Goal: Transaction & Acquisition: Obtain resource

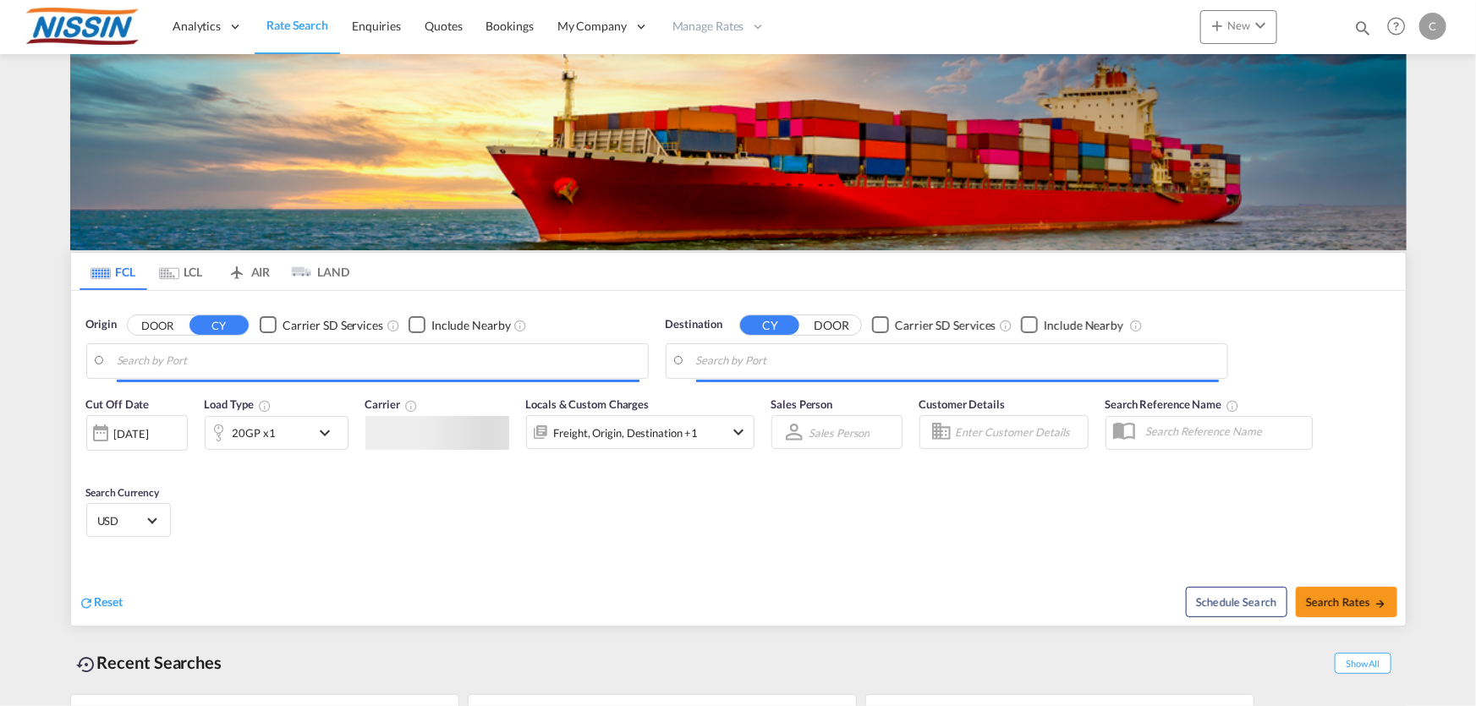
type input "[GEOGRAPHIC_DATA], [GEOGRAPHIC_DATA], USLGB"
type input "[GEOGRAPHIC_DATA], JPTYO"
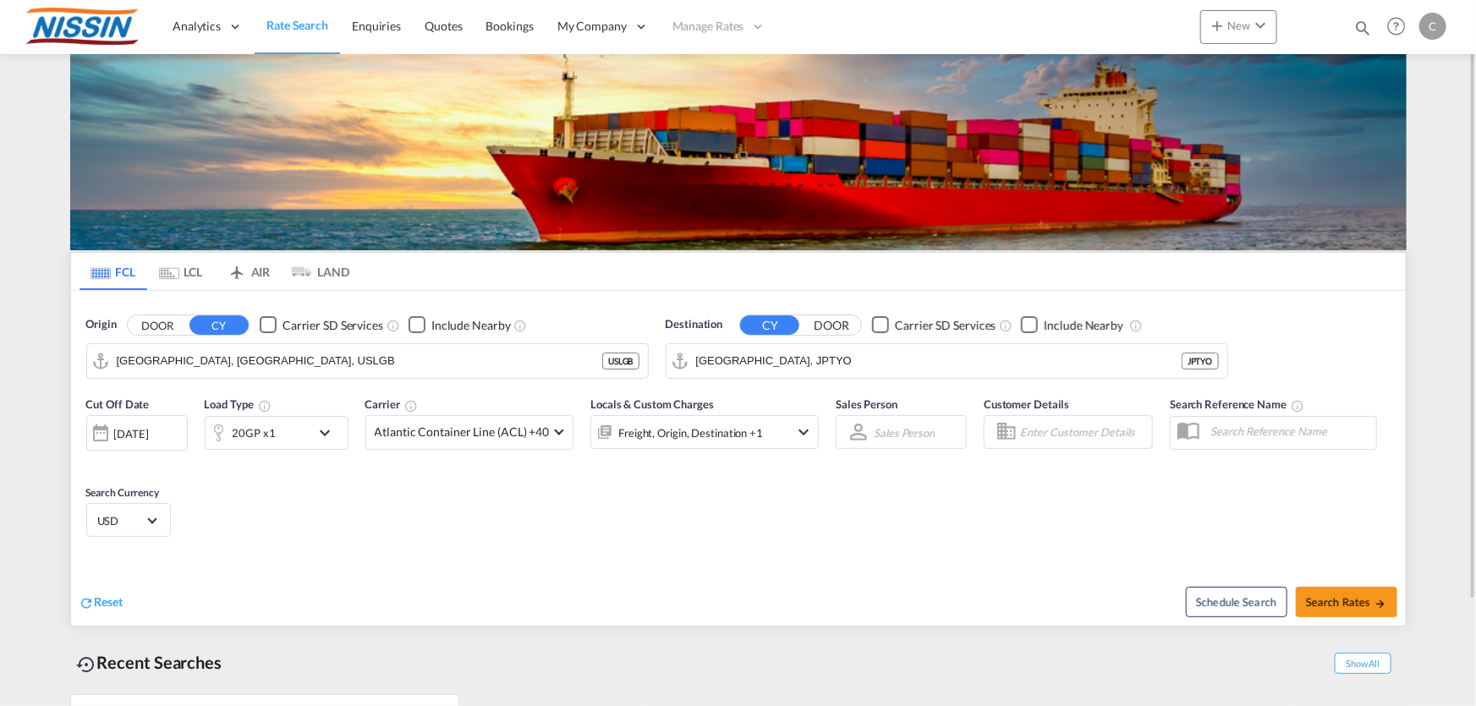
click at [263, 272] on md-tab-item "AIR" at bounding box center [249, 271] width 68 height 37
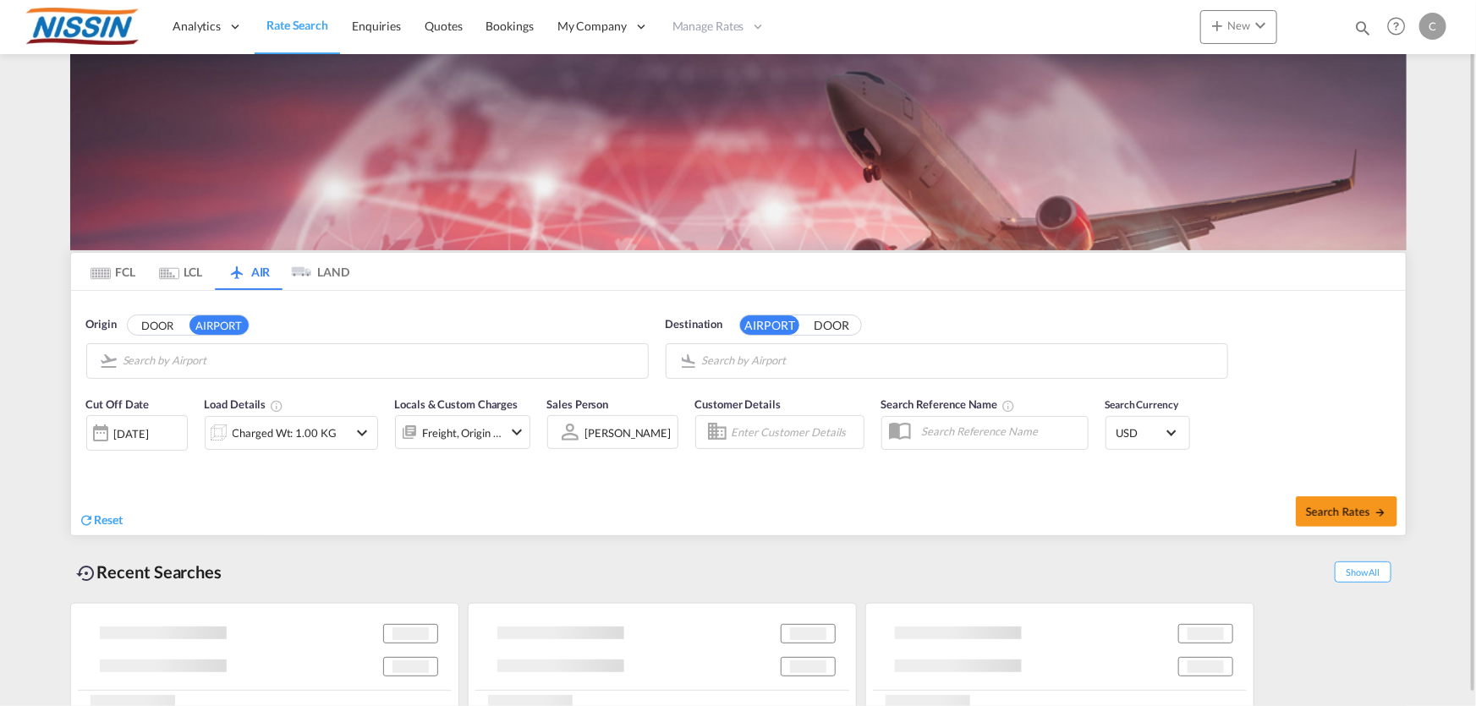
type input "Seattle Tacoma International, [GEOGRAPHIC_DATA], SEA"
type input "Melbourne International, [GEOGRAPHIC_DATA], [GEOGRAPHIC_DATA]"
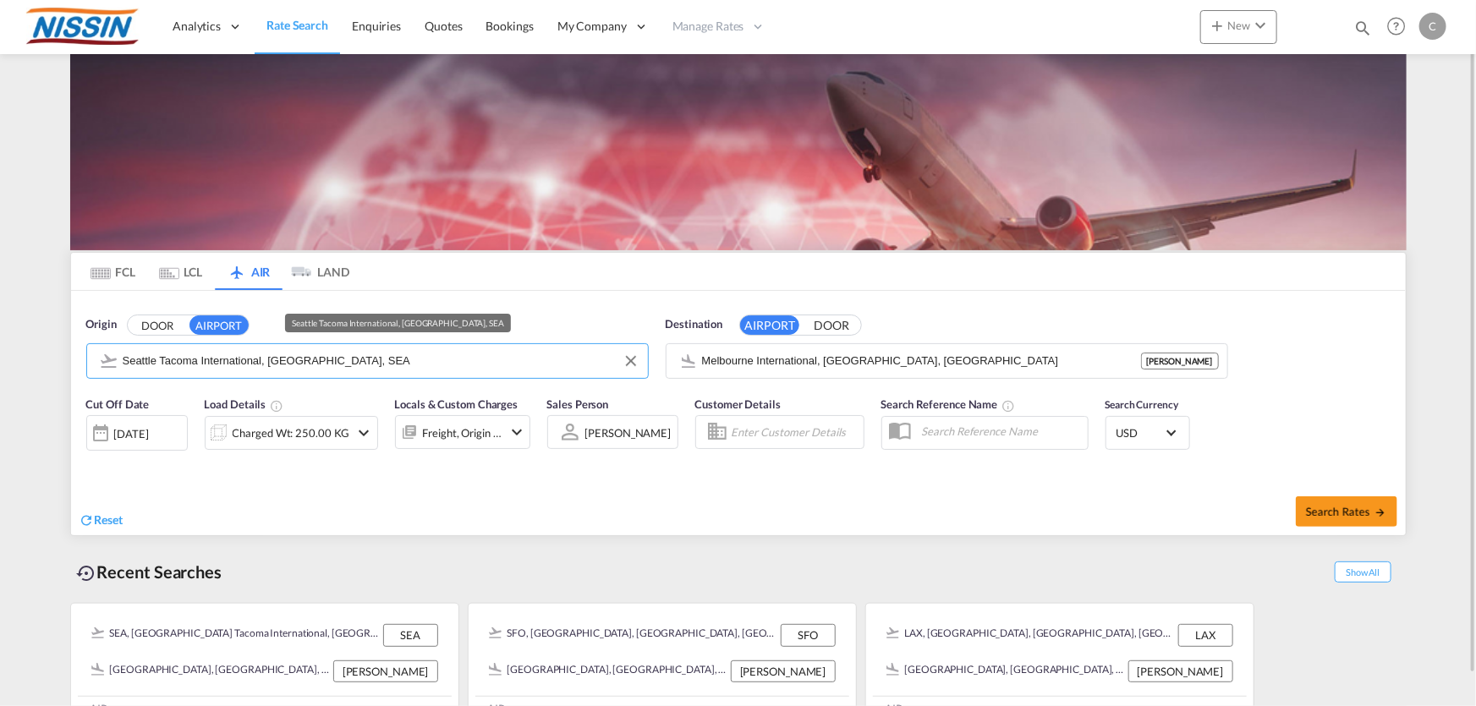
click at [409, 349] on input "Seattle Tacoma International, [GEOGRAPHIC_DATA], SEA" at bounding box center [381, 361] width 517 height 25
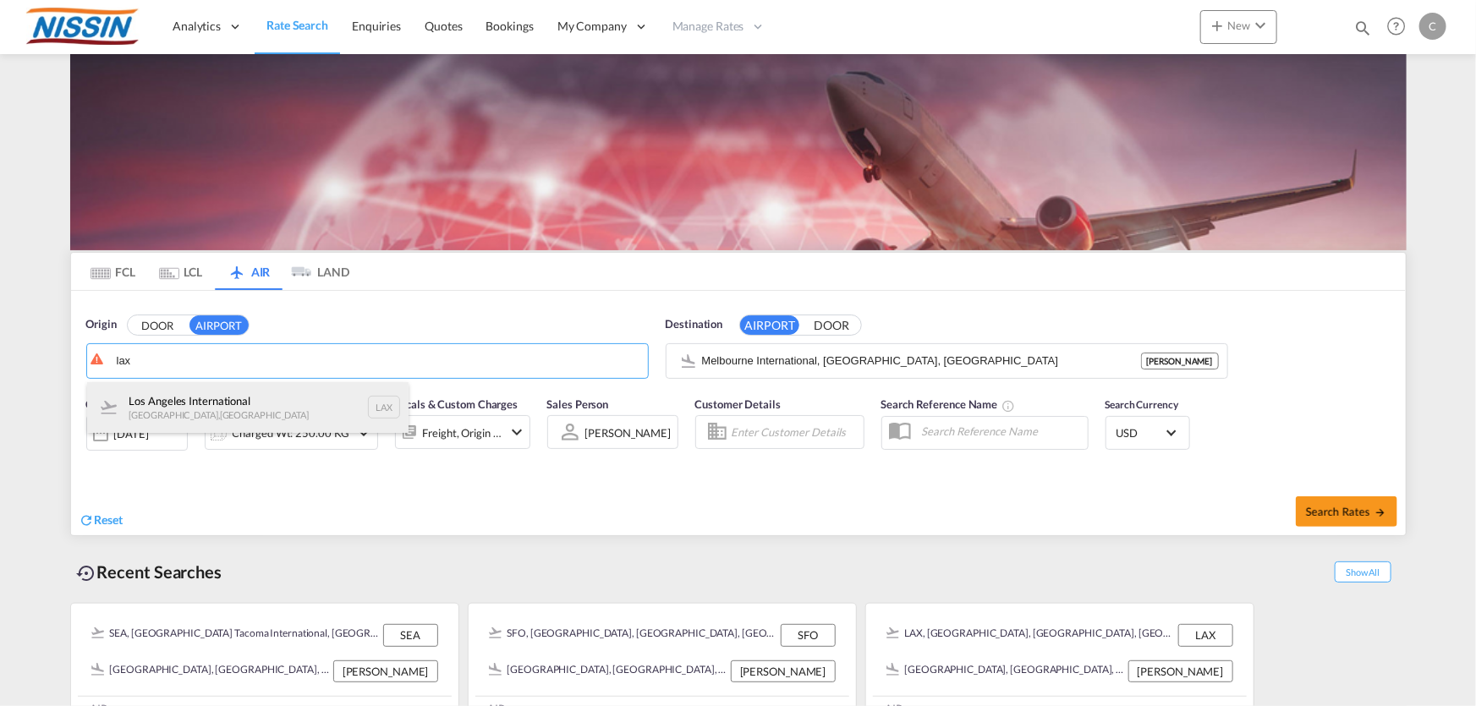
click at [237, 412] on div "Los Angeles International [GEOGRAPHIC_DATA] , [GEOGRAPHIC_DATA] LAX" at bounding box center [248, 407] width 322 height 51
type input "Los Angeles International, [GEOGRAPHIC_DATA], [GEOGRAPHIC_DATA]"
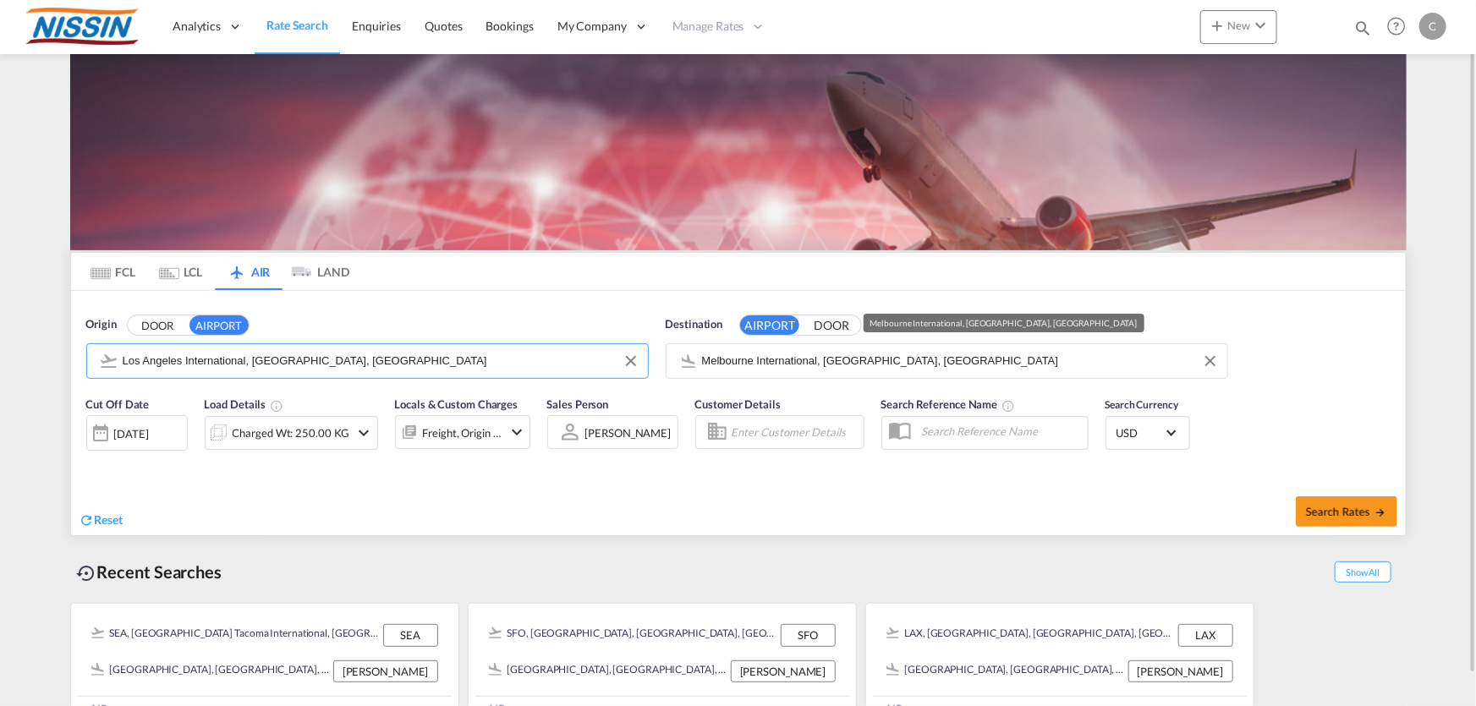
click at [945, 358] on input "Melbourne International, [GEOGRAPHIC_DATA], [GEOGRAPHIC_DATA]" at bounding box center [960, 361] width 517 height 25
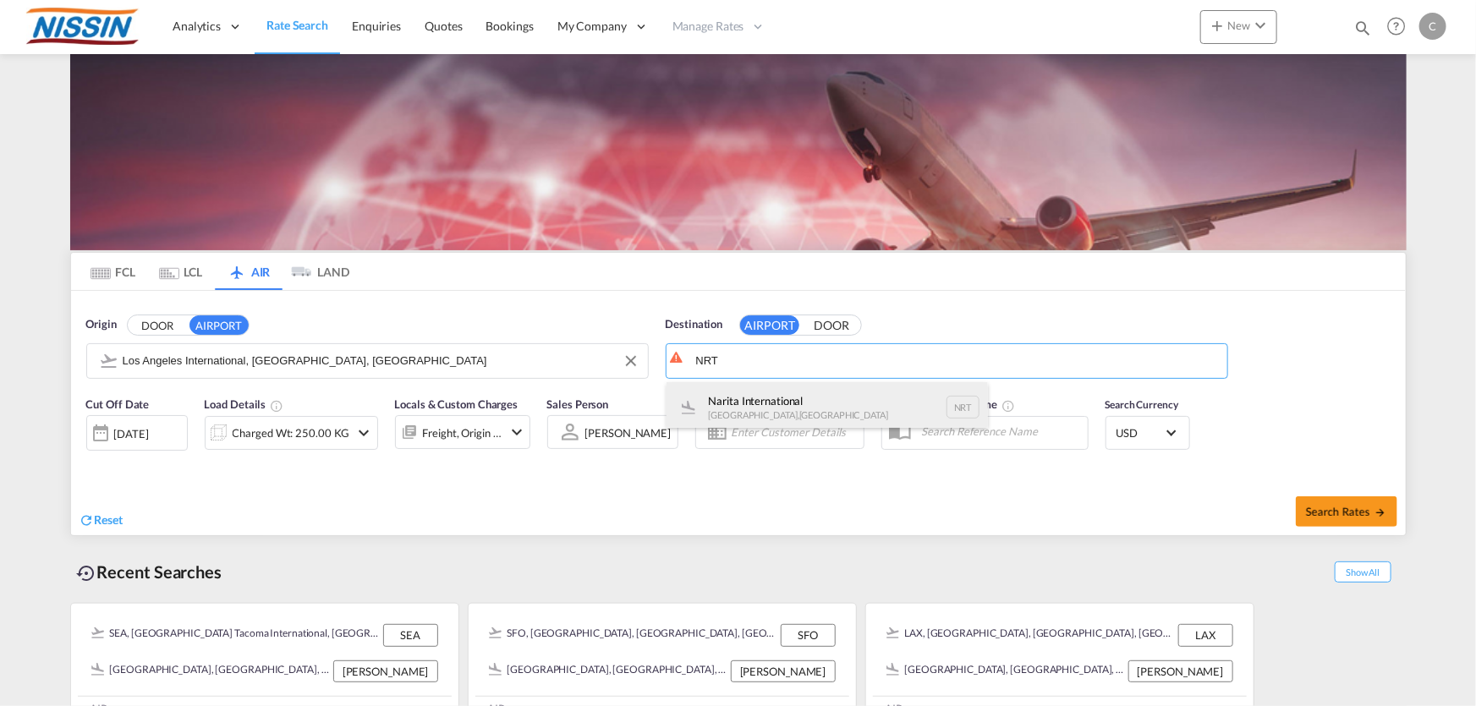
click at [816, 391] on div "Narita International [GEOGRAPHIC_DATA] , [GEOGRAPHIC_DATA] NRT" at bounding box center [828, 407] width 322 height 51
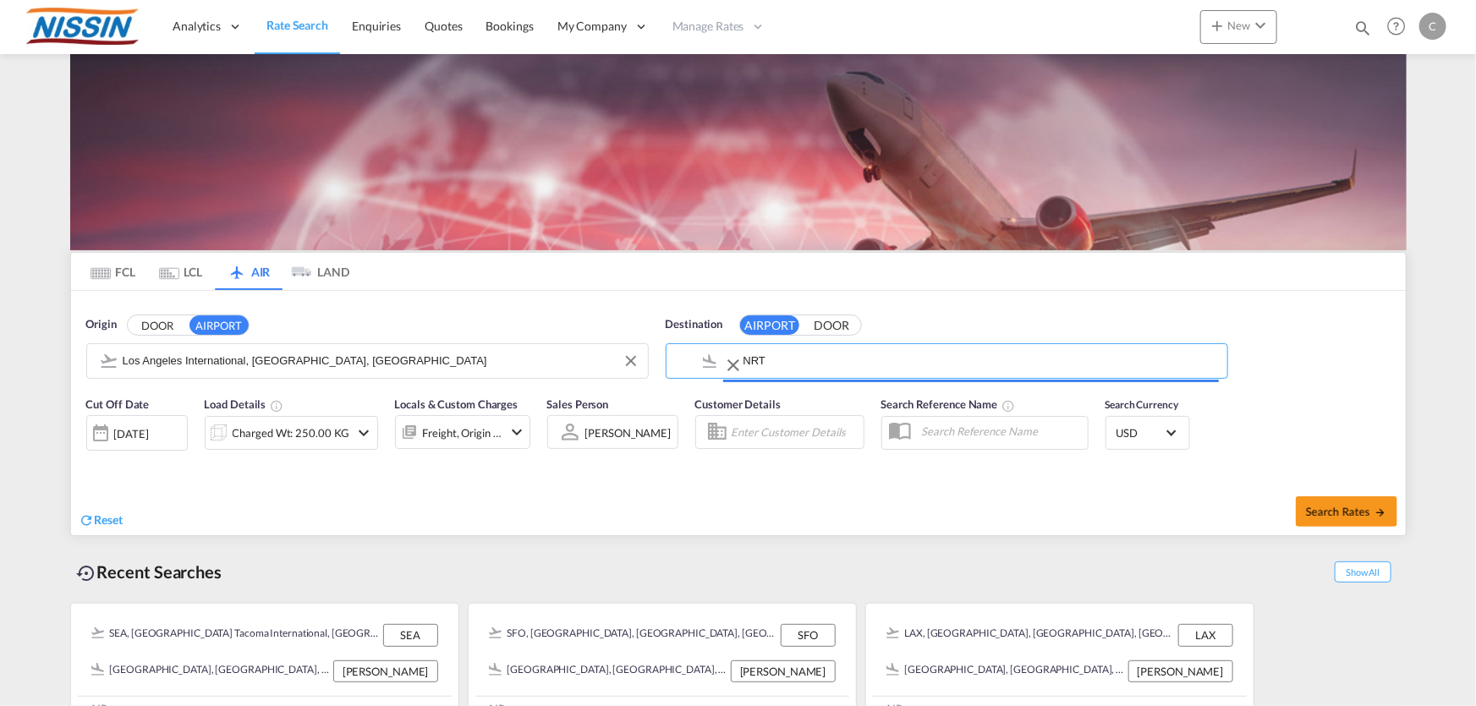
type input "Narita International, [GEOGRAPHIC_DATA], NRT"
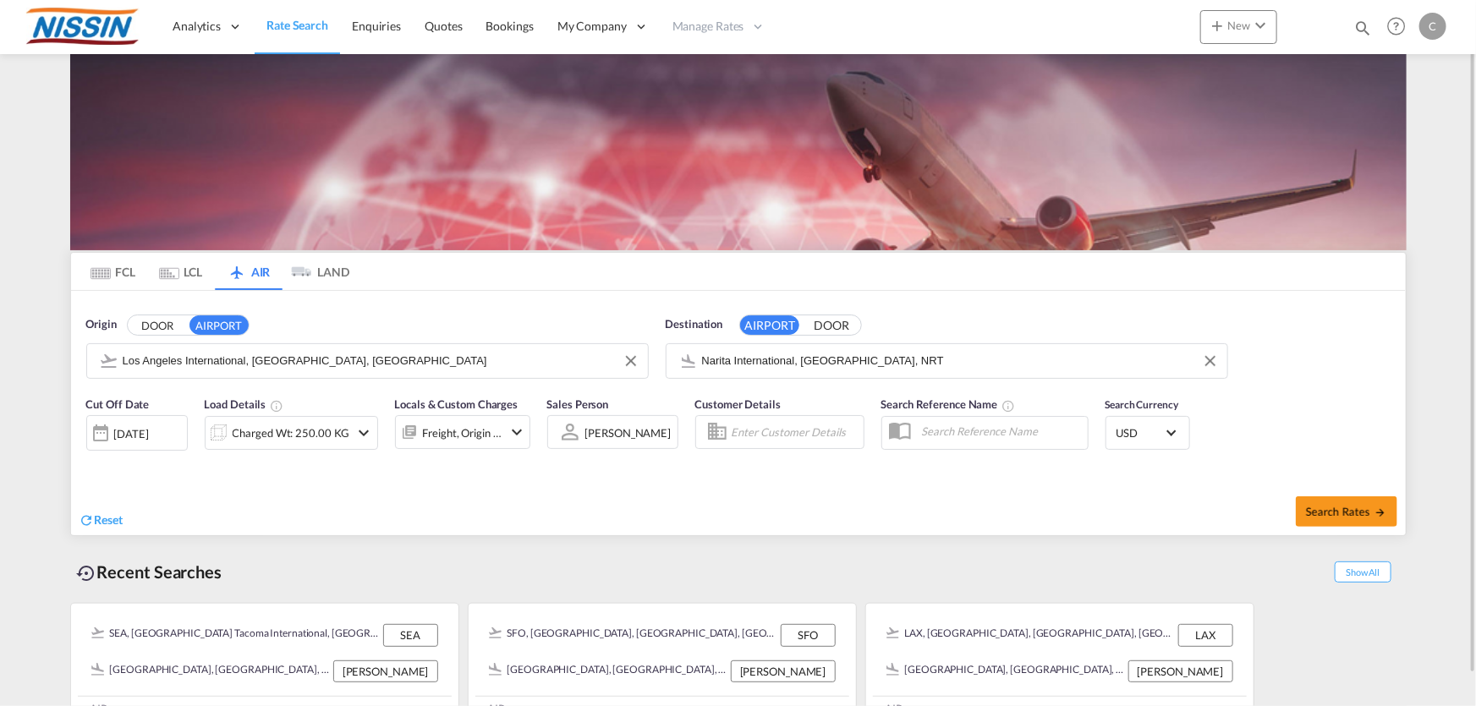
click at [363, 428] on md-icon "icon-chevron-down" at bounding box center [364, 433] width 20 height 20
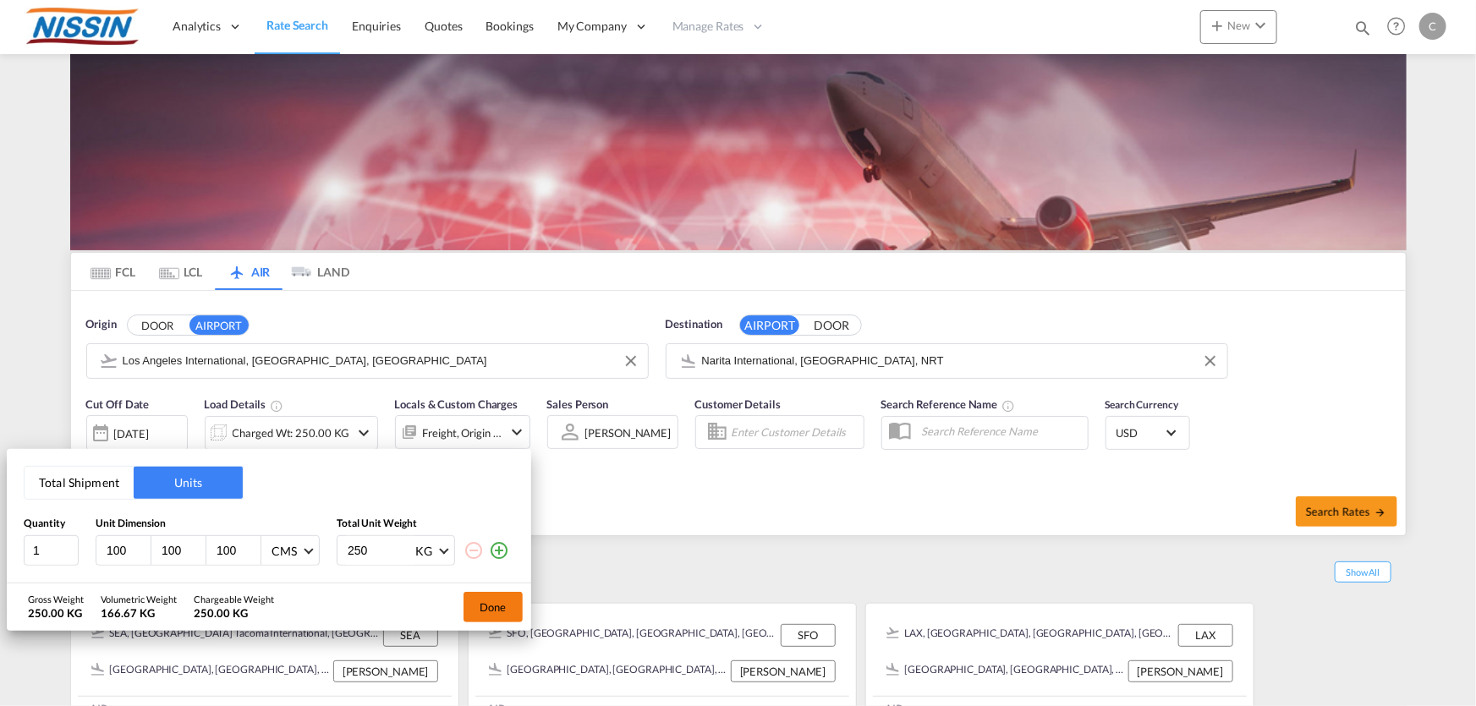
click at [502, 603] on button "Done" at bounding box center [493, 607] width 59 height 30
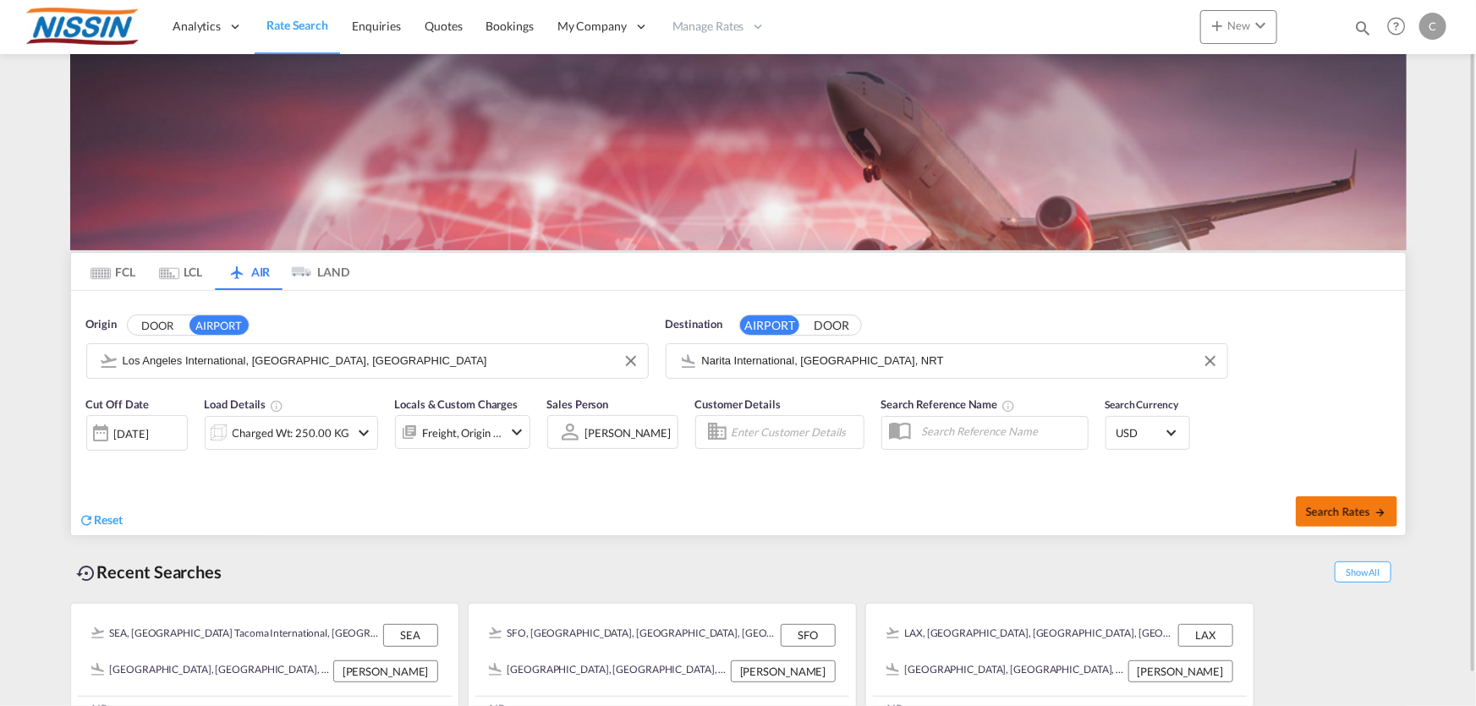
click at [1349, 516] on button "Search Rates" at bounding box center [1347, 512] width 102 height 30
type input "LAX to NRT / [DATE]"
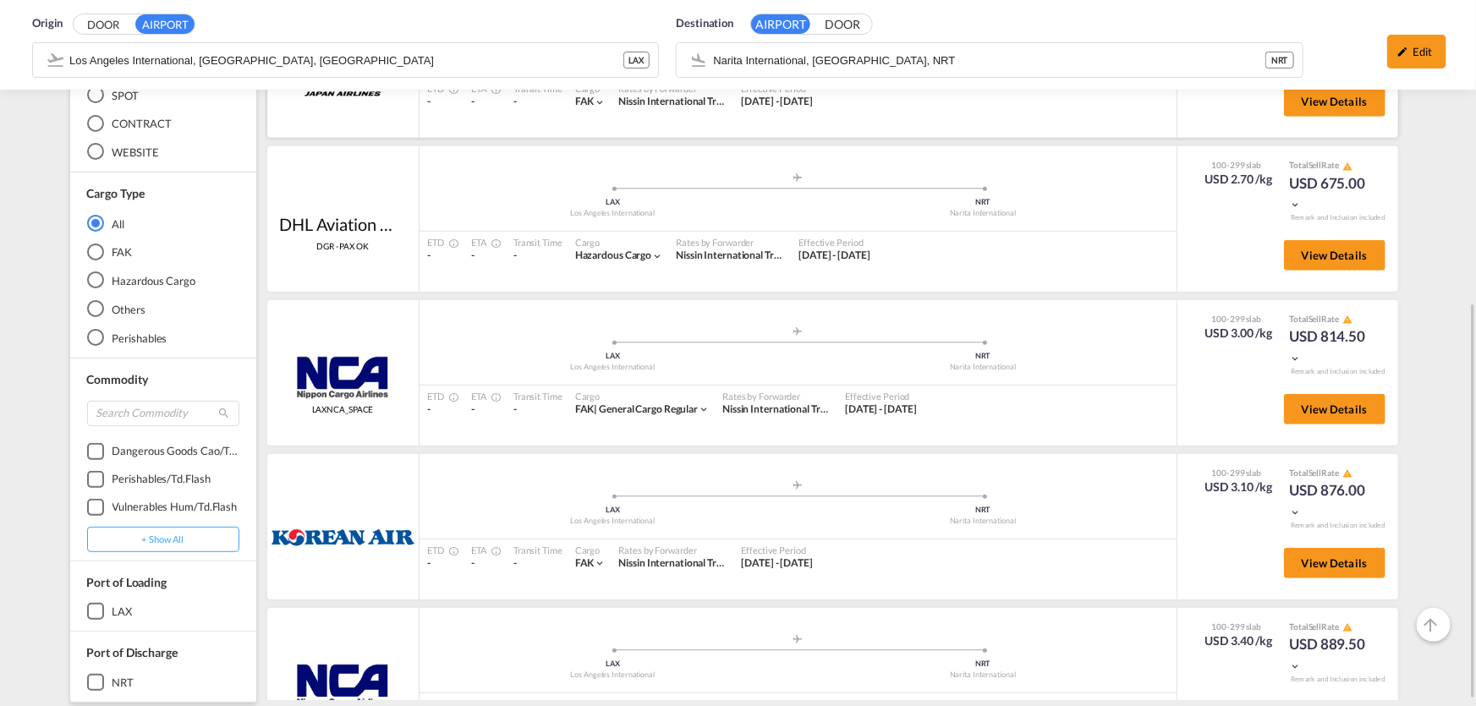
scroll to position [547, 0]
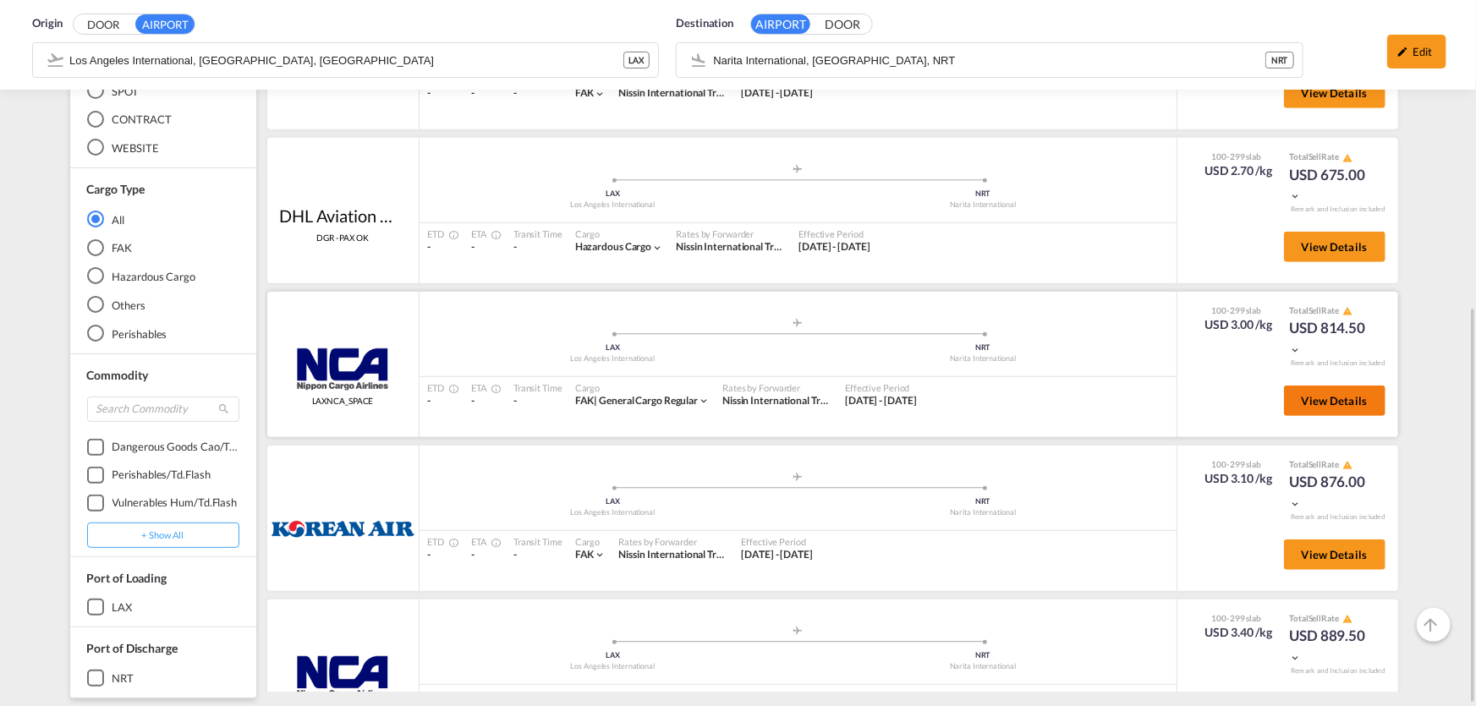
click at [1305, 407] on button "View Details" at bounding box center [1335, 401] width 102 height 30
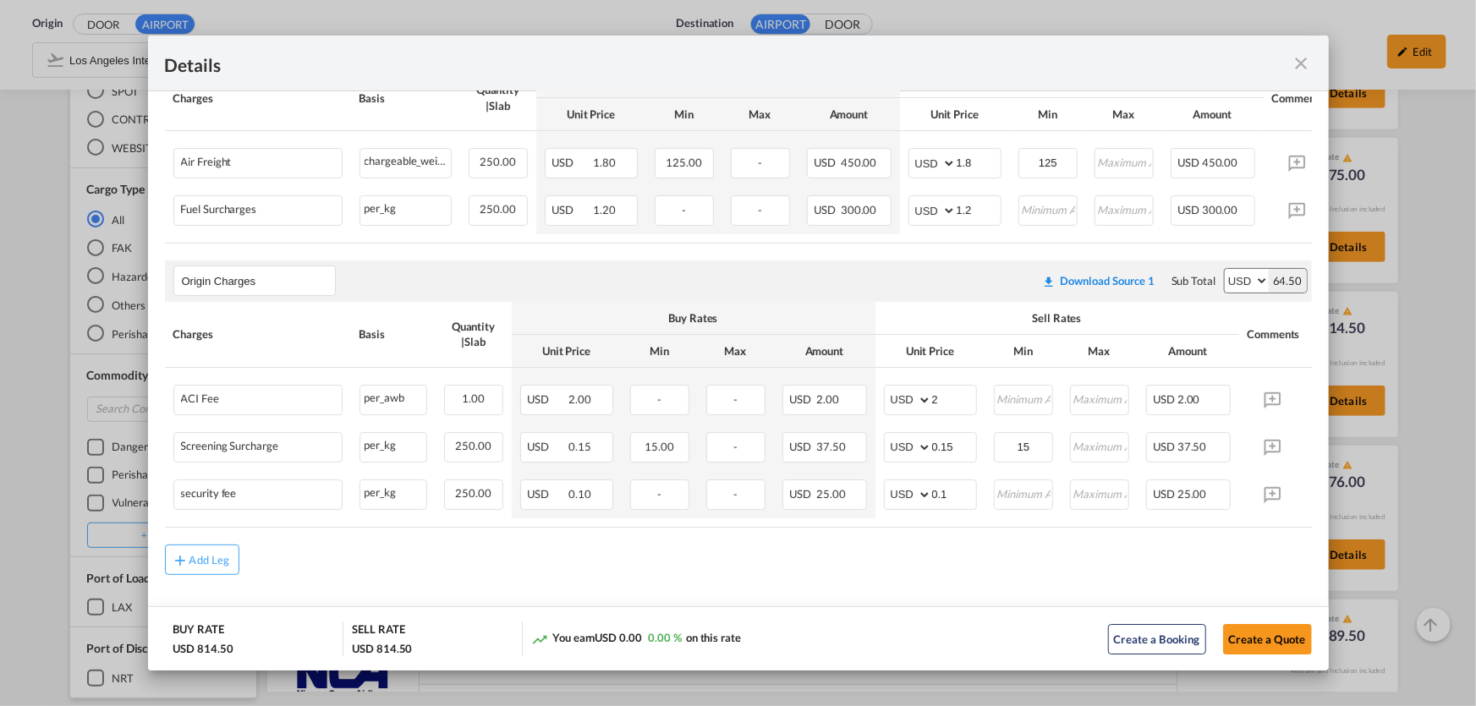
scroll to position [384, 0]
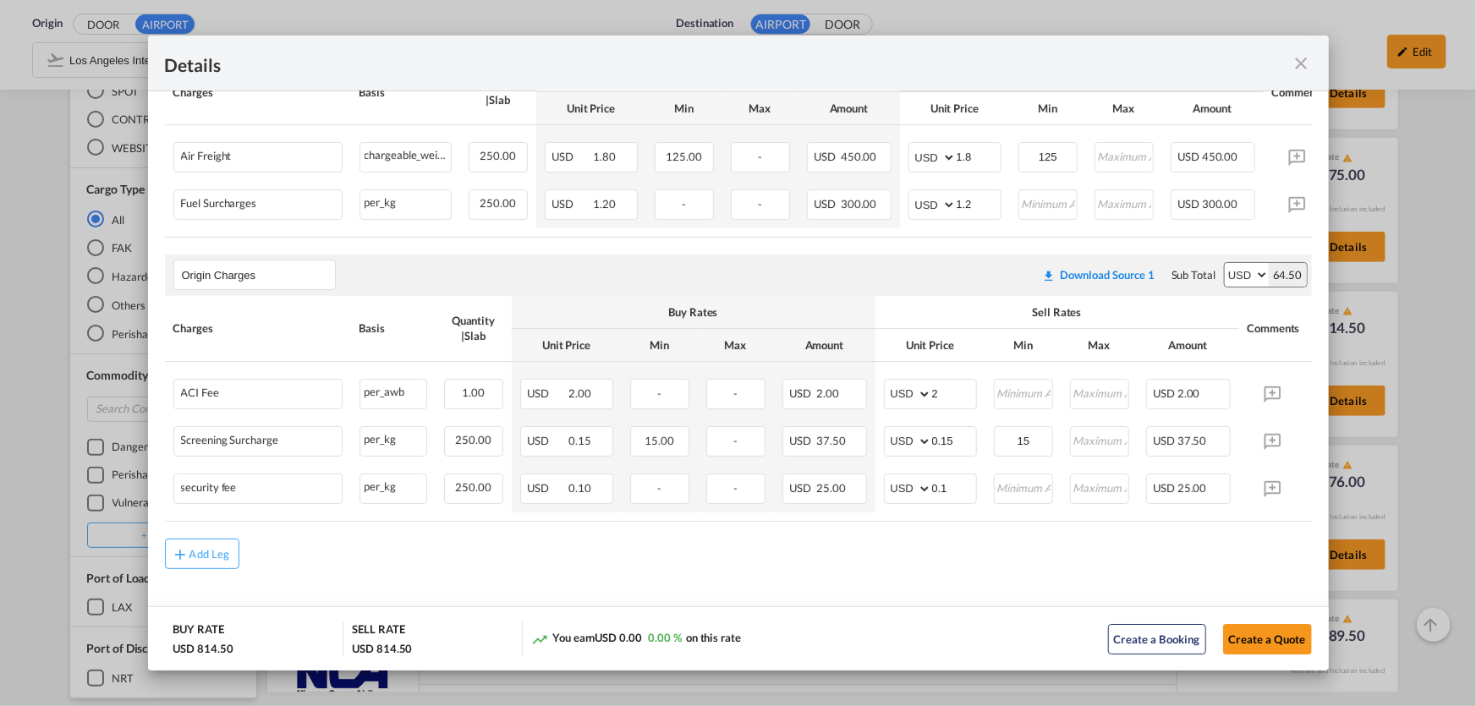
click at [1302, 69] on md-icon "icon-close fg-AAA8AD m-0 cursor" at bounding box center [1302, 63] width 20 height 20
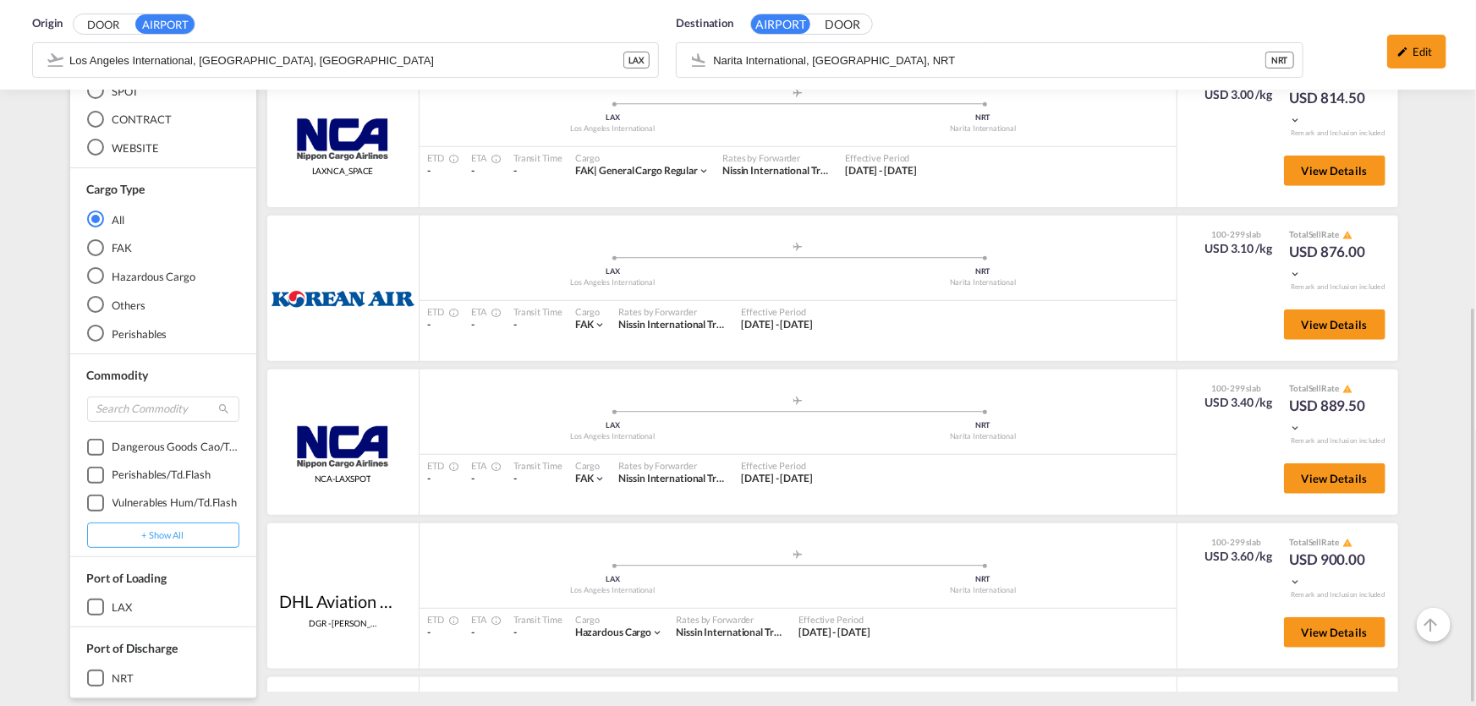
scroll to position [245, 0]
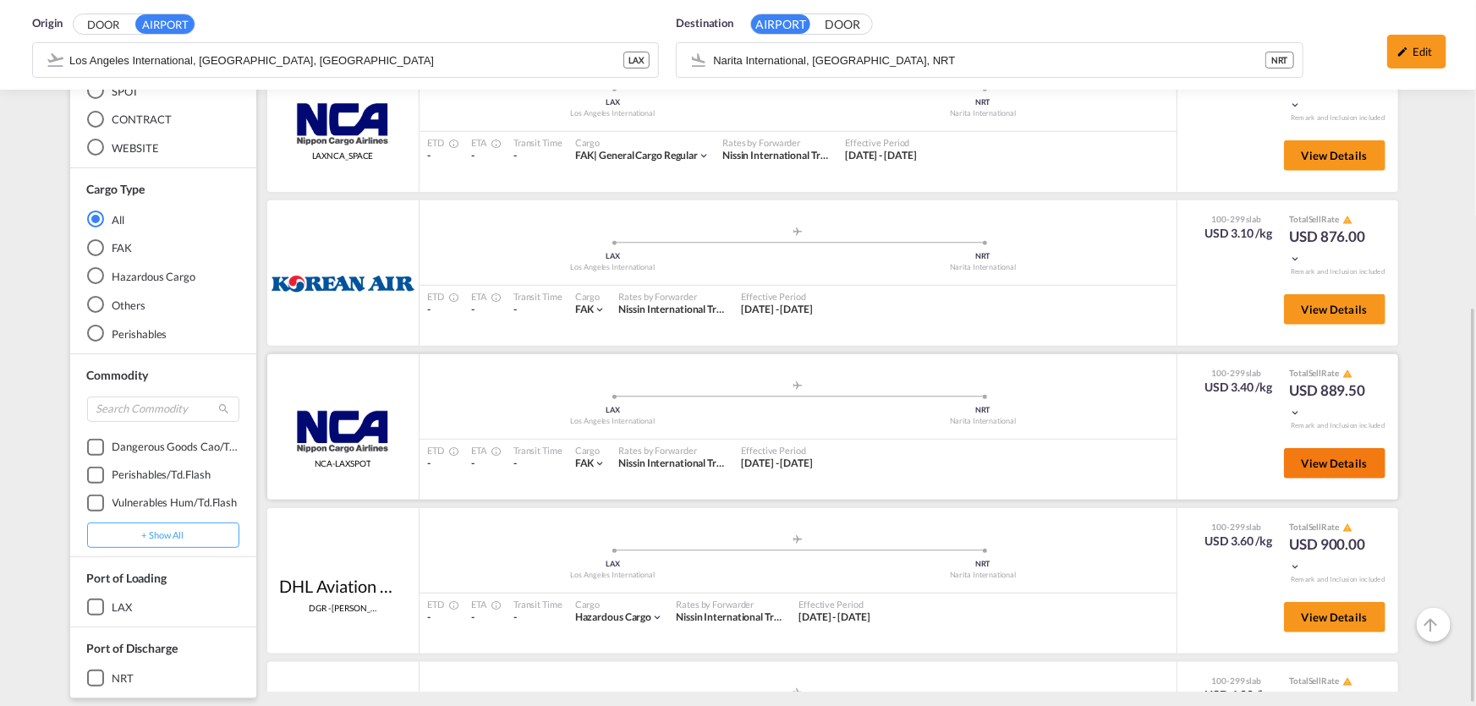
click at [1303, 459] on span "View Details" at bounding box center [1335, 464] width 66 height 14
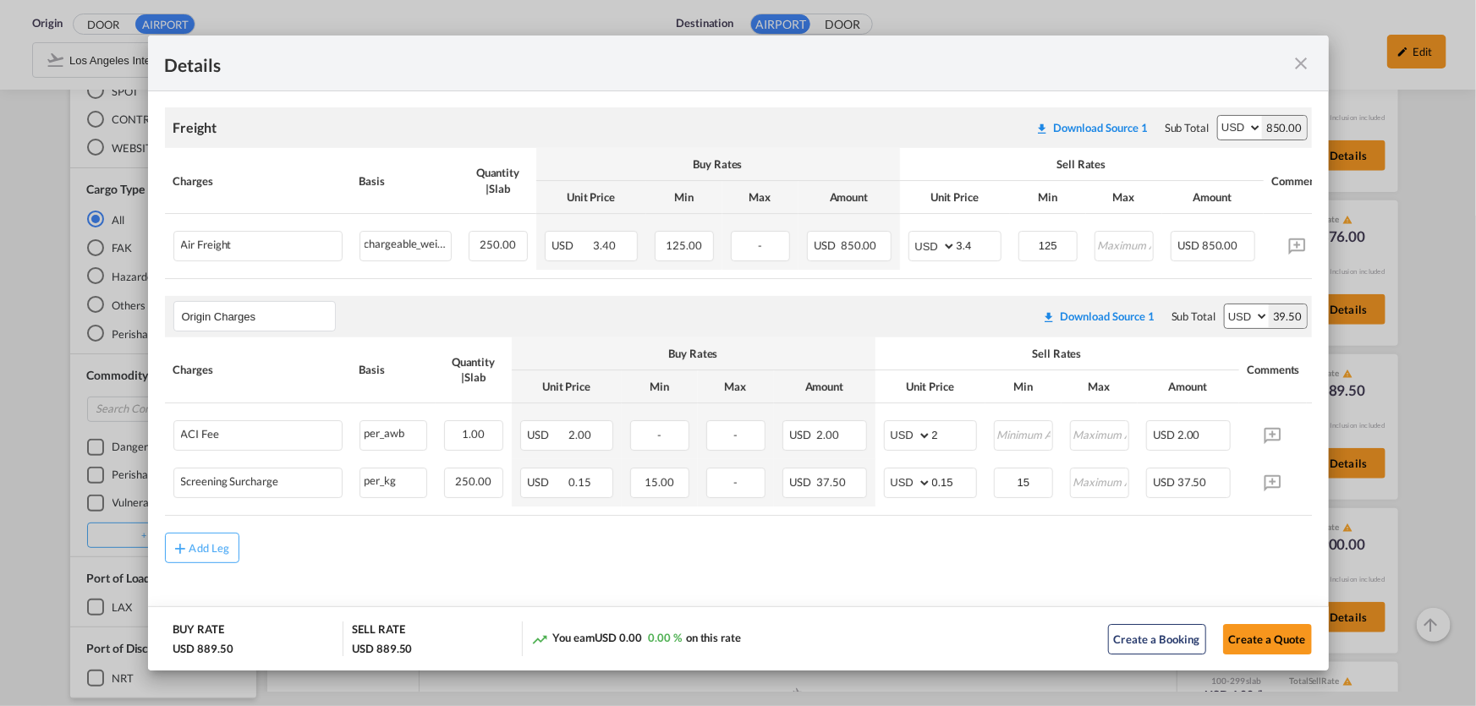
scroll to position [303, 0]
click at [1306, 63] on md-icon "icon-close fg-AAA8AD m-0 cursor" at bounding box center [1302, 63] width 20 height 20
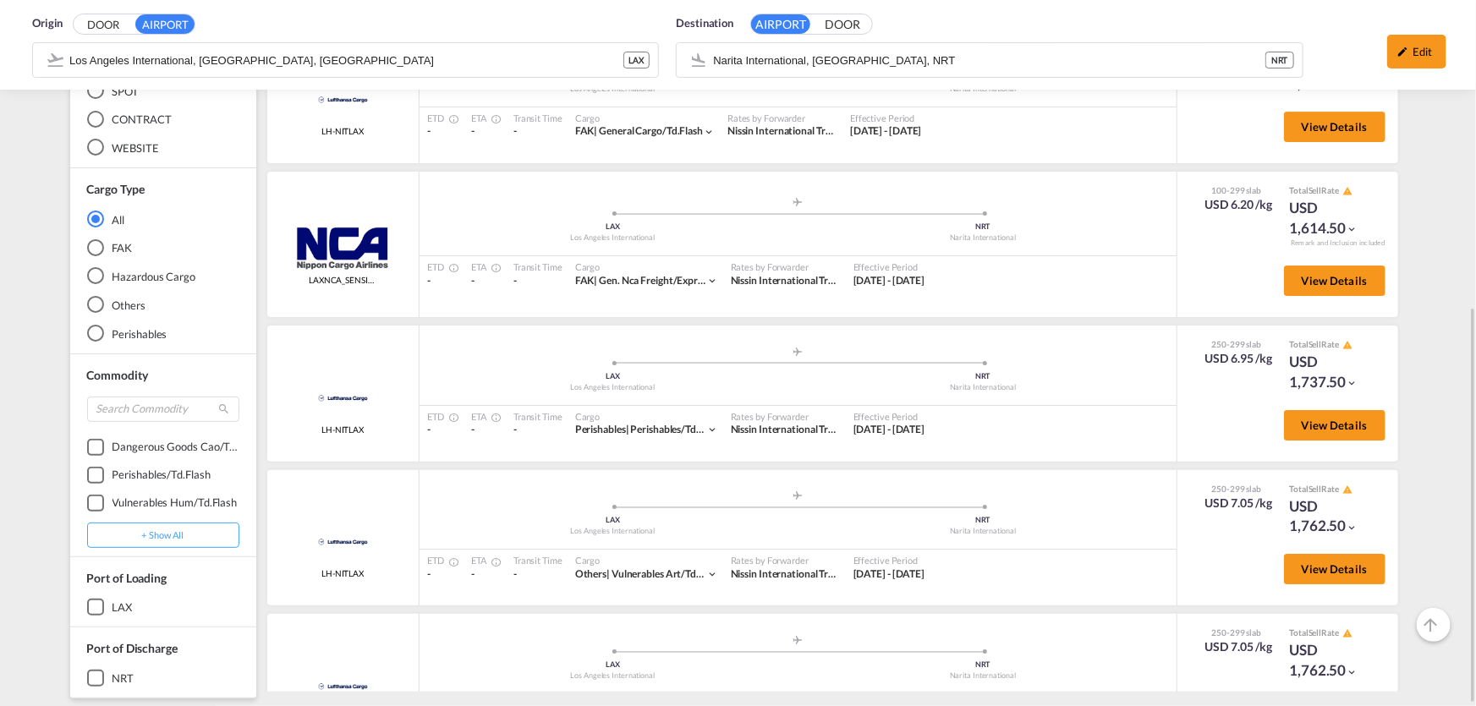
scroll to position [2492, 0]
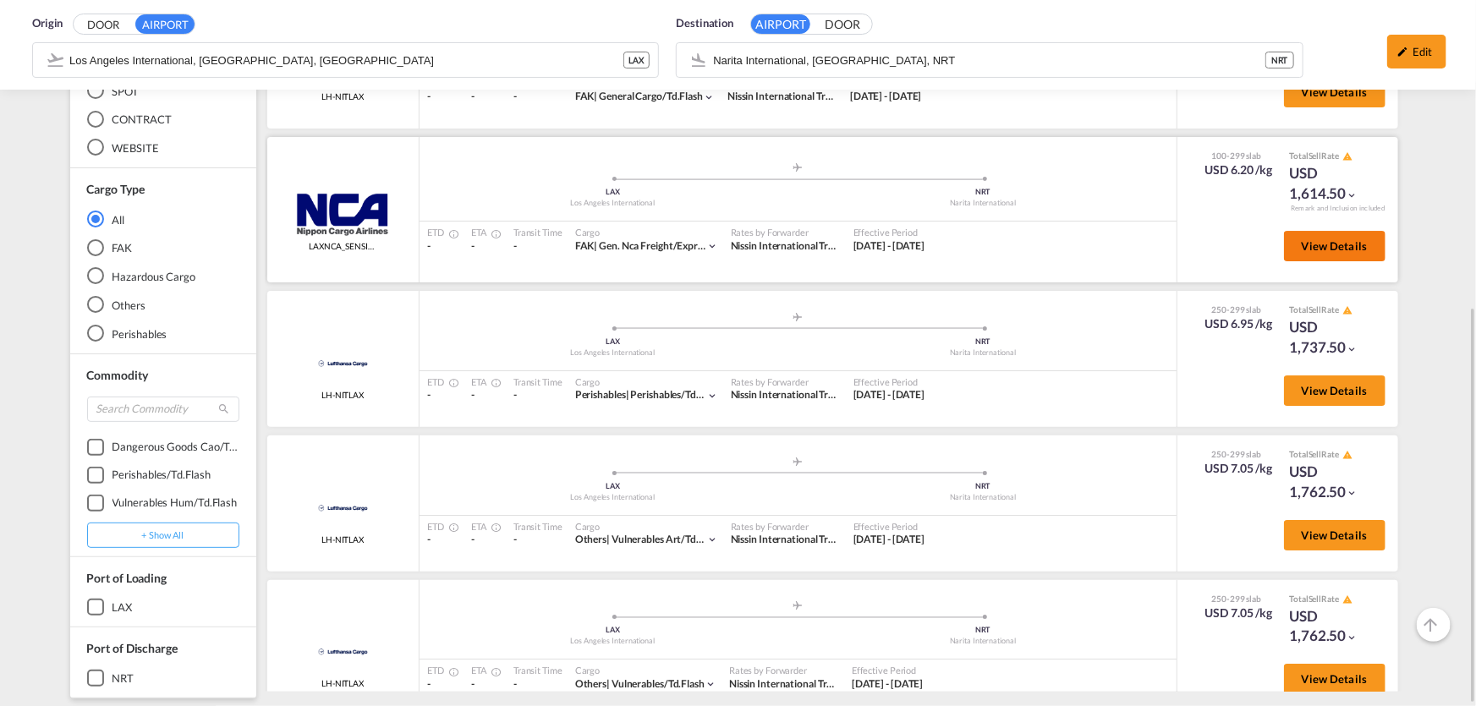
click at [1316, 259] on button "View Details" at bounding box center [1335, 246] width 102 height 30
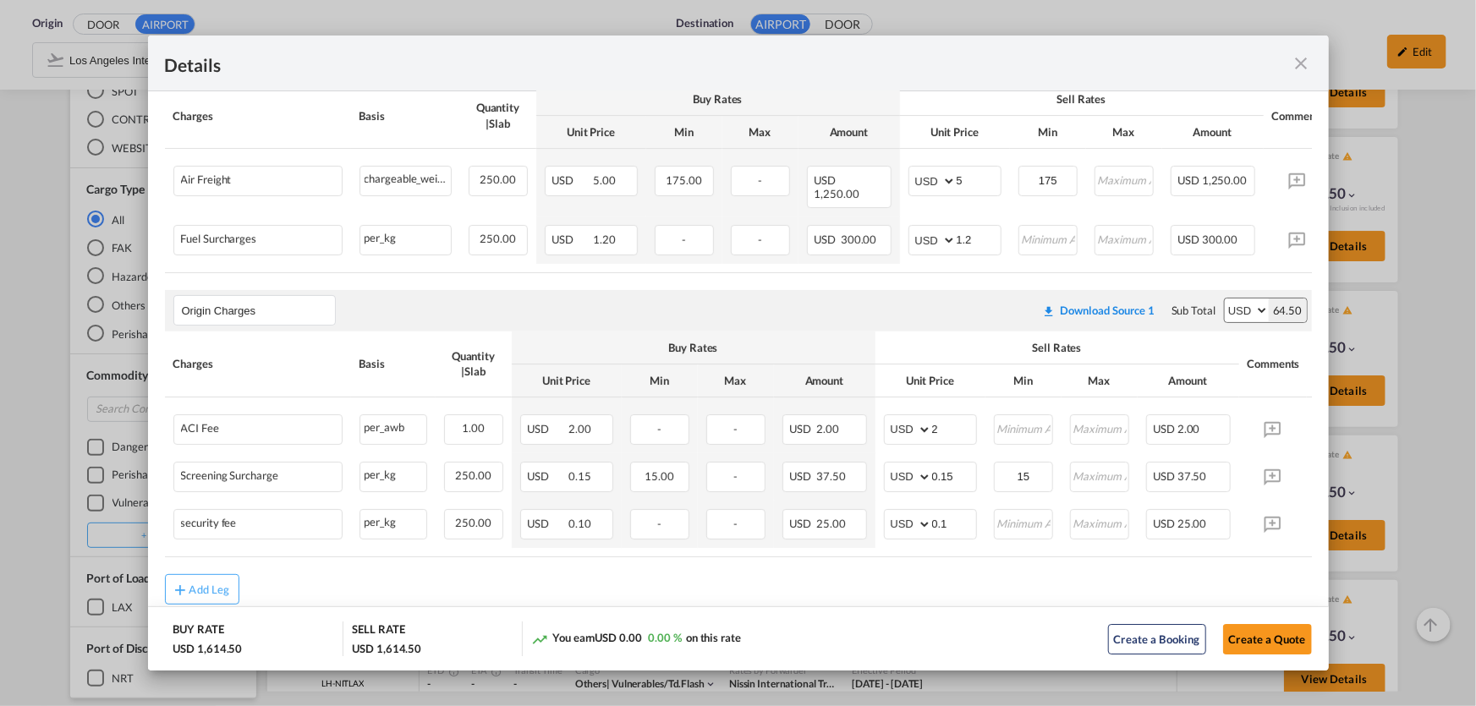
scroll to position [384, 0]
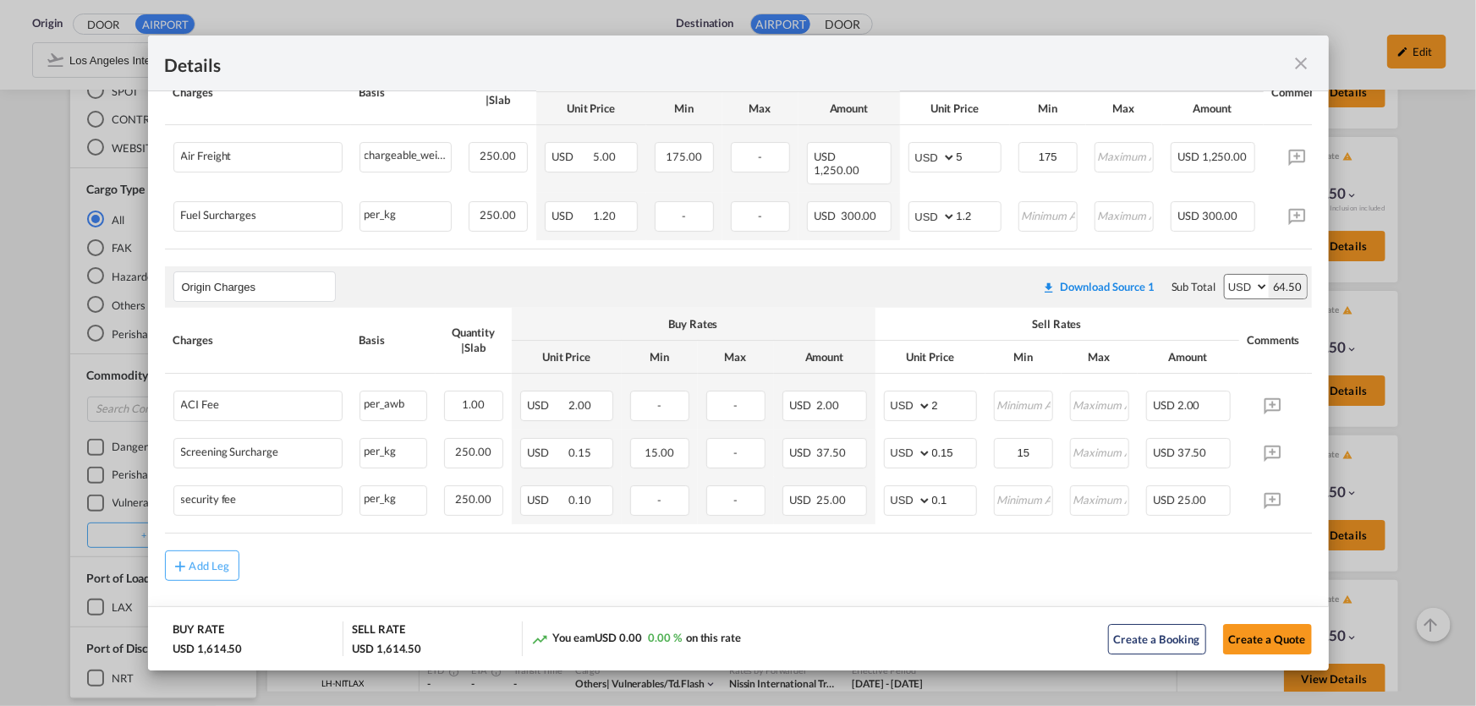
click at [1305, 53] on md-icon "icon-close fg-AAA8AD m-0 cursor" at bounding box center [1302, 63] width 20 height 20
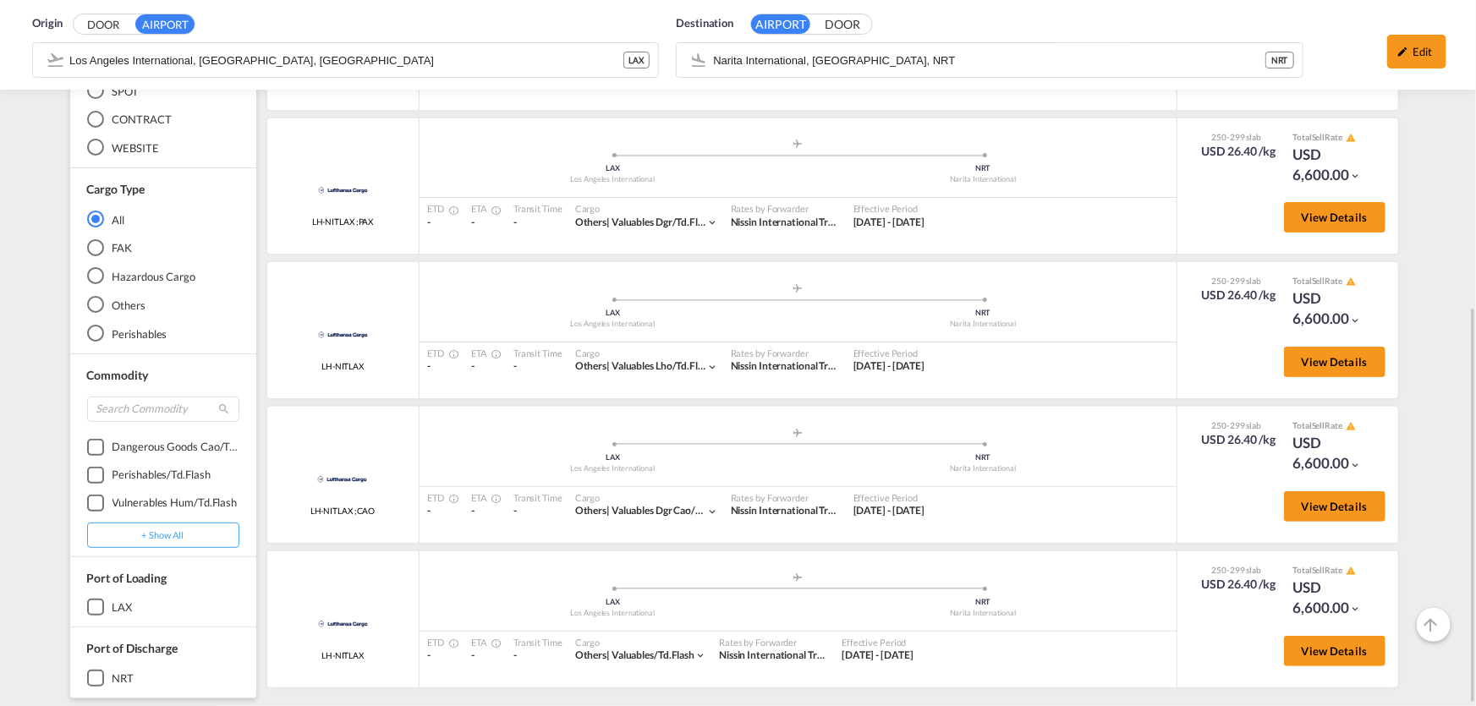
scroll to position [6114, 0]
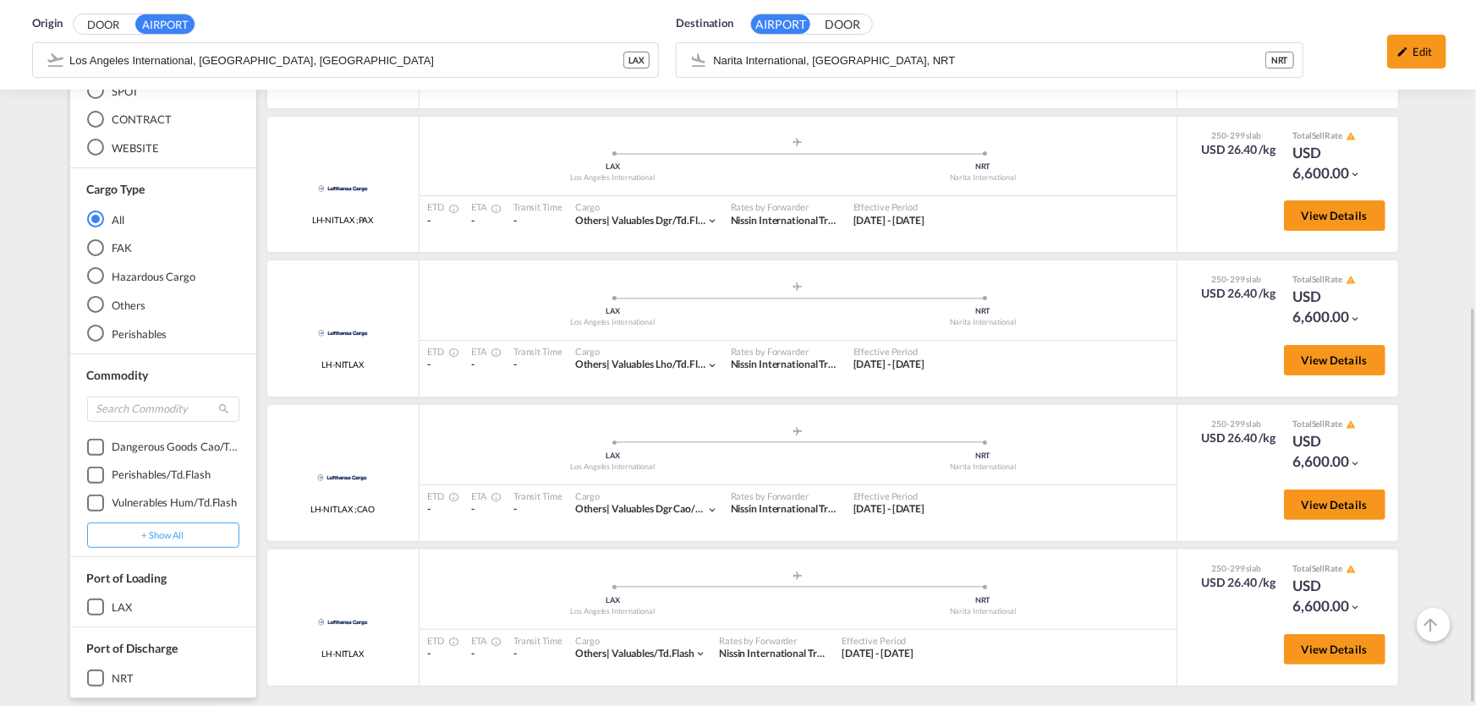
click at [94, 275] on div "Hazardous Cargo" at bounding box center [95, 275] width 17 height 17
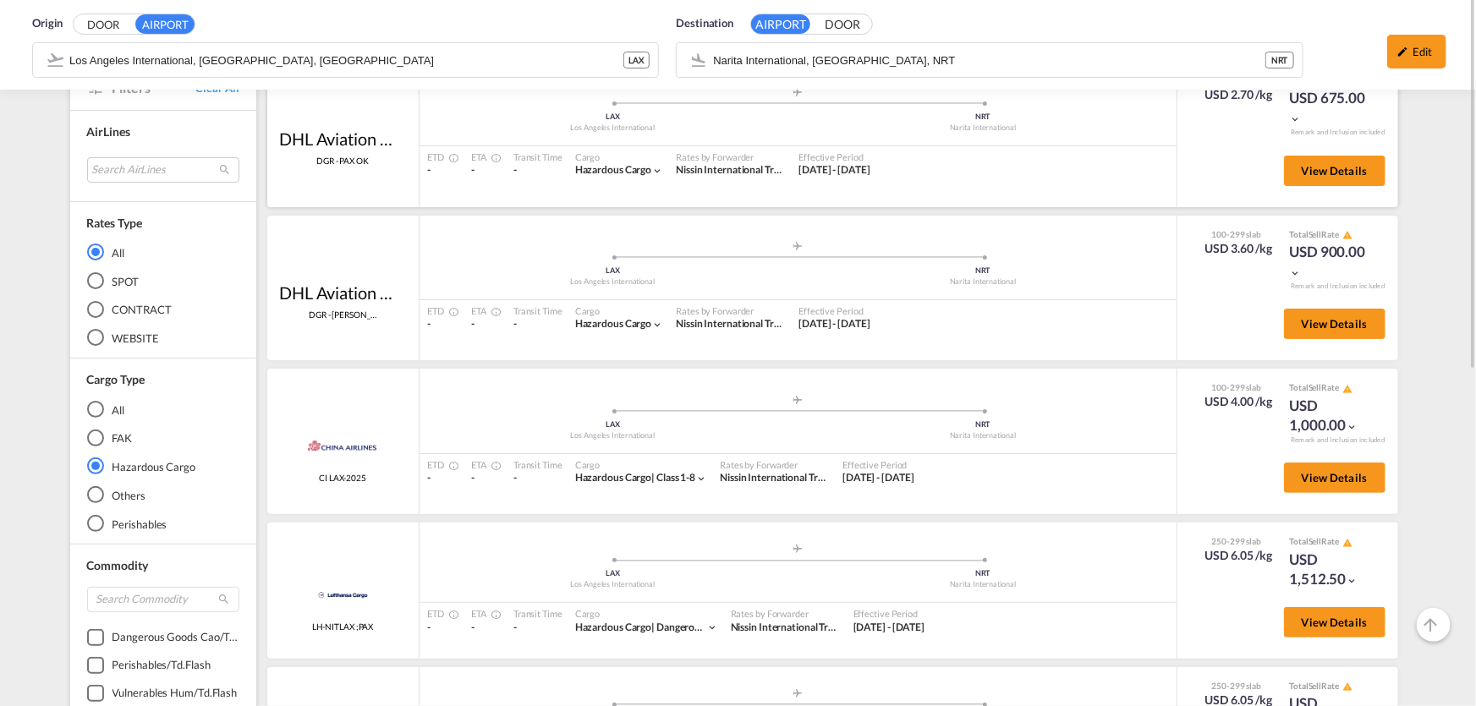
scroll to position [0, 0]
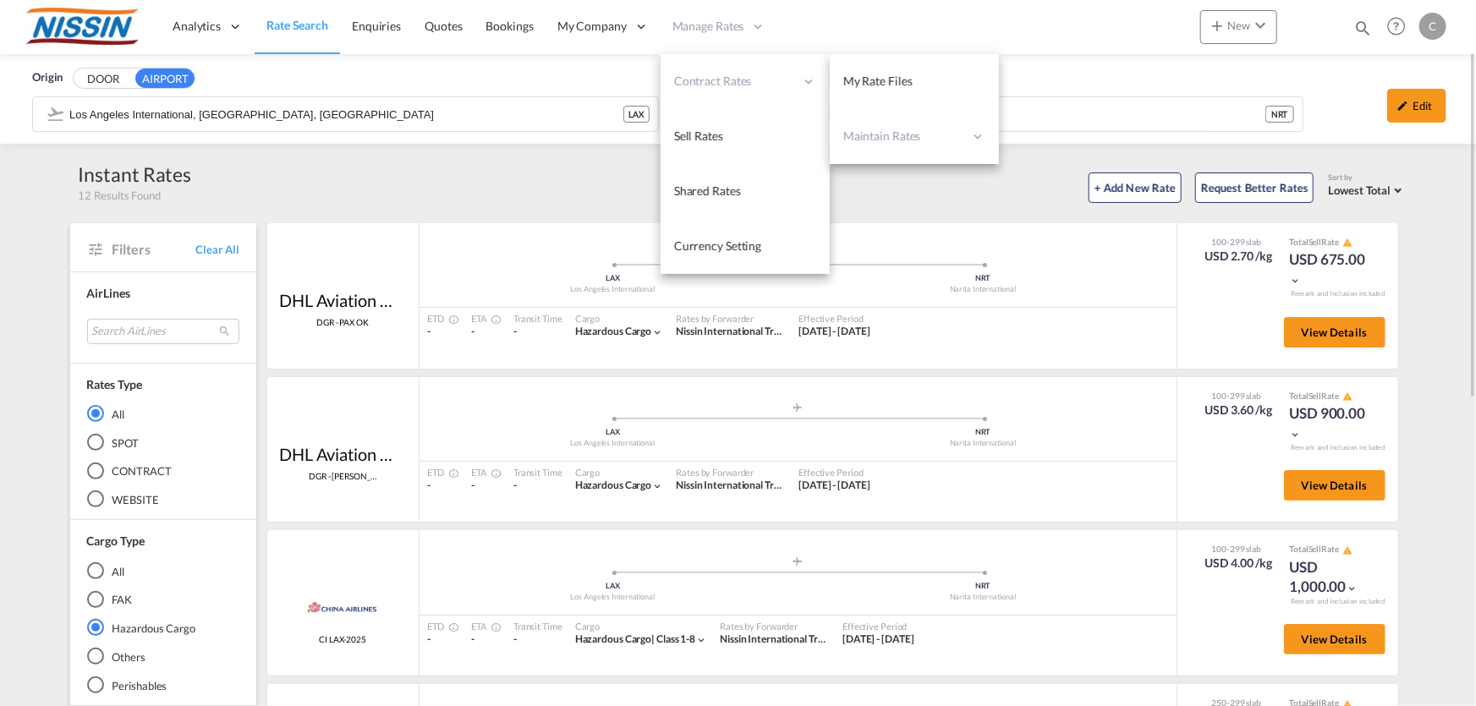
click at [740, 69] on div "Contract Rates" at bounding box center [745, 81] width 169 height 55
click at [903, 76] on span "My Rate Files" at bounding box center [878, 81] width 69 height 14
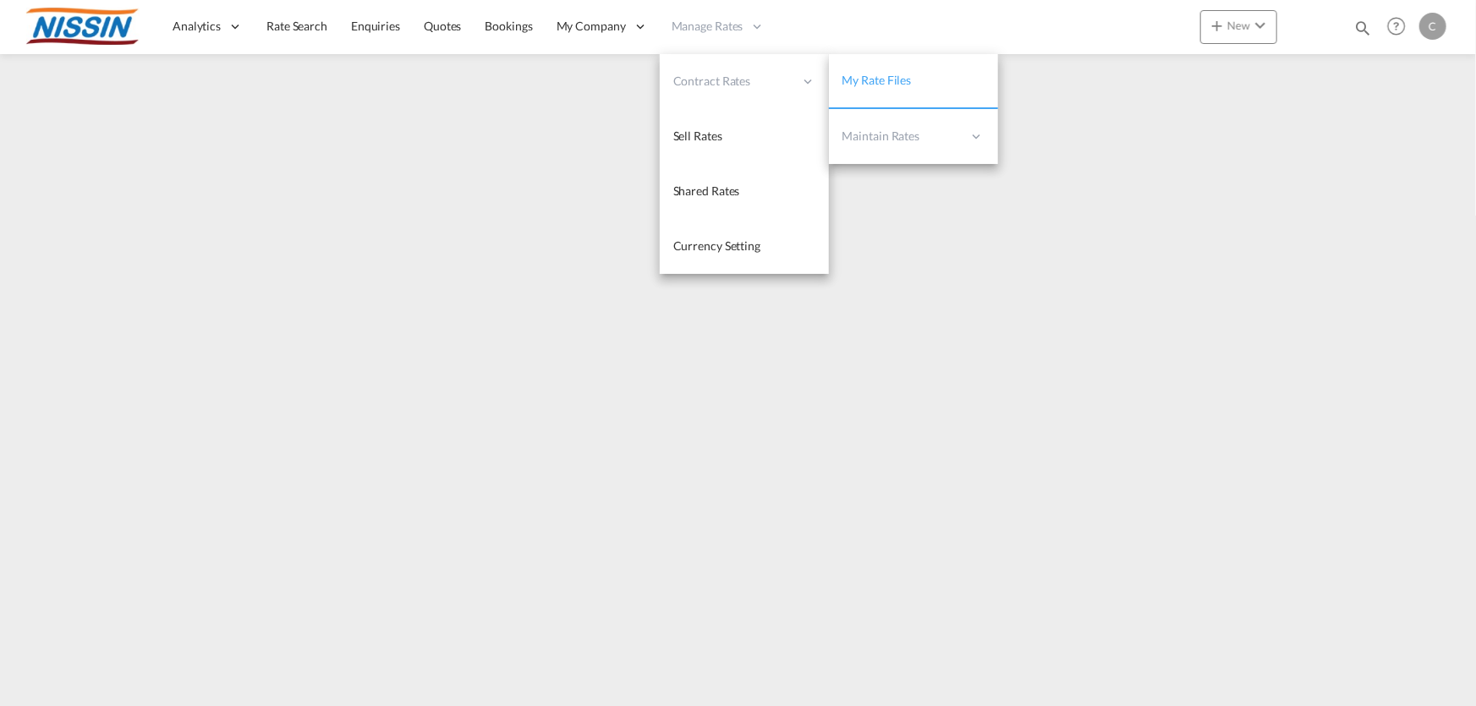
click at [871, 78] on span "My Rate Files" at bounding box center [877, 80] width 69 height 14
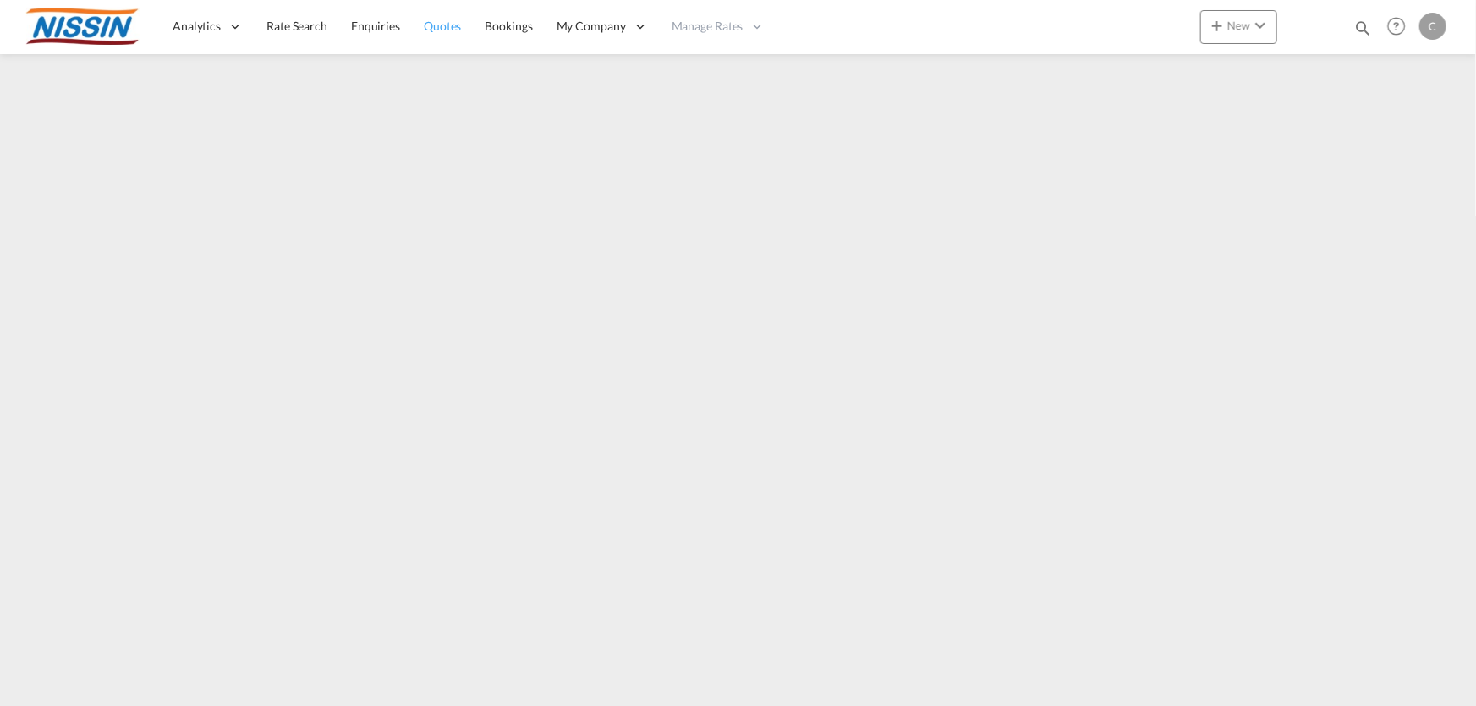
click at [450, 26] on span "Quotes" at bounding box center [442, 26] width 37 height 14
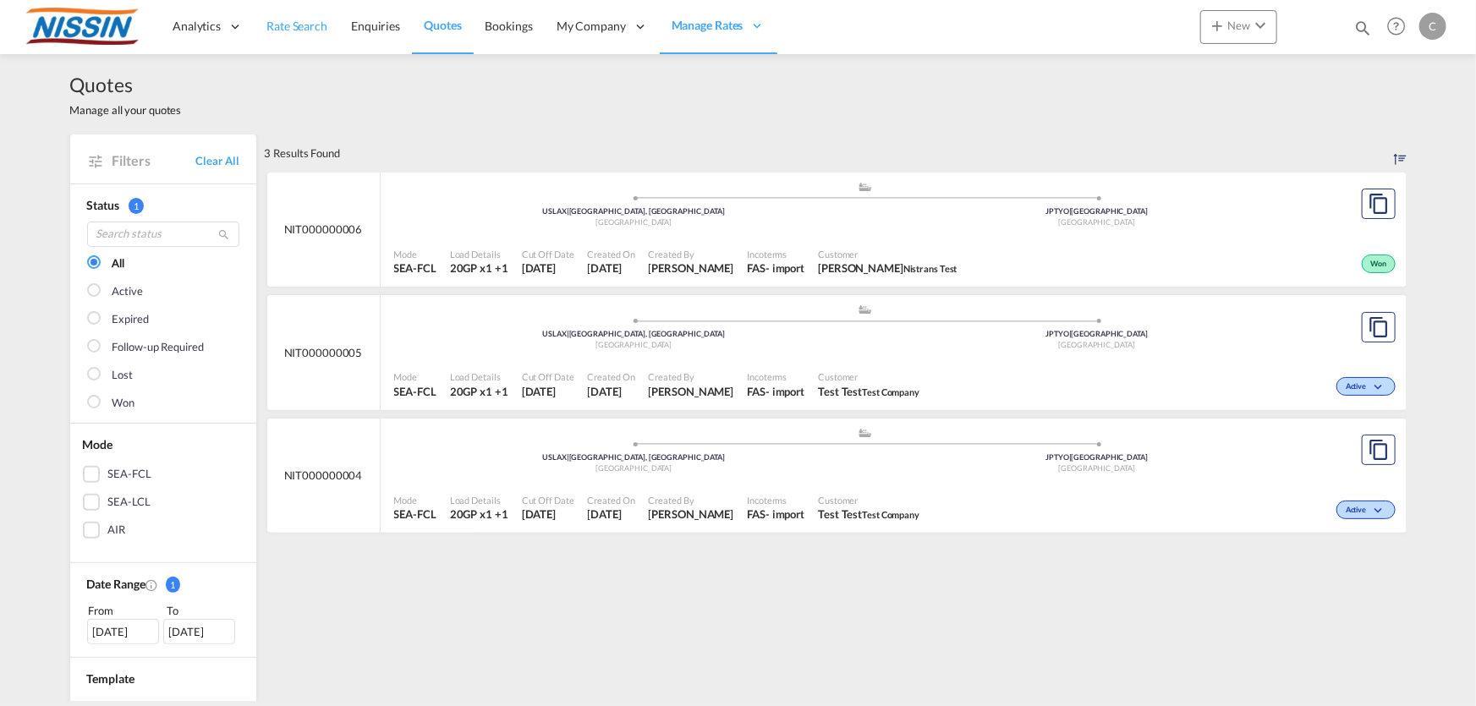
click at [300, 24] on span "Rate Search" at bounding box center [297, 26] width 61 height 14
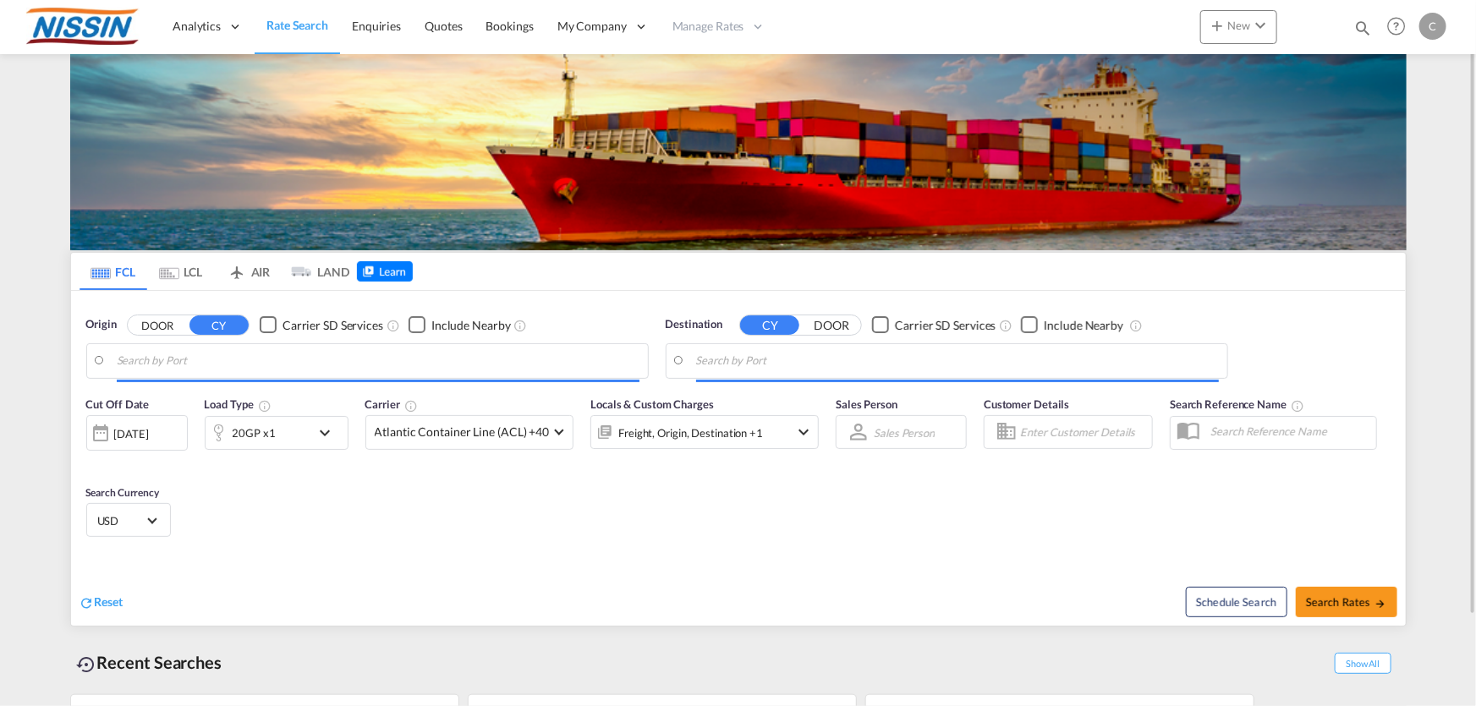
type input "[GEOGRAPHIC_DATA], [GEOGRAPHIC_DATA], USLGB"
type input "[GEOGRAPHIC_DATA], JPTYO"
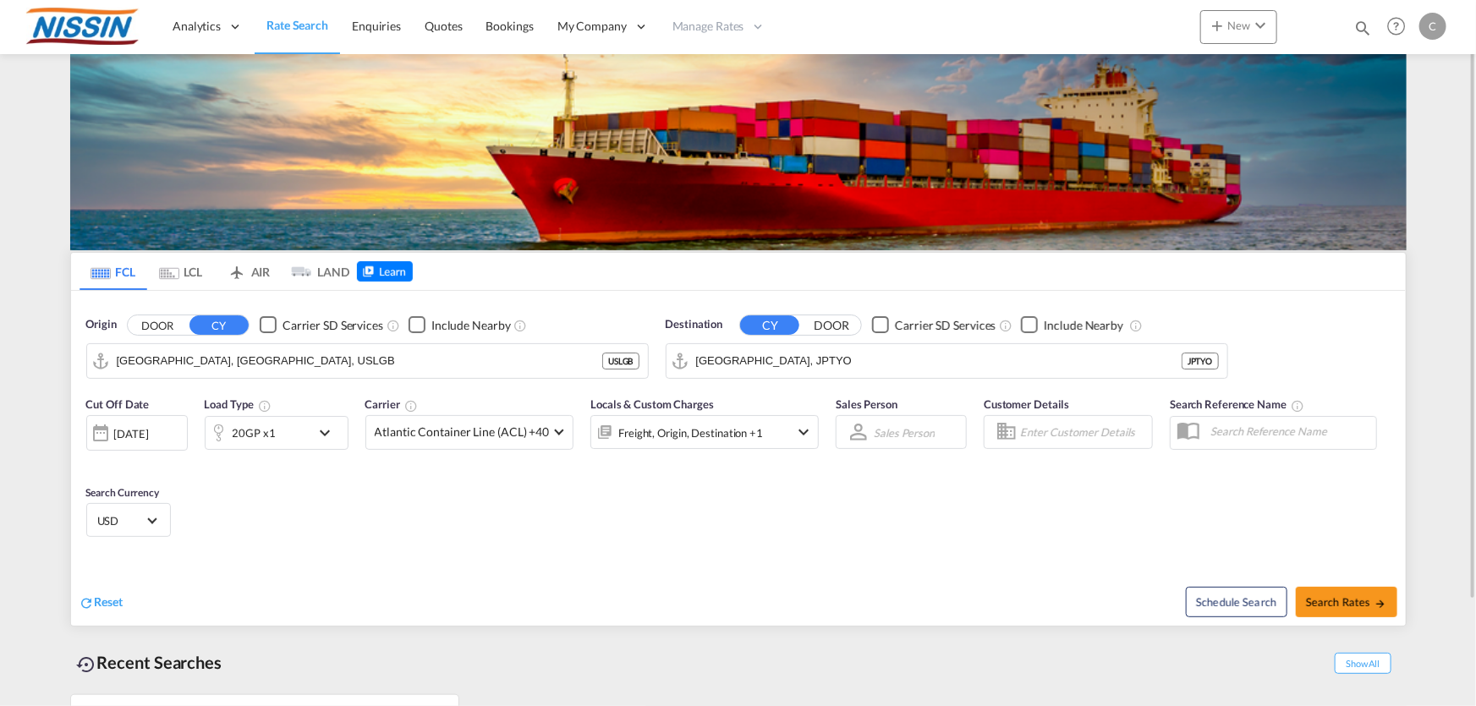
click at [262, 275] on md-tab-item "AIR" at bounding box center [249, 271] width 68 height 37
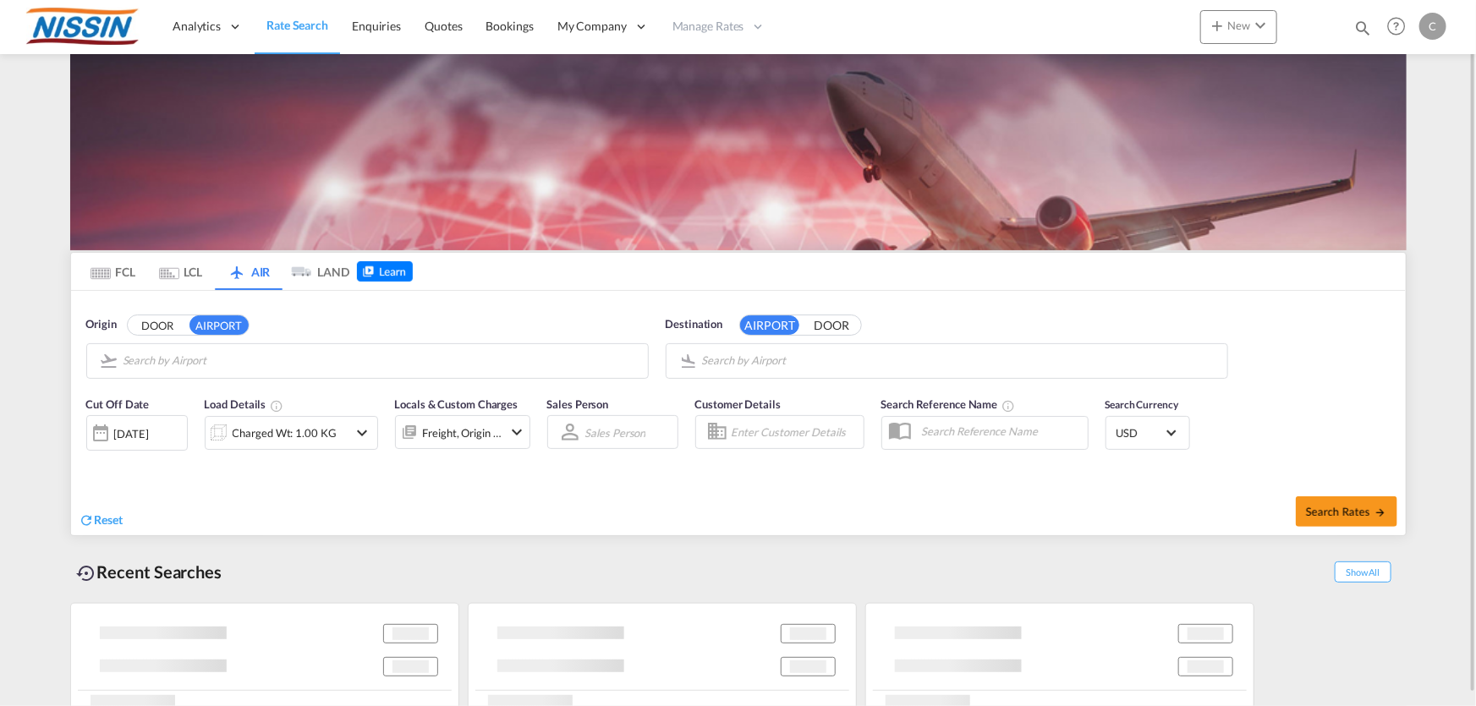
type input "Los Angeles International, [GEOGRAPHIC_DATA], [GEOGRAPHIC_DATA]"
type input "Narita International, [GEOGRAPHIC_DATA], NRT"
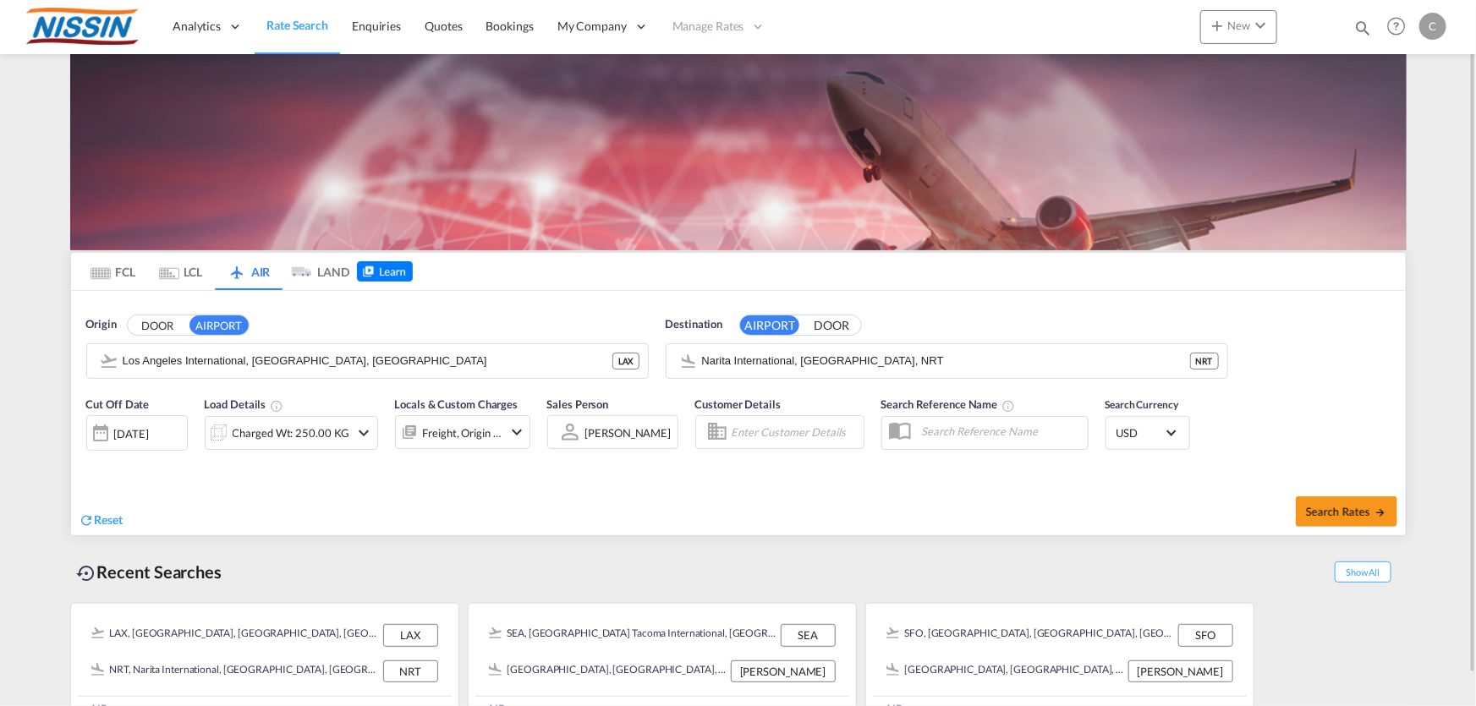
click at [361, 428] on md-icon "icon-chevron-down" at bounding box center [364, 433] width 20 height 20
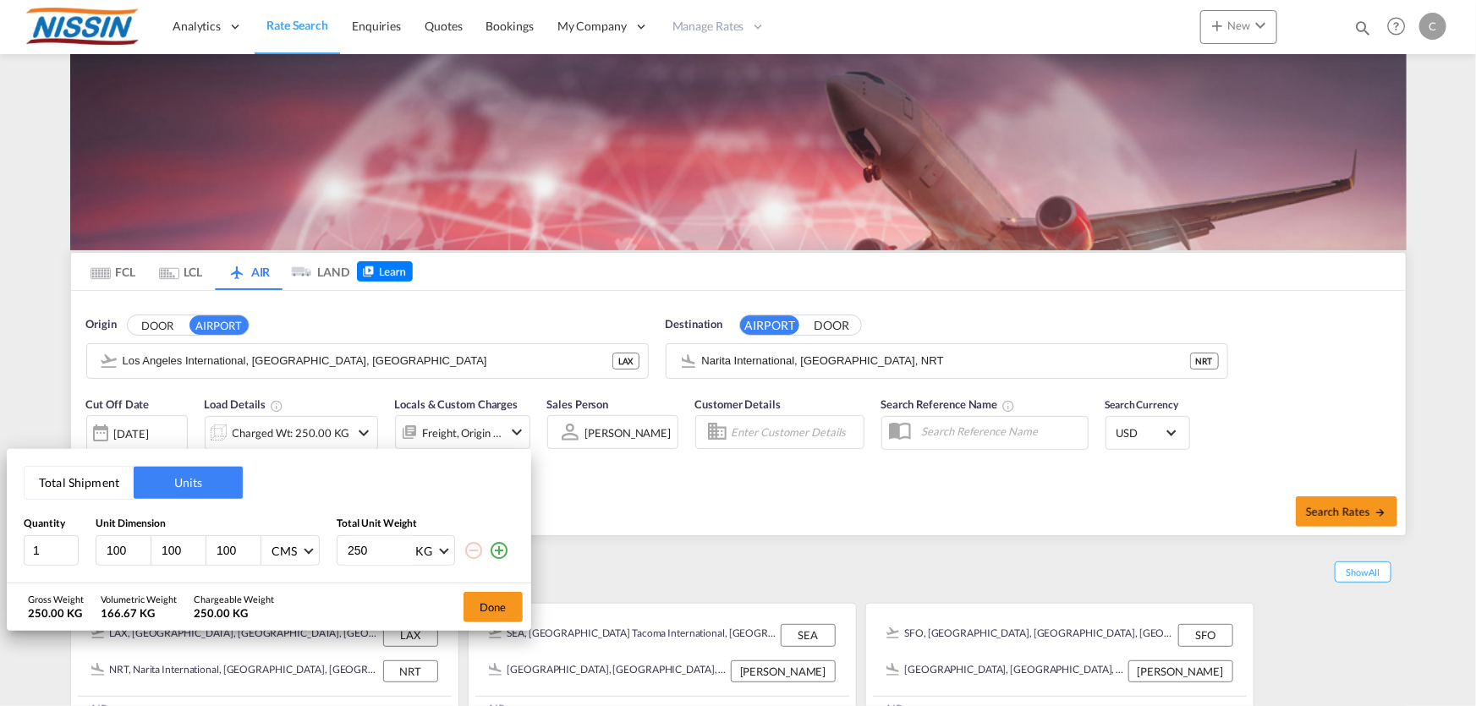
click at [717, 565] on div "Total Shipment Units Quantity Unit Dimension Total Unit Weight 1 100 100 100 CM…" at bounding box center [738, 353] width 1476 height 706
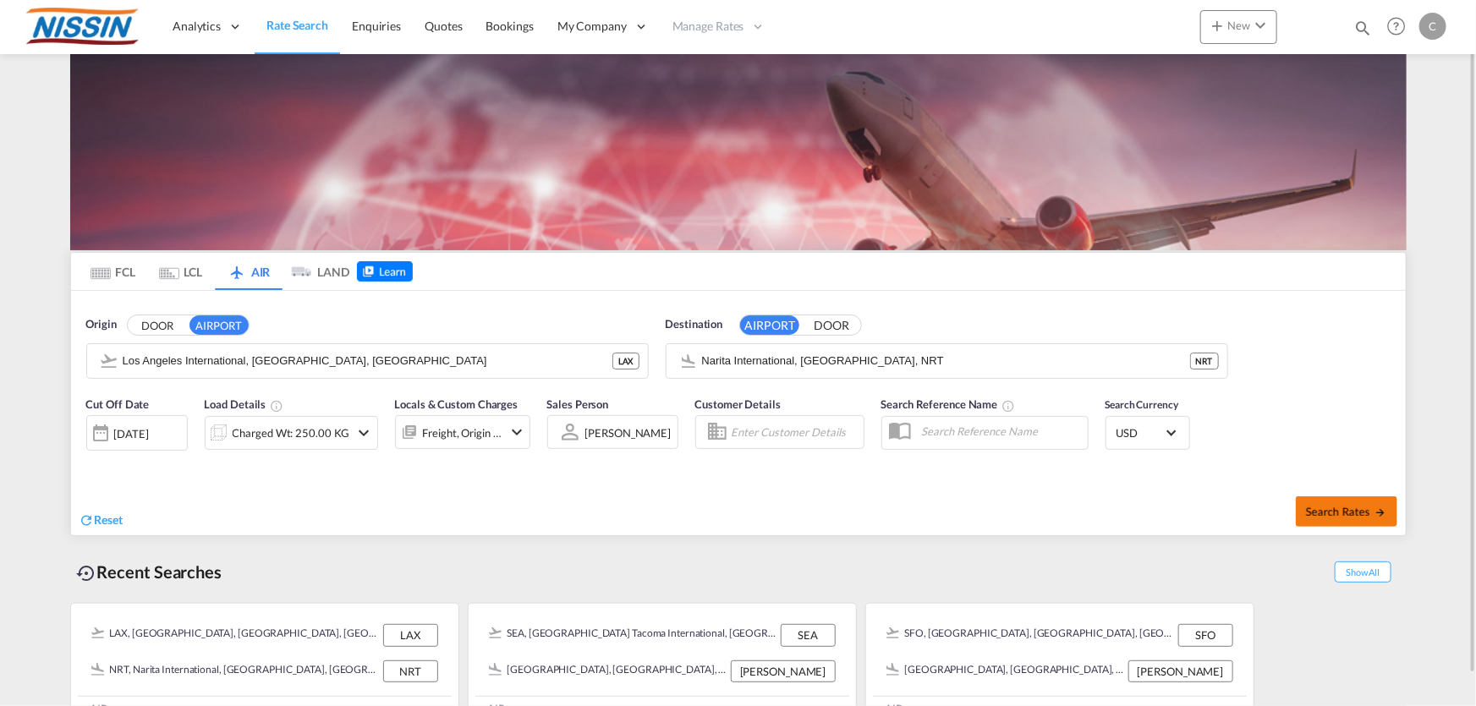
click at [1338, 508] on span "Search Rates" at bounding box center [1346, 512] width 81 height 14
type input "LAX to NRT / [DATE]"
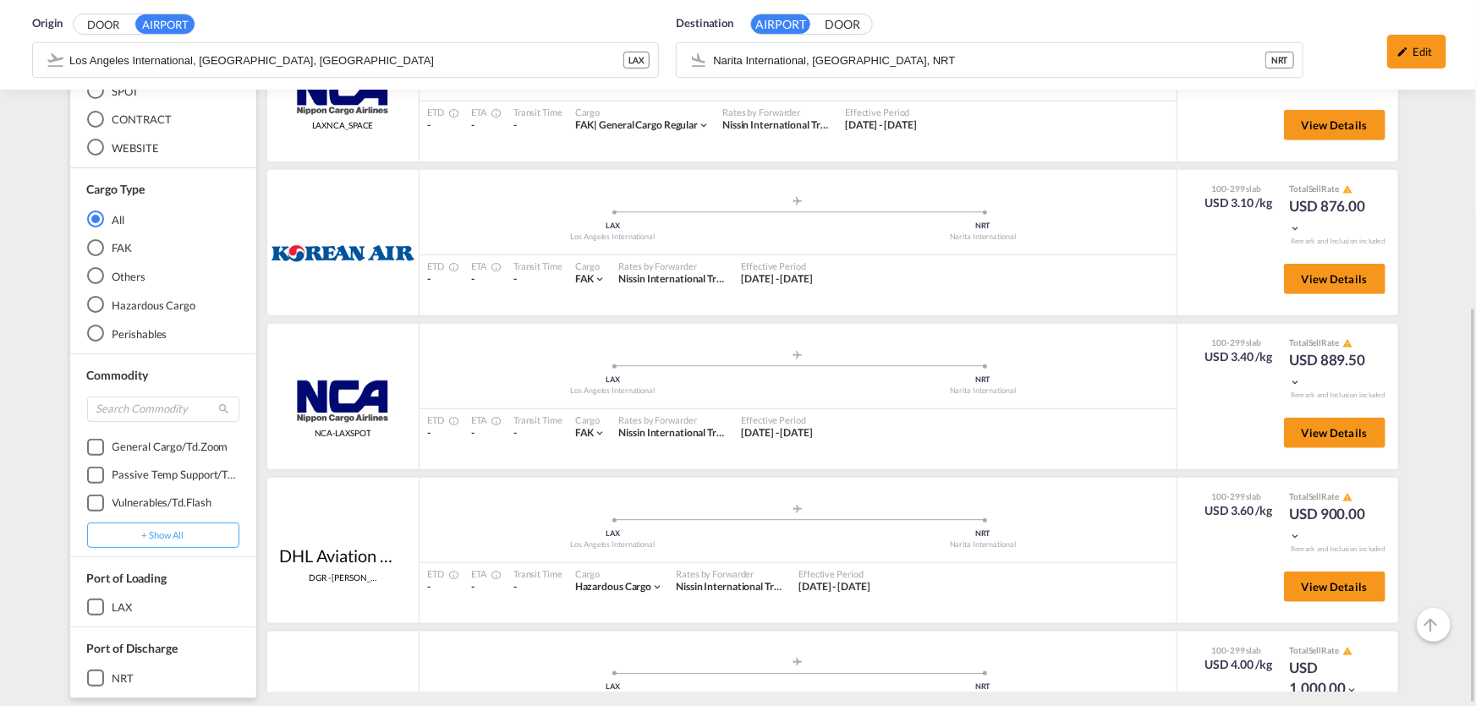
scroll to position [307, 0]
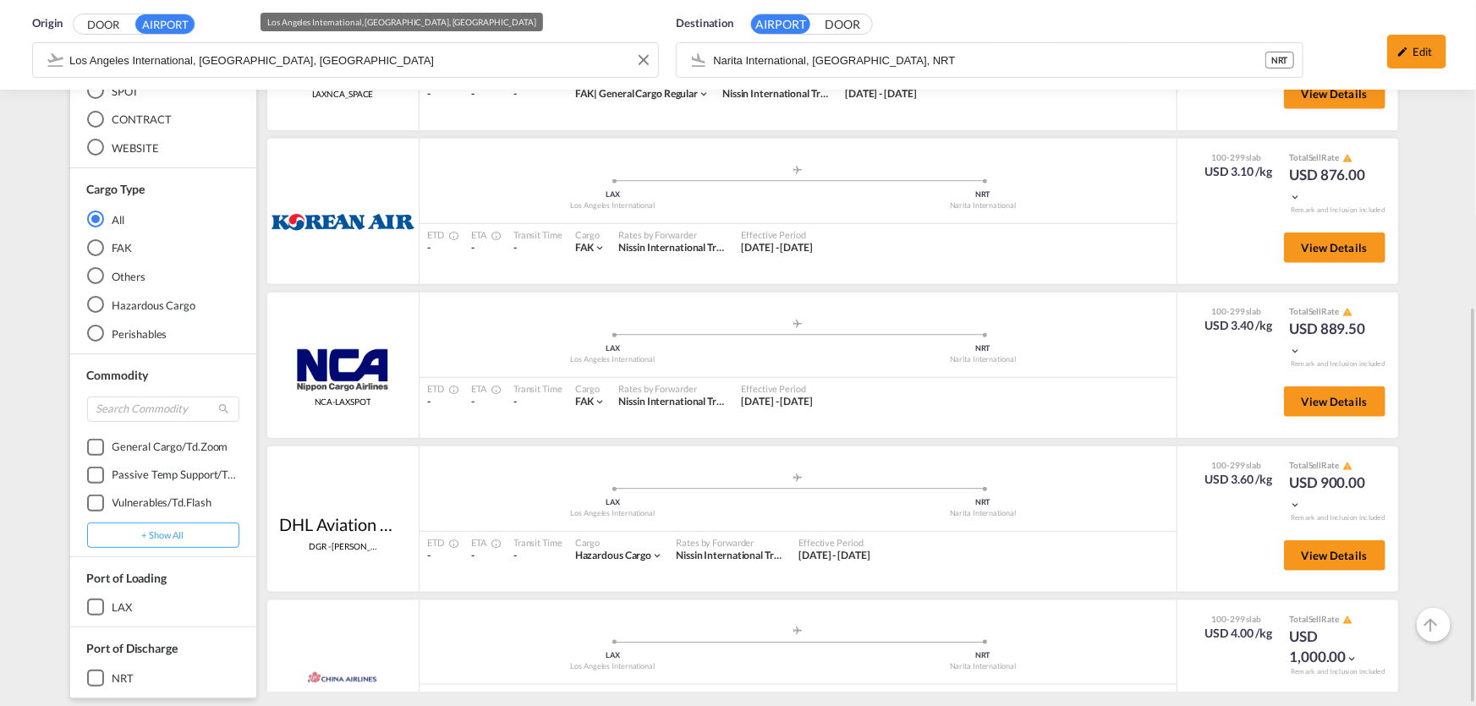
click at [429, 51] on md-content "Analytics Reports Dashboard Rate Search Enquiries Quotes Bookings" at bounding box center [738, 353] width 1476 height 706
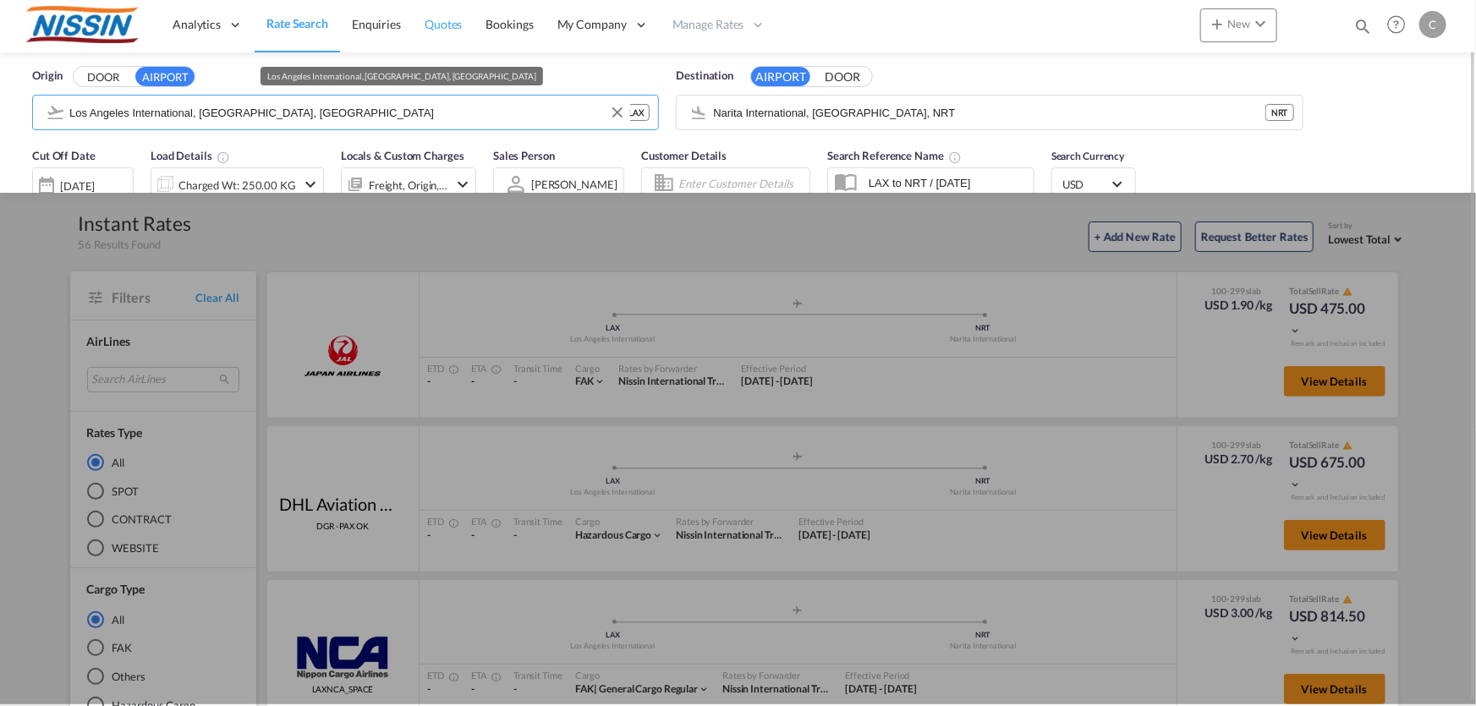
scroll to position [0, 0]
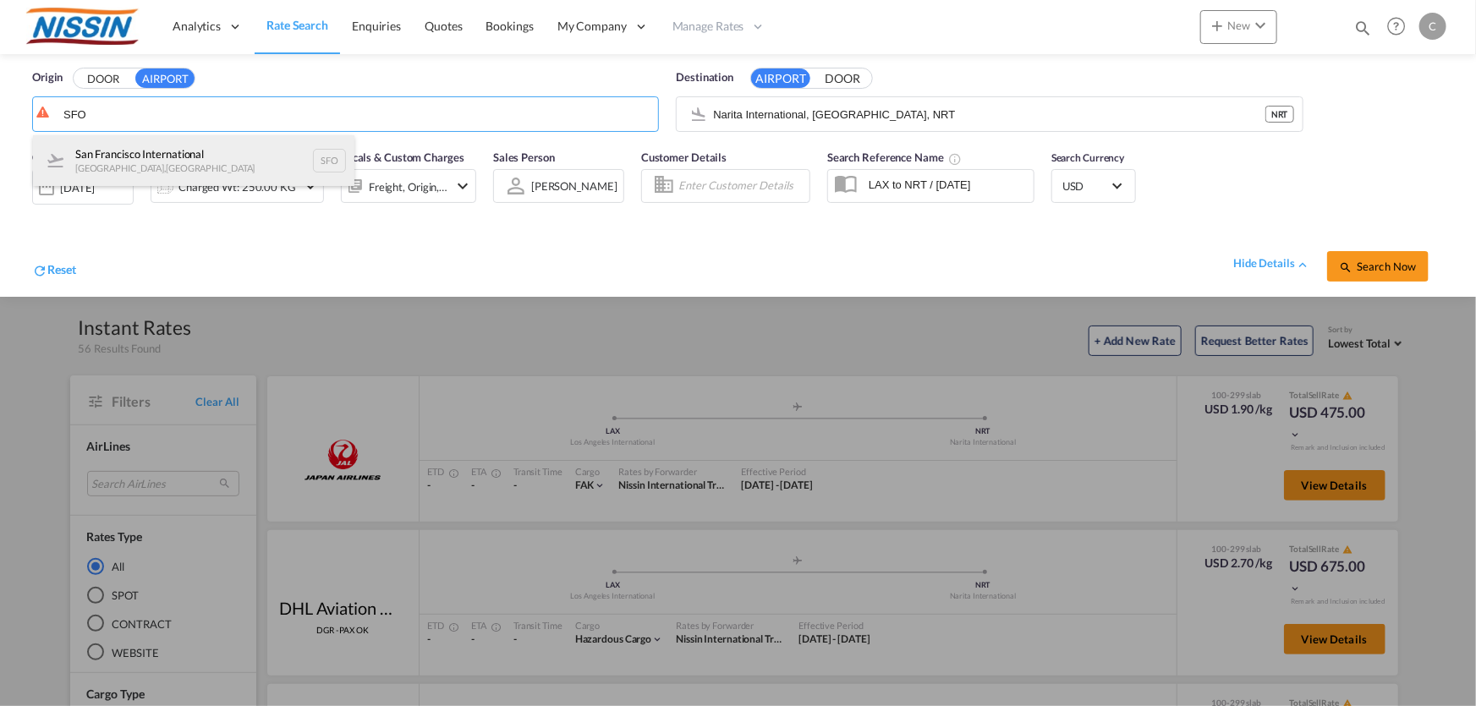
click at [135, 146] on div "San Francisco International [GEOGRAPHIC_DATA] , [GEOGRAPHIC_DATA] SFO" at bounding box center [194, 160] width 322 height 51
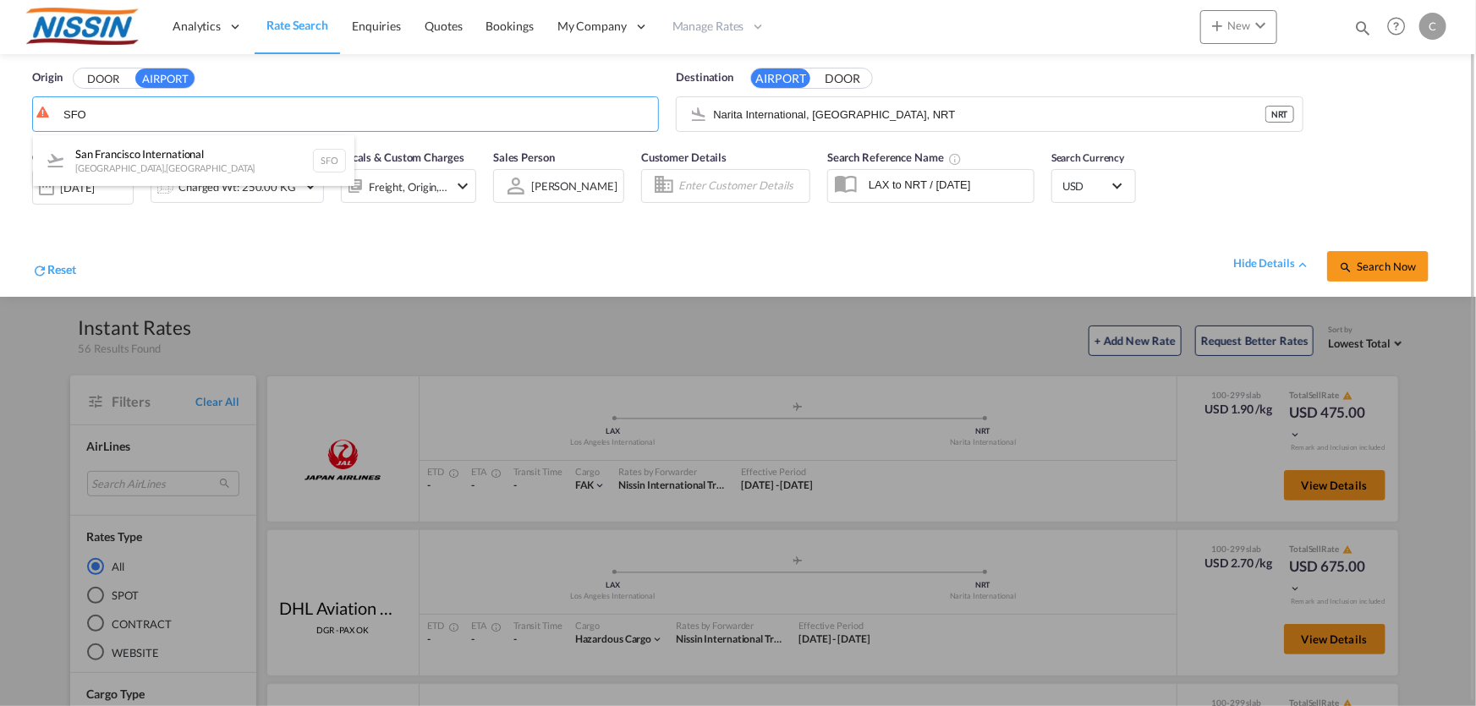
type input "San Francisco International, [GEOGRAPHIC_DATA], [GEOGRAPHIC_DATA]"
click at [880, 102] on input "Narita International, [GEOGRAPHIC_DATA], NRT" at bounding box center [1003, 114] width 580 height 25
click at [1287, 112] on button "Clear Input" at bounding box center [1288, 114] width 25 height 25
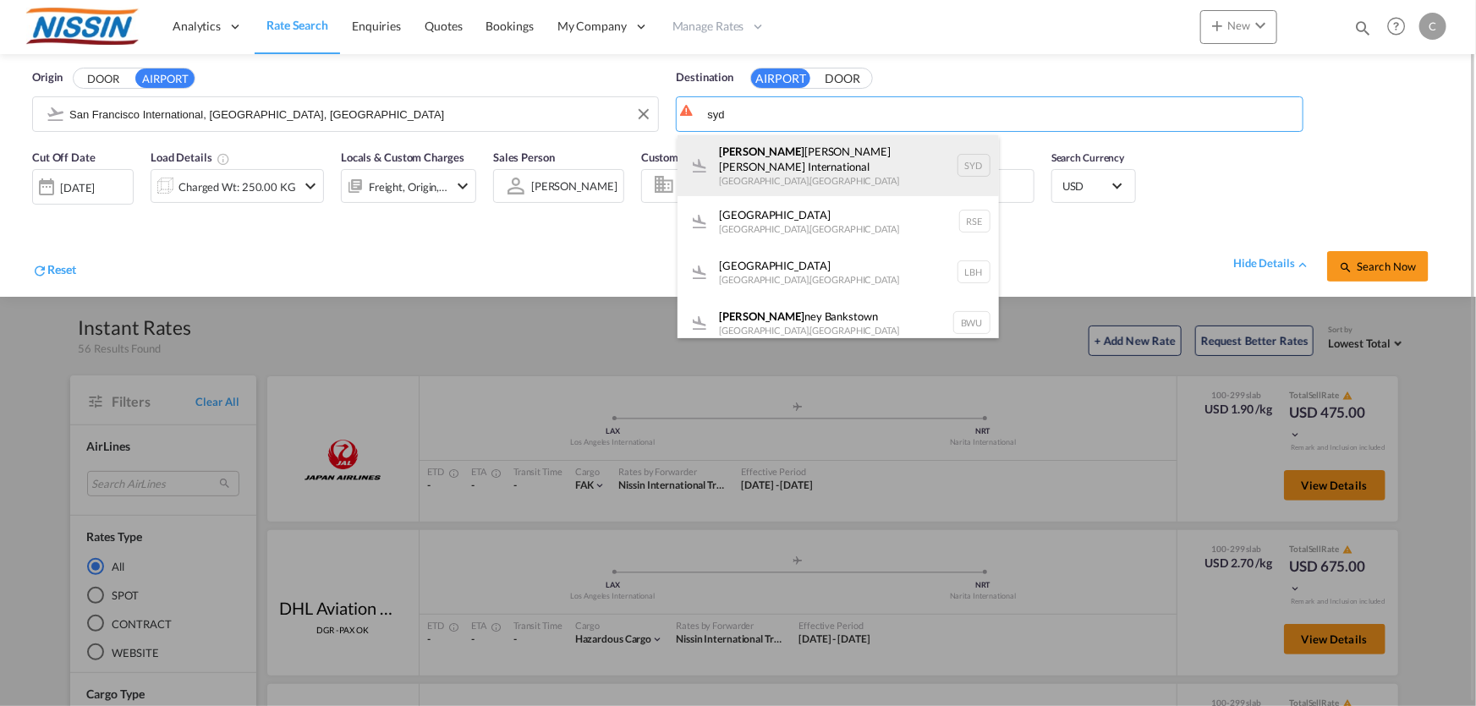
click at [877, 162] on div "[PERSON_NAME] Kingsford [PERSON_NAME] International [GEOGRAPHIC_DATA] , [GEOGRA…" at bounding box center [839, 165] width 322 height 61
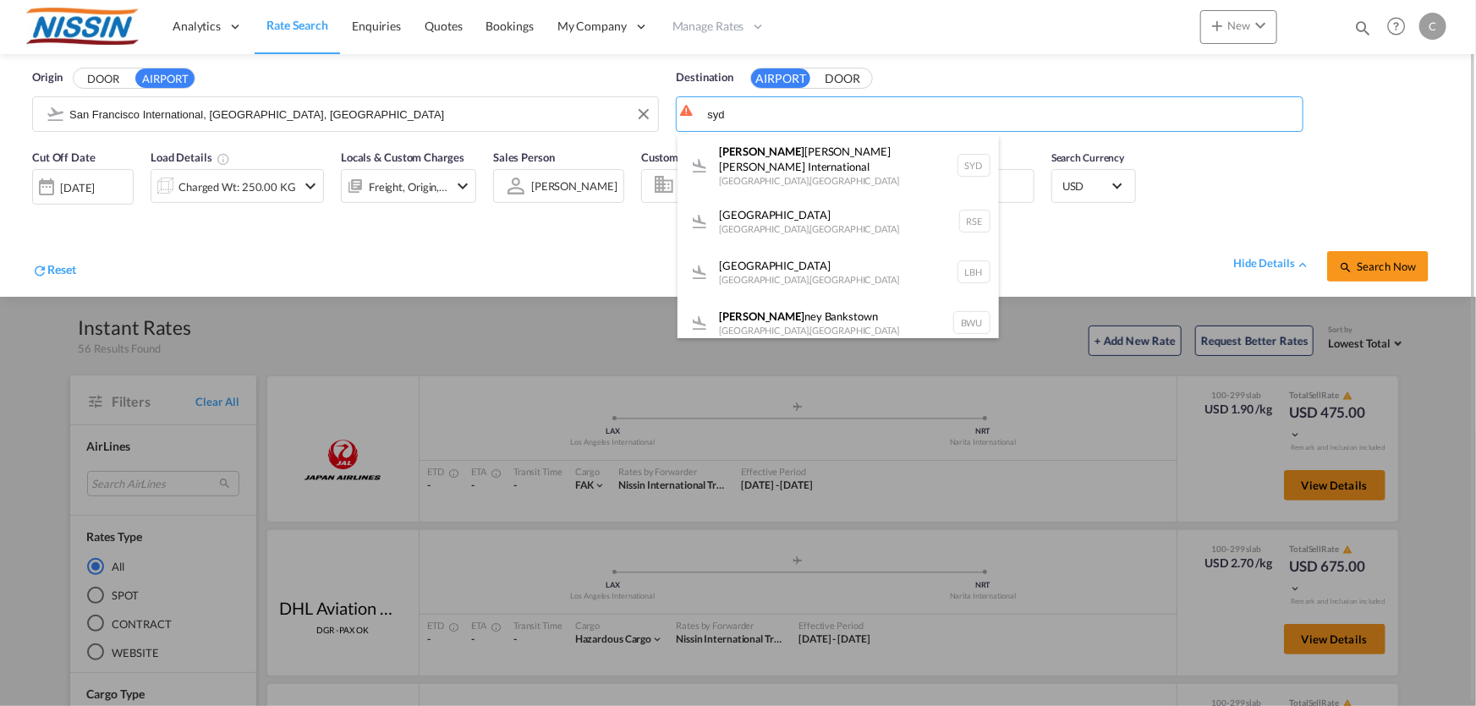
type input "[PERSON_NAME] [PERSON_NAME] International, [GEOGRAPHIC_DATA], SYD"
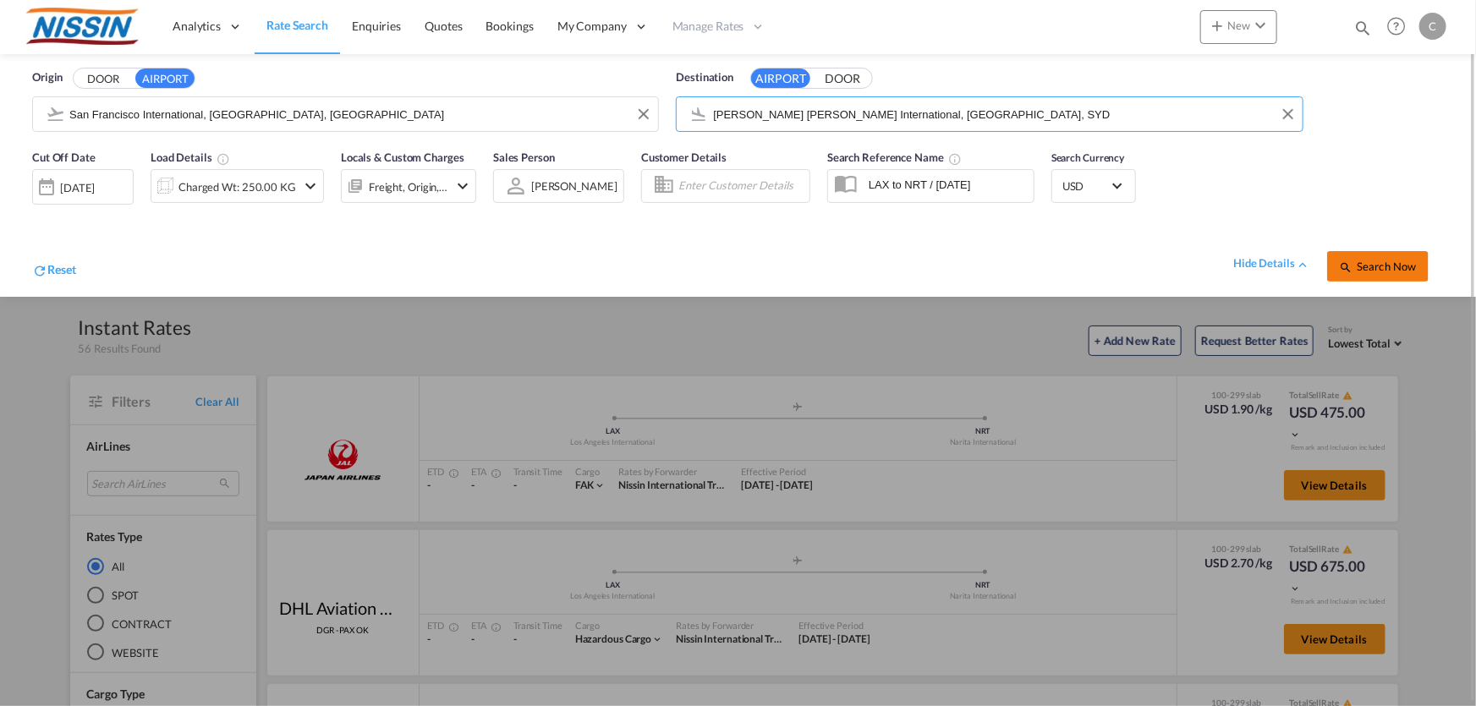
click at [1389, 260] on span "Search Now" at bounding box center [1377, 267] width 77 height 14
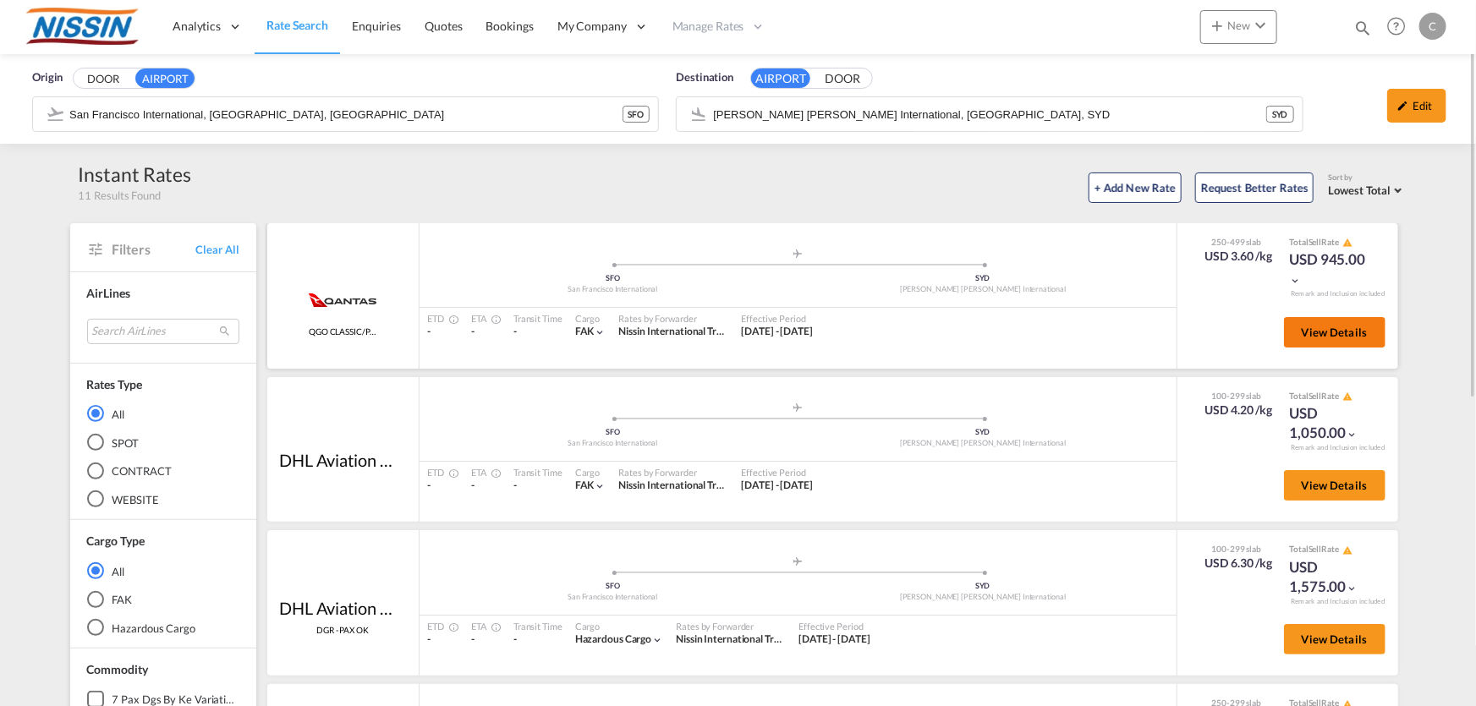
click at [1302, 327] on span "View Details" at bounding box center [1335, 333] width 66 height 14
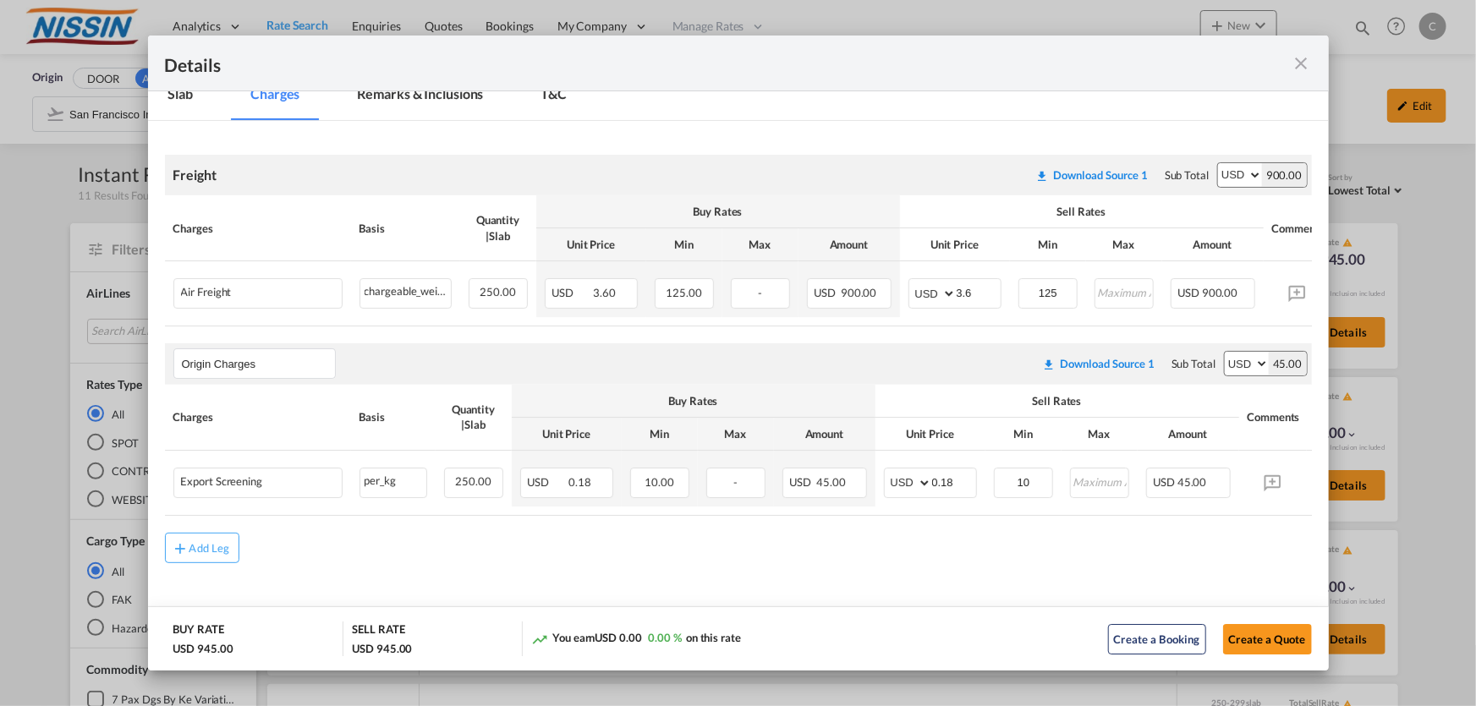
scroll to position [255, 0]
click at [1303, 62] on md-icon "icon-close fg-AAA8AD m-0 cursor" at bounding box center [1302, 63] width 20 height 20
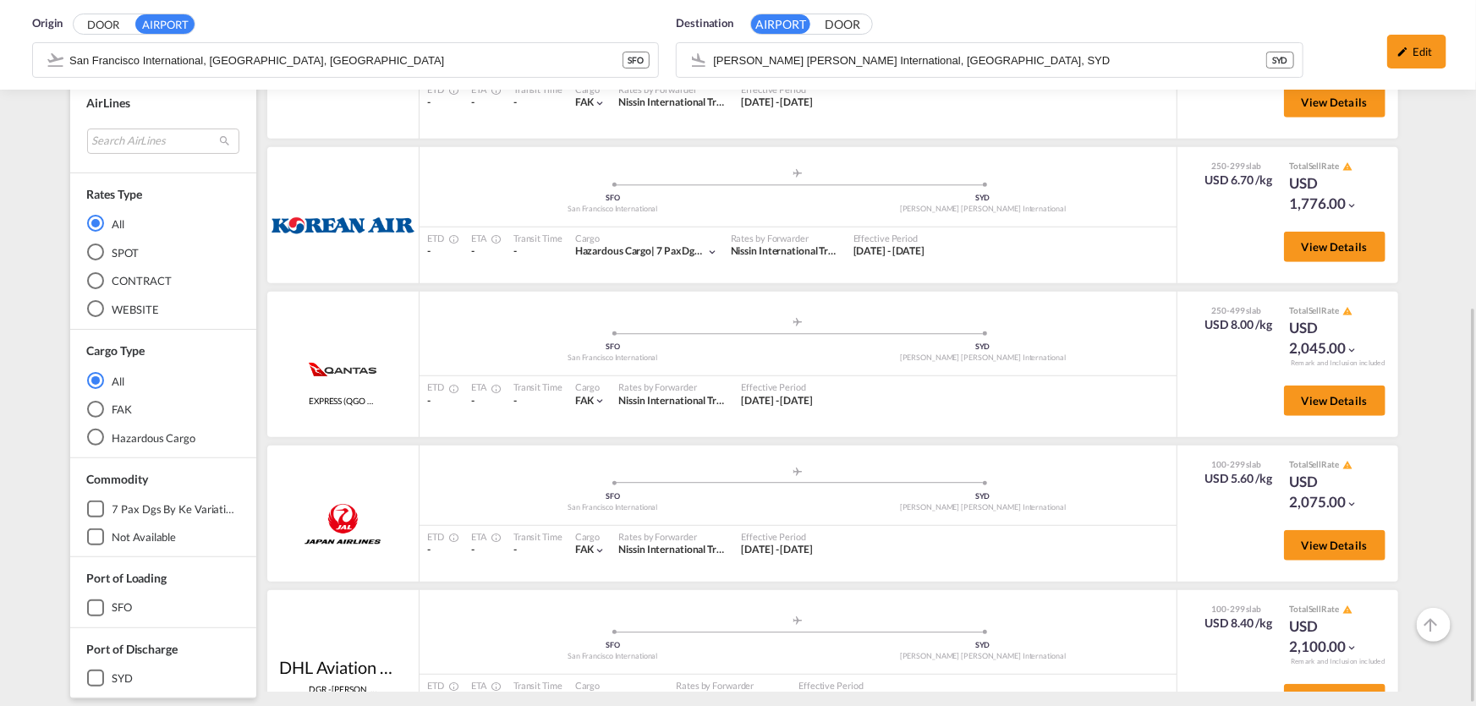
scroll to position [169, 0]
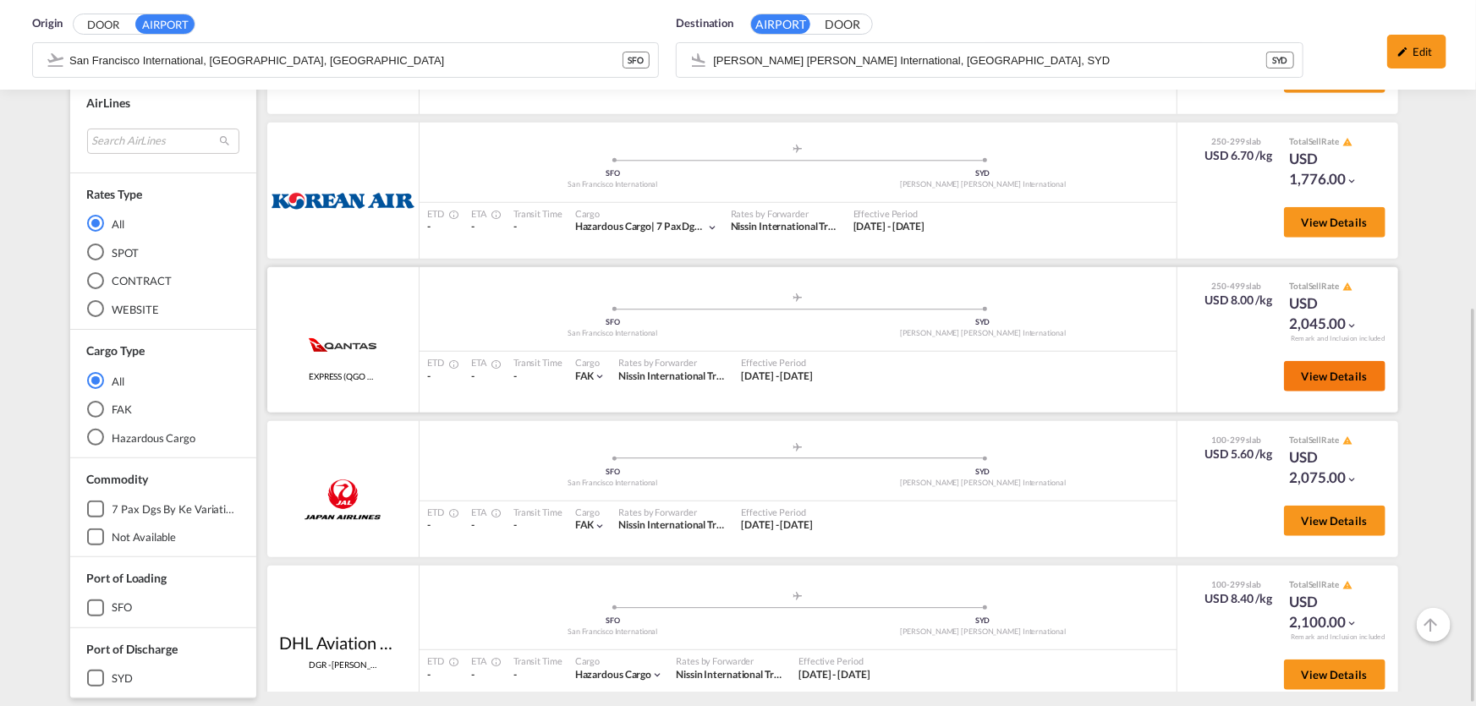
click at [1323, 363] on button "View Details" at bounding box center [1335, 376] width 102 height 30
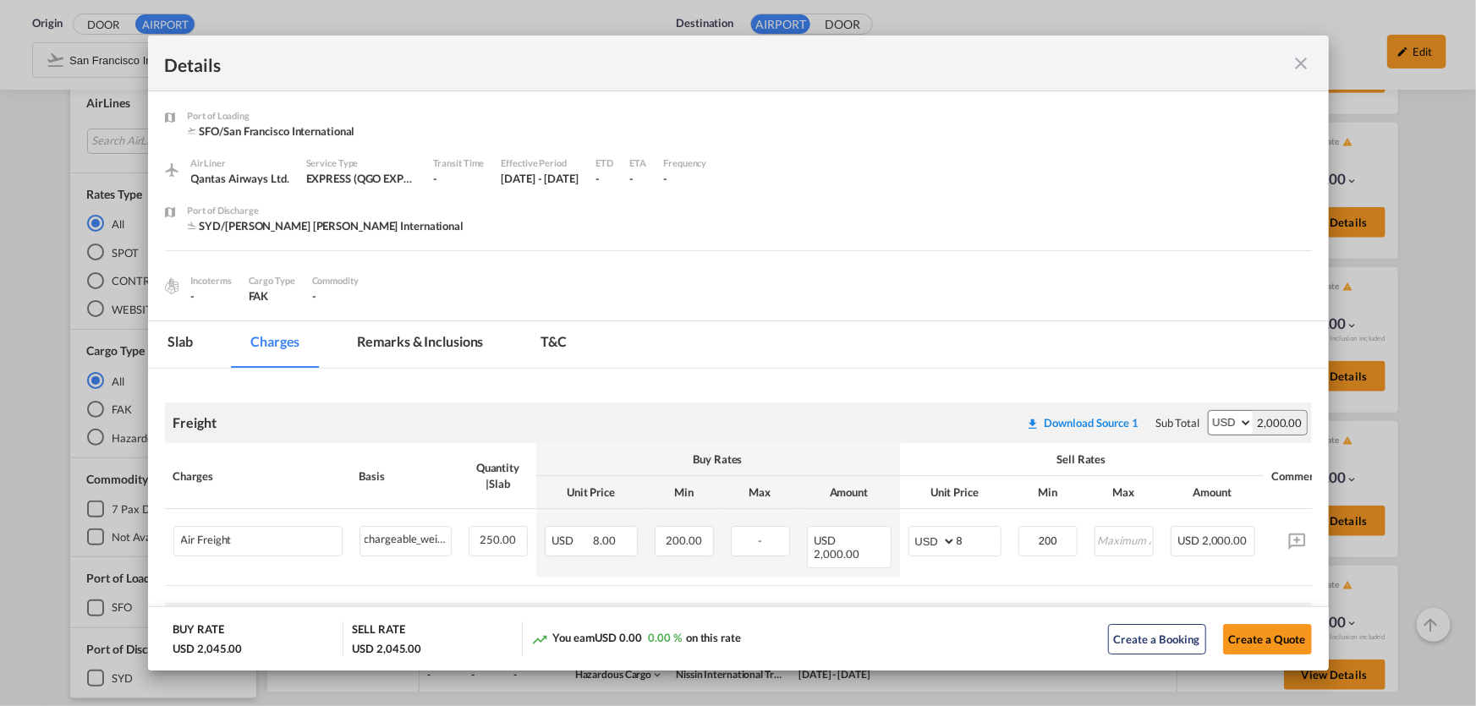
click at [1301, 66] on md-icon "icon-close fg-AAA8AD m-0 cursor" at bounding box center [1302, 63] width 20 height 20
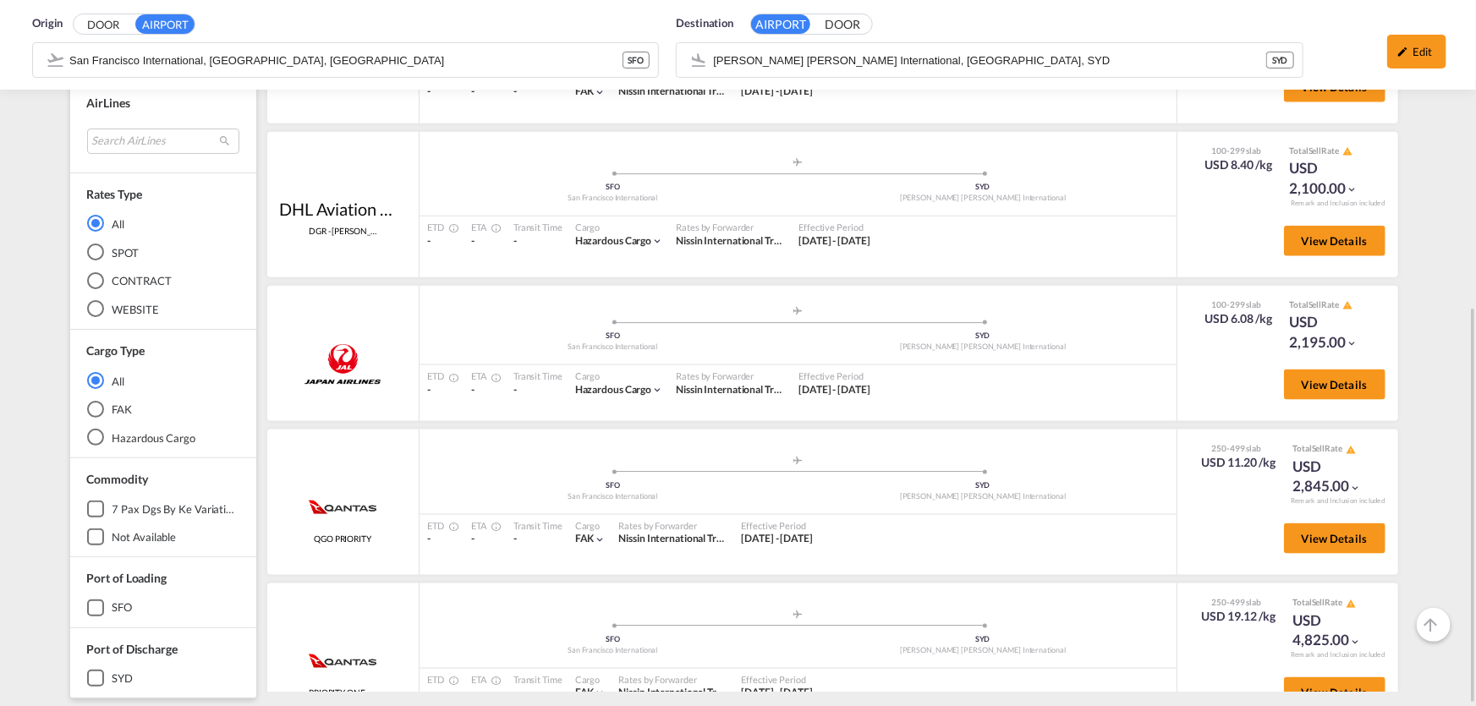
scroll to position [618, 0]
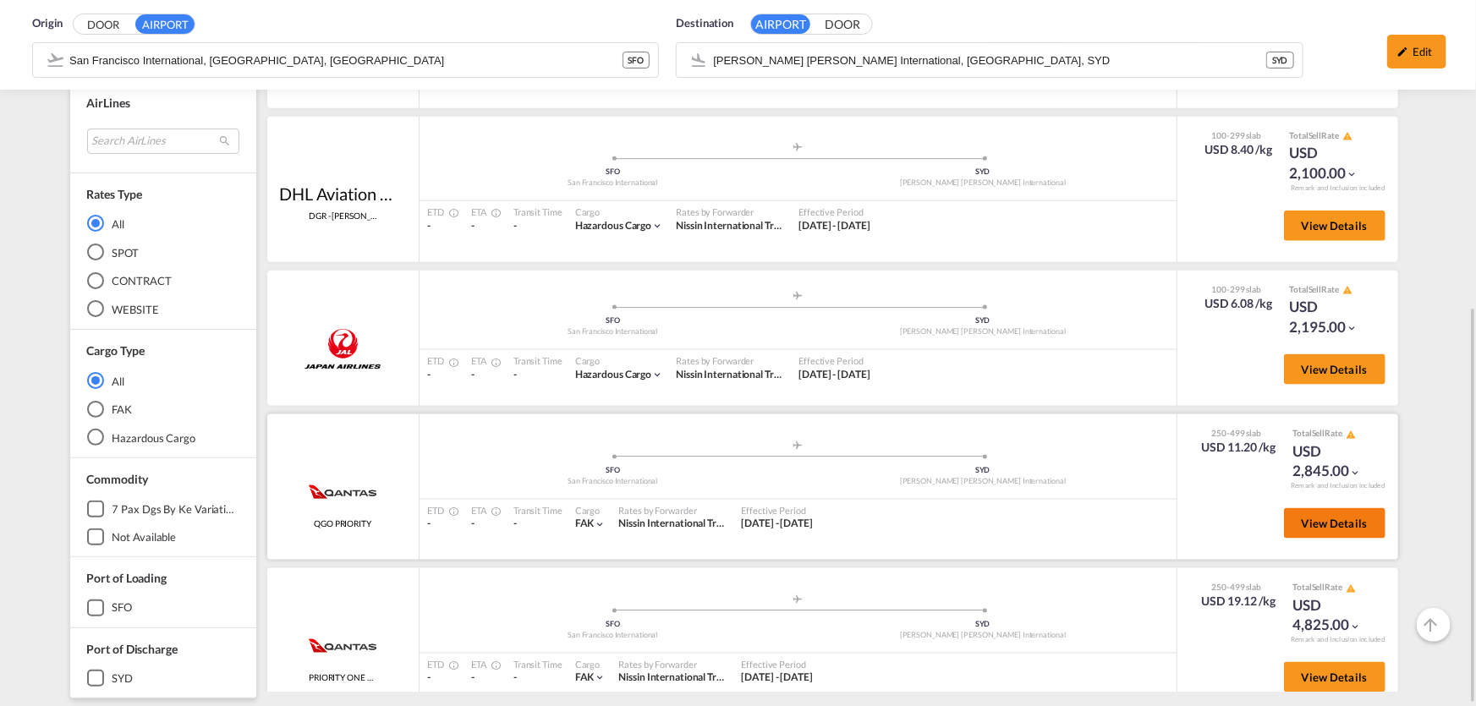
click at [1311, 520] on span "View Details" at bounding box center [1335, 524] width 66 height 14
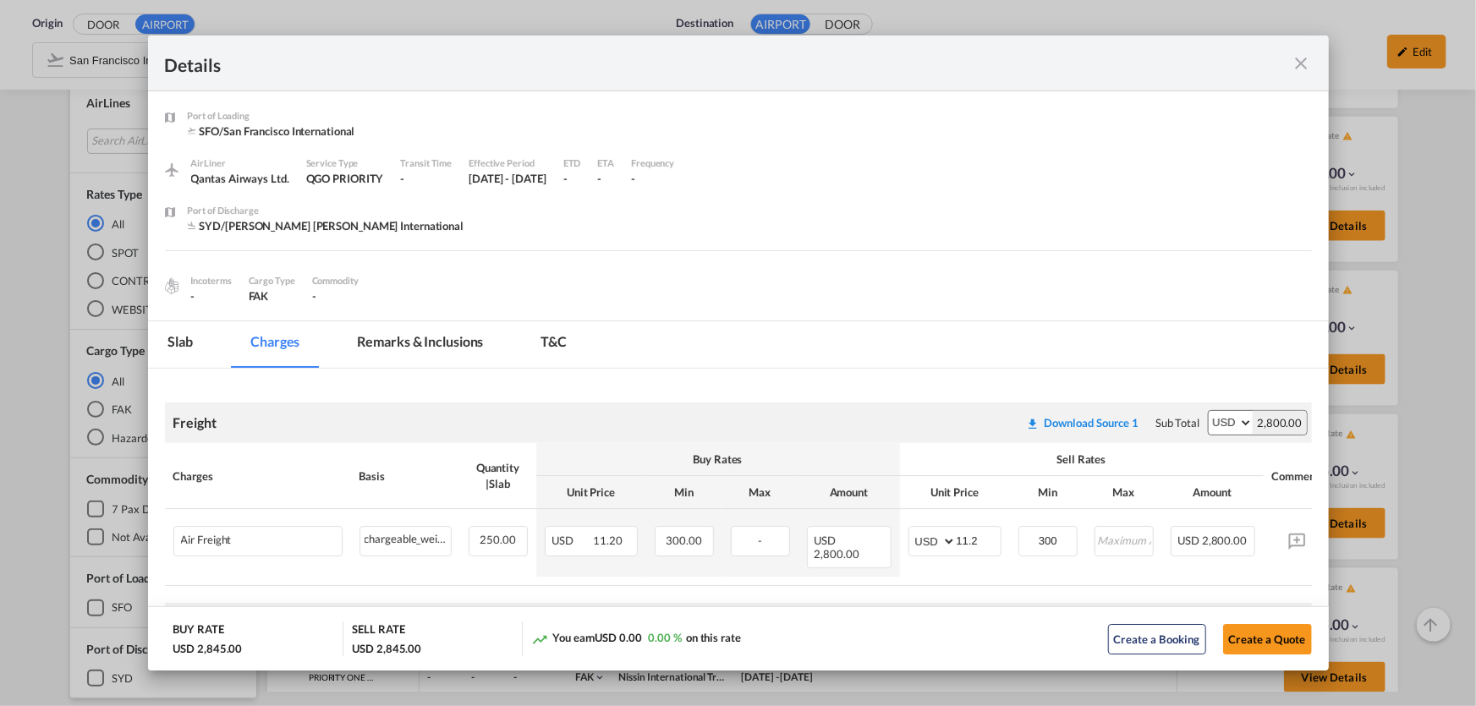
click at [1294, 59] on md-icon "icon-close fg-AAA8AD m-0 cursor" at bounding box center [1302, 63] width 20 height 20
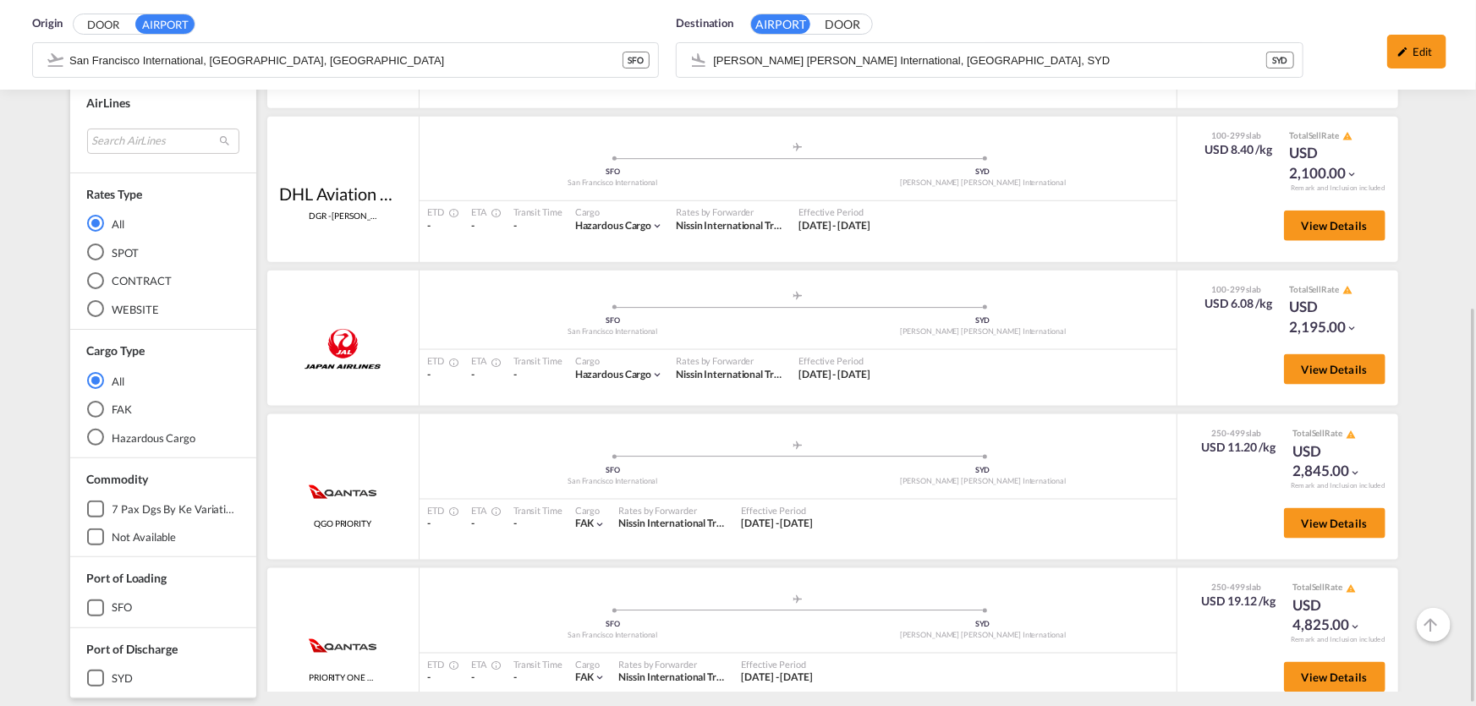
scroll to position [647, 0]
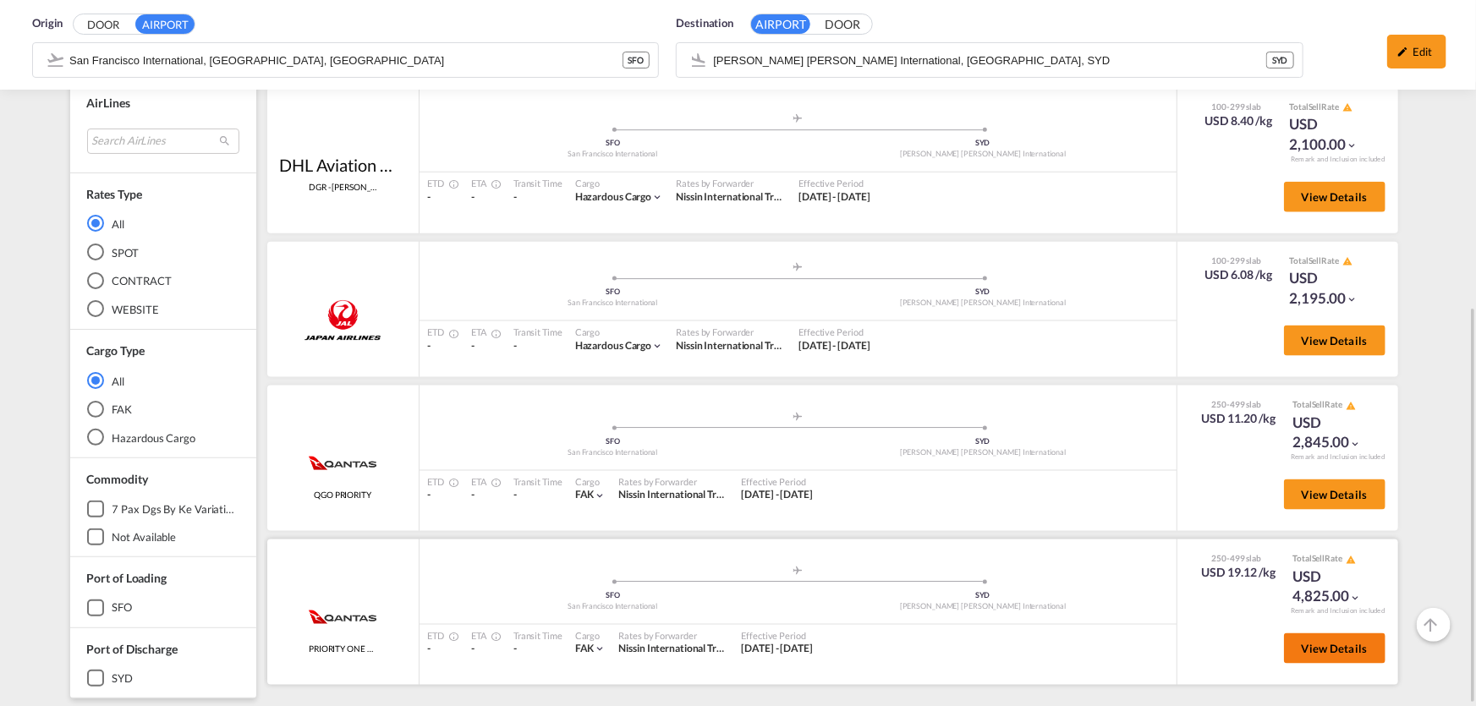
click at [1315, 653] on button "View Details" at bounding box center [1335, 649] width 102 height 30
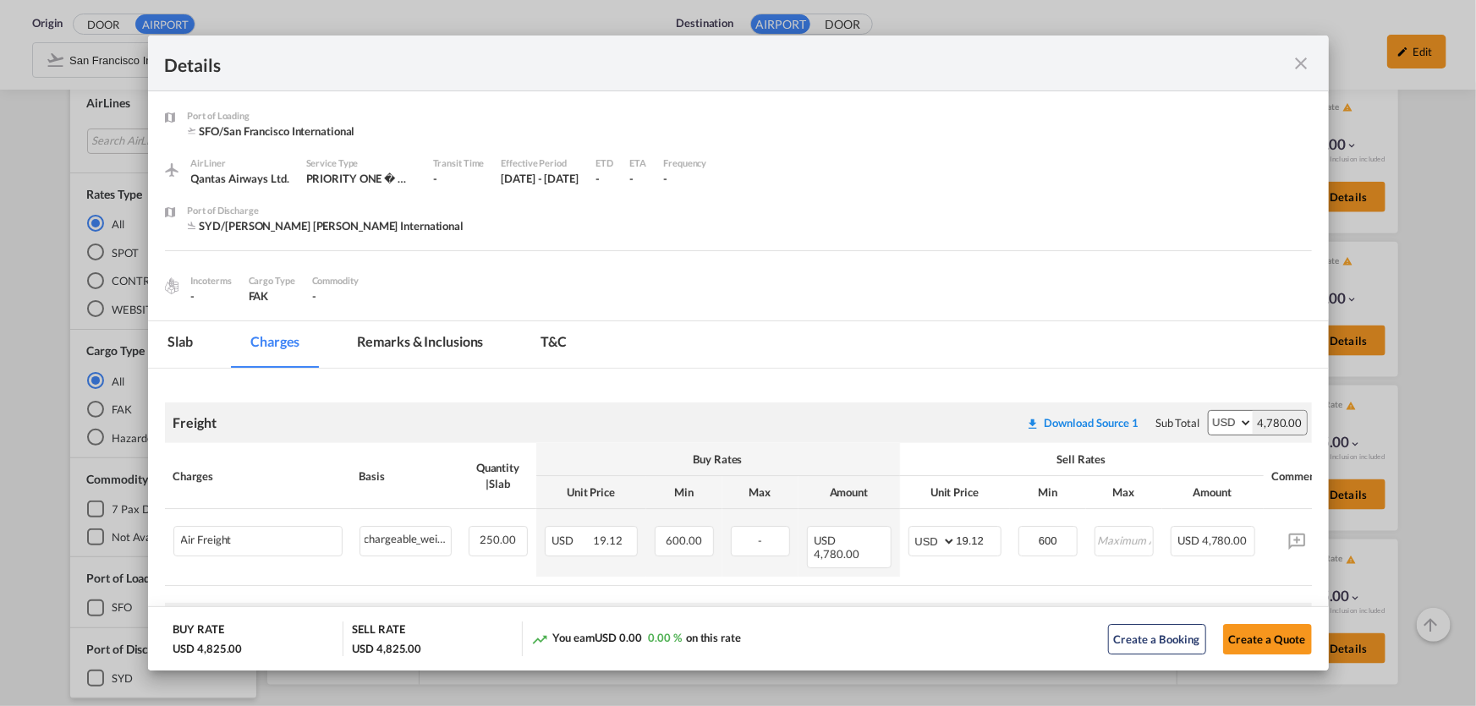
click at [1302, 63] on md-icon "icon-close fg-AAA8AD m-0 cursor" at bounding box center [1302, 63] width 20 height 20
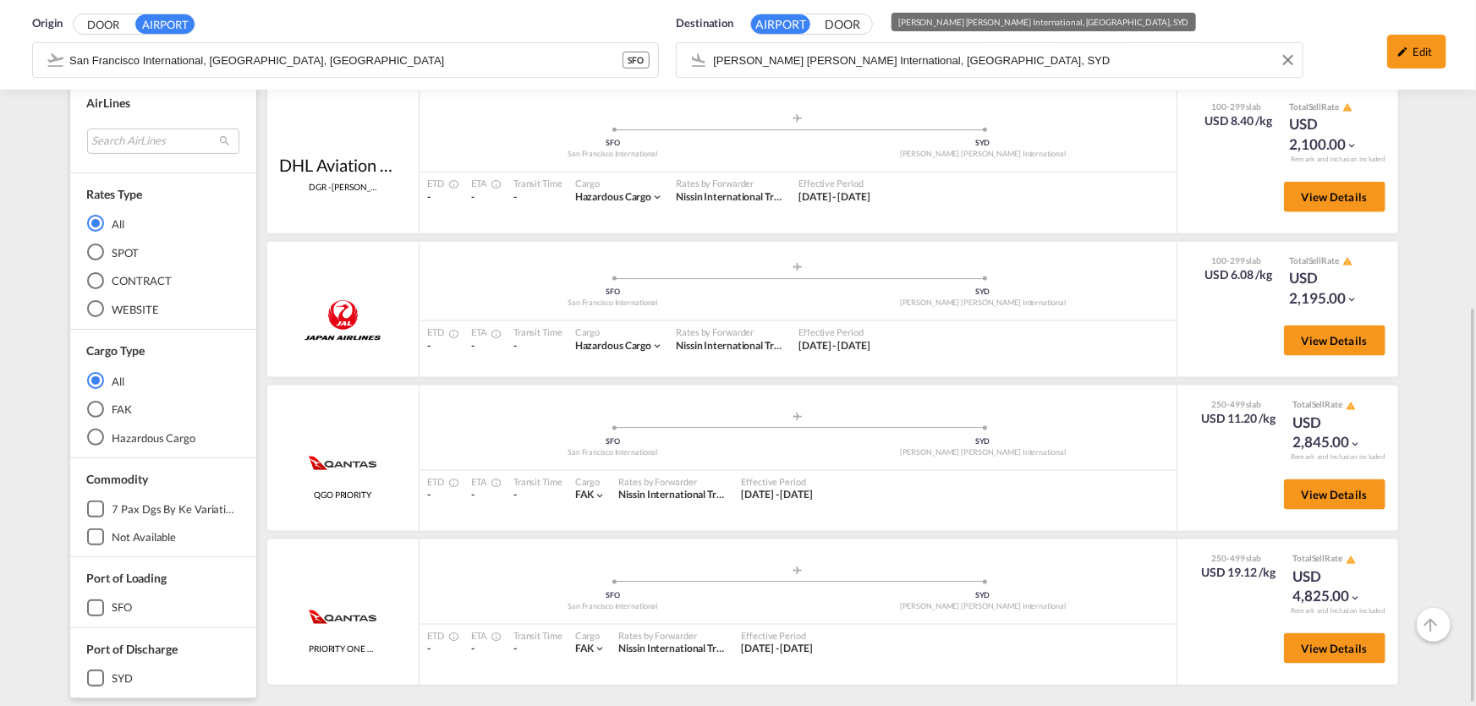
click at [991, 52] on md-content "Analytics Reports Dashboard Rate Search Enquiries Quotes Bookings" at bounding box center [738, 353] width 1476 height 706
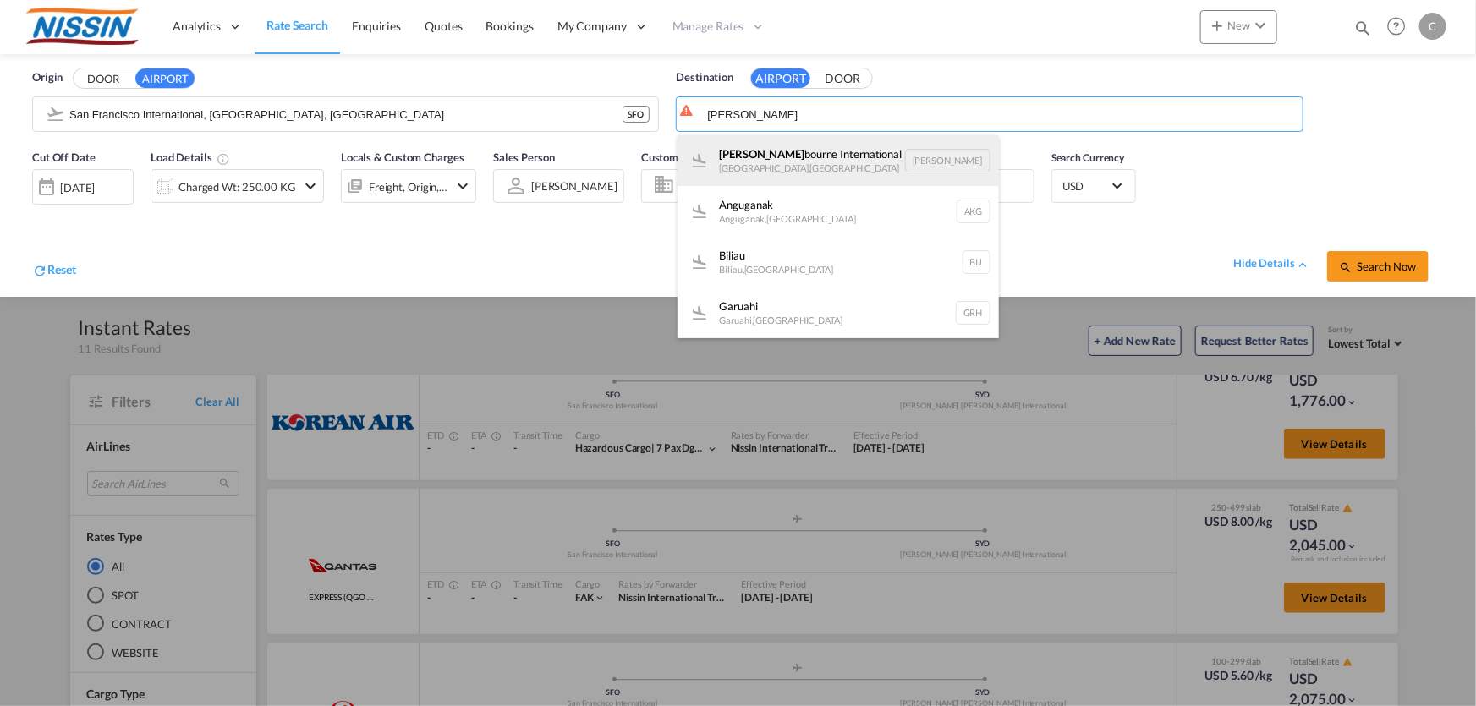
click at [806, 157] on div "[PERSON_NAME] International [GEOGRAPHIC_DATA] , [GEOGRAPHIC_DATA] [PERSON_NAME]" at bounding box center [839, 160] width 322 height 51
type input "Melbourne International, [GEOGRAPHIC_DATA], [GEOGRAPHIC_DATA]"
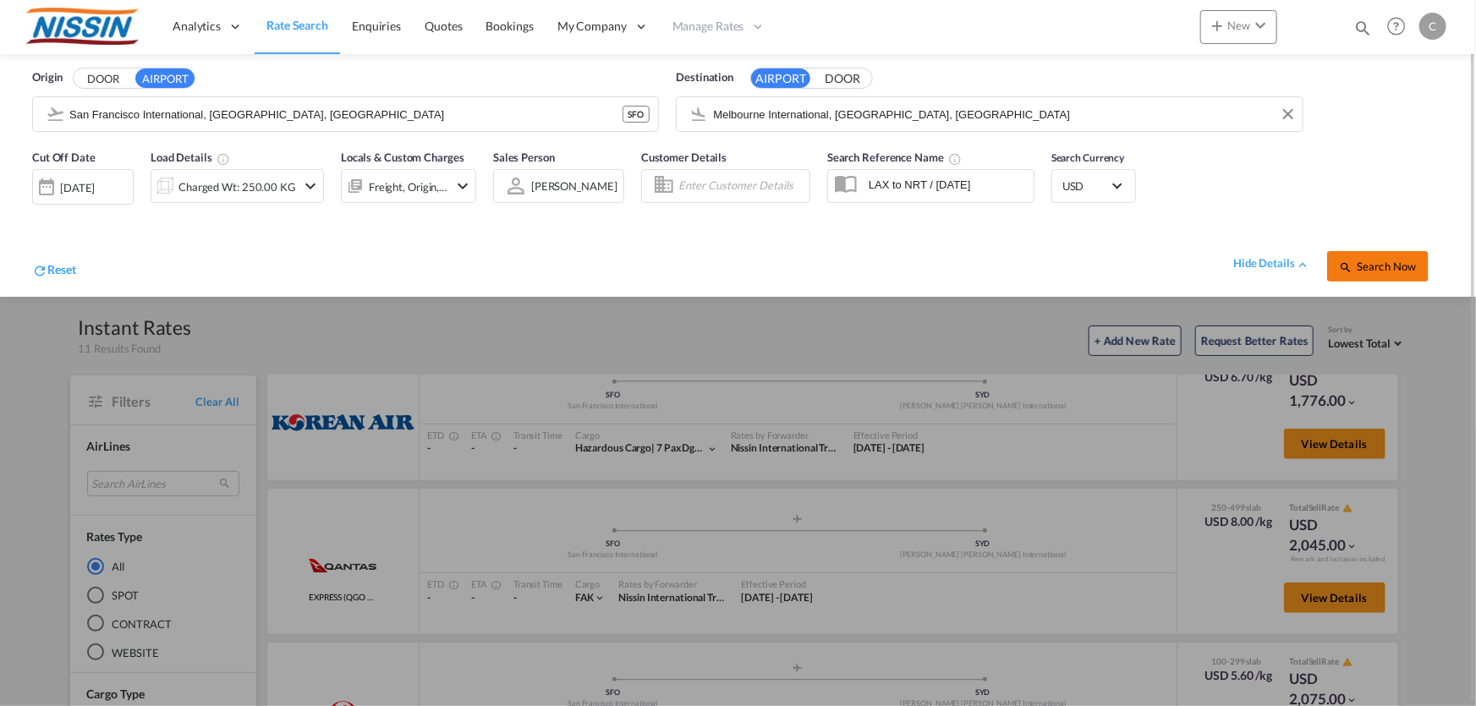
click at [1392, 267] on span "Search Now" at bounding box center [1377, 267] width 77 height 14
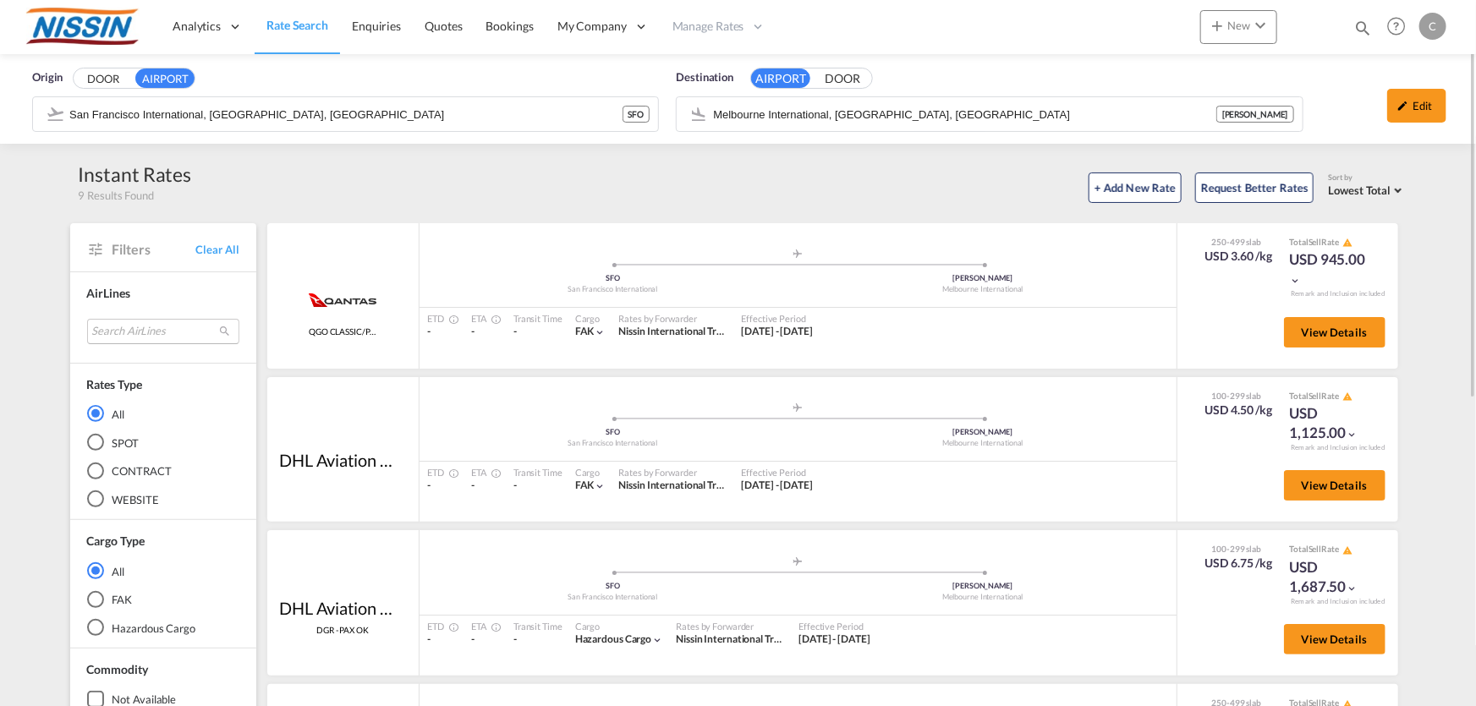
click at [146, 331] on md-select "Search AirLines air express s.a. cma cgm air cargo ddwl logistics fast logistic…" at bounding box center [163, 331] width 152 height 25
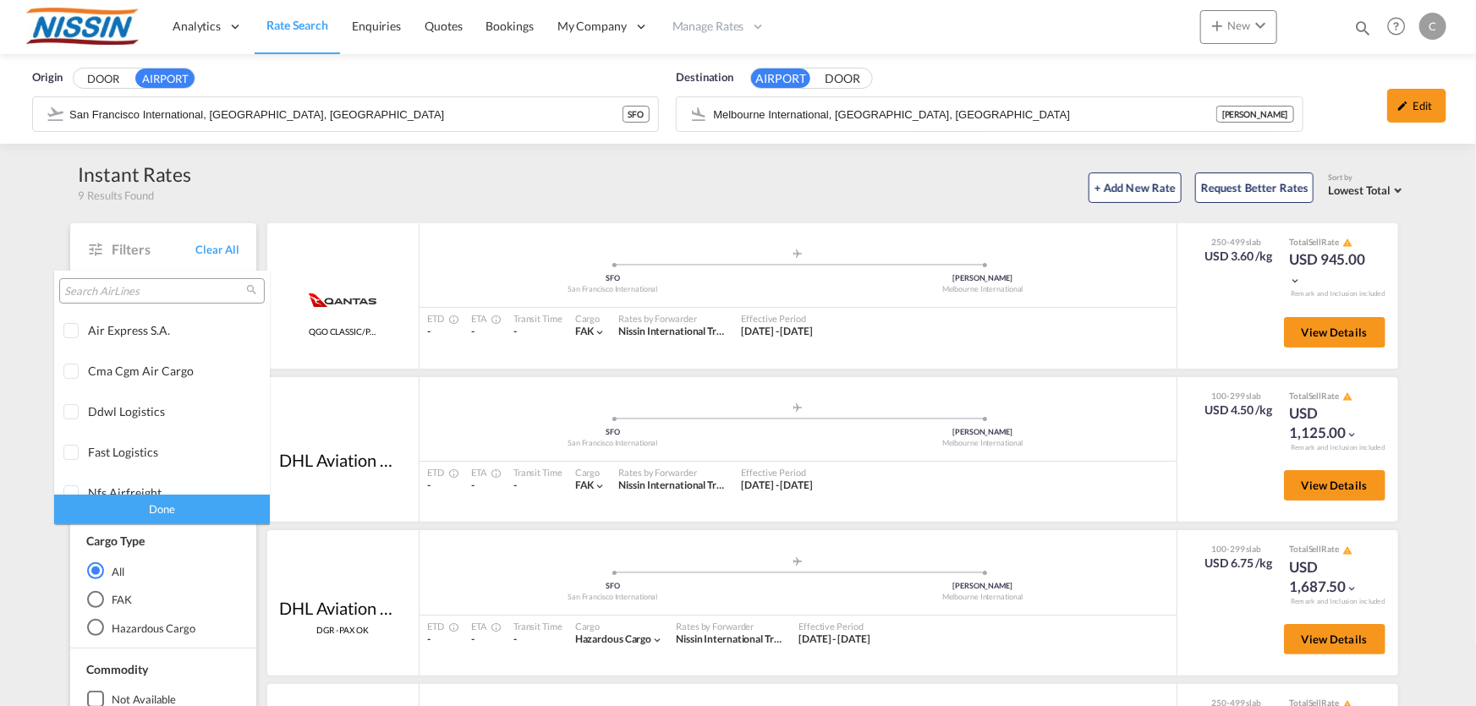
click at [147, 289] on input "search" at bounding box center [155, 291] width 182 height 15
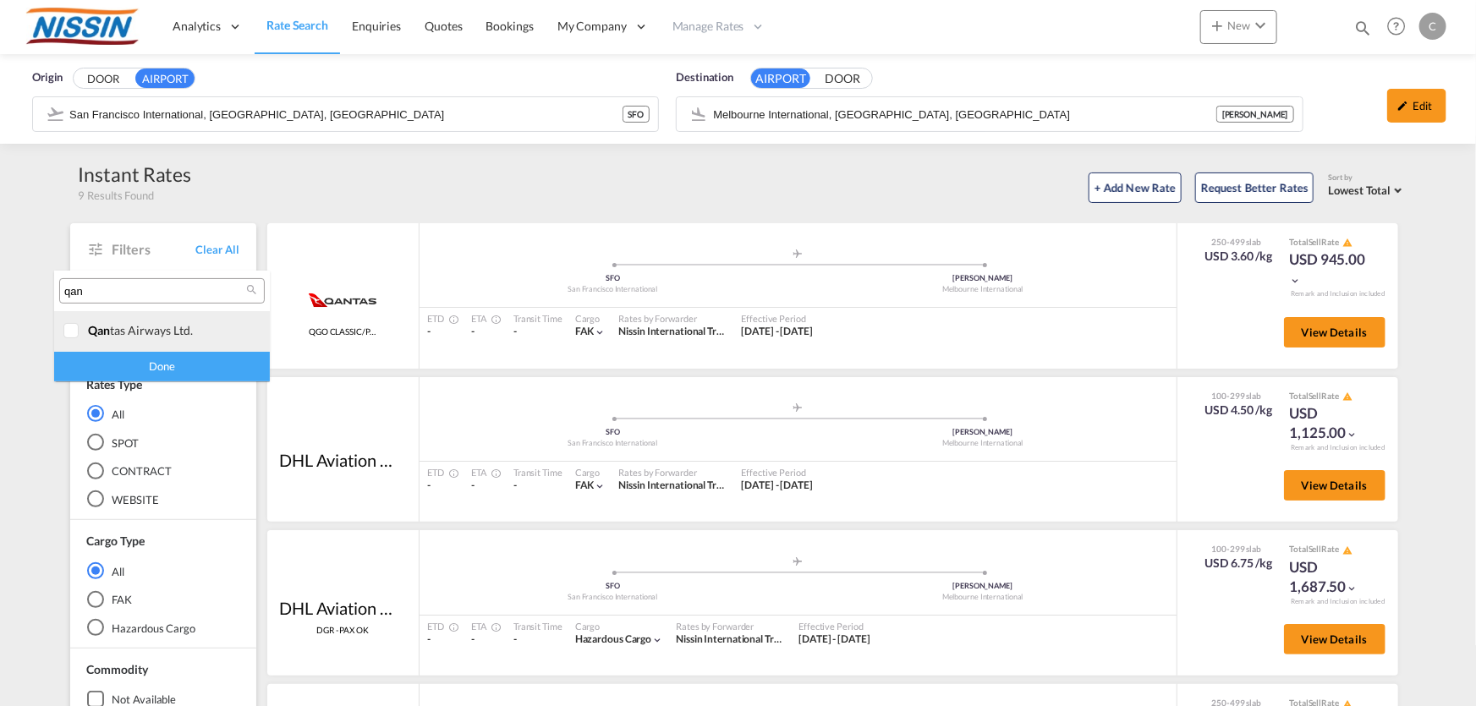
type input "qan"
click at [69, 328] on div at bounding box center [71, 331] width 17 height 17
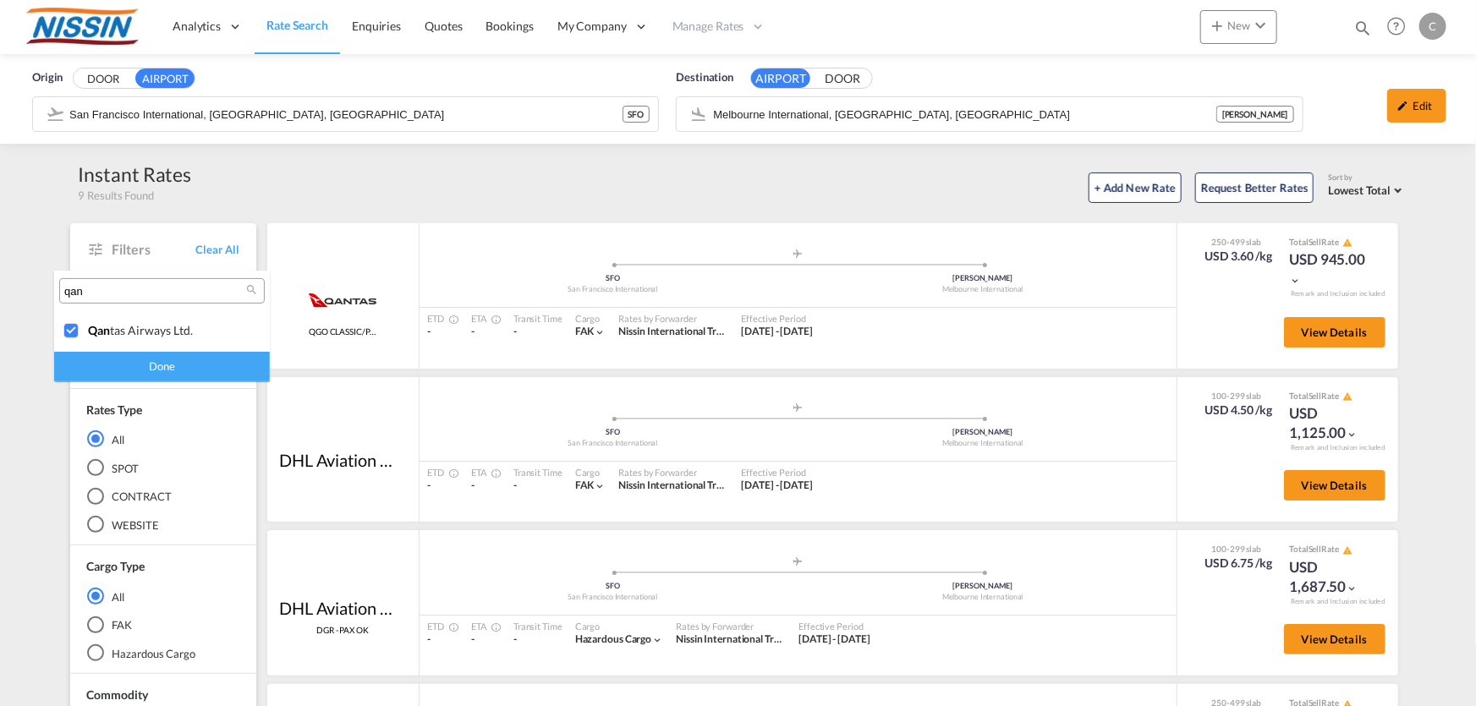
click at [141, 372] on div "Done" at bounding box center [162, 367] width 216 height 30
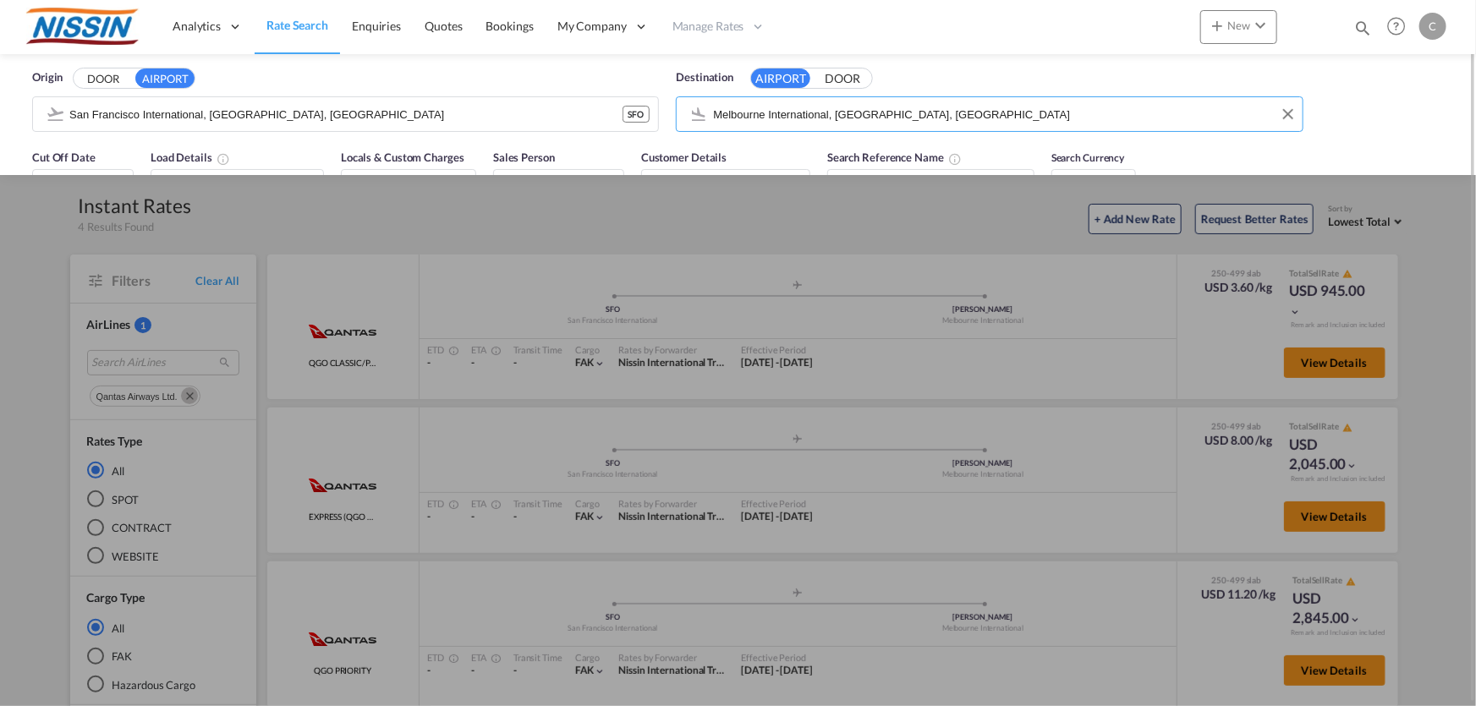
click at [992, 127] on md-autocomplete-wrap "Melbourne International, [GEOGRAPHIC_DATA], [GEOGRAPHIC_DATA]" at bounding box center [1002, 119] width 581 height 34
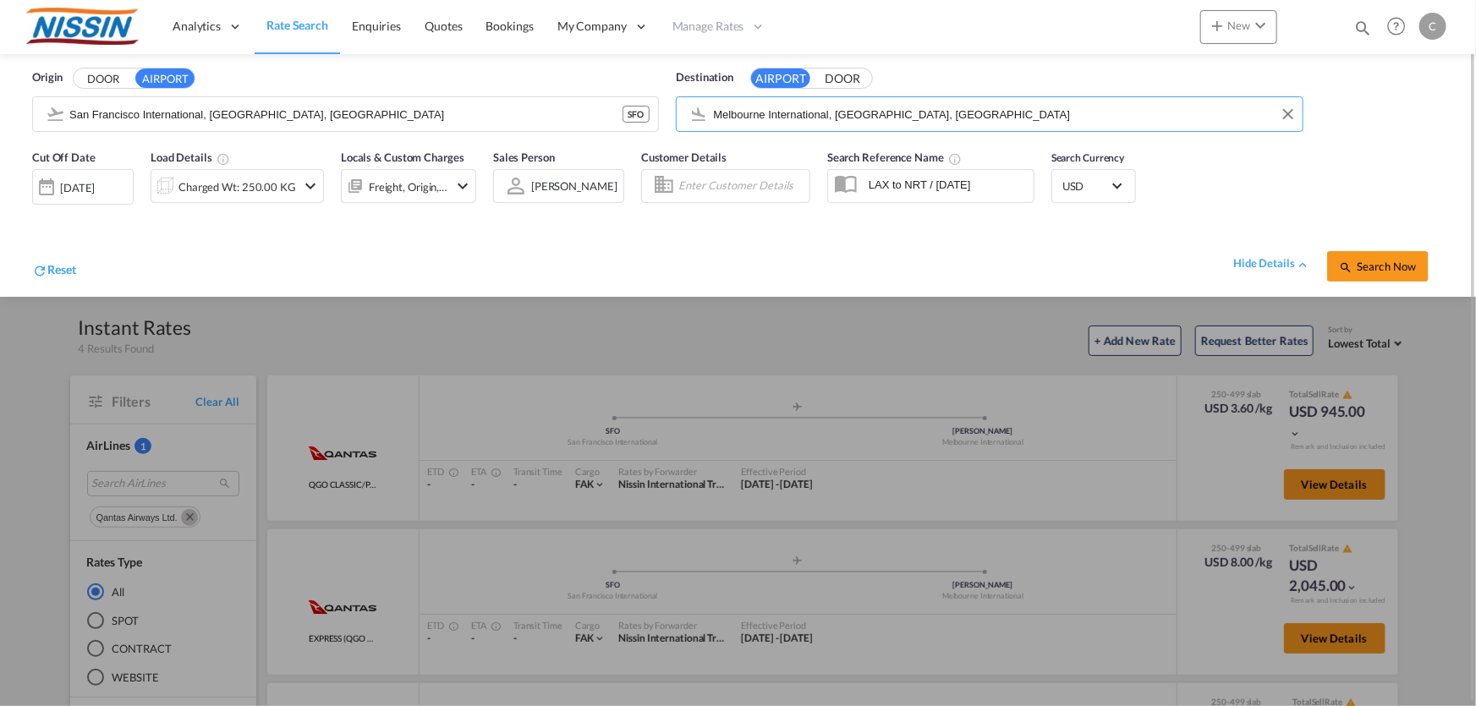
click at [982, 118] on input "Melbourne International, [GEOGRAPHIC_DATA], [GEOGRAPHIC_DATA]" at bounding box center [1003, 114] width 580 height 25
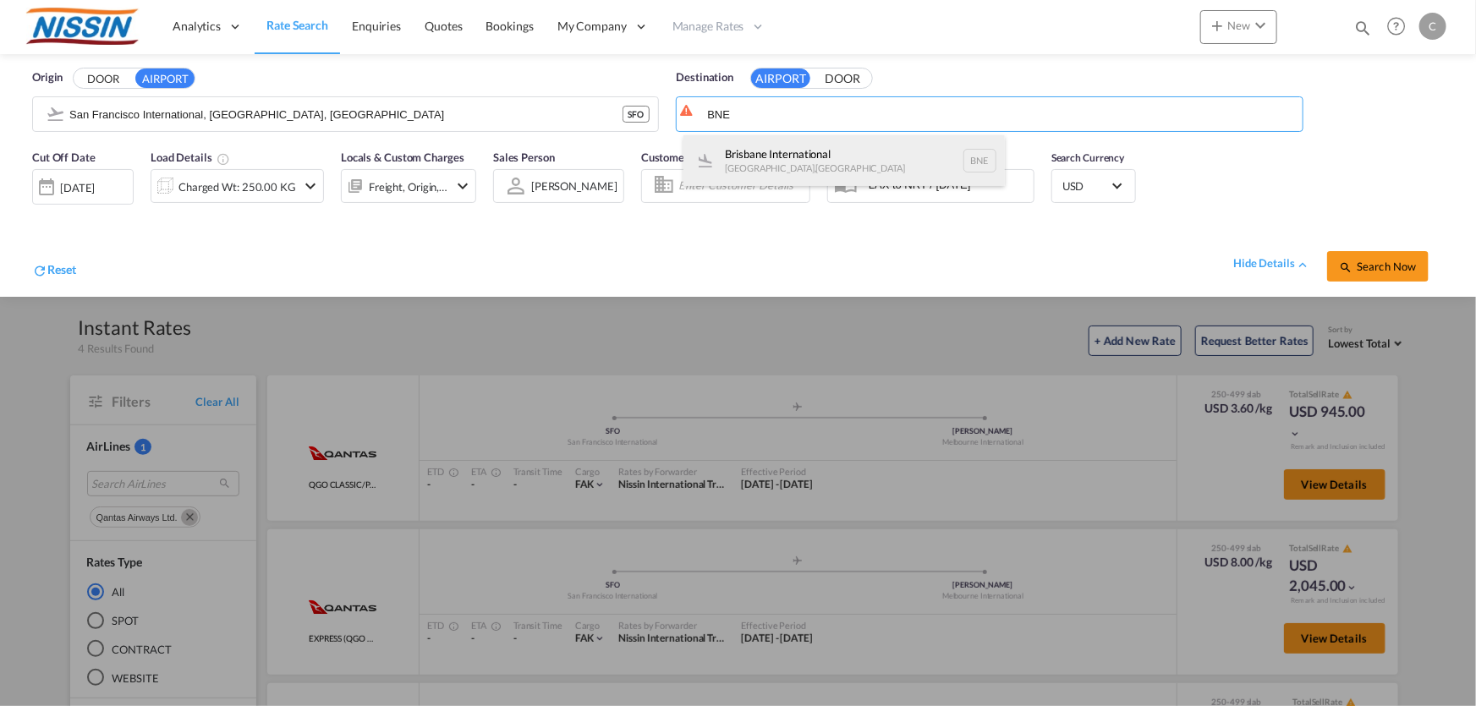
click at [800, 167] on div "Brisbane International [GEOGRAPHIC_DATA] , [GEOGRAPHIC_DATA] BNE" at bounding box center [845, 160] width 322 height 51
type input "Brisbane International, [GEOGRAPHIC_DATA], [GEOGRAPHIC_DATA]"
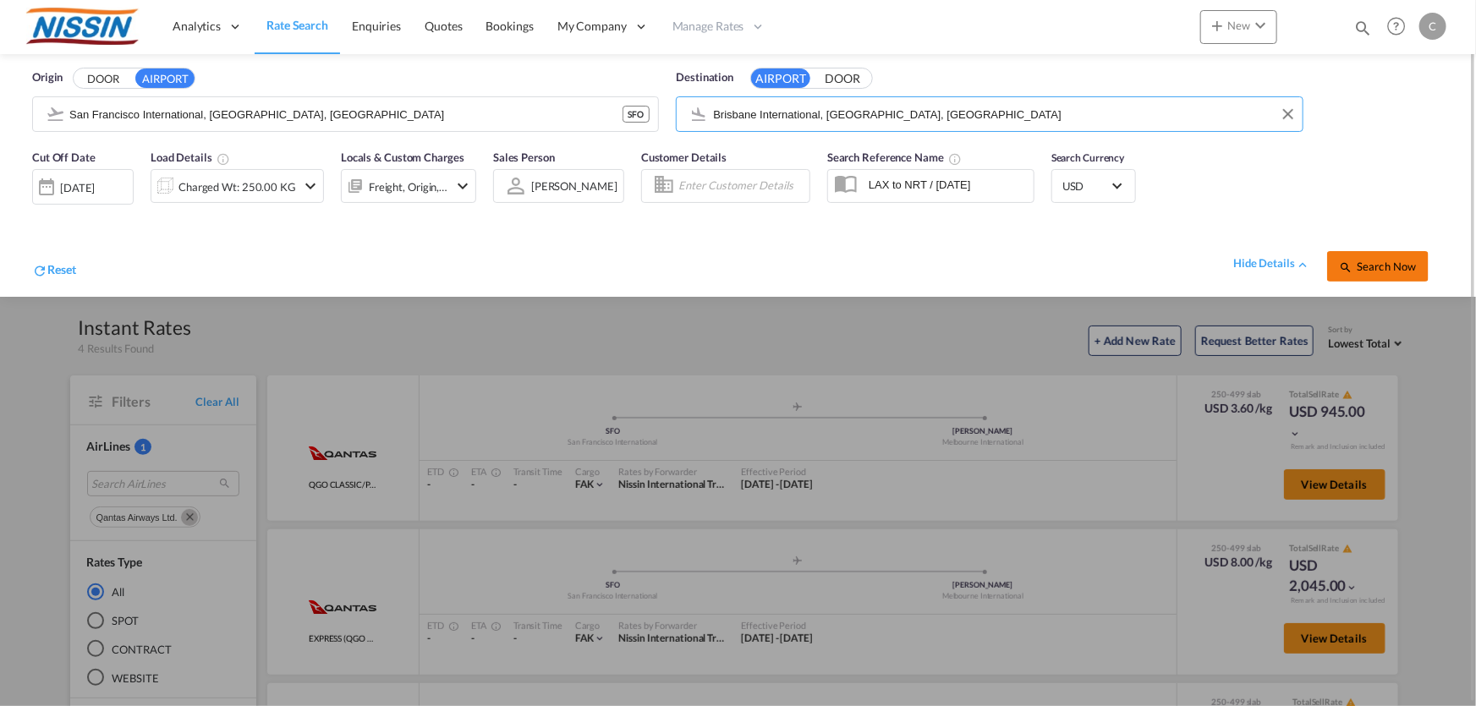
click at [1378, 271] on span "Search Now" at bounding box center [1377, 267] width 77 height 14
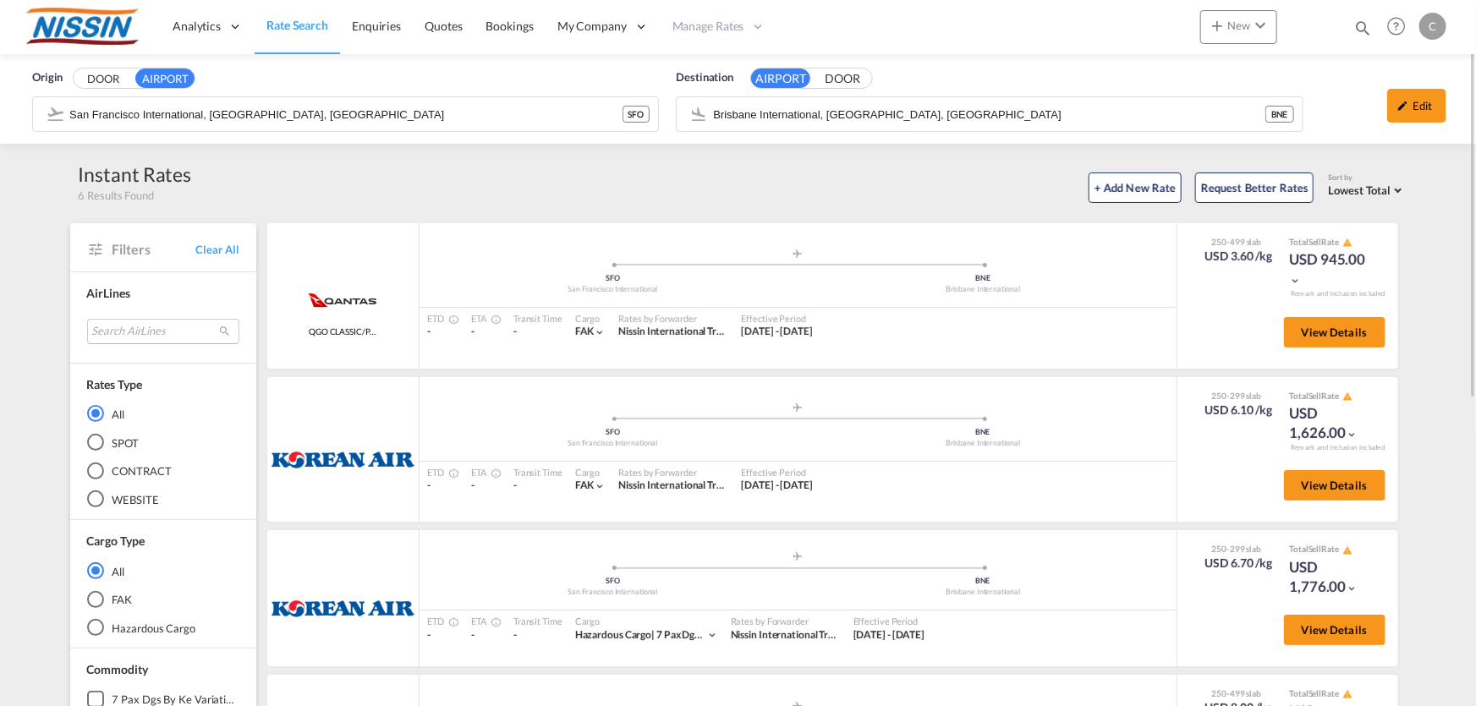
click at [179, 327] on md-select "Search AirLines air express s.a. cma cgm air cargo ddwl logistics fast logistic…" at bounding box center [163, 331] width 152 height 25
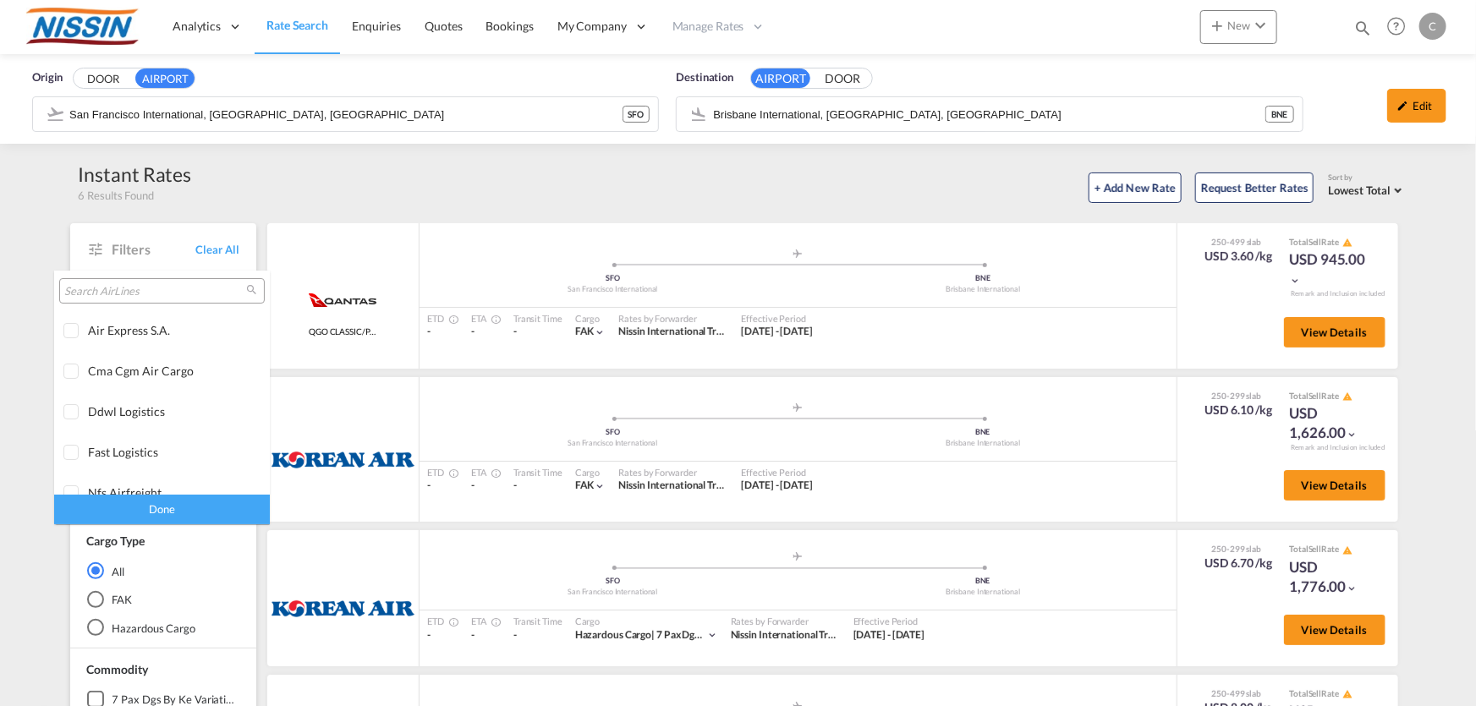
click at [184, 293] on input "search" at bounding box center [155, 291] width 182 height 15
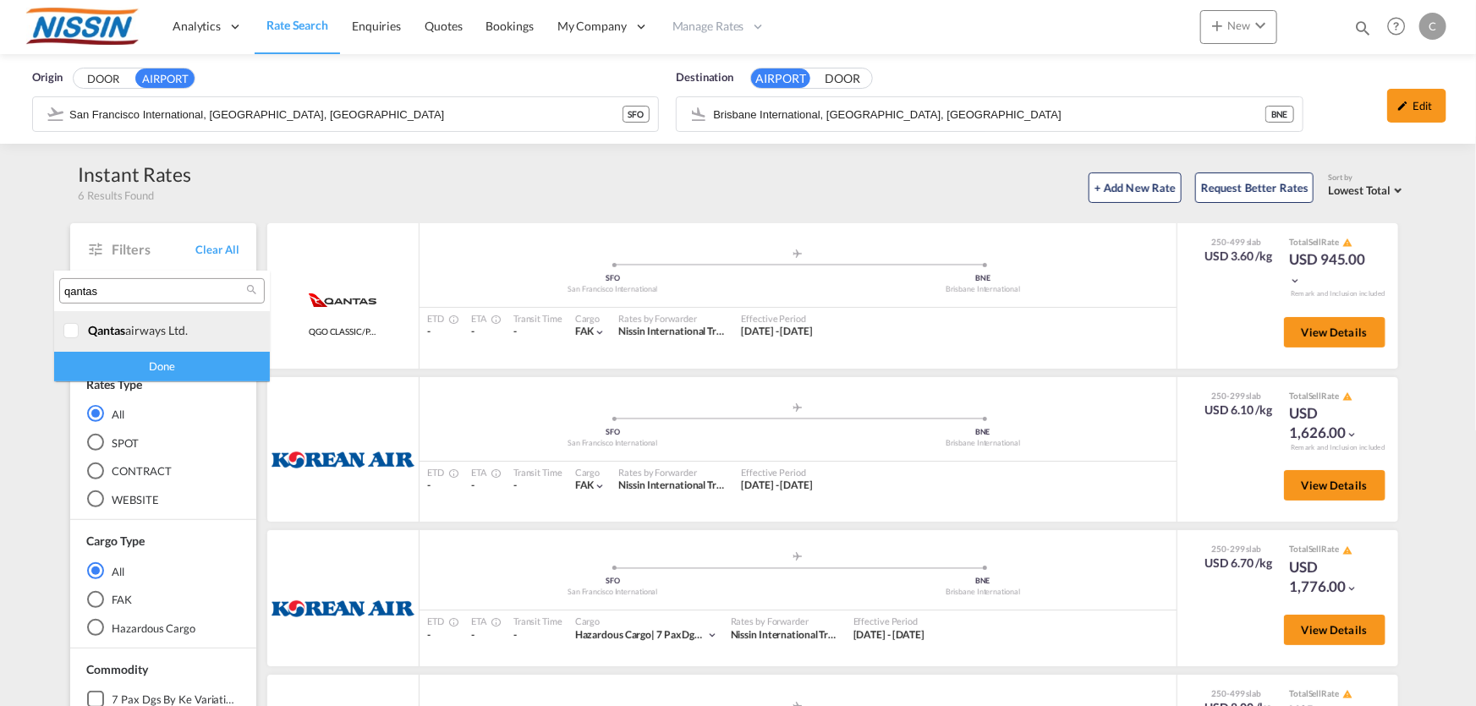
type input "qantas"
click at [73, 331] on div at bounding box center [71, 331] width 17 height 17
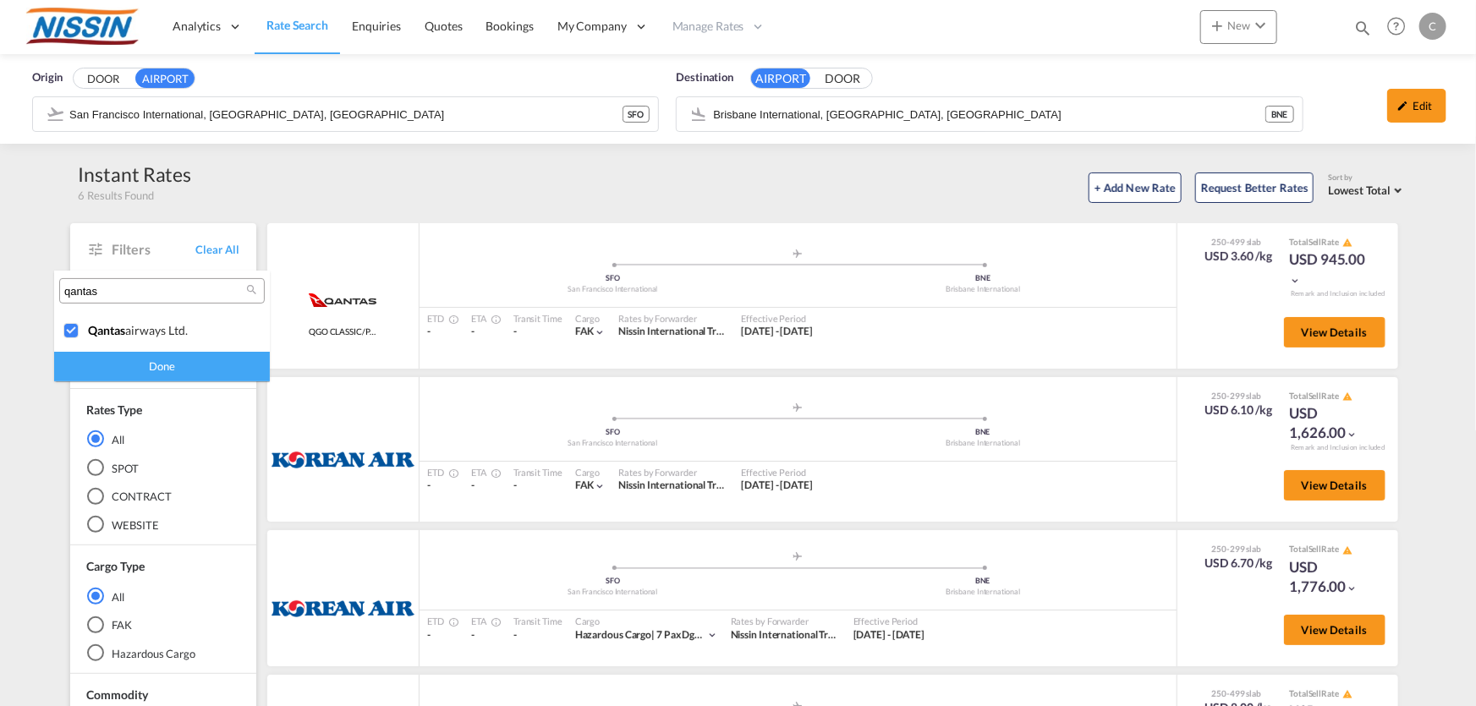
click at [162, 377] on div "Done" at bounding box center [162, 367] width 216 height 30
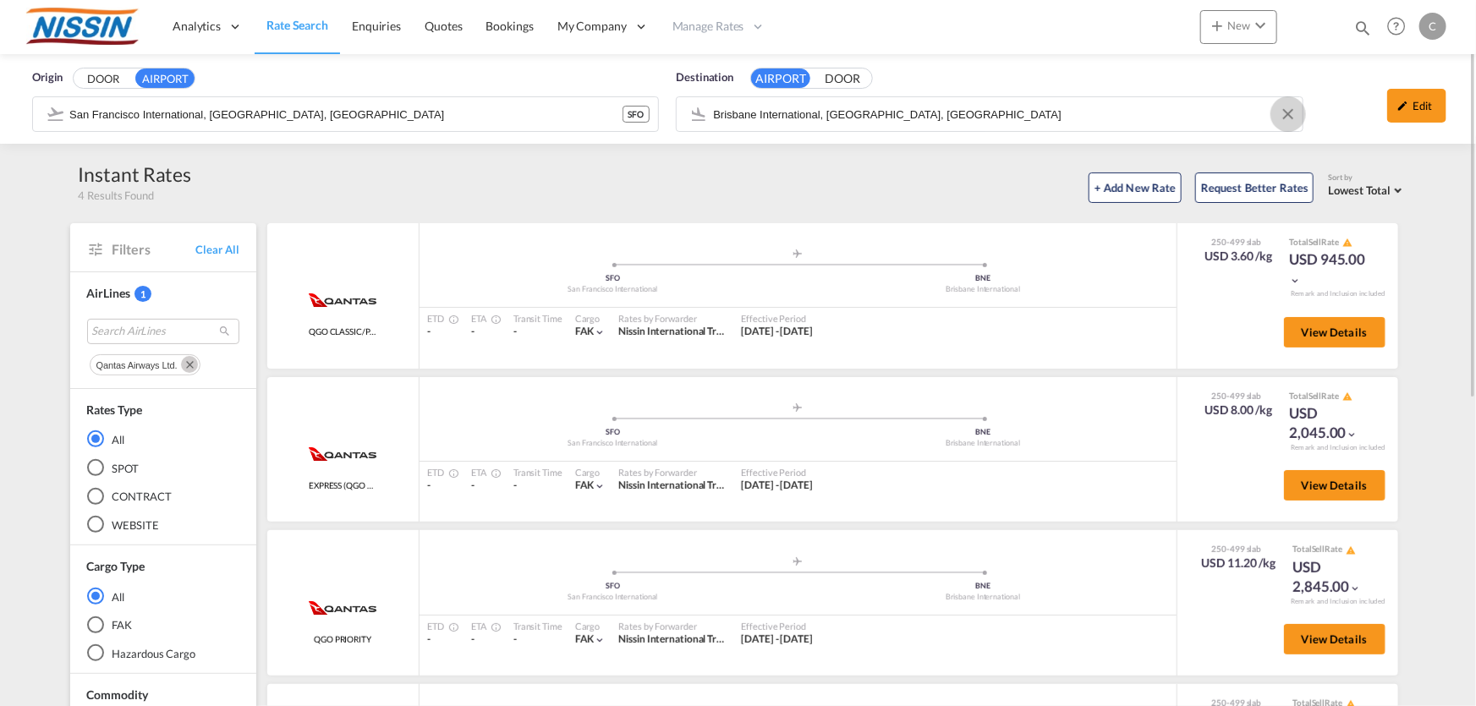
click at [1286, 118] on button "Clear Input" at bounding box center [1288, 114] width 25 height 25
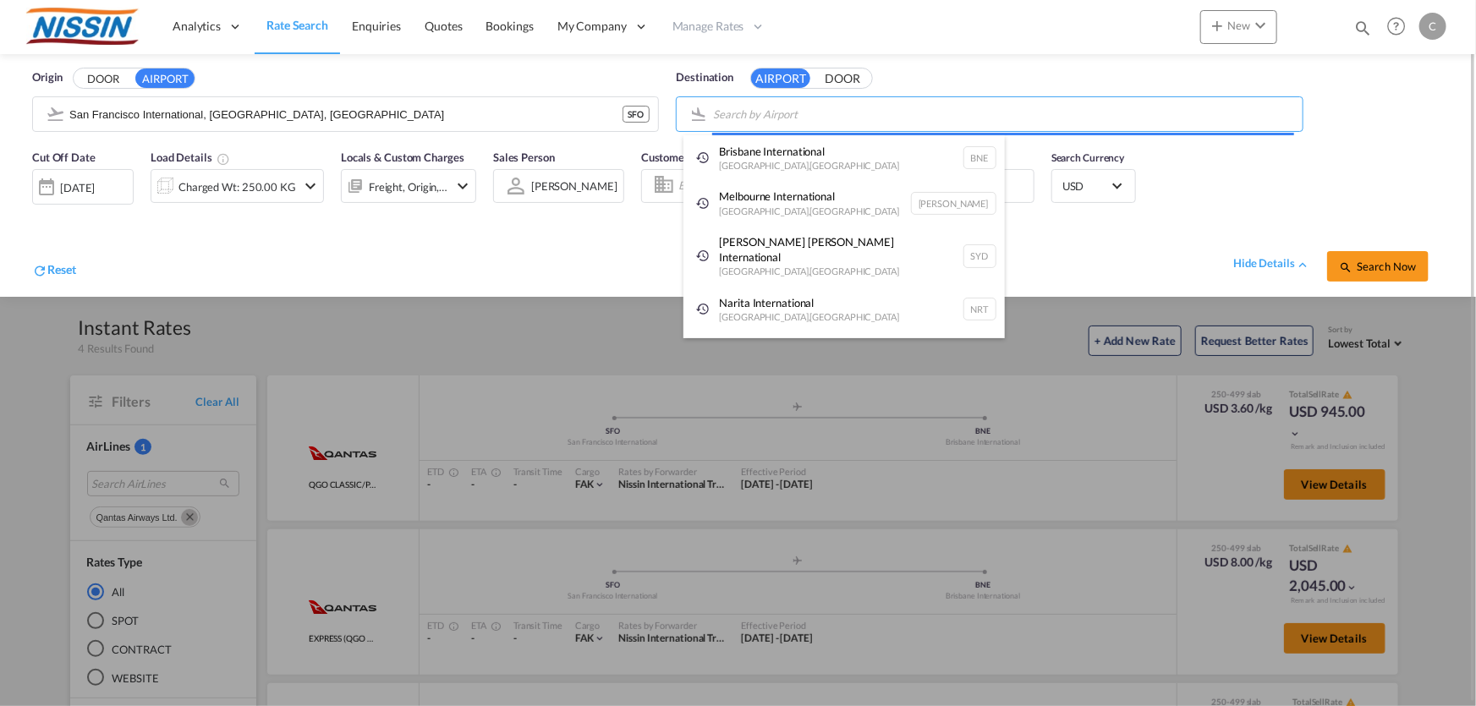
click at [956, 103] on body "Analytics Reports Dashboard Rate Search Enquiries Quotes Bookings" at bounding box center [738, 353] width 1476 height 706
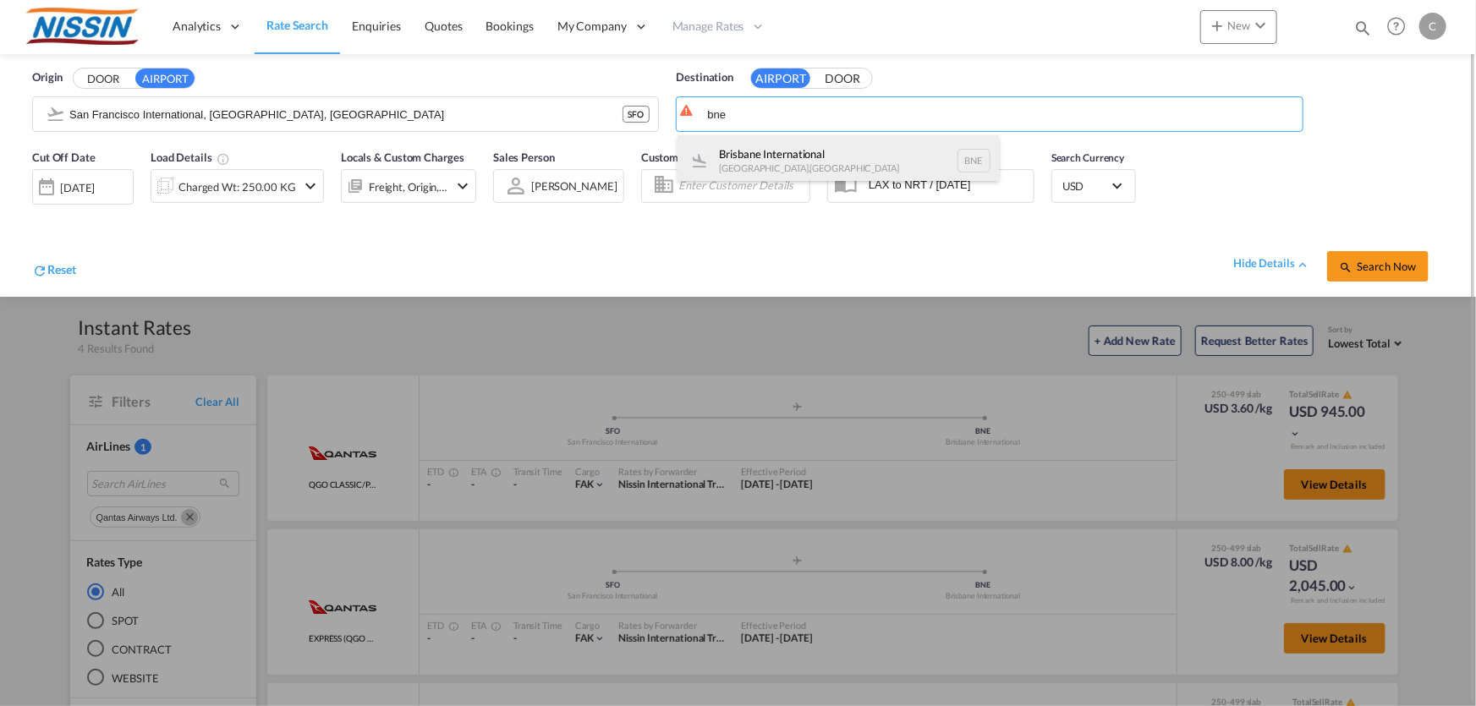
click at [800, 153] on div "Brisbane International [GEOGRAPHIC_DATA] , [GEOGRAPHIC_DATA] BNE" at bounding box center [839, 160] width 322 height 51
type input "Brisbane International, [GEOGRAPHIC_DATA], [GEOGRAPHIC_DATA]"
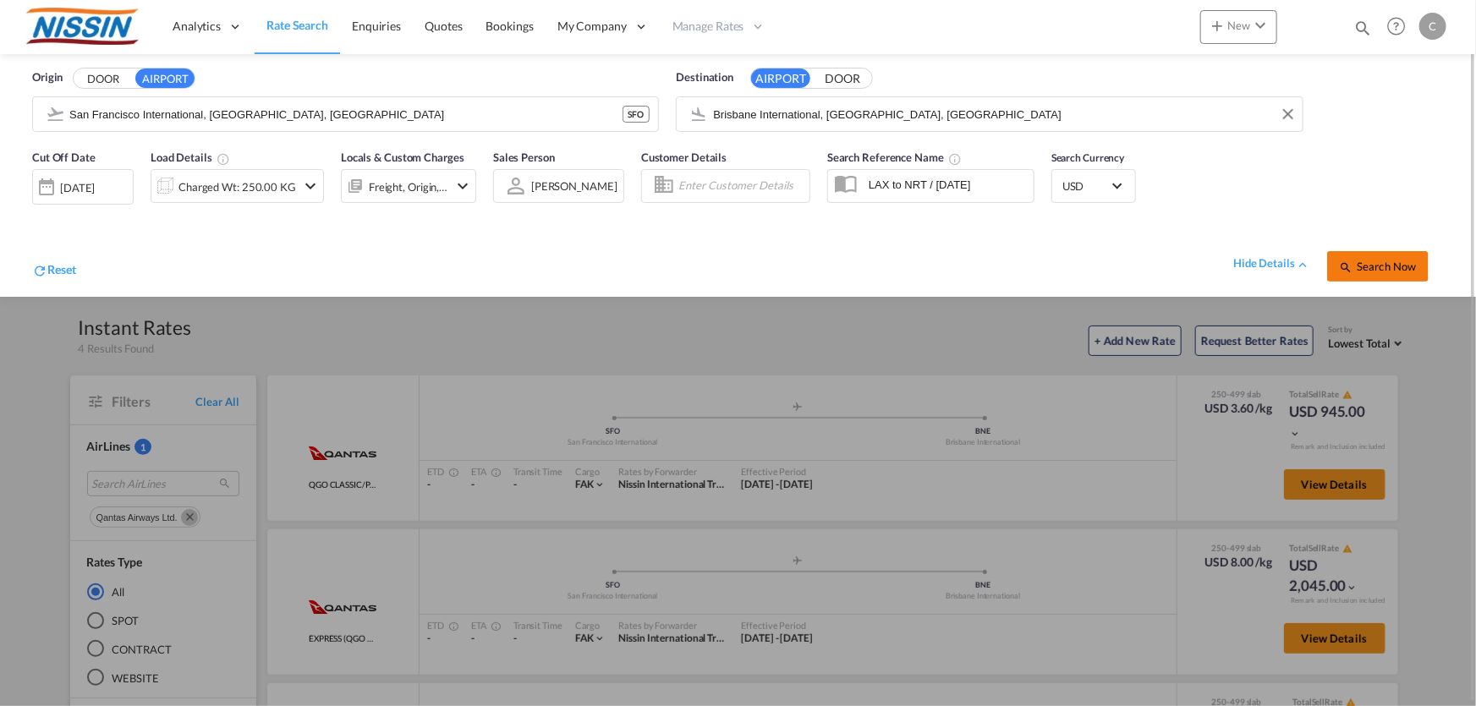
click at [1399, 272] on button "Search Now" at bounding box center [1378, 266] width 102 height 30
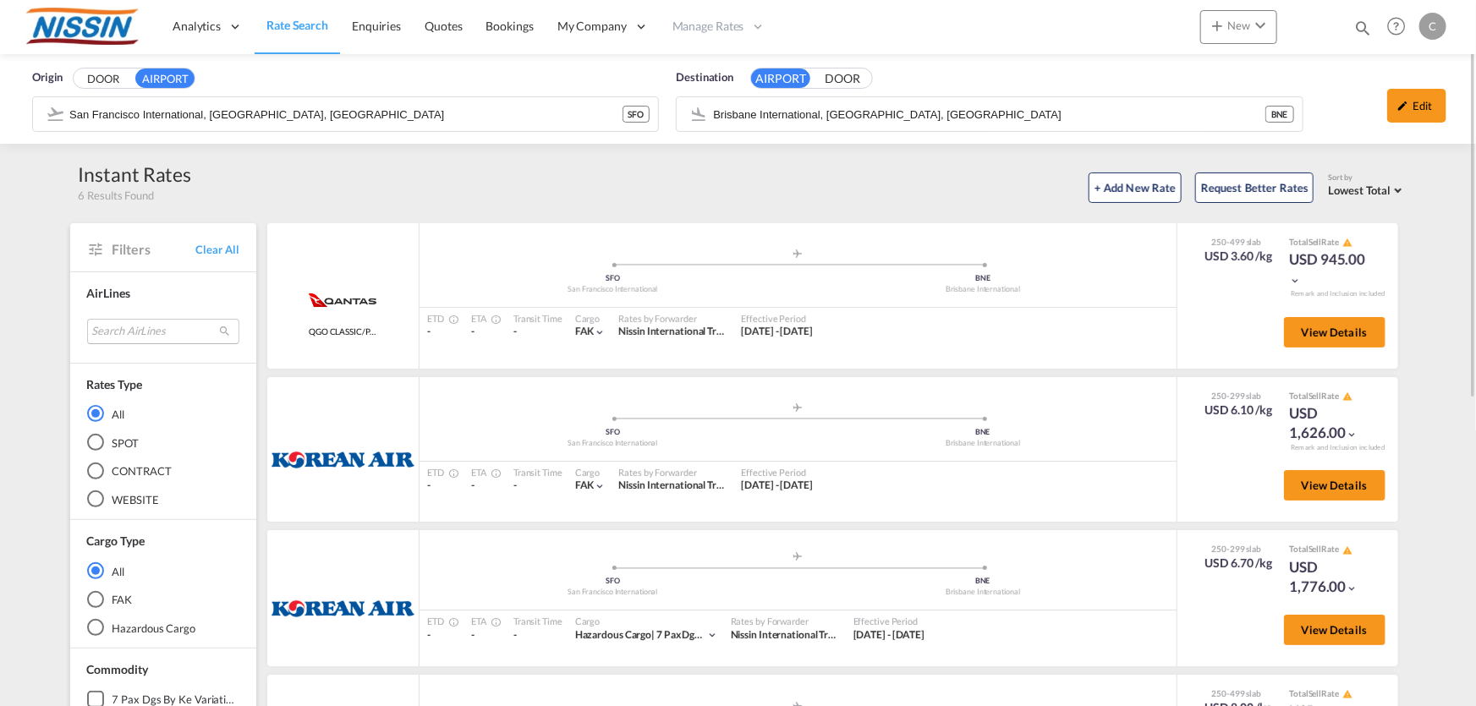
click at [137, 334] on md-select "Search AirLines air express s.a. cma cgm air cargo ddwl logistics fast logistic…" at bounding box center [163, 331] width 152 height 25
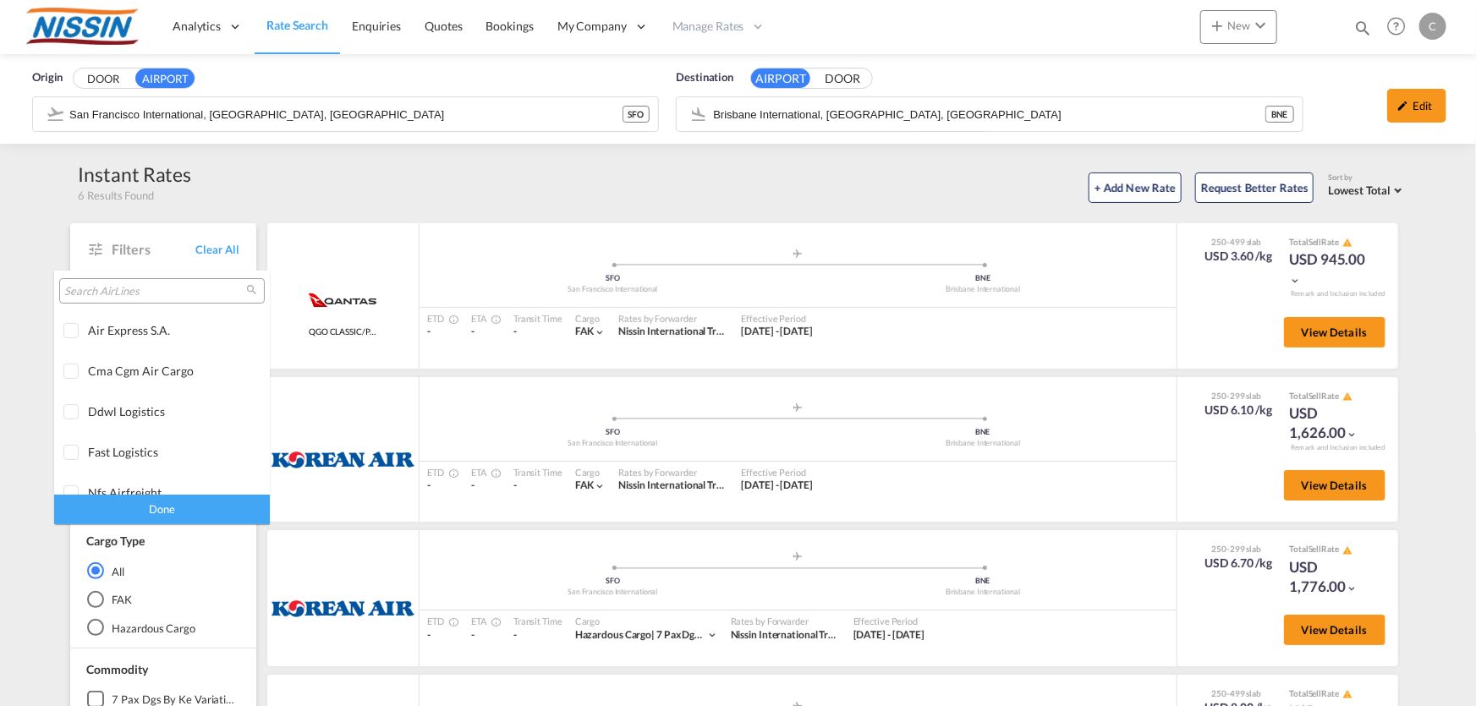
click at [153, 286] on input "search" at bounding box center [155, 291] width 182 height 15
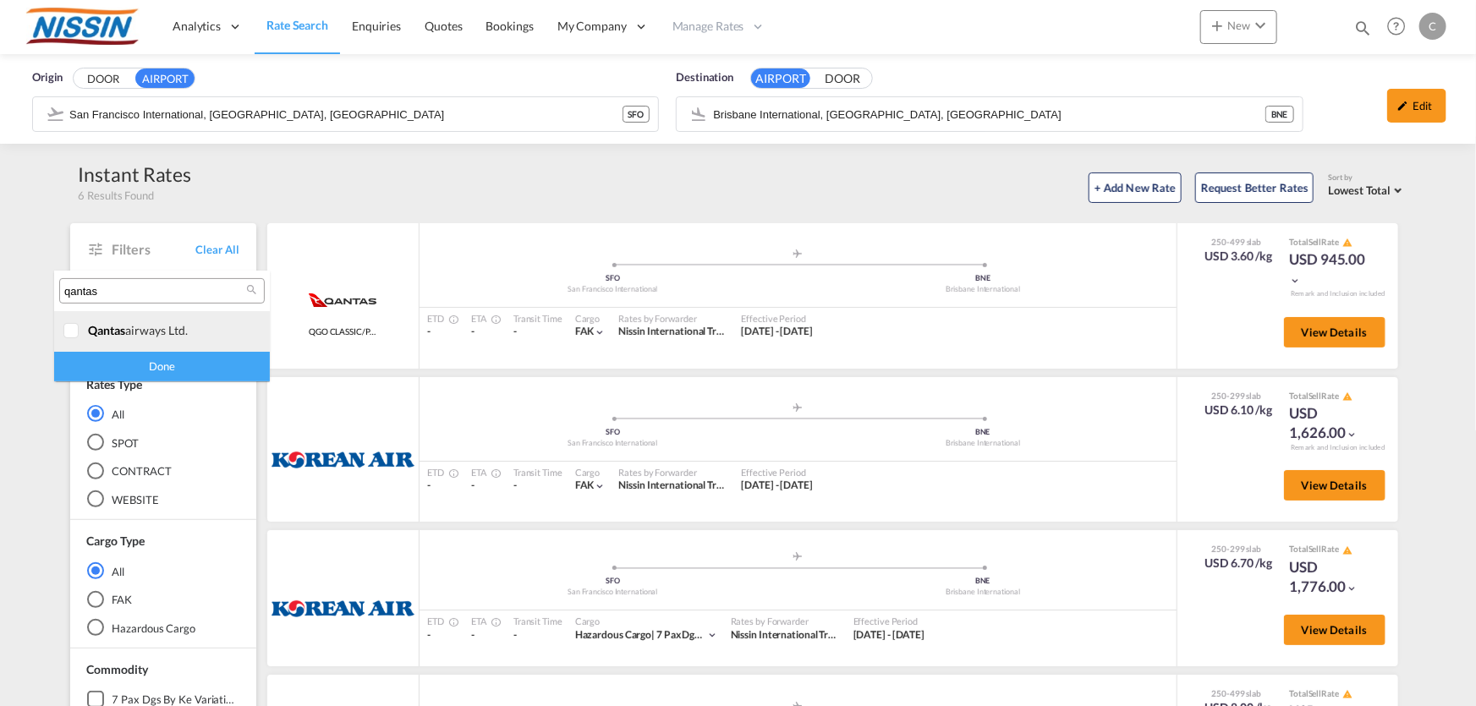
type input "qantas"
click at [72, 330] on div at bounding box center [71, 331] width 17 height 17
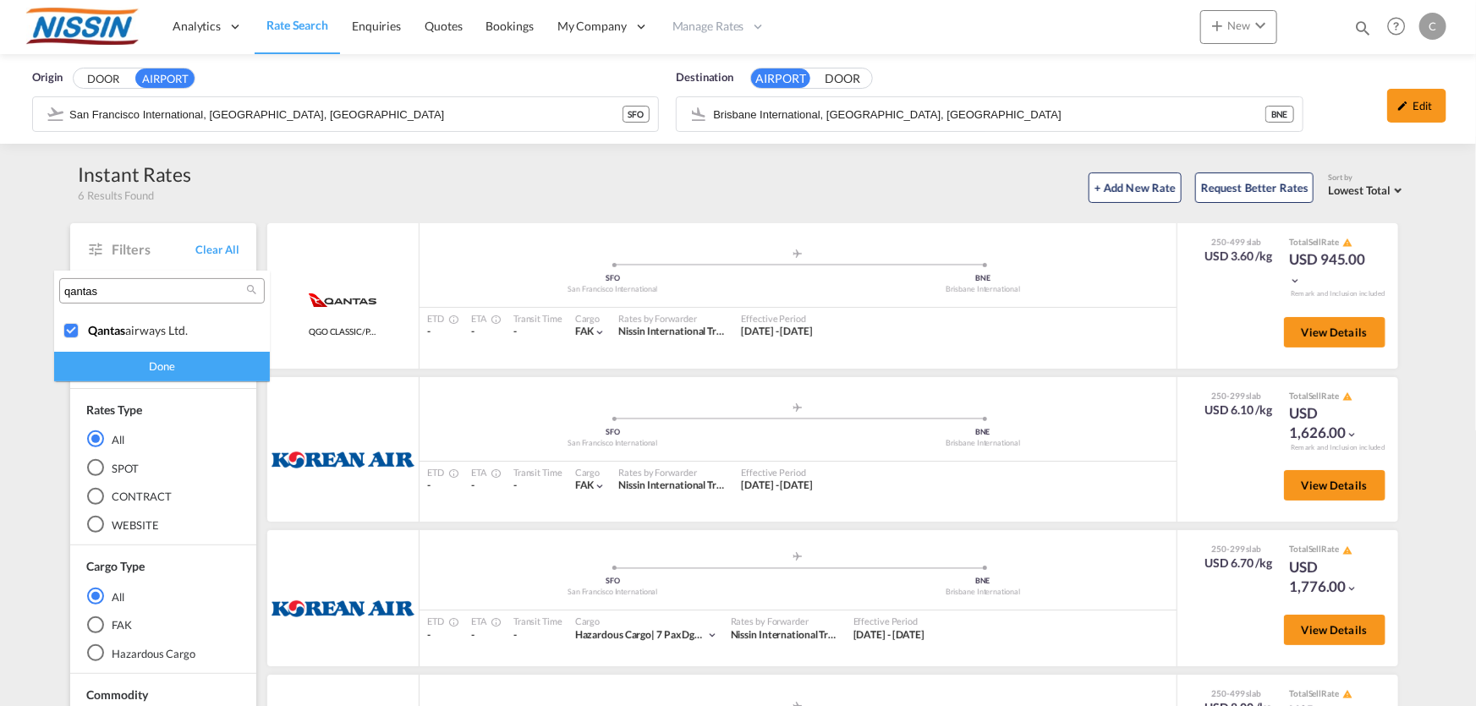
click at [173, 371] on div "Done" at bounding box center [162, 367] width 216 height 30
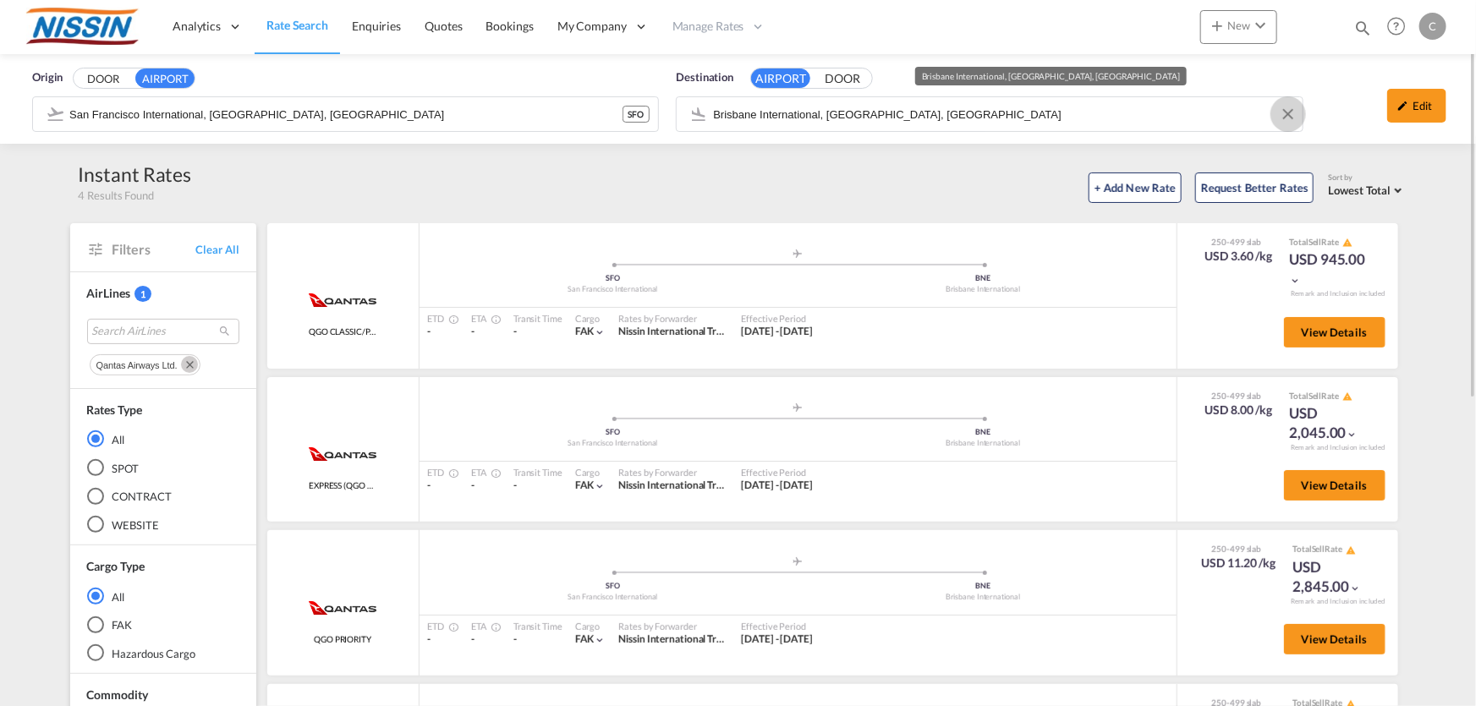
click at [1289, 116] on button "Clear Input" at bounding box center [1288, 114] width 25 height 25
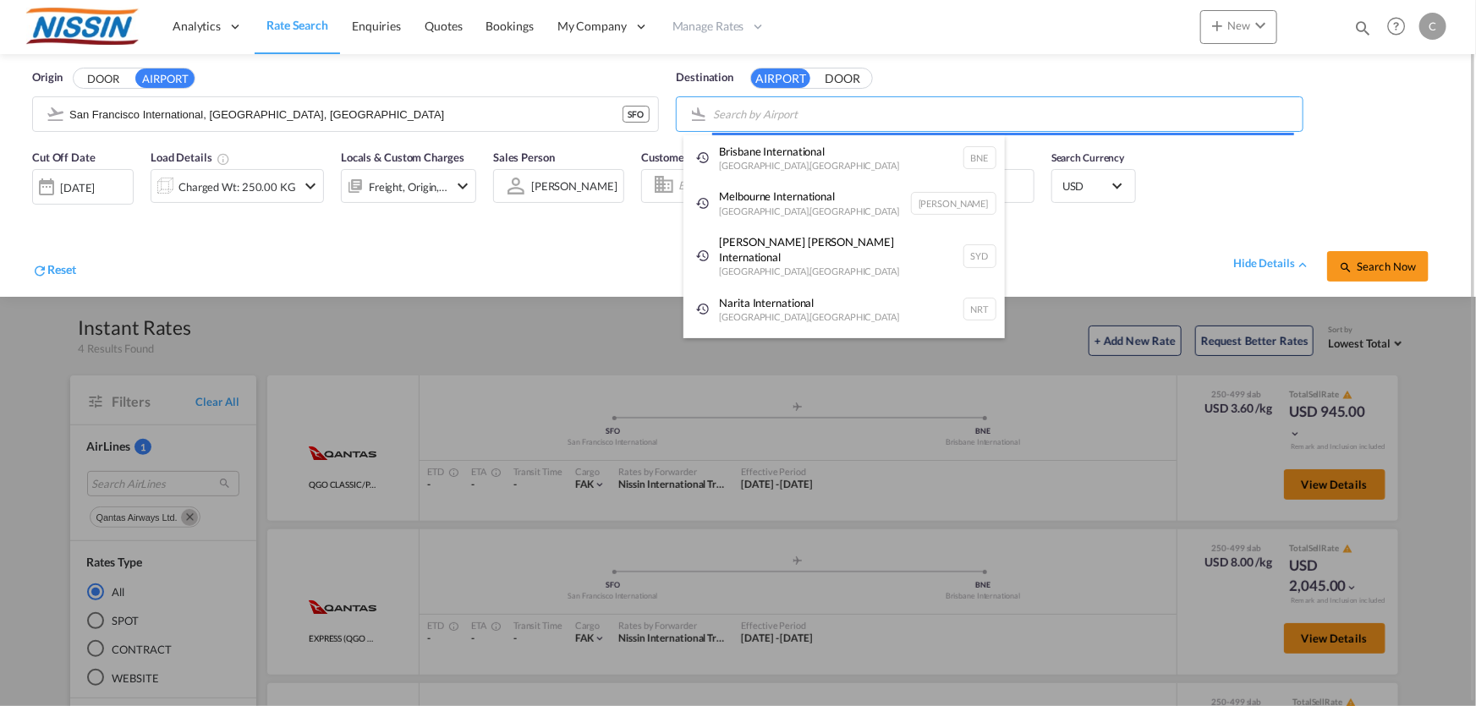
click at [973, 118] on body "Analytics Reports Dashboard Rate Search Enquiries Quotes Bookings" at bounding box center [738, 353] width 1476 height 706
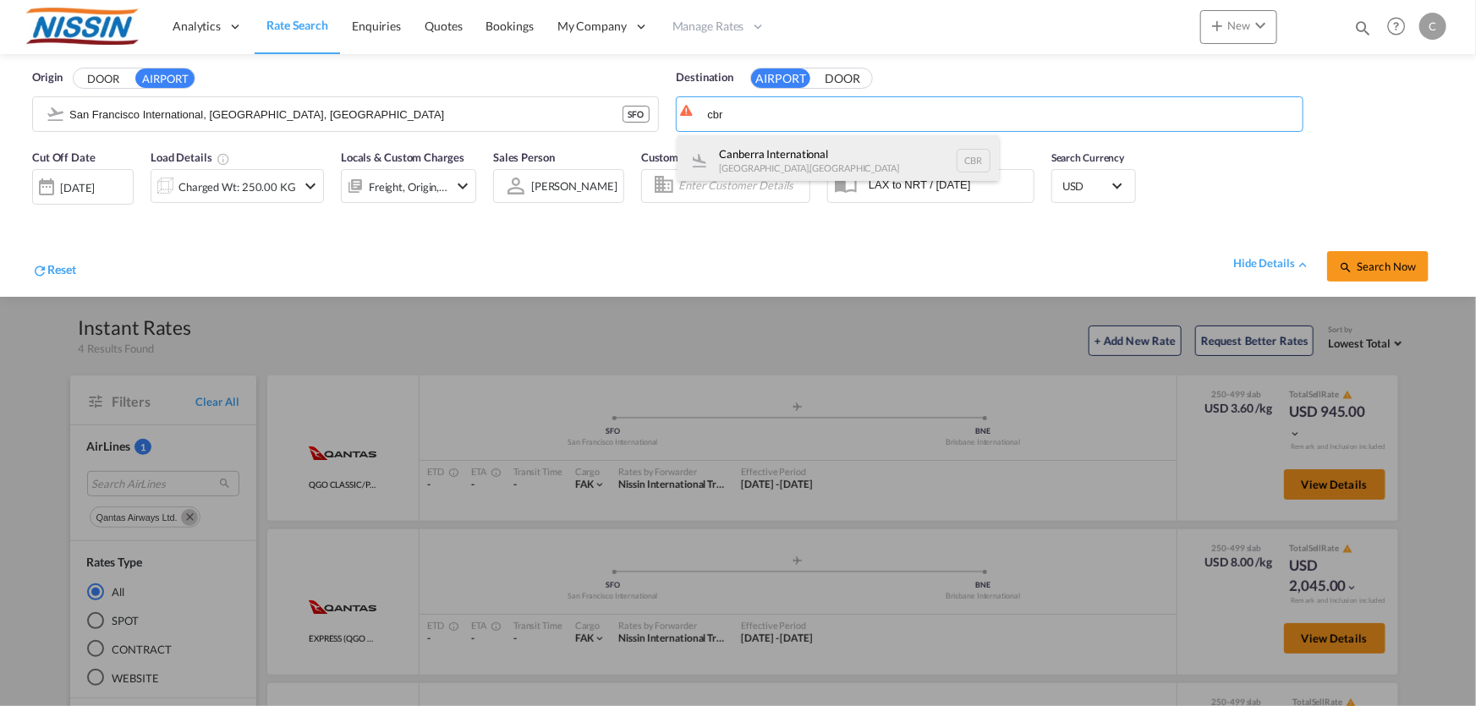
click at [831, 152] on div "Canberra International [GEOGRAPHIC_DATA] , [GEOGRAPHIC_DATA] CBR" at bounding box center [839, 160] width 322 height 51
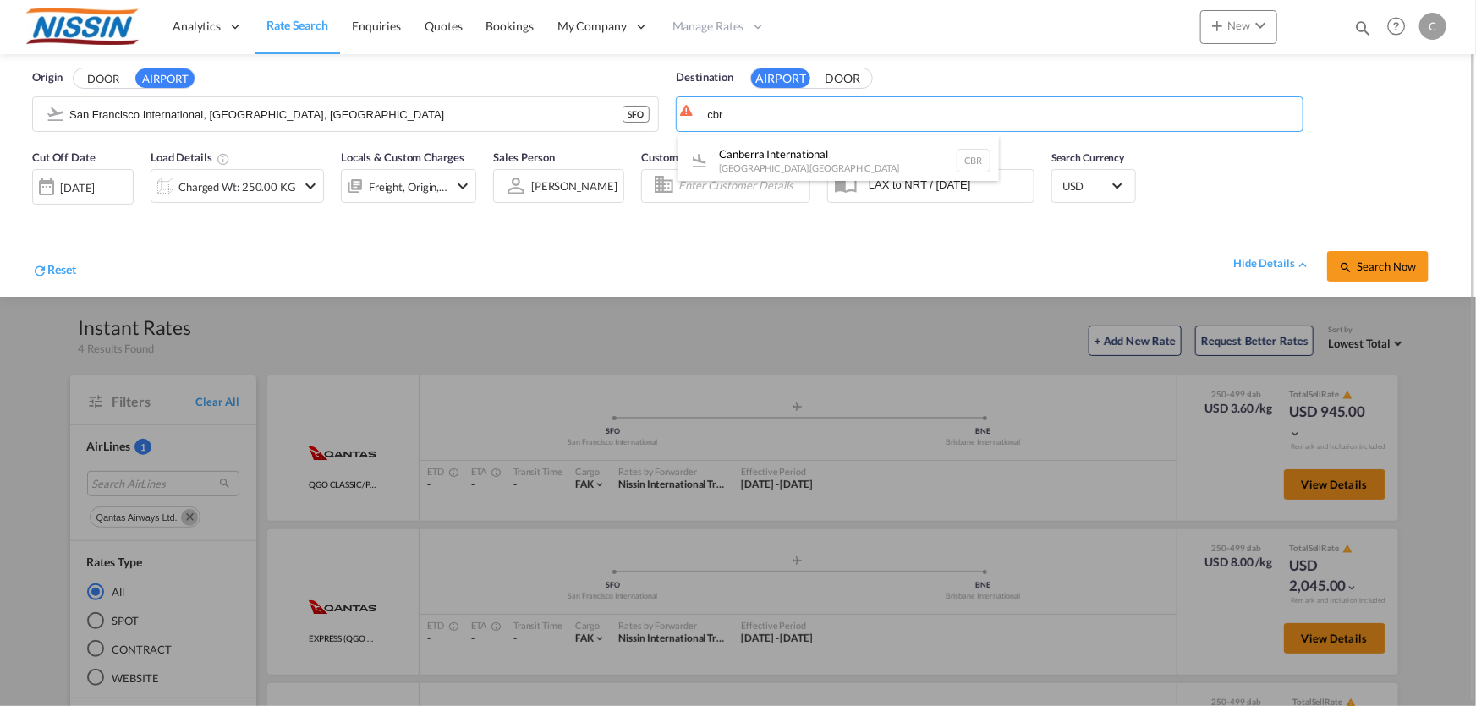
type input "Canberra International, [GEOGRAPHIC_DATA], [GEOGRAPHIC_DATA]"
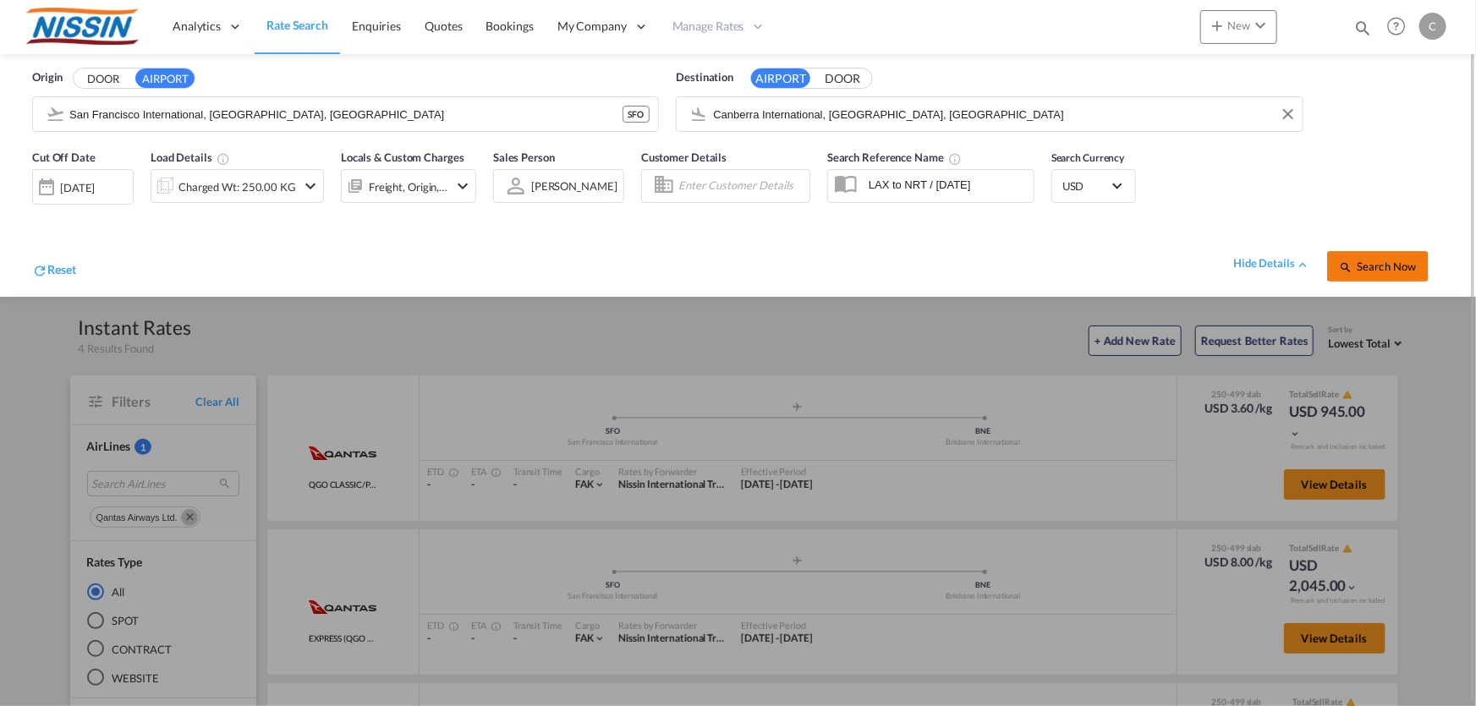
click at [1381, 260] on span "Search Now" at bounding box center [1377, 267] width 77 height 14
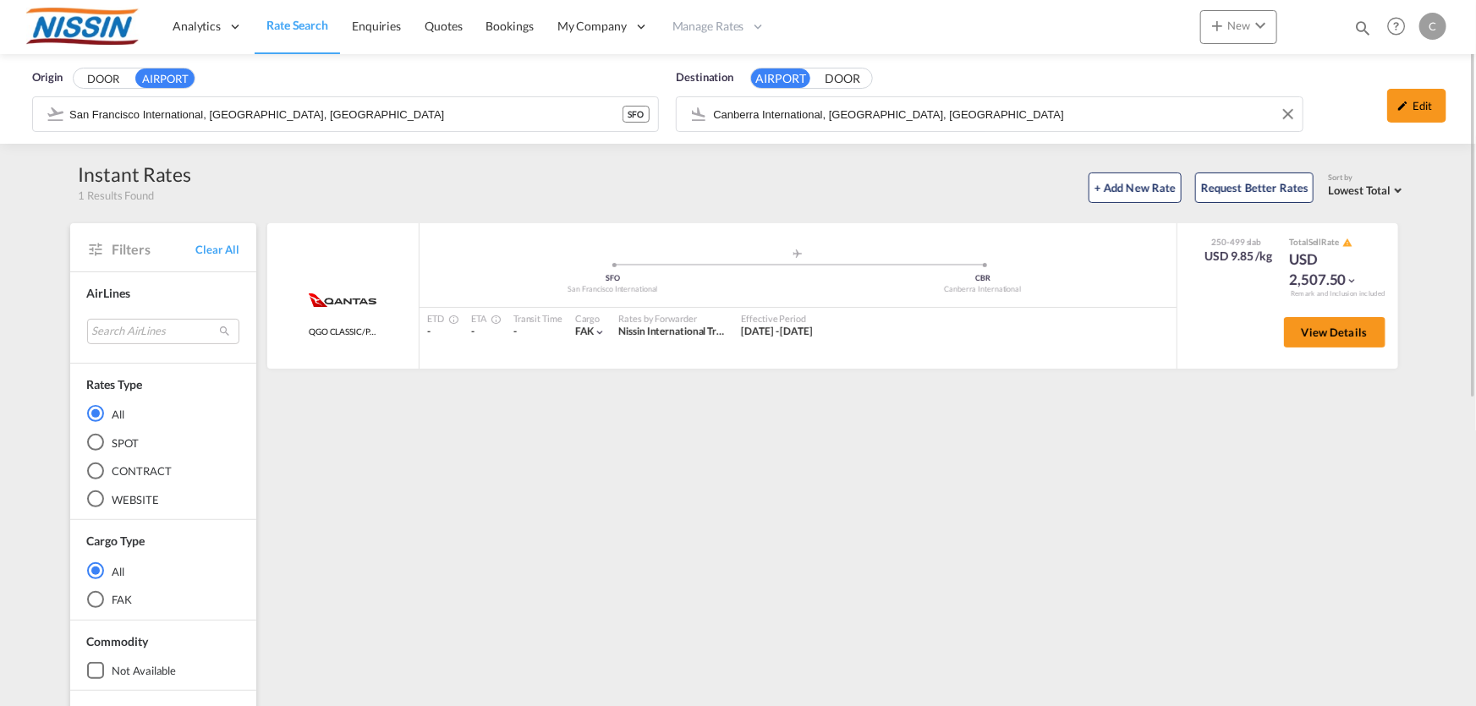
click at [1038, 114] on input "Canberra International, [GEOGRAPHIC_DATA], [GEOGRAPHIC_DATA]" at bounding box center [1003, 114] width 580 height 25
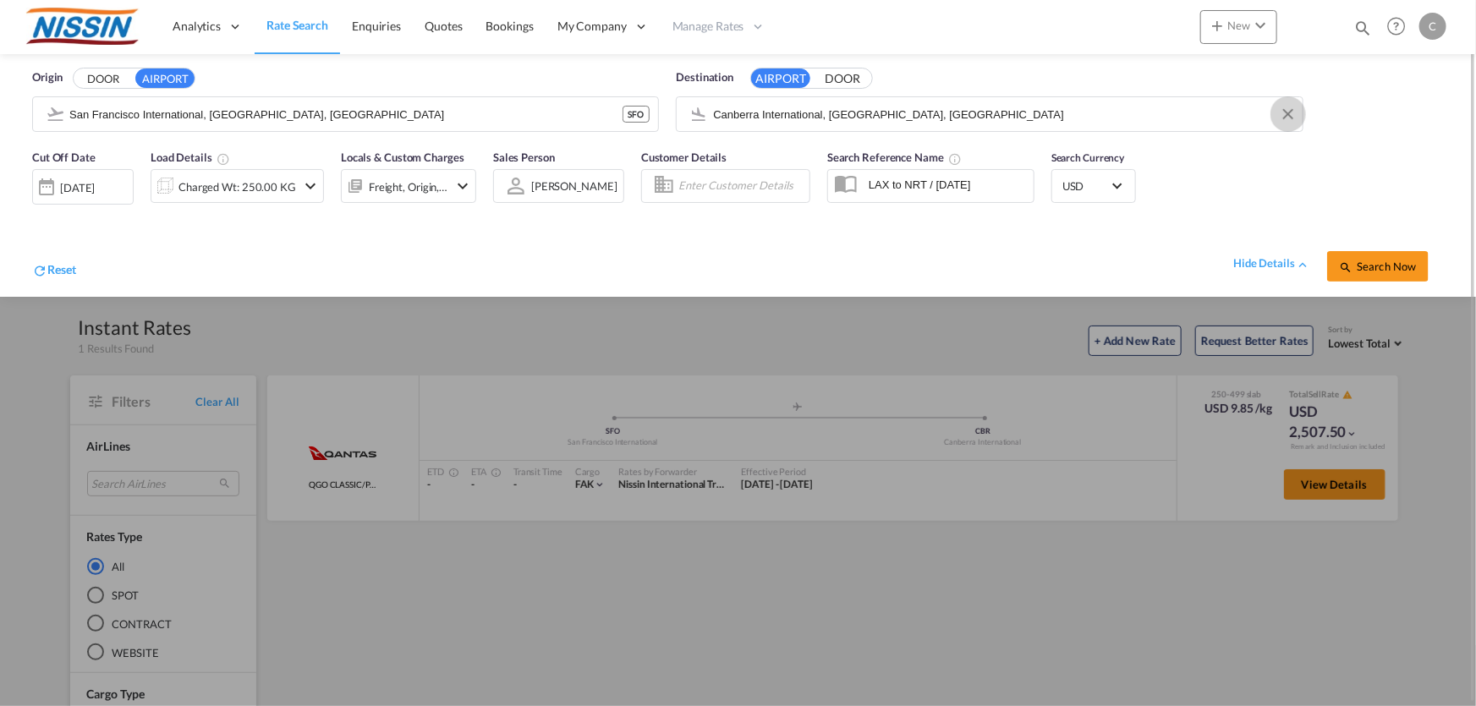
click at [1289, 115] on button "Clear Input" at bounding box center [1288, 114] width 25 height 25
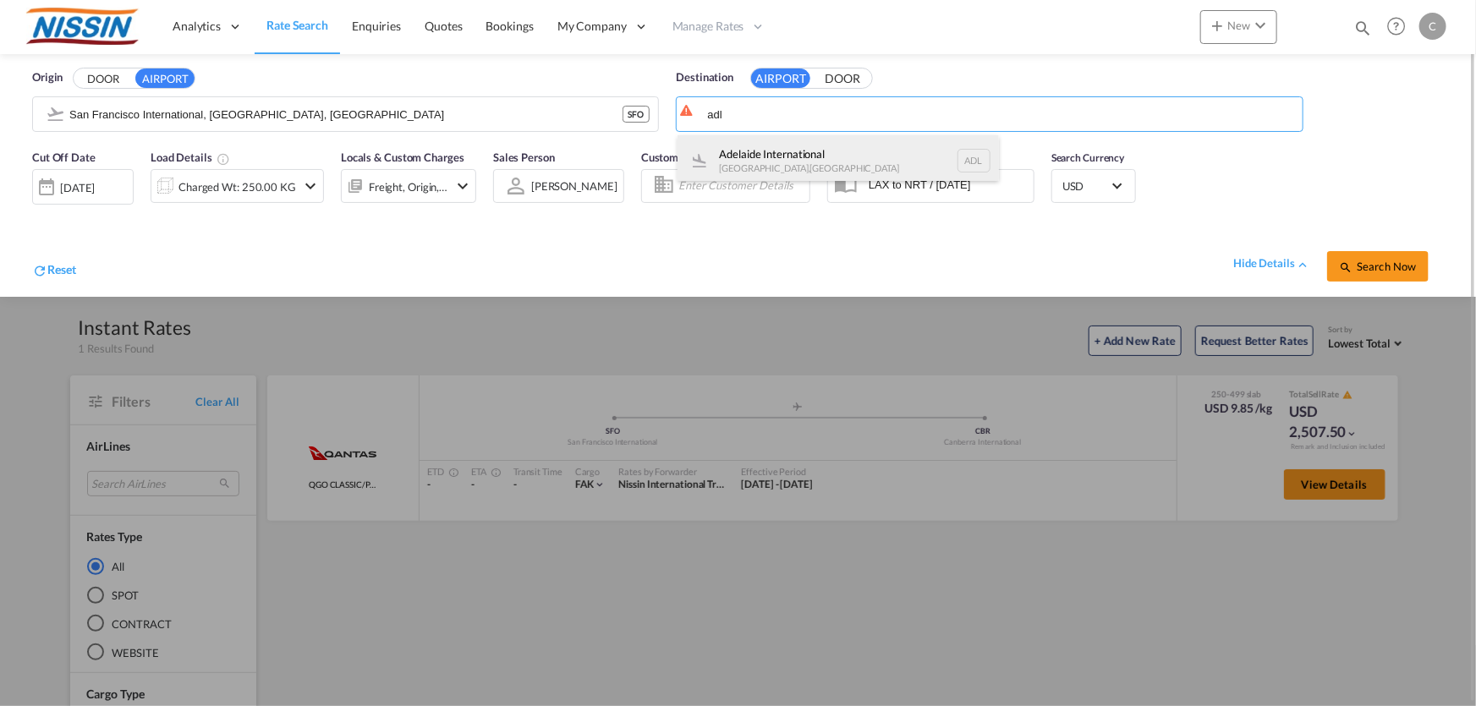
click at [766, 164] on div "Adelaide International [GEOGRAPHIC_DATA] , [GEOGRAPHIC_DATA] ADL" at bounding box center [839, 160] width 322 height 51
type input "Adelaide International, [GEOGRAPHIC_DATA], ADL"
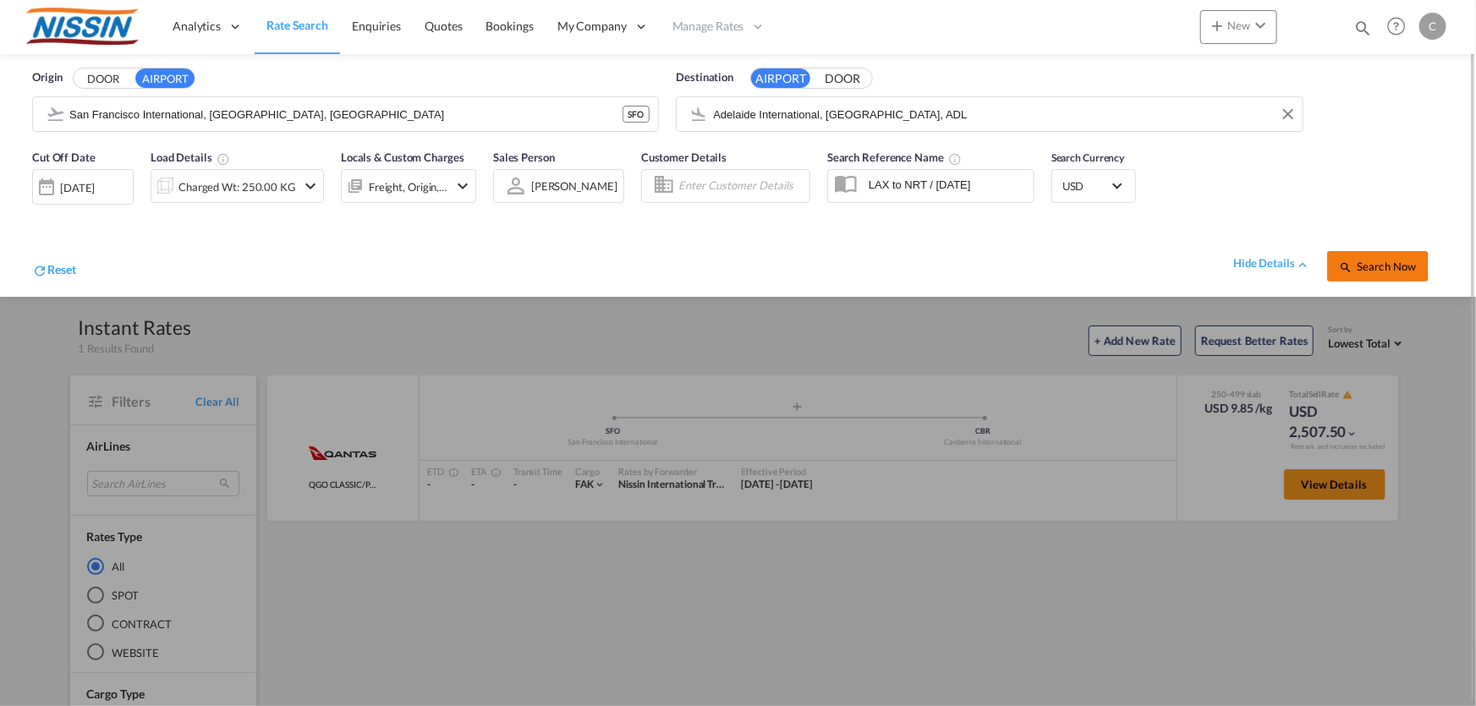
click at [1385, 267] on span "Search Now" at bounding box center [1377, 267] width 77 height 14
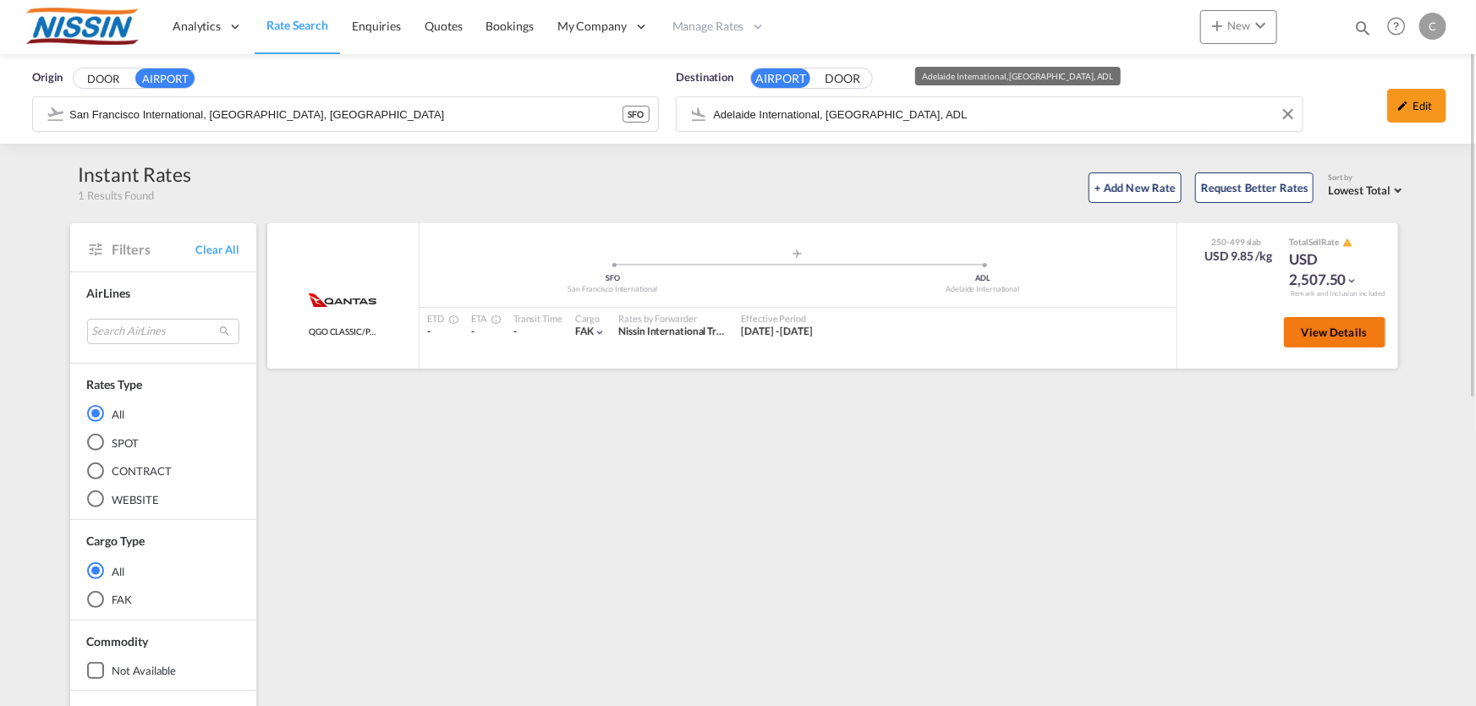
click at [1311, 327] on span "View Details" at bounding box center [1335, 333] width 66 height 14
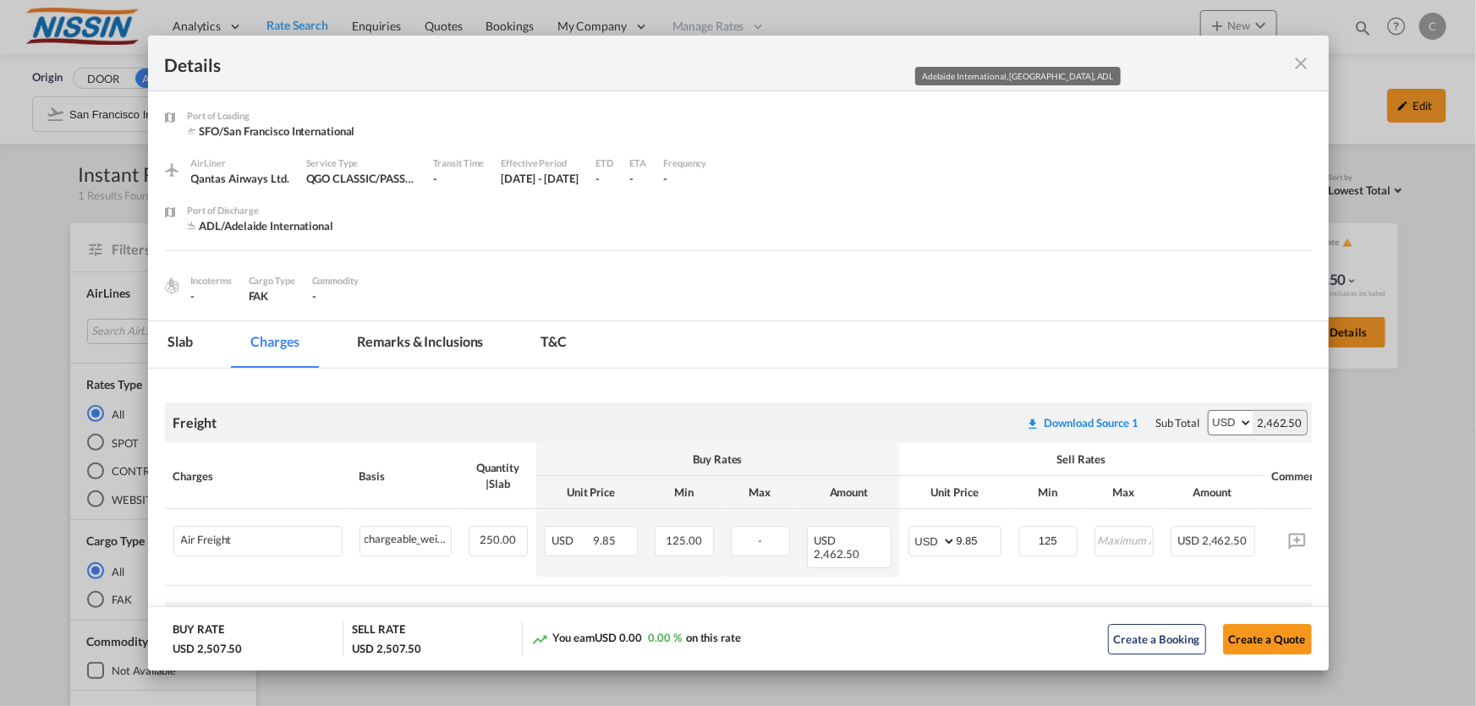
click at [1296, 58] on md-icon "icon-close fg-AAA8AD m-0 cursor" at bounding box center [1302, 63] width 20 height 20
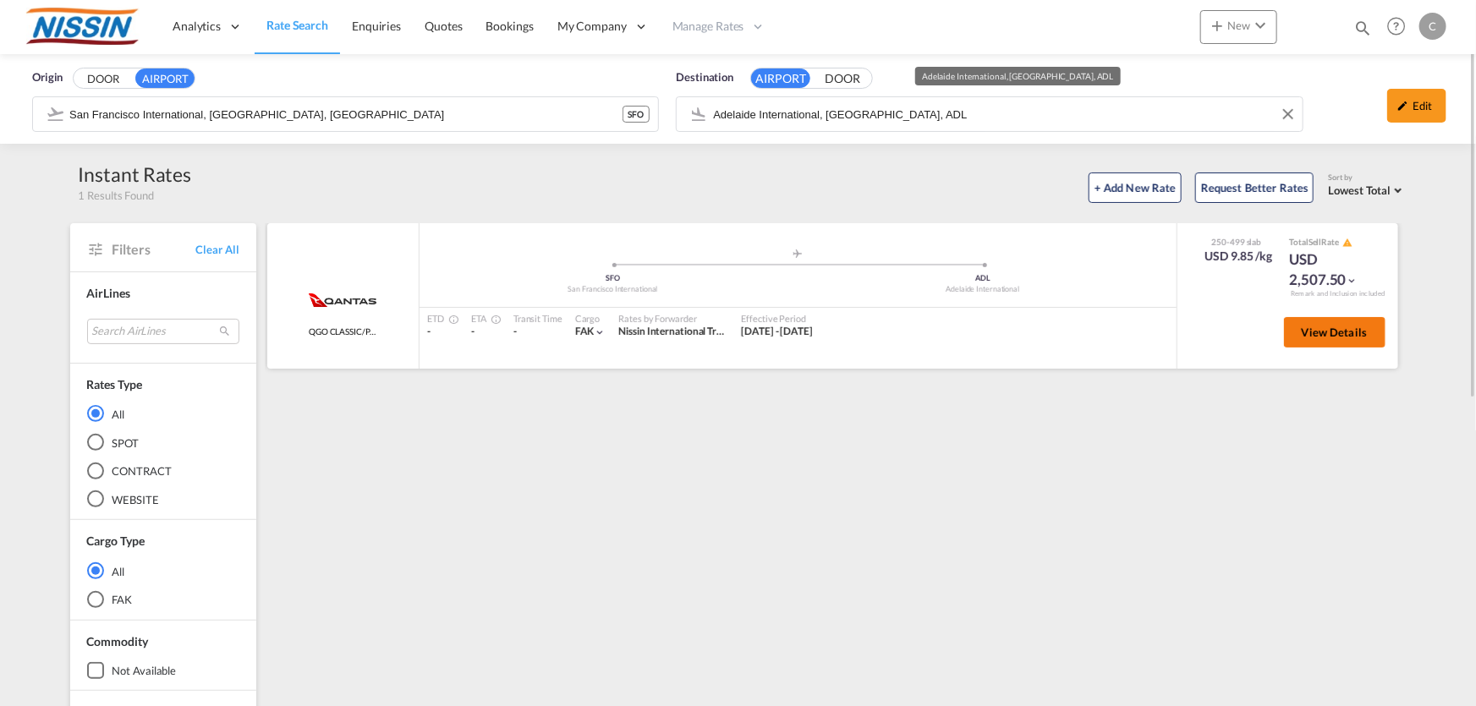
click at [1343, 328] on span "View Details" at bounding box center [1335, 333] width 66 height 14
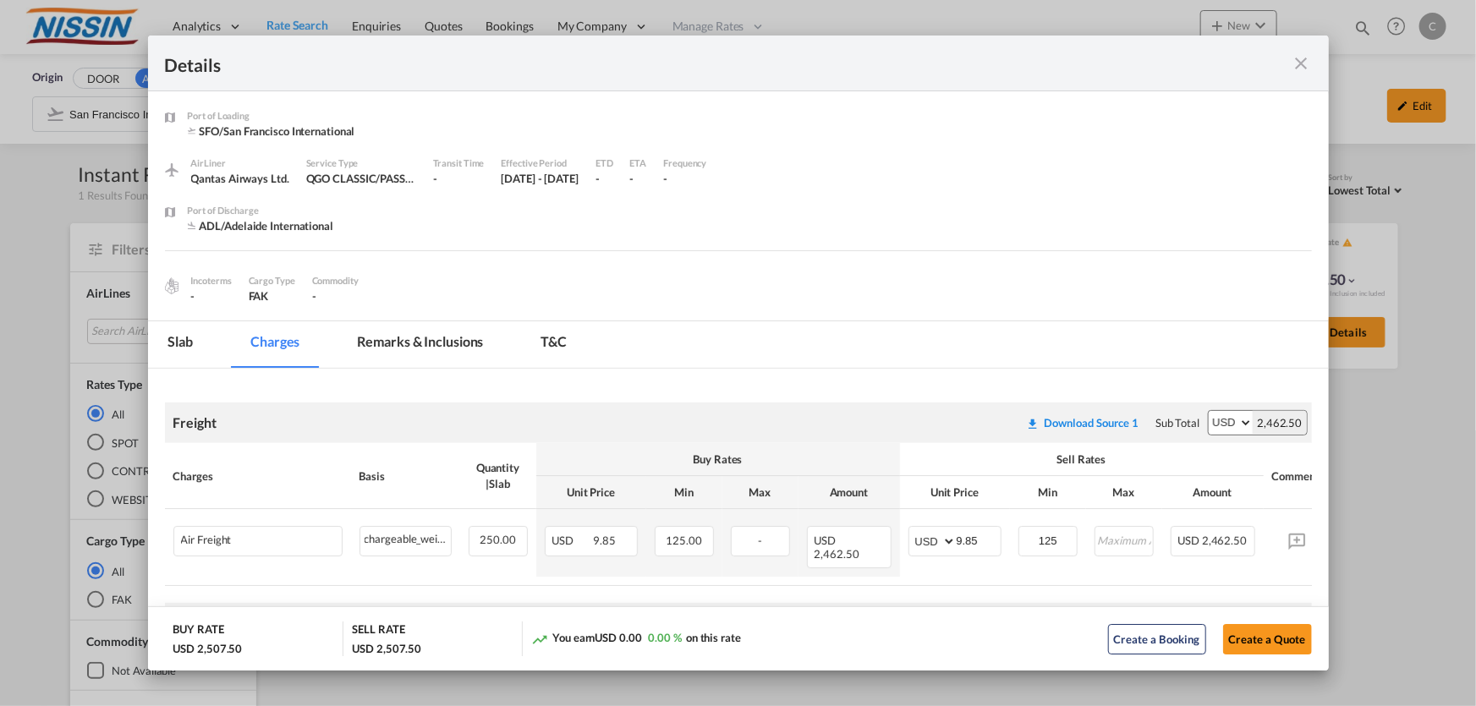
click at [1295, 53] on md-icon "icon-close fg-AAA8AD m-0 cursor" at bounding box center [1302, 63] width 20 height 20
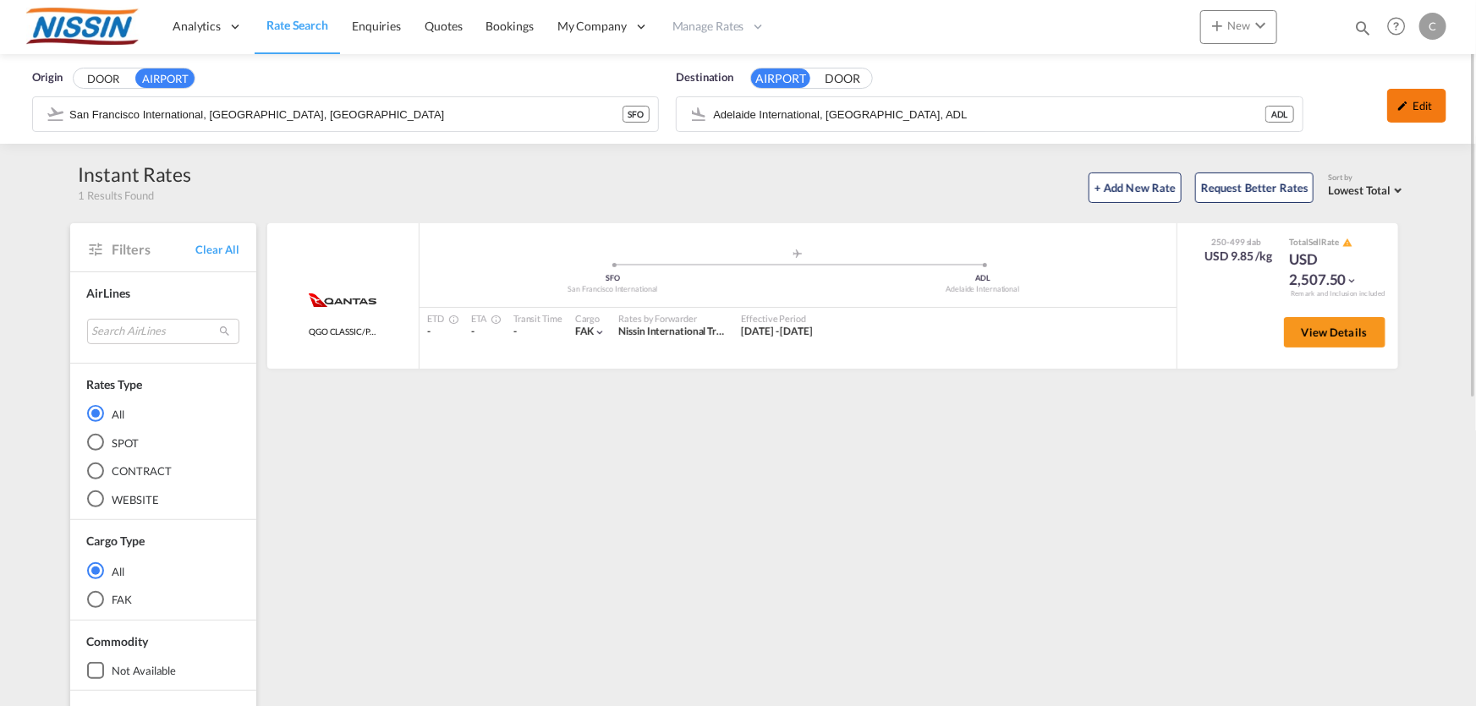
click at [1425, 102] on div "Edit" at bounding box center [1417, 106] width 59 height 34
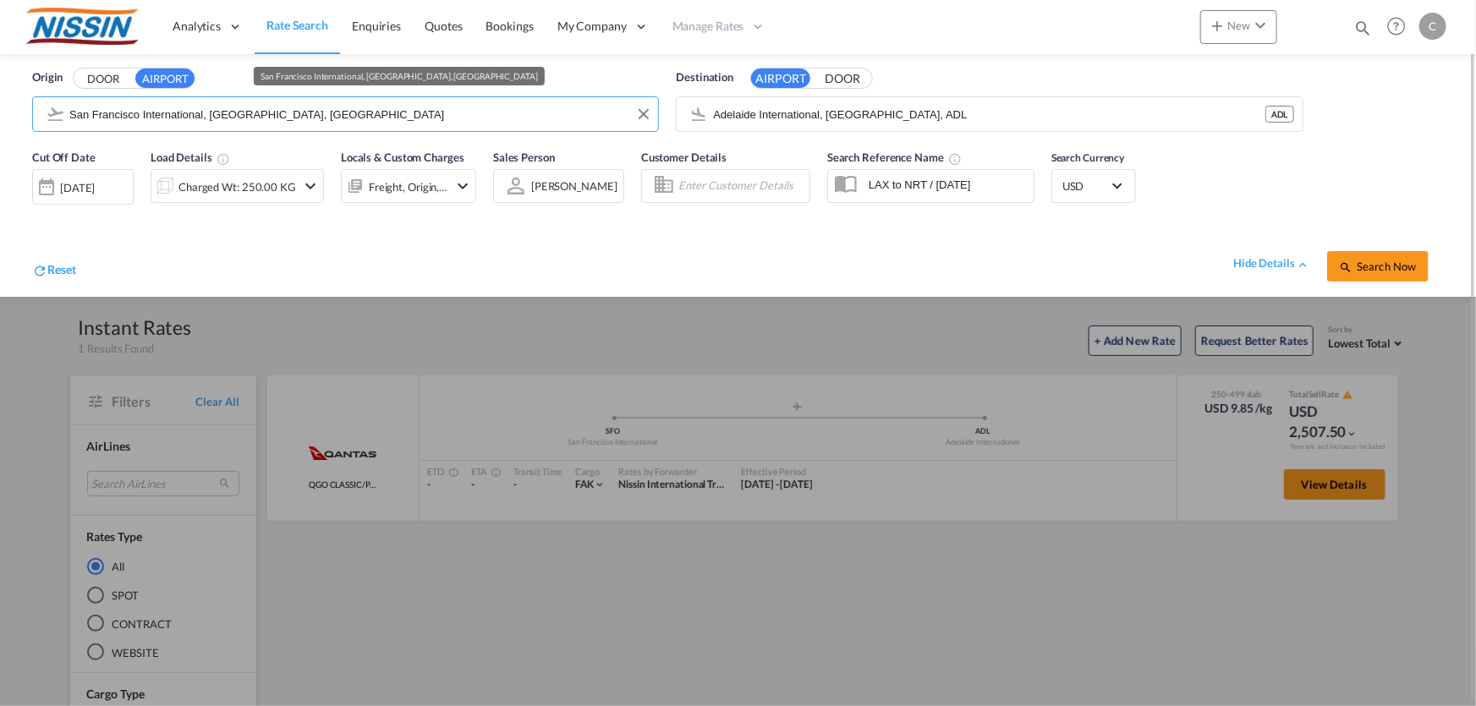
click at [514, 115] on input "San Francisco International, [GEOGRAPHIC_DATA], [GEOGRAPHIC_DATA]" at bounding box center [359, 114] width 580 height 25
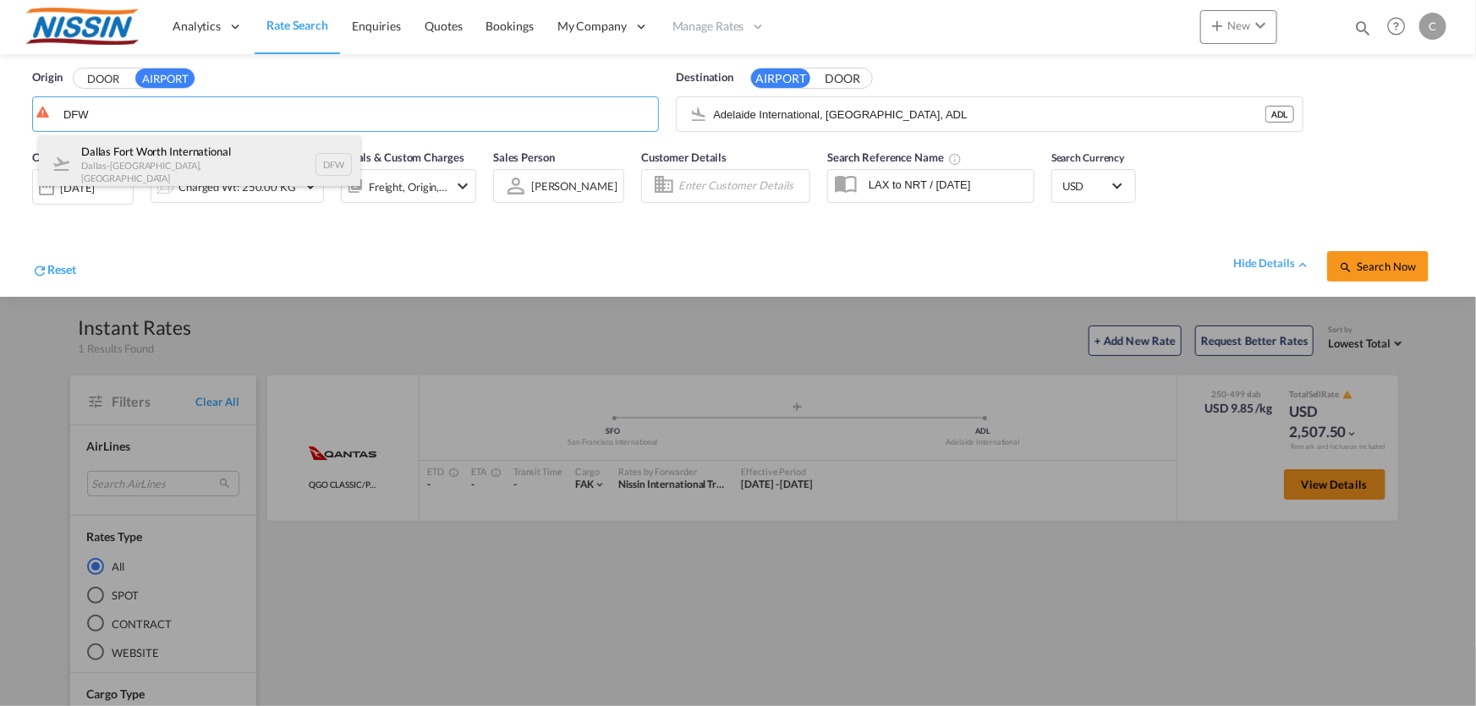
click at [214, 146] on div "Dallas Fort Worth International [GEOGRAPHIC_DATA]-[GEOGRAPHIC_DATA] , [GEOGRAPH…" at bounding box center [200, 164] width 322 height 58
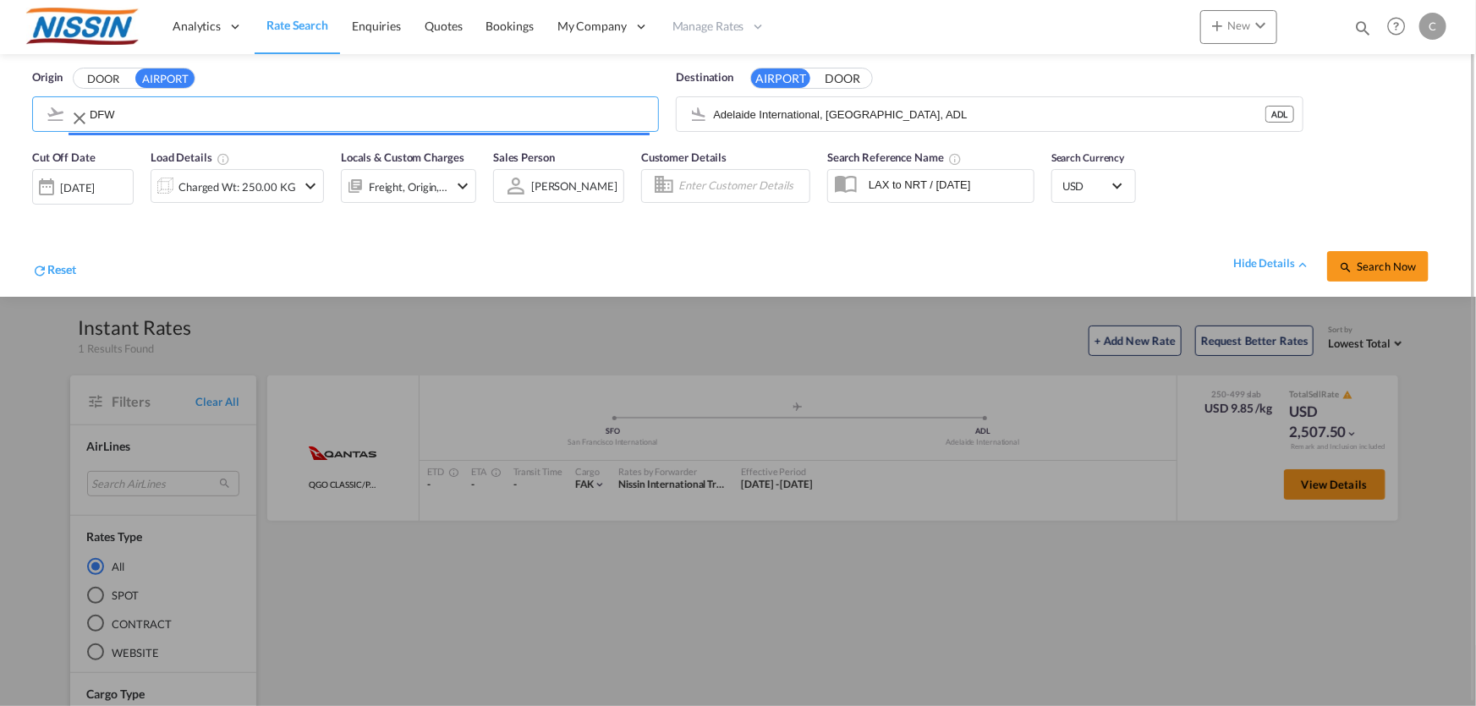
type input "[GEOGRAPHIC_DATA], [GEOGRAPHIC_DATA], [GEOGRAPHIC_DATA]"
click at [971, 118] on input "Adelaide International, [GEOGRAPHIC_DATA], ADL" at bounding box center [1003, 114] width 580 height 25
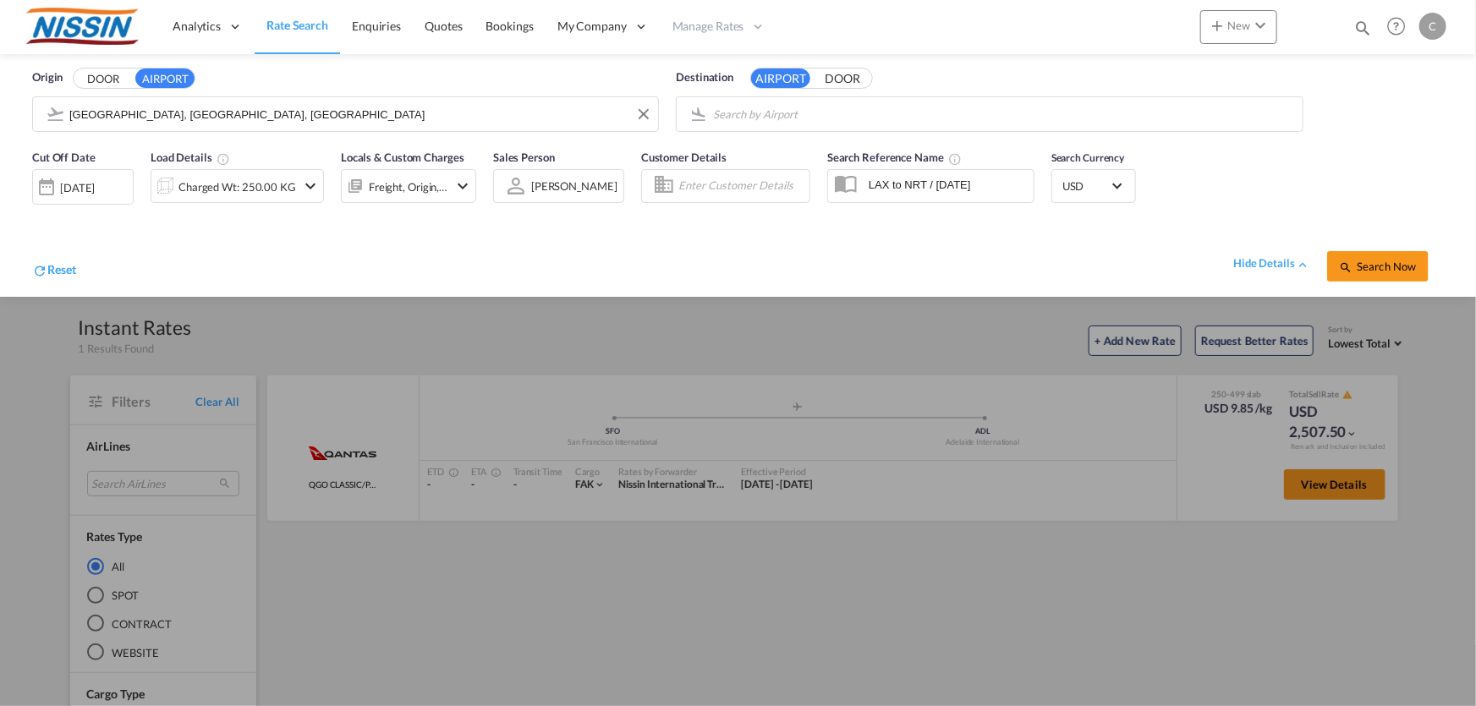
click at [842, 115] on body "Analytics Reports Dashboard Rate Search Enquiries Quotes Bookings" at bounding box center [738, 353] width 1476 height 706
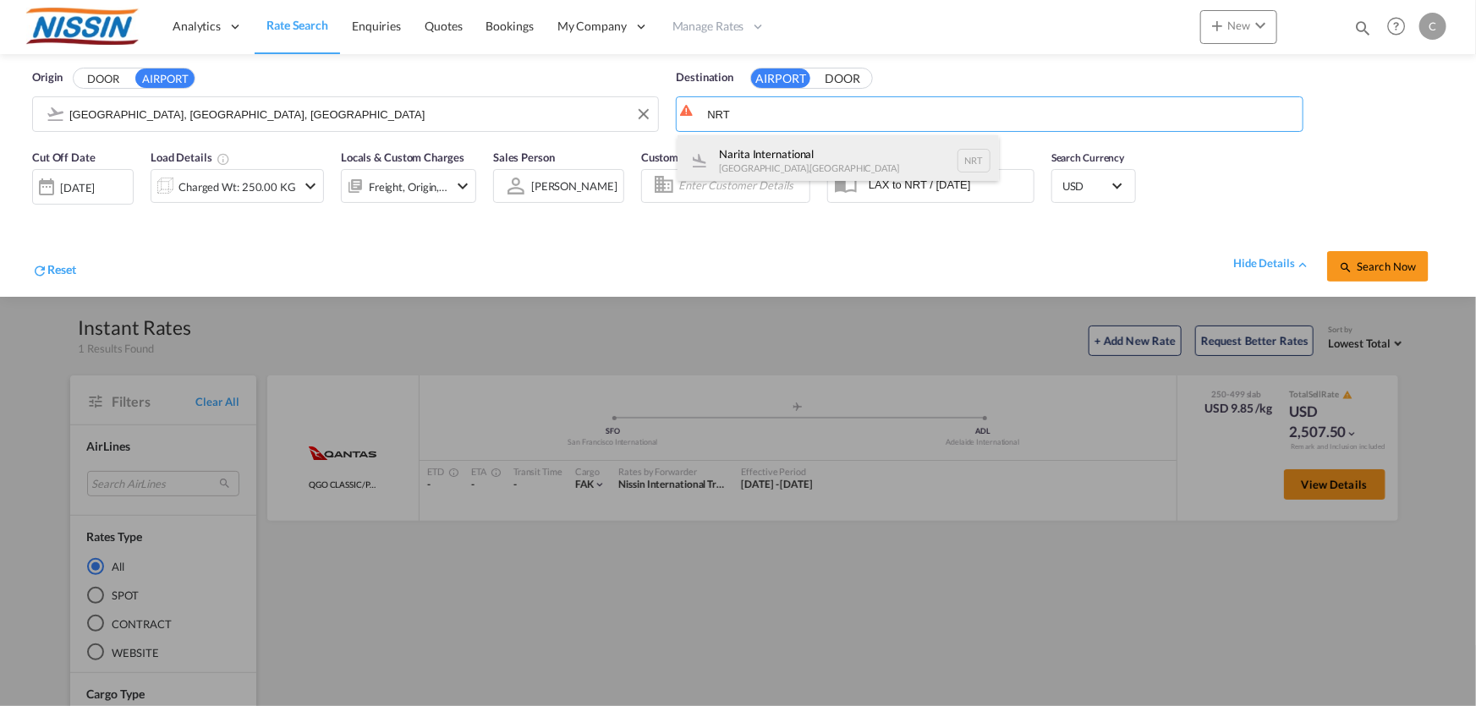
click at [778, 159] on div "Narita International [GEOGRAPHIC_DATA] , [GEOGRAPHIC_DATA] NRT" at bounding box center [839, 160] width 322 height 51
type input "Narita International, [GEOGRAPHIC_DATA], NRT"
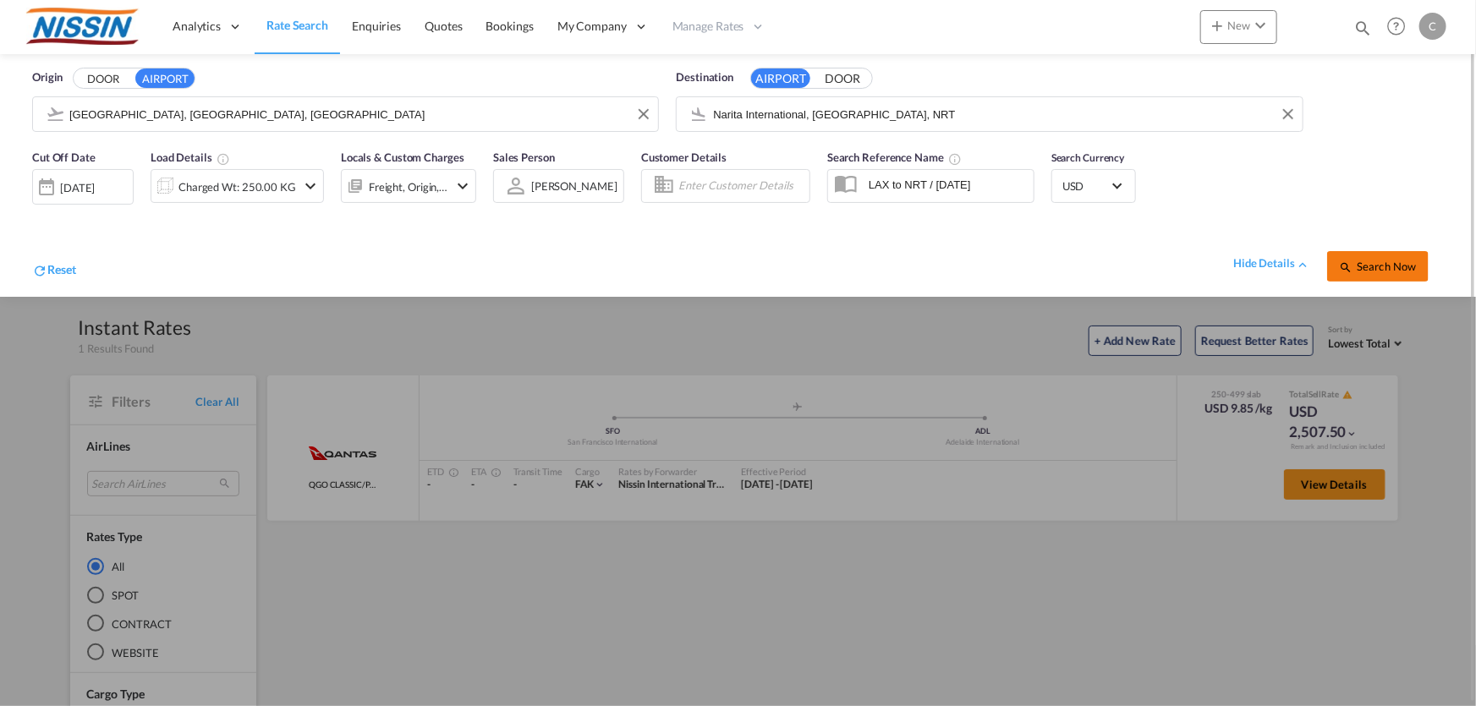
click at [1389, 261] on span "Search Now" at bounding box center [1377, 267] width 77 height 14
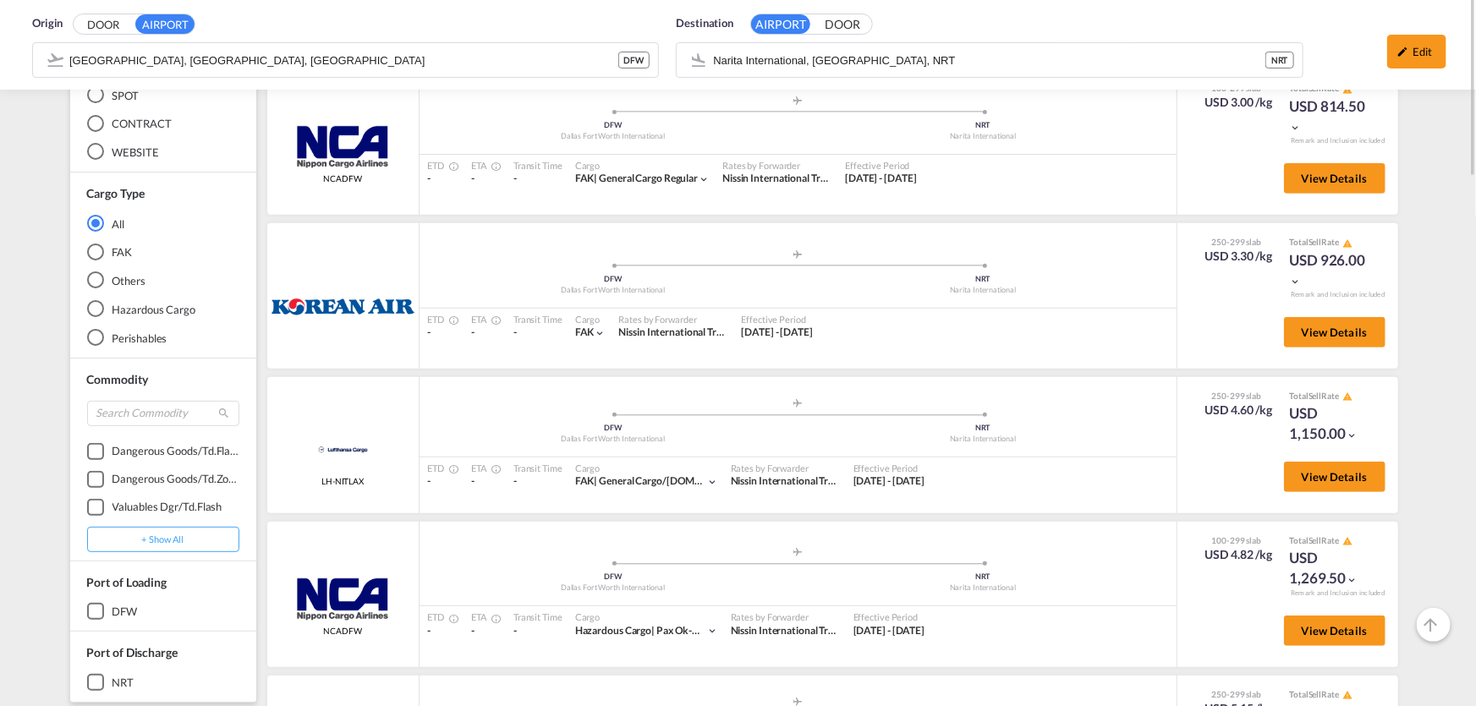
scroll to position [153, 0]
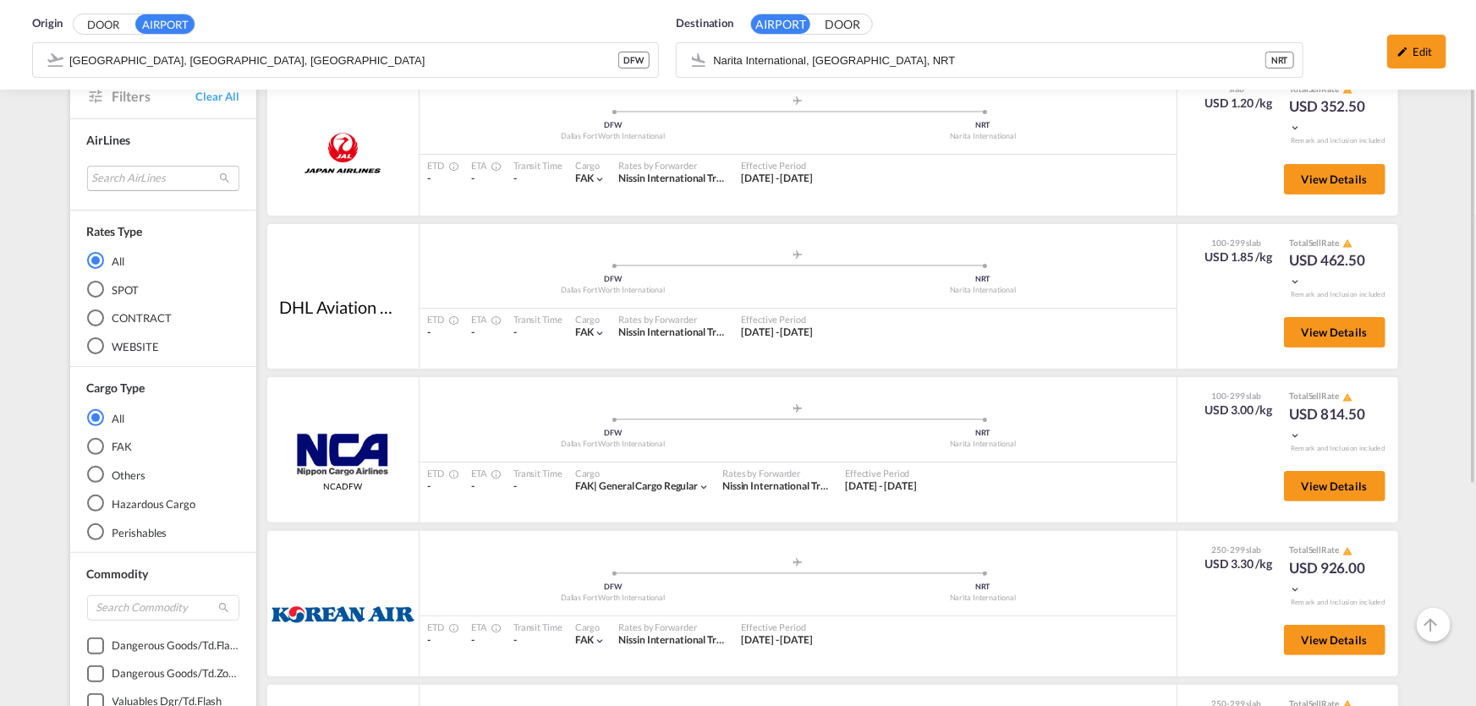
click at [159, 176] on md-select "Search AirLines air express s.a. cma cgm air cargo ddwl logistics fast logistic…" at bounding box center [163, 178] width 152 height 25
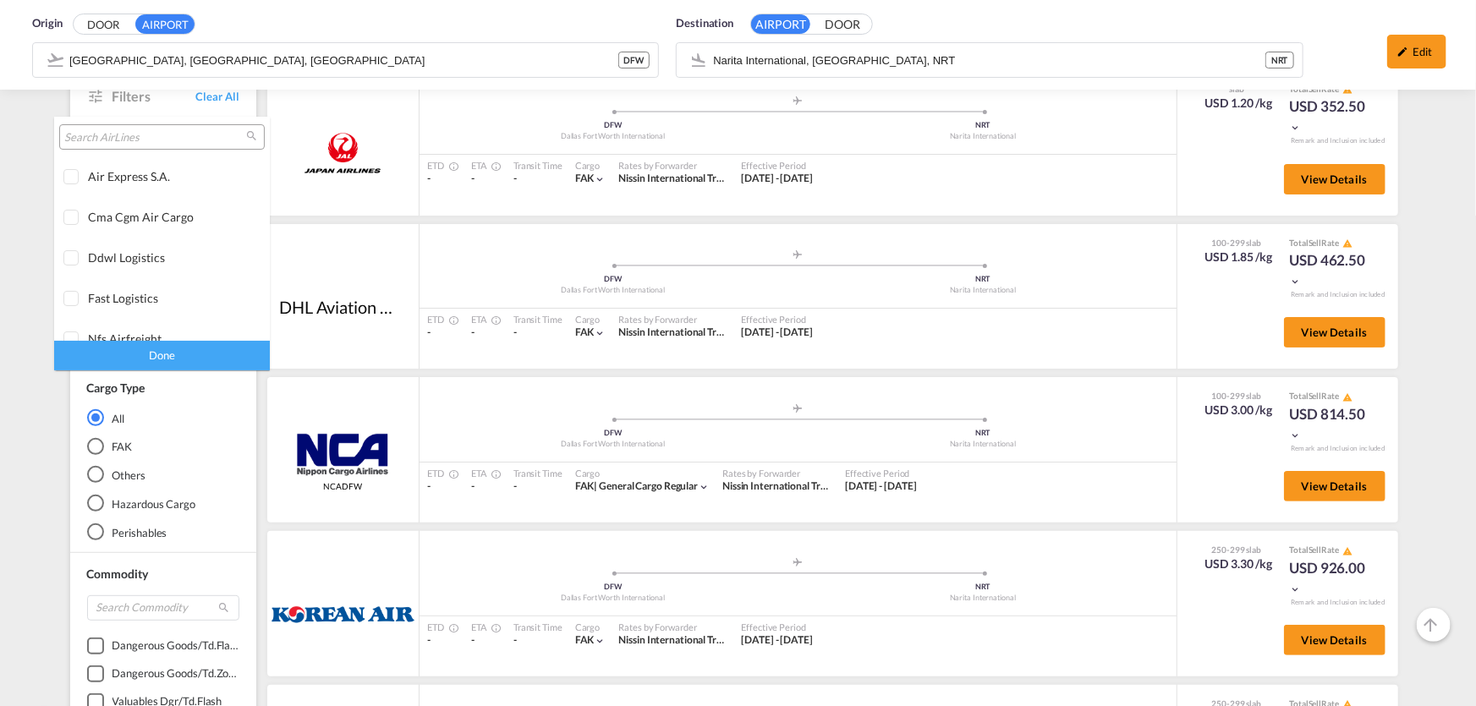
click at [172, 135] on input "search" at bounding box center [155, 137] width 182 height 15
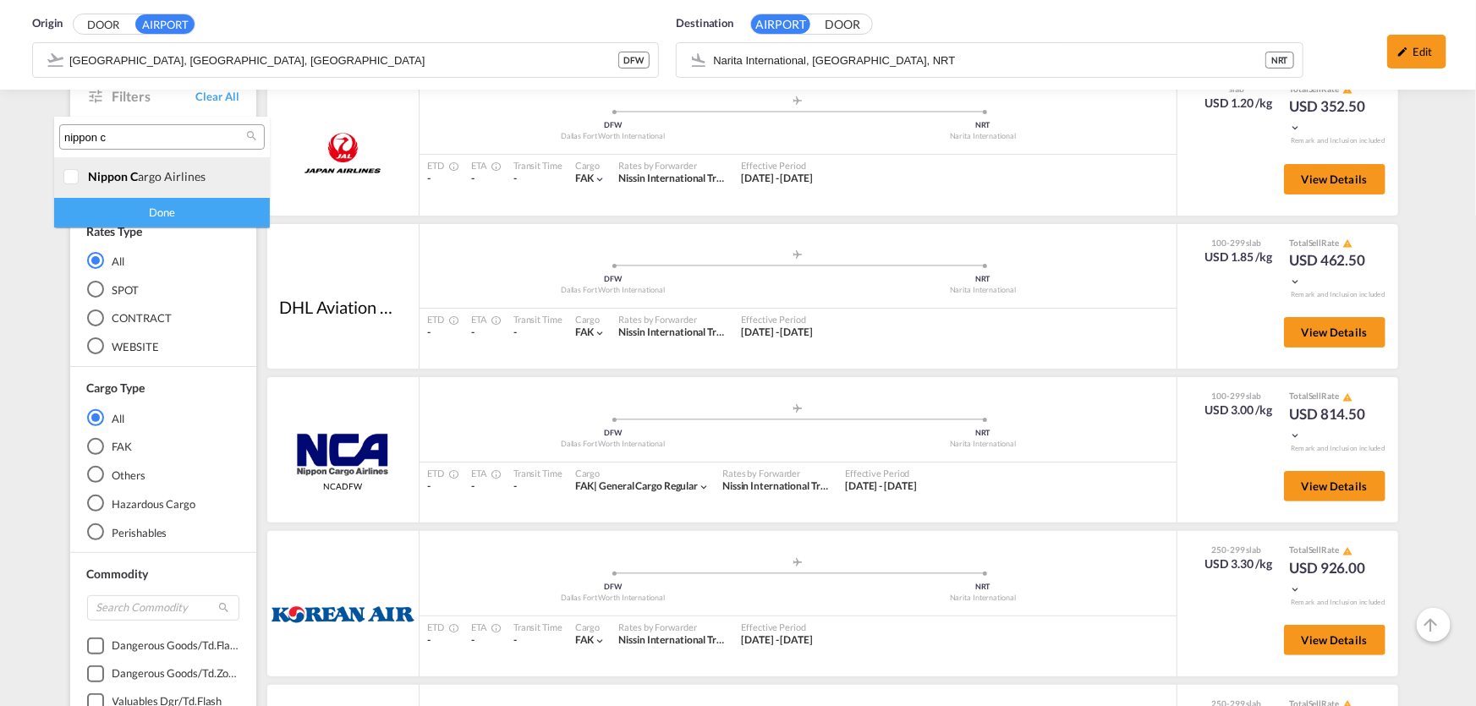
type input "nippon c"
click at [74, 186] on div at bounding box center [71, 177] width 17 height 17
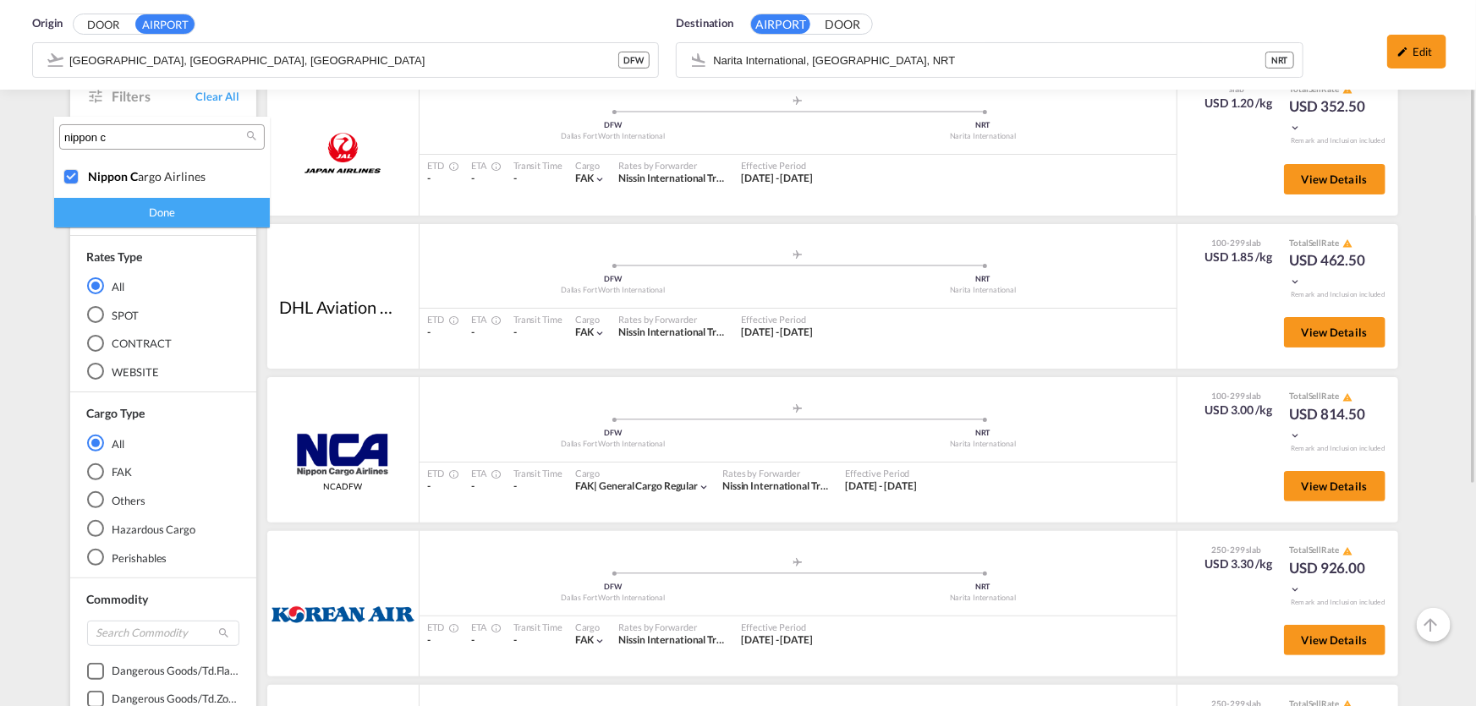
click at [179, 205] on div "Done" at bounding box center [162, 213] width 216 height 30
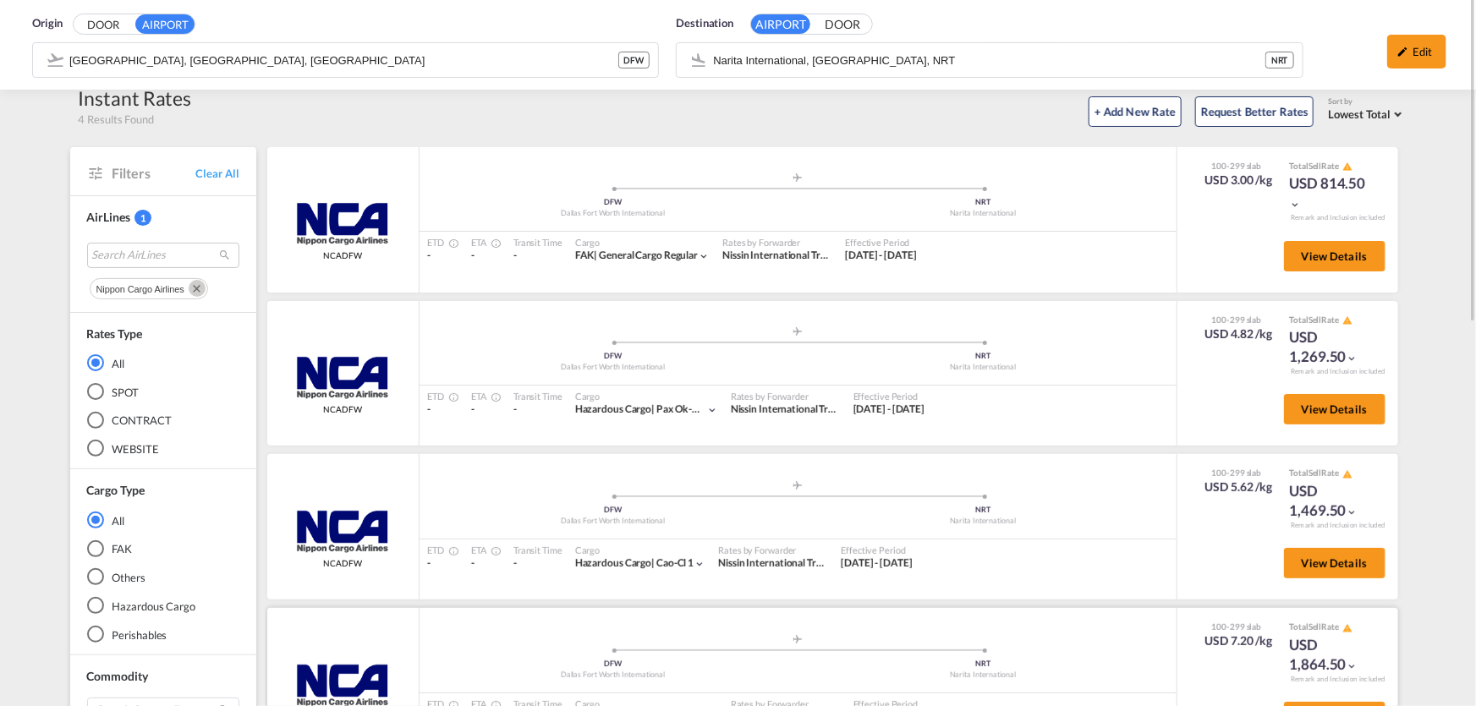
scroll to position [0, 0]
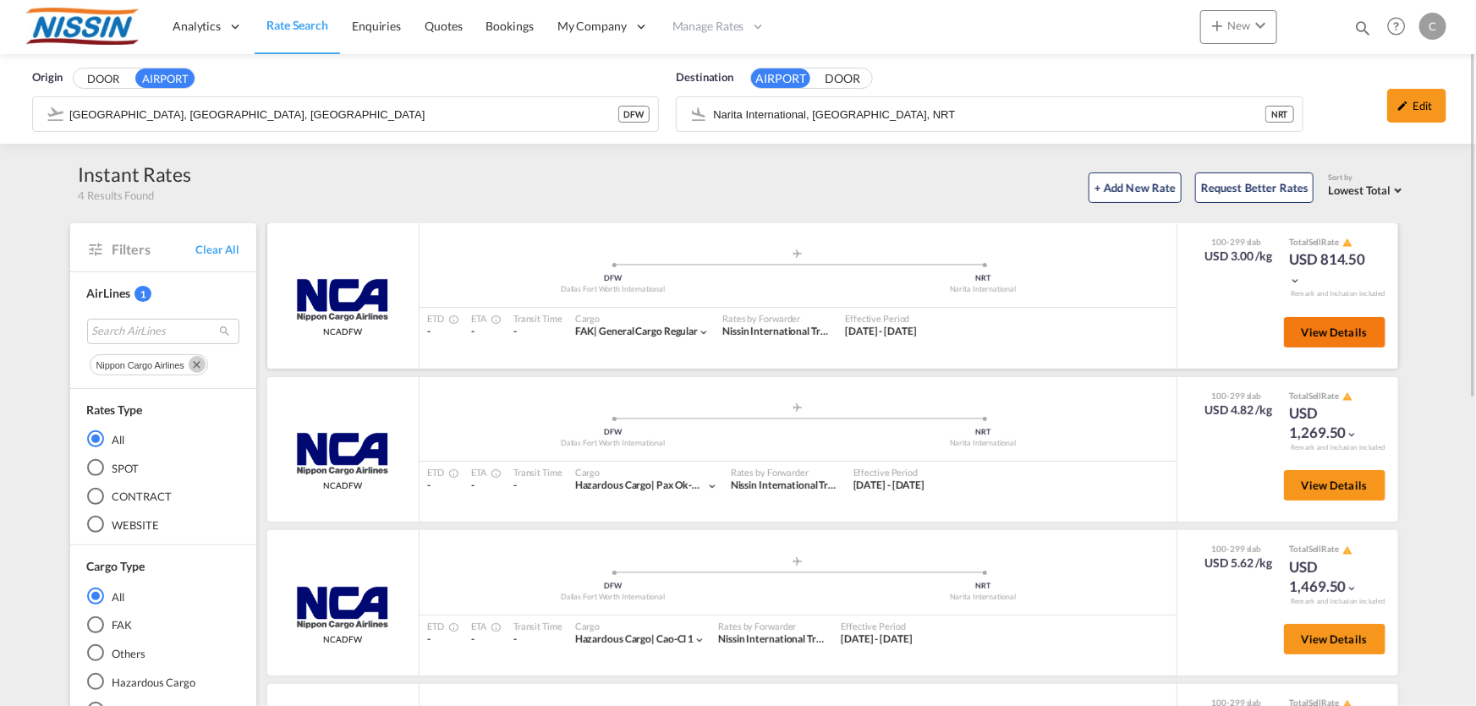
click at [1303, 334] on span "View Details" at bounding box center [1335, 333] width 66 height 14
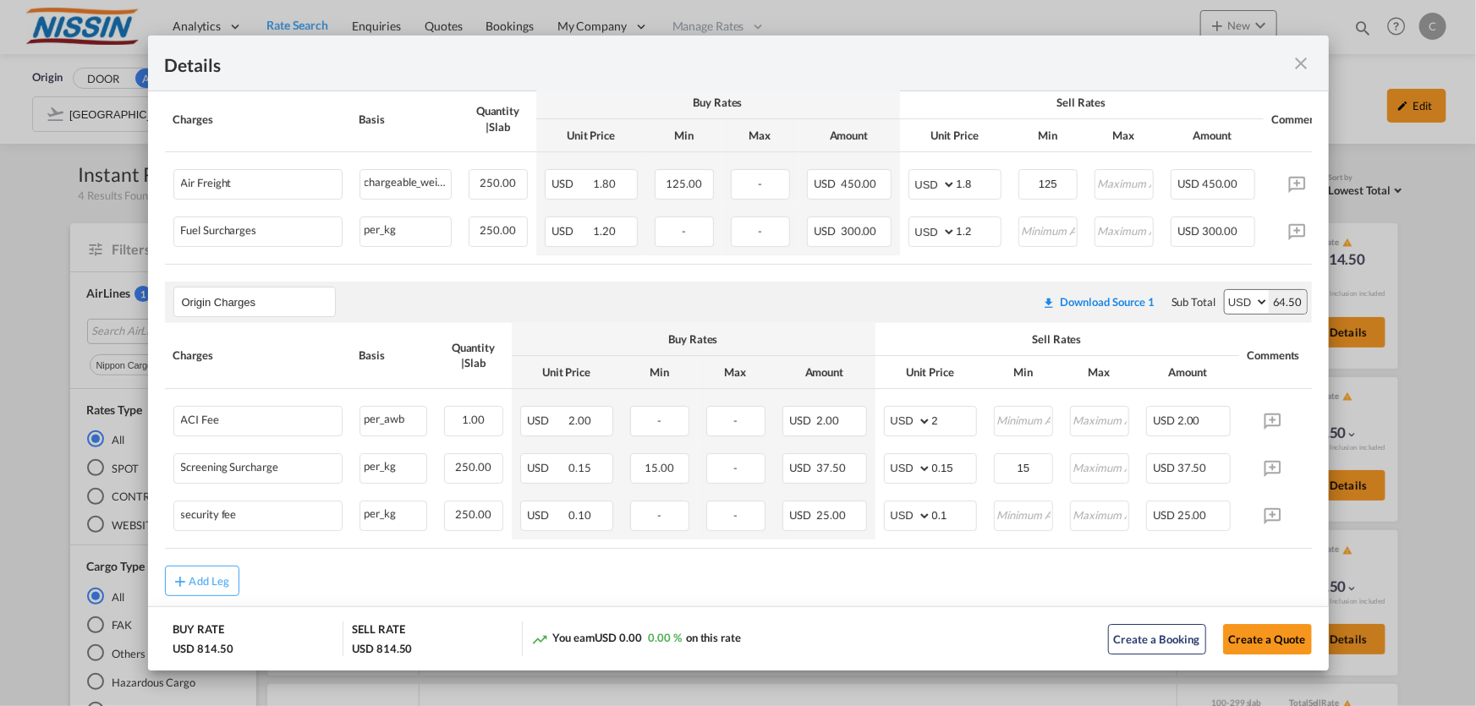
scroll to position [384, 0]
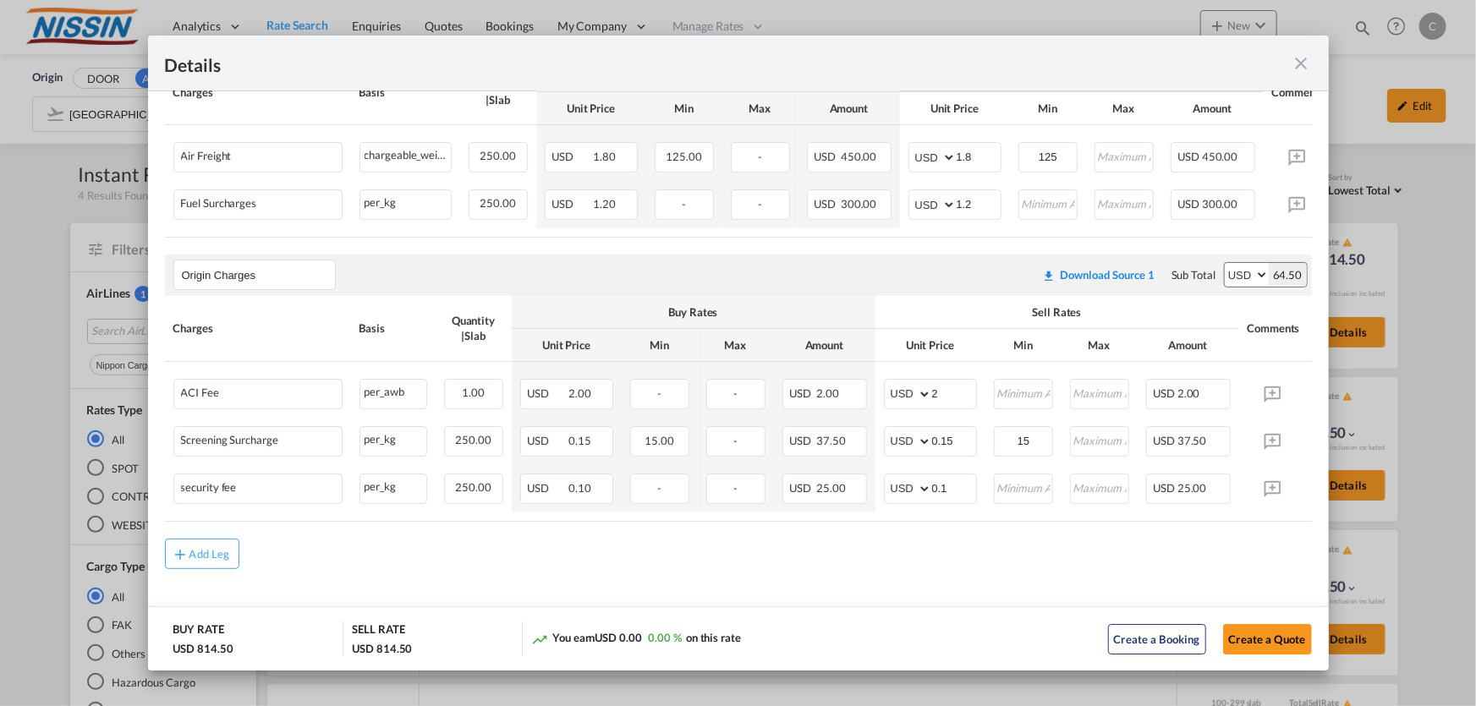
click at [1305, 62] on md-icon "icon-close fg-AAA8AD m-0 cursor" at bounding box center [1302, 63] width 20 height 20
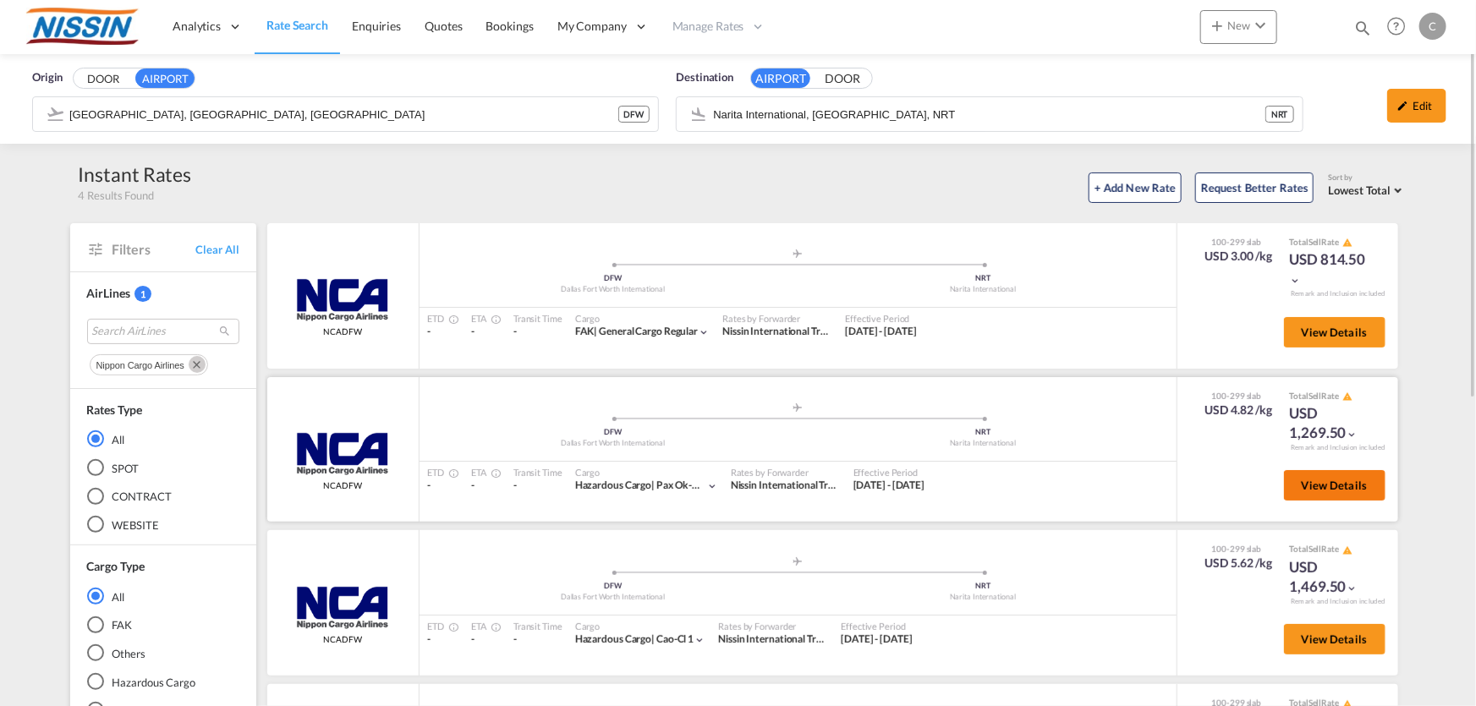
click at [1362, 486] on span "View Details" at bounding box center [1335, 486] width 66 height 14
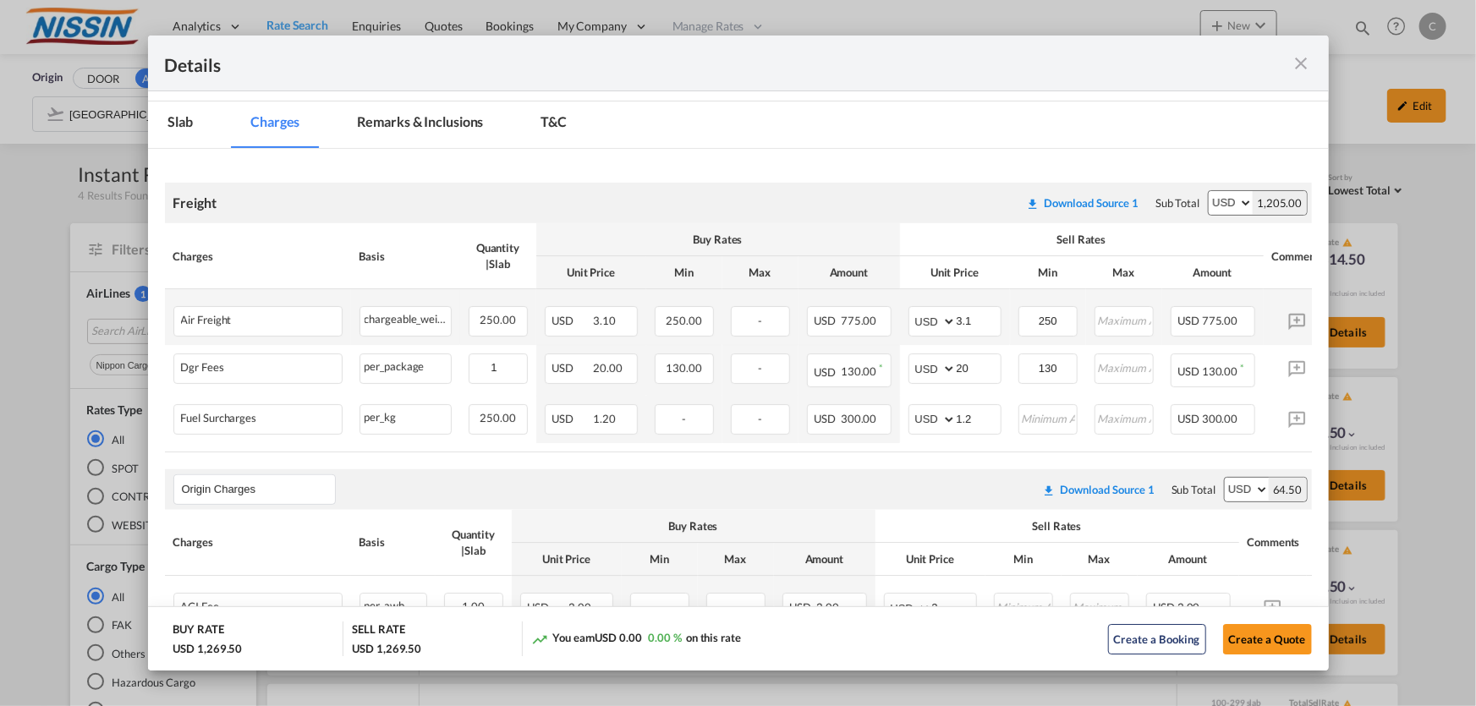
scroll to position [230, 0]
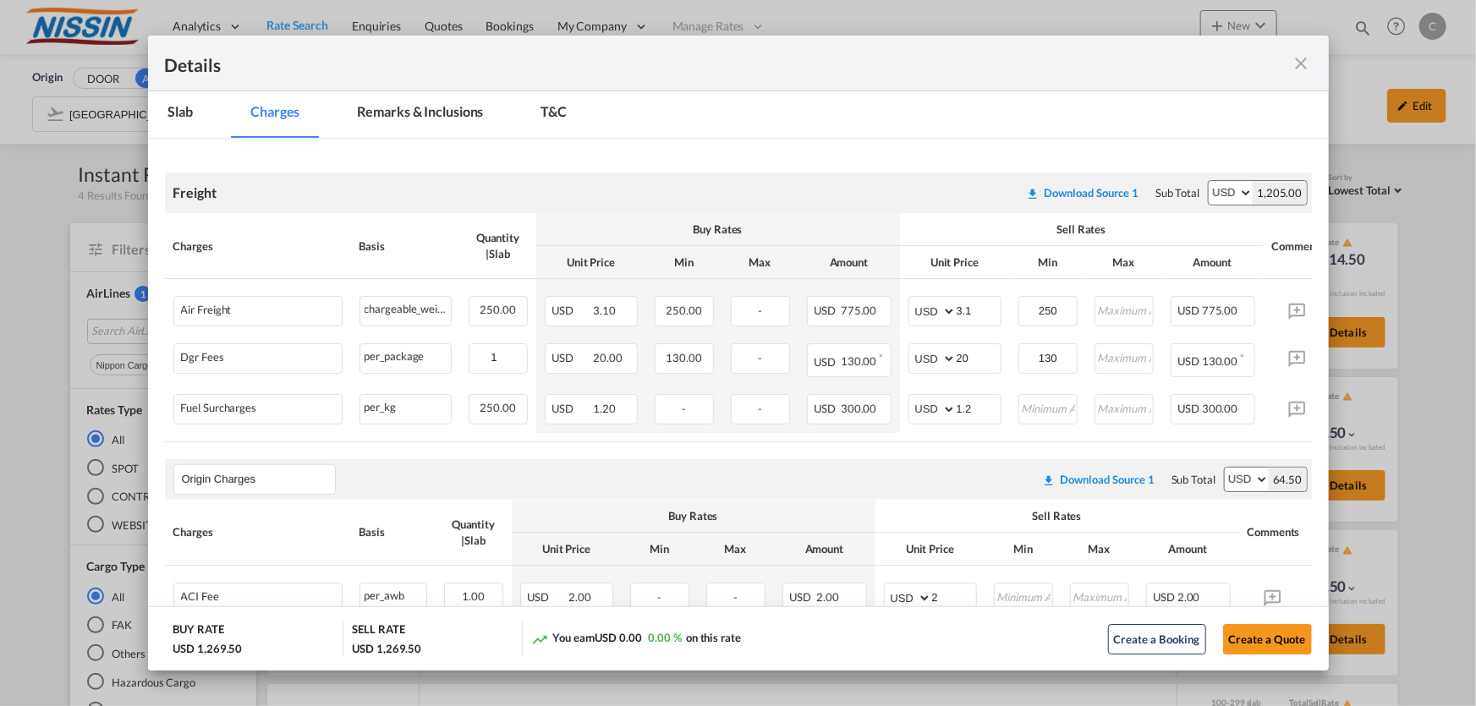
click at [1297, 61] on md-icon "icon-close fg-AAA8AD m-0 cursor" at bounding box center [1302, 63] width 20 height 20
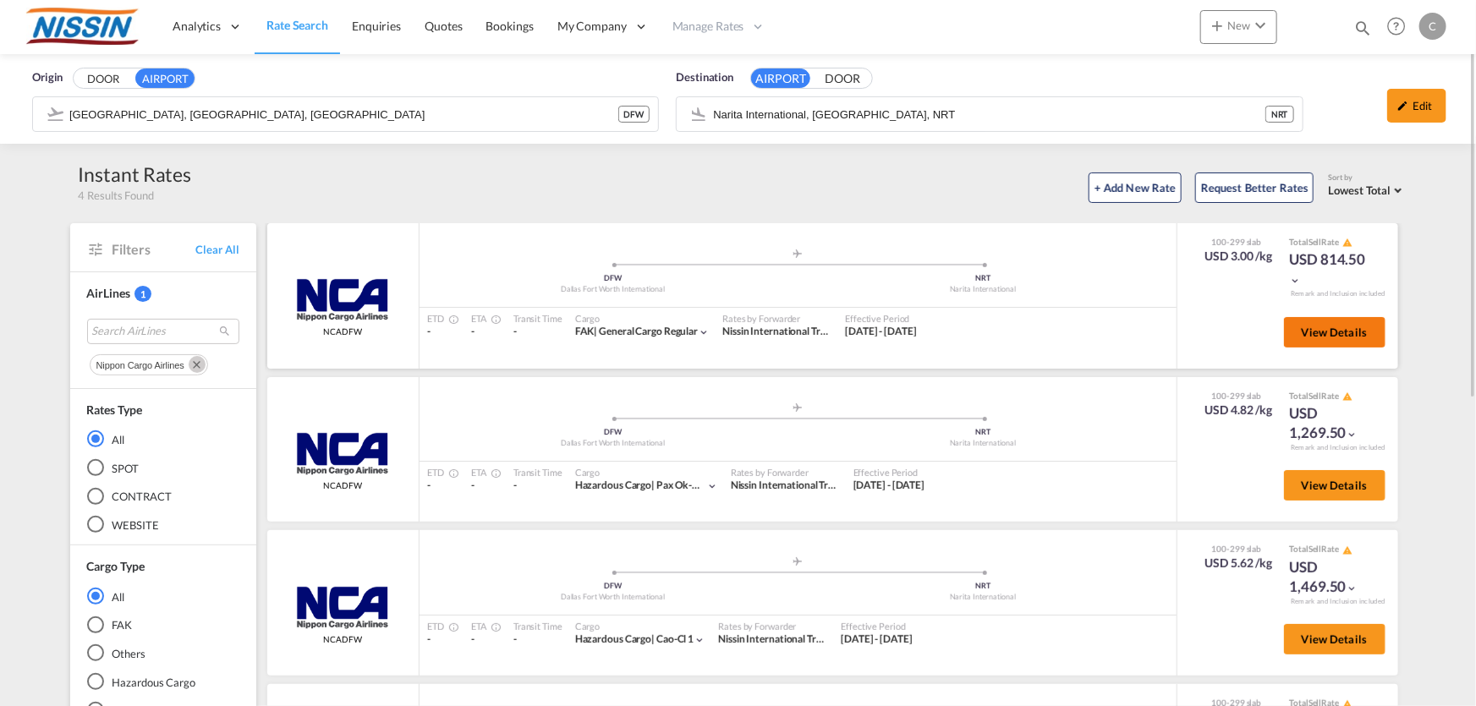
click at [1359, 329] on span "View Details" at bounding box center [1335, 333] width 66 height 14
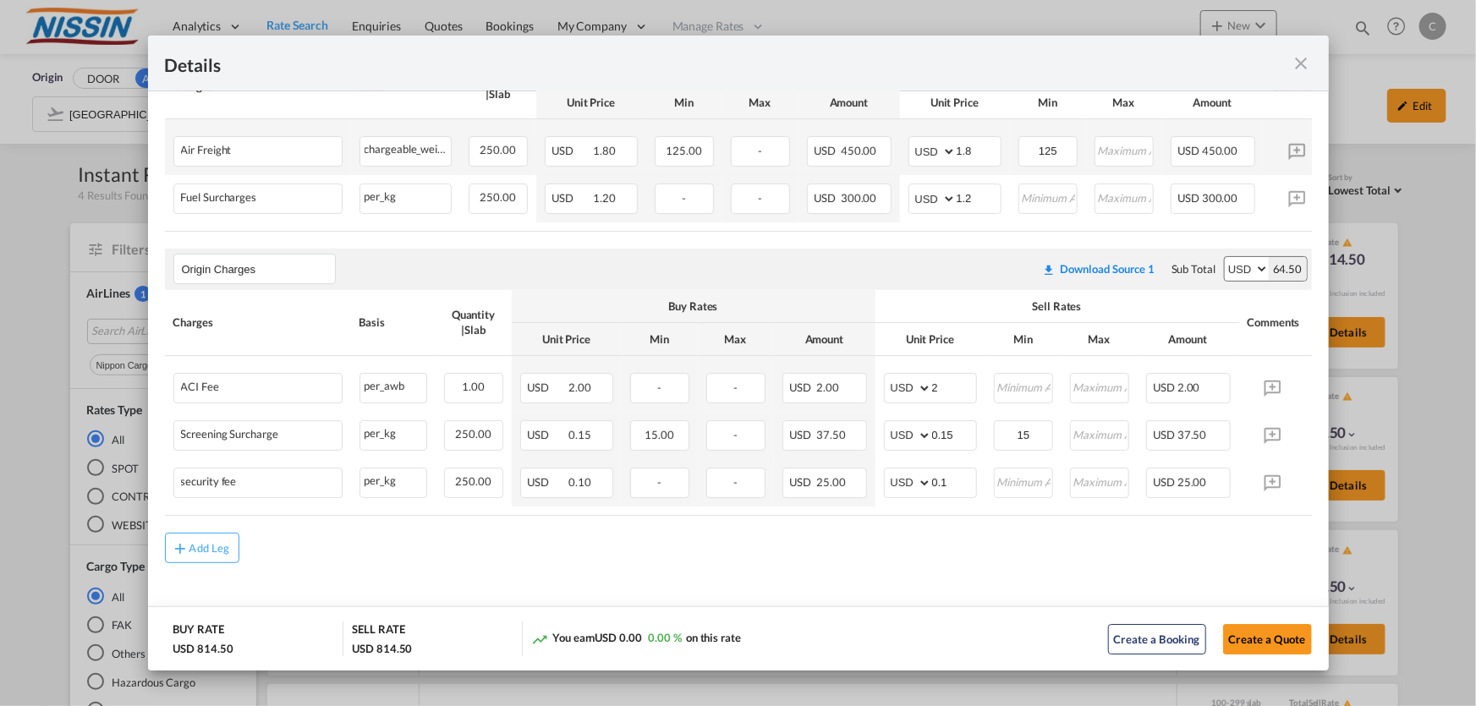
scroll to position [398, 0]
click at [1297, 64] on md-icon "icon-close fg-AAA8AD m-0 cursor" at bounding box center [1302, 63] width 20 height 20
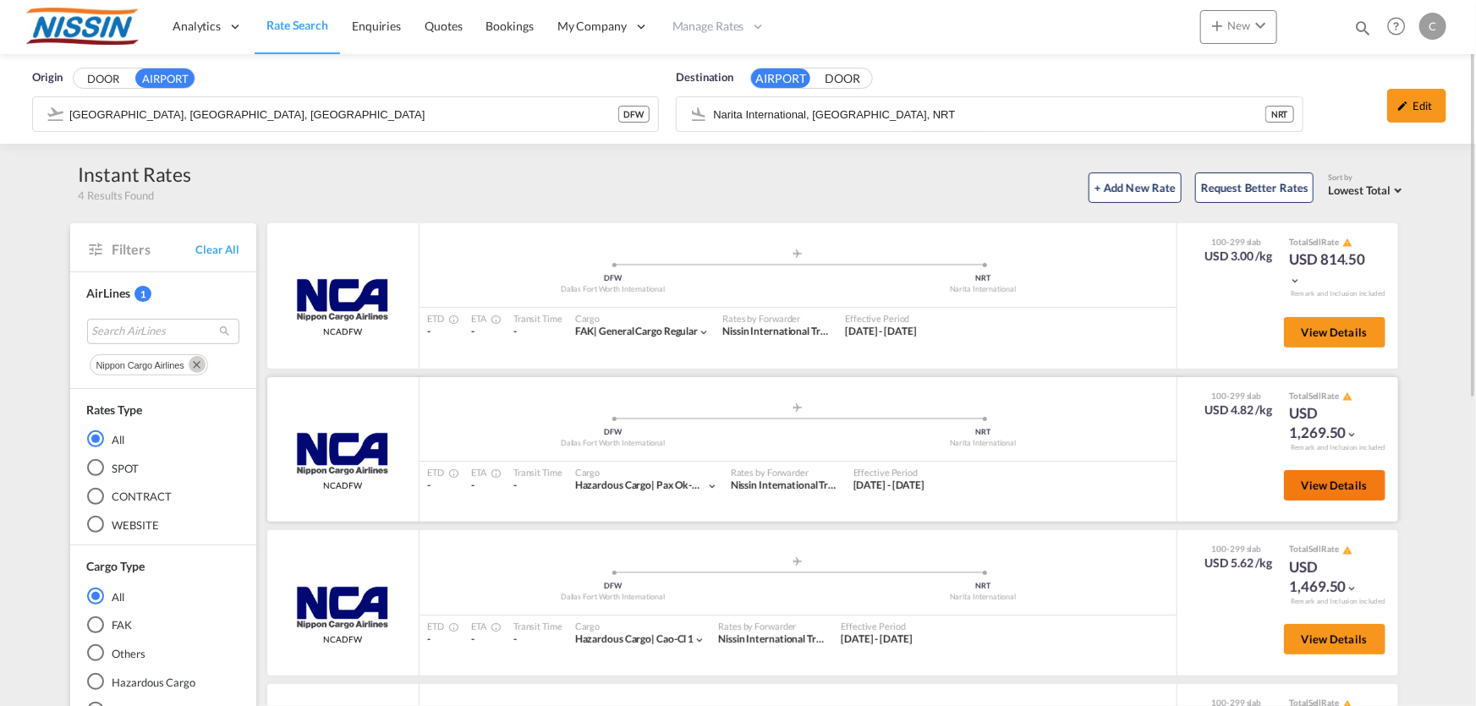
click at [1336, 488] on span "View Details" at bounding box center [1335, 486] width 66 height 14
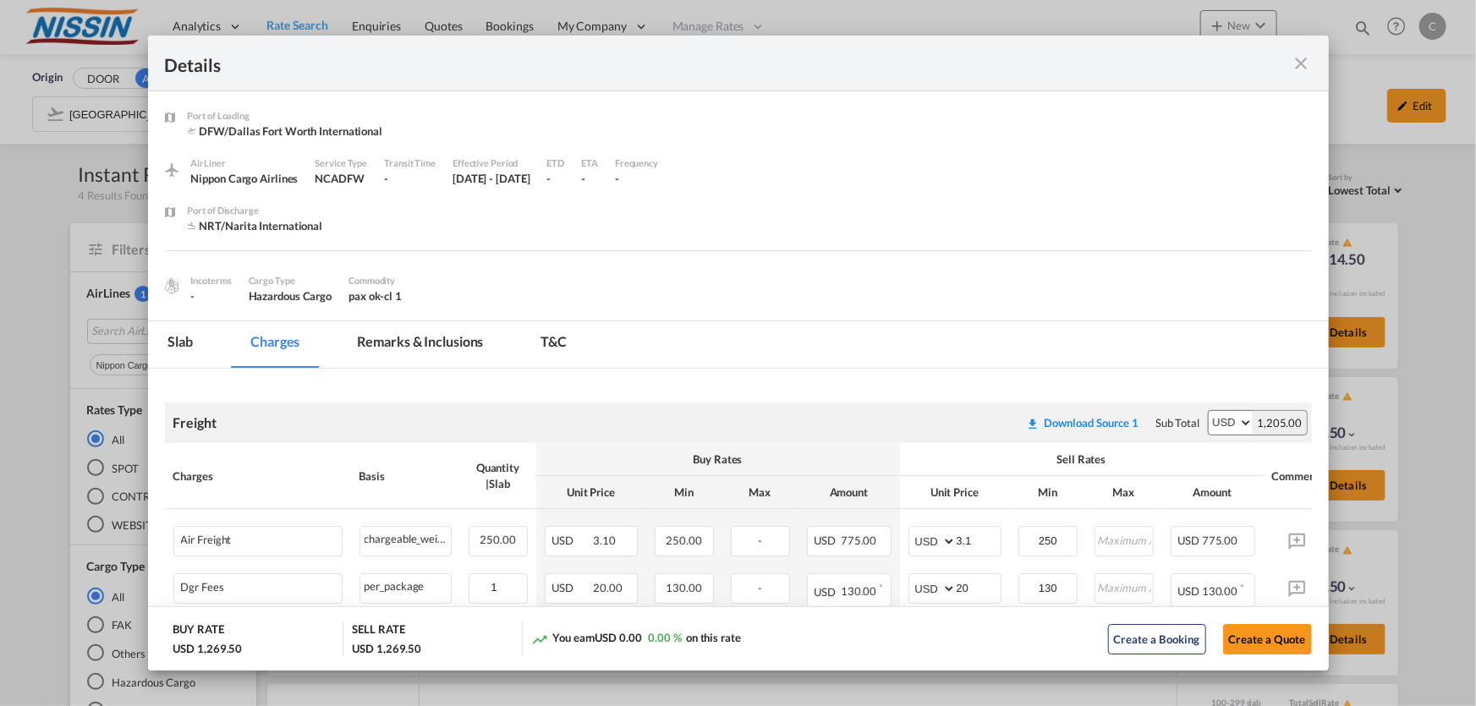
click at [1306, 62] on md-icon "icon-close fg-AAA8AD m-0 cursor" at bounding box center [1302, 63] width 20 height 20
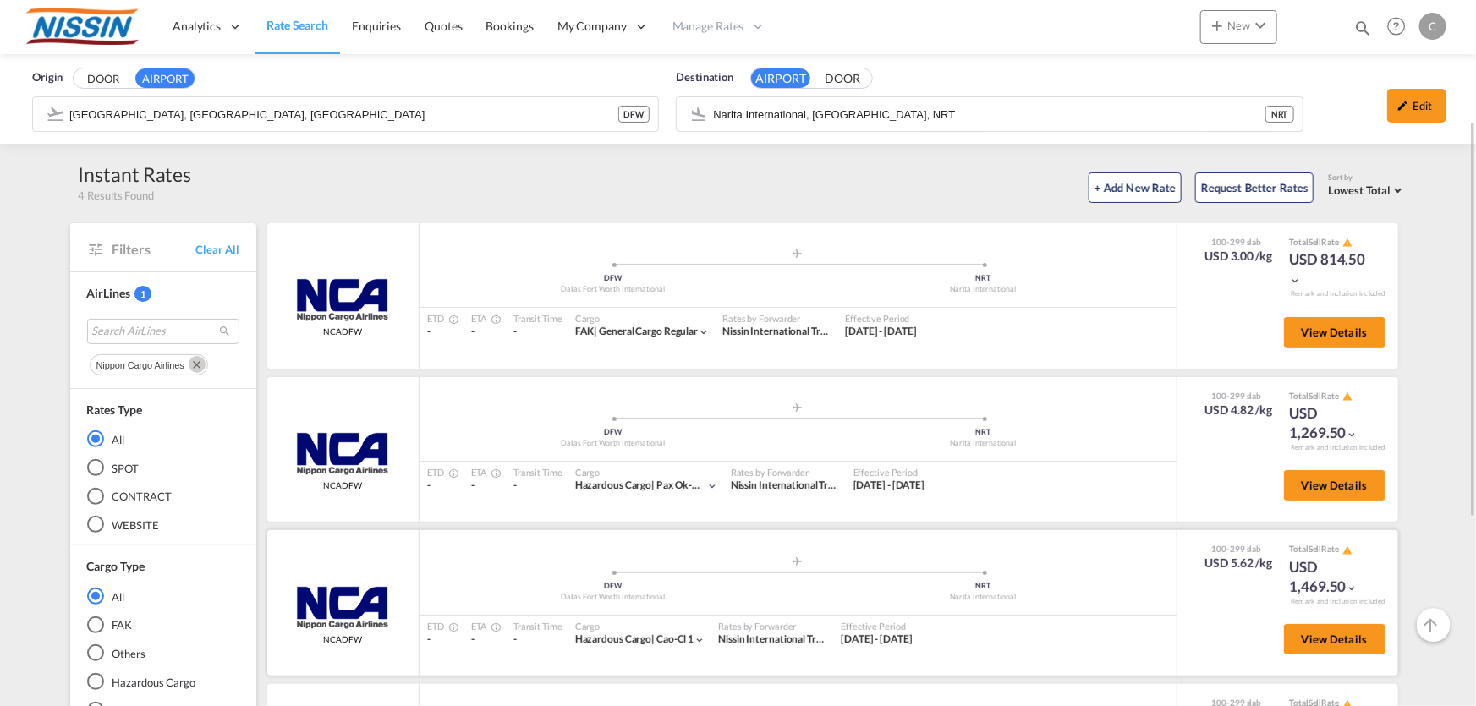
scroll to position [76, 0]
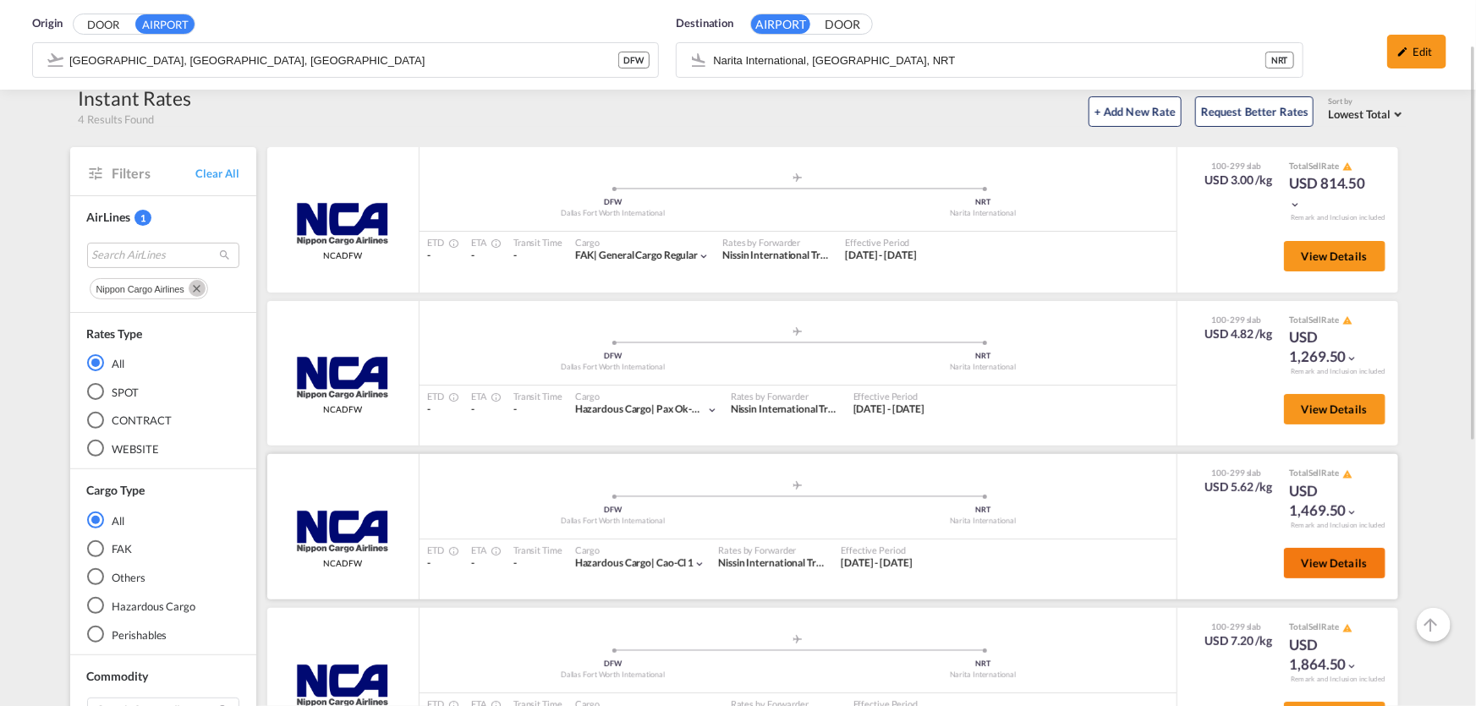
click at [1321, 560] on span "View Details" at bounding box center [1335, 564] width 66 height 14
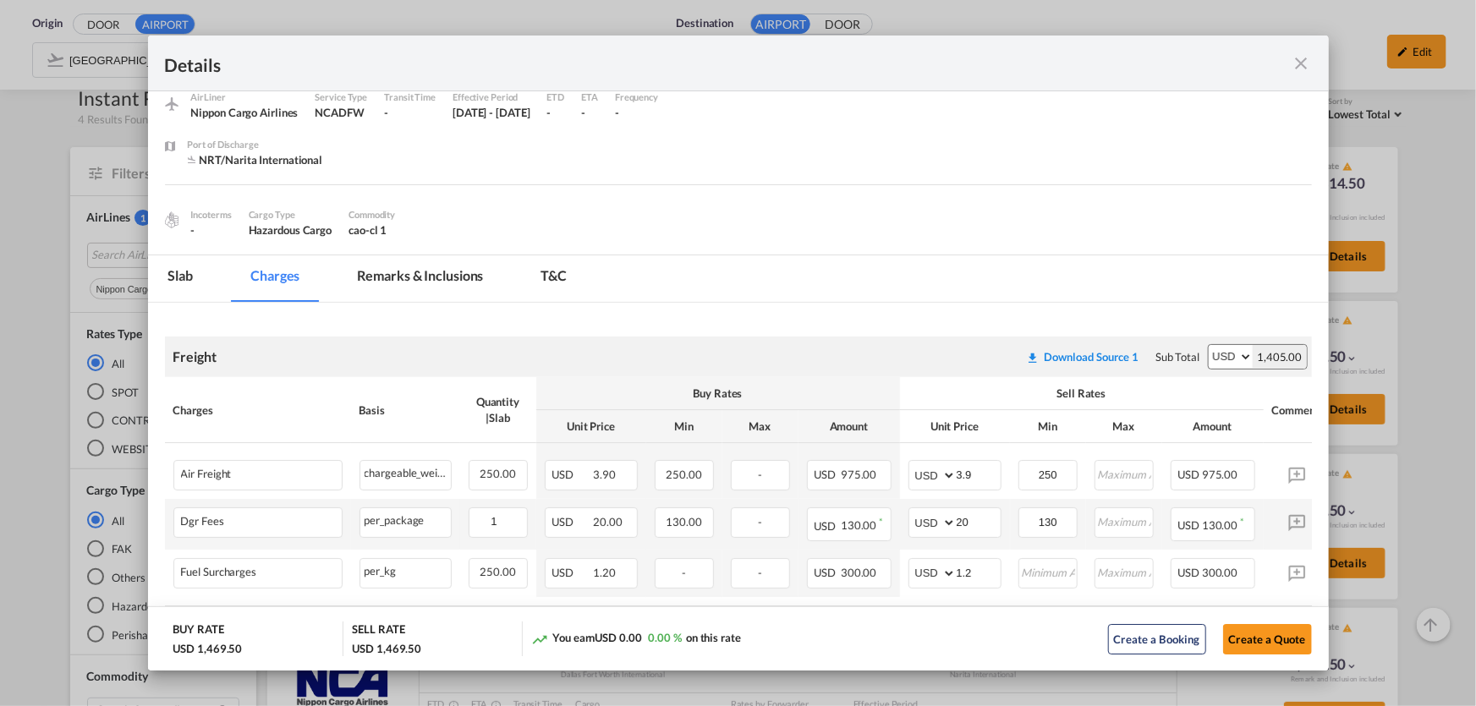
scroll to position [0, 0]
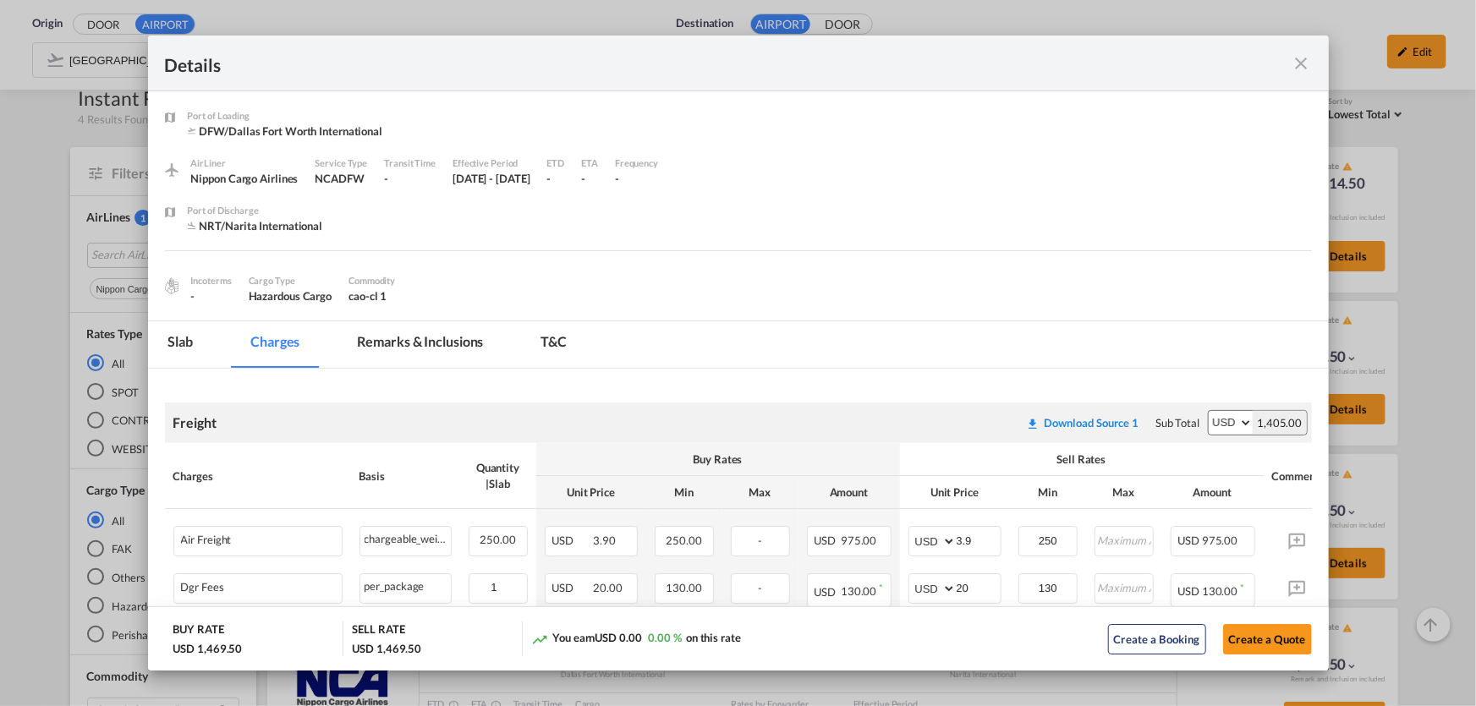
click at [1301, 59] on md-icon "icon-close fg-AAA8AD m-0 cursor" at bounding box center [1302, 63] width 20 height 20
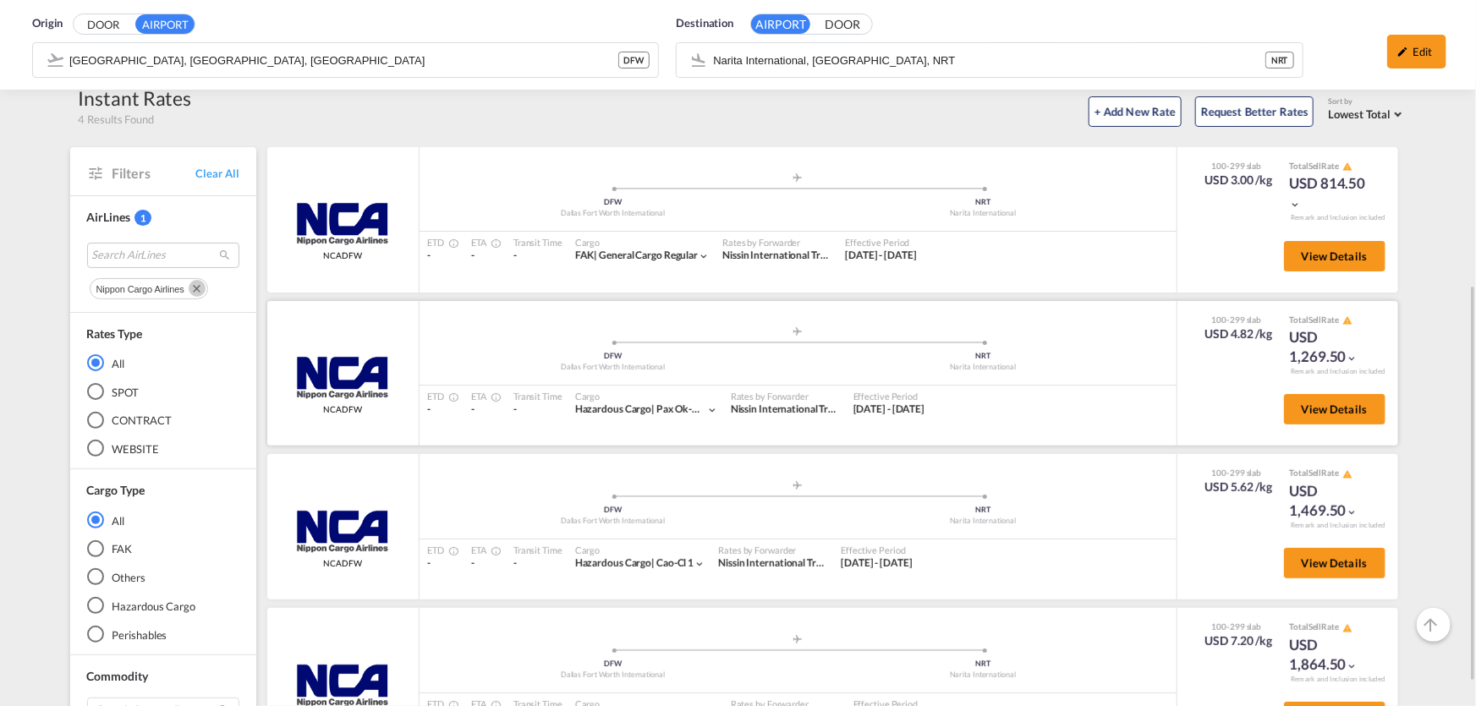
scroll to position [230, 0]
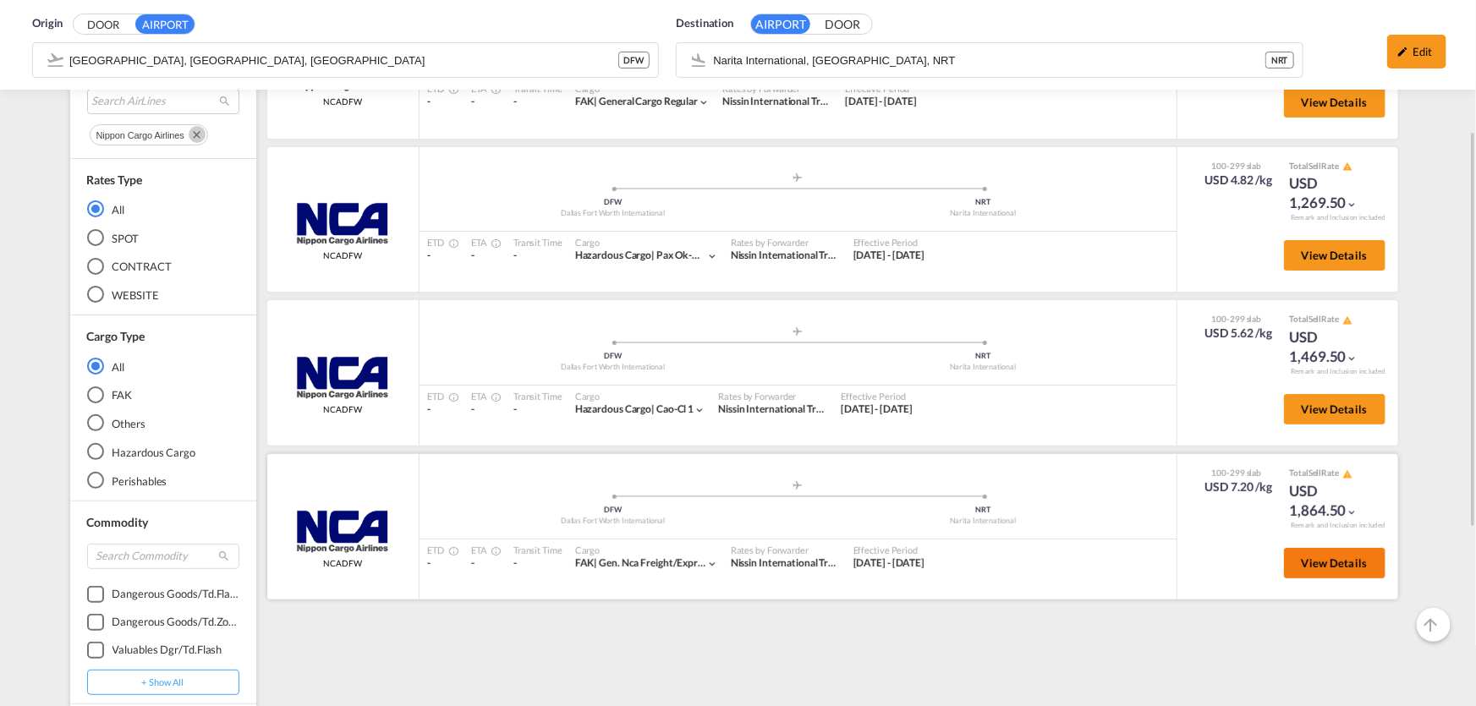
click at [1345, 559] on span "View Details" at bounding box center [1335, 564] width 66 height 14
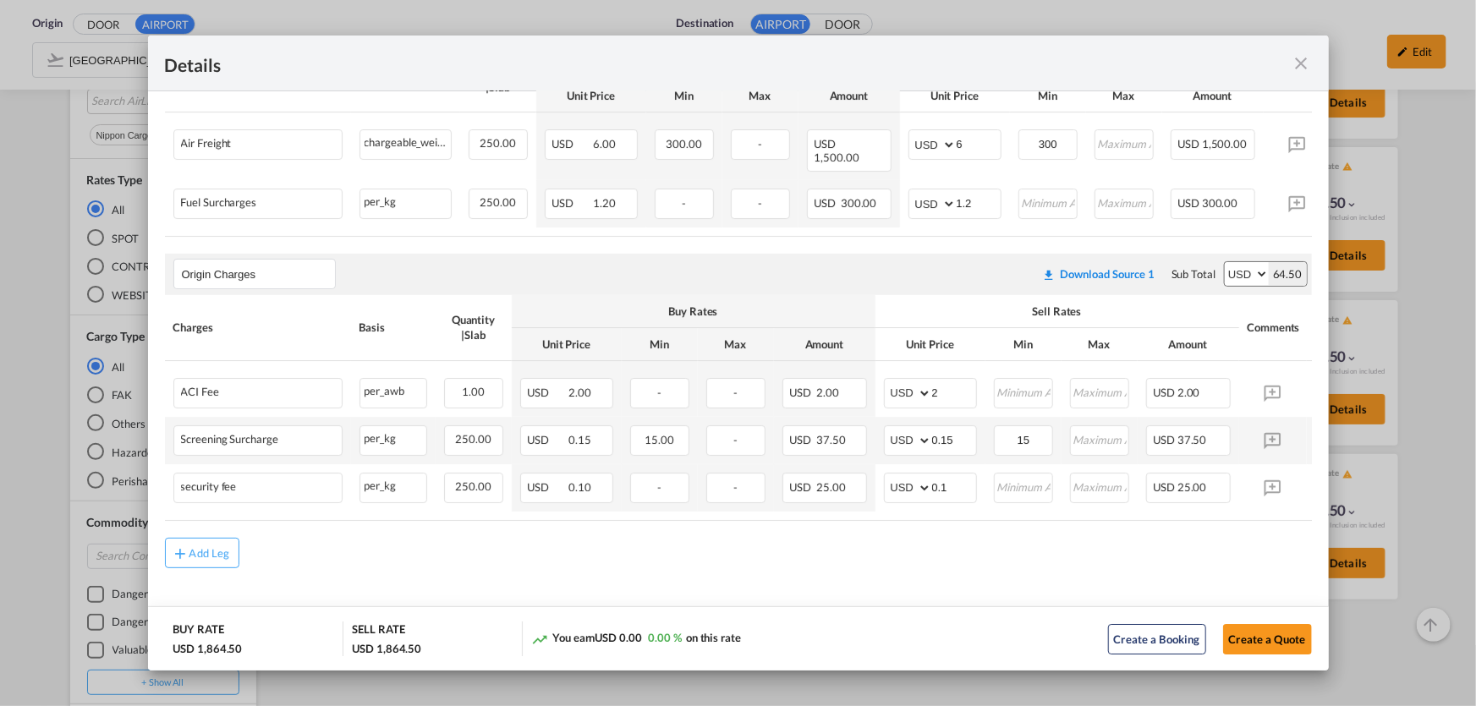
scroll to position [398, 0]
click at [1302, 52] on div "Port of ..." at bounding box center [1254, 62] width 115 height 21
click at [1303, 55] on md-icon "icon-close fg-AAA8AD m-0 cursor" at bounding box center [1302, 63] width 20 height 20
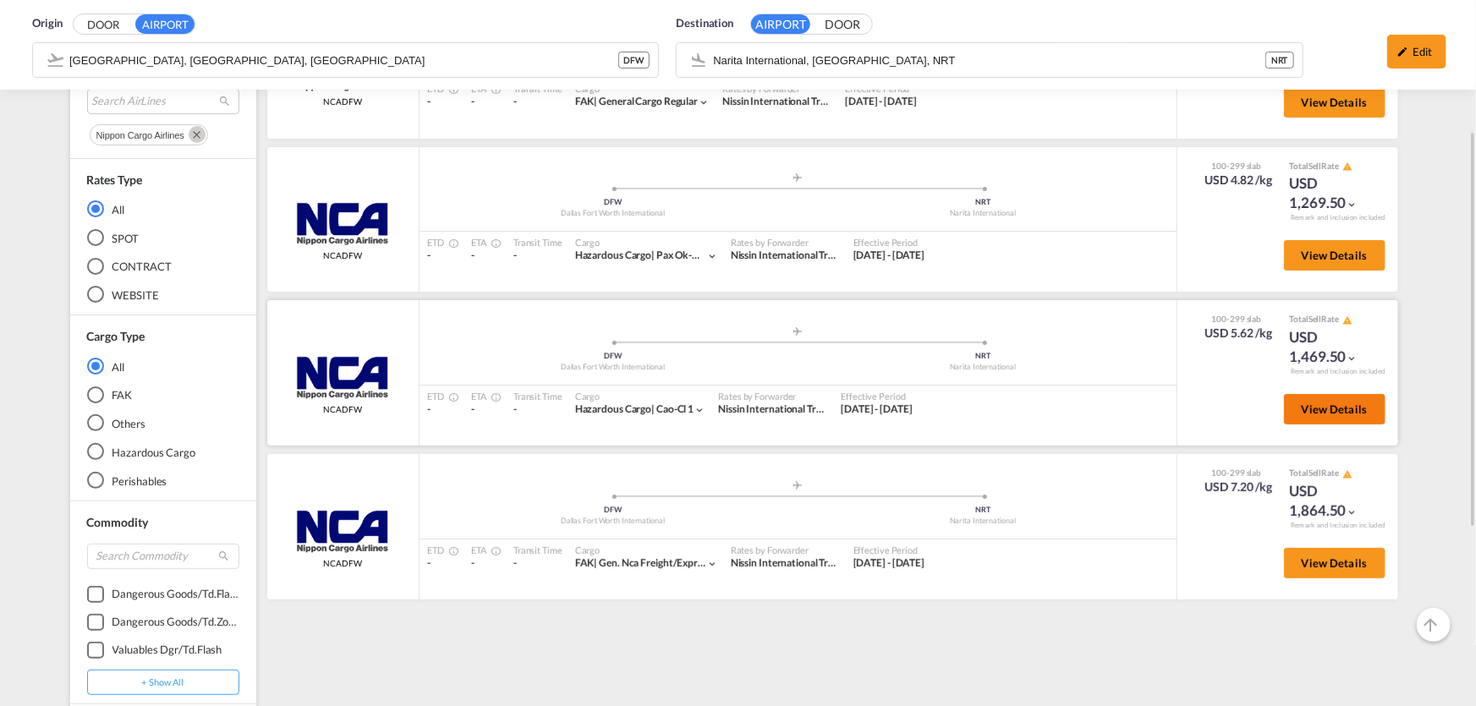
click at [1318, 412] on span "View Details" at bounding box center [1335, 410] width 66 height 14
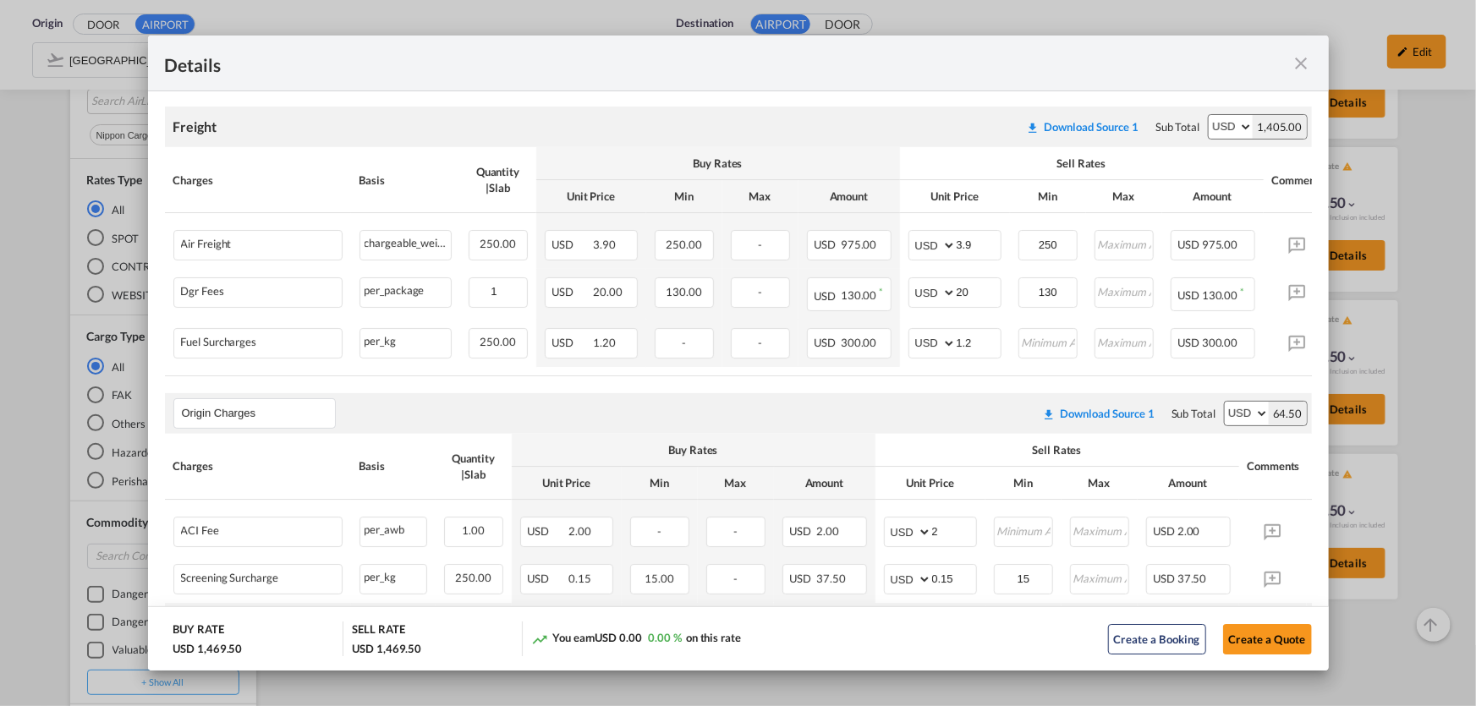
scroll to position [293, 0]
click at [1310, 53] on md-icon "icon-close fg-AAA8AD m-0 cursor" at bounding box center [1302, 63] width 20 height 20
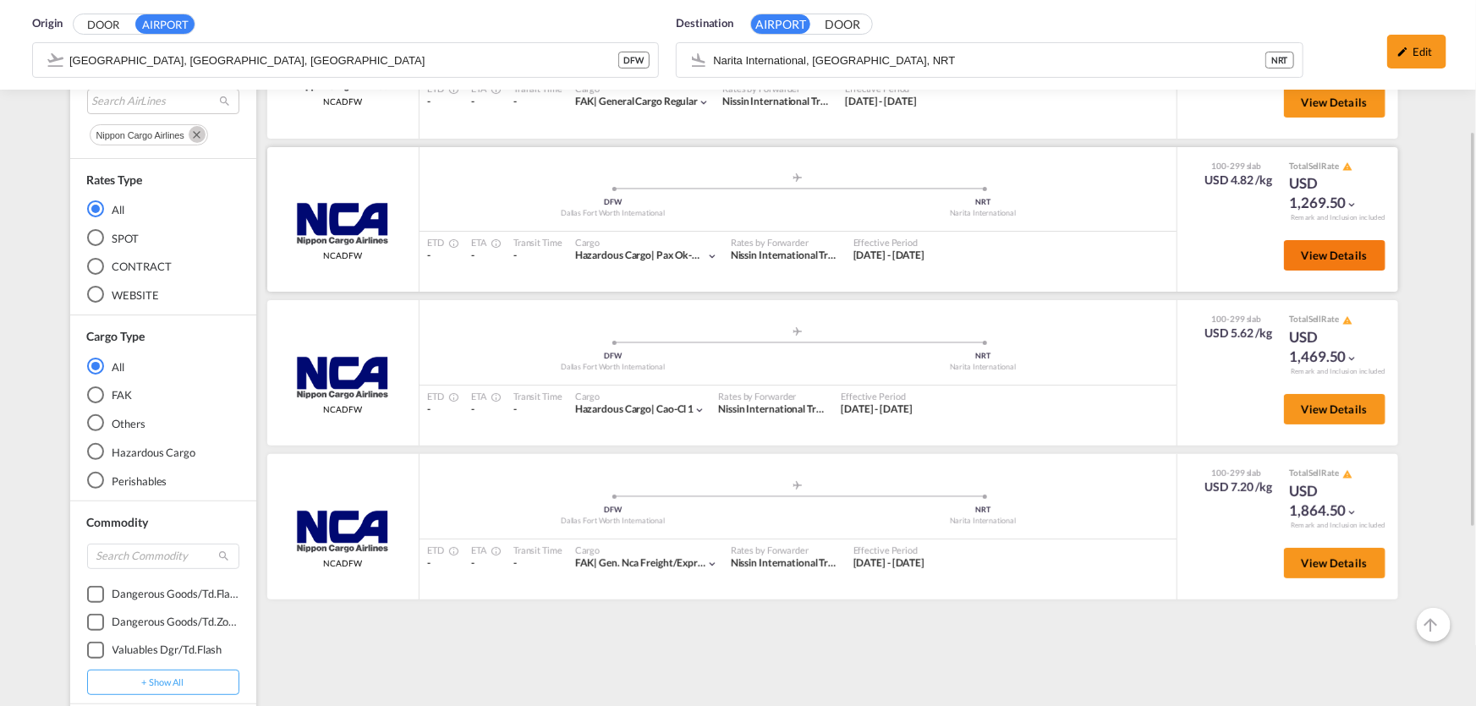
click at [1362, 264] on button "View Details" at bounding box center [1335, 255] width 102 height 30
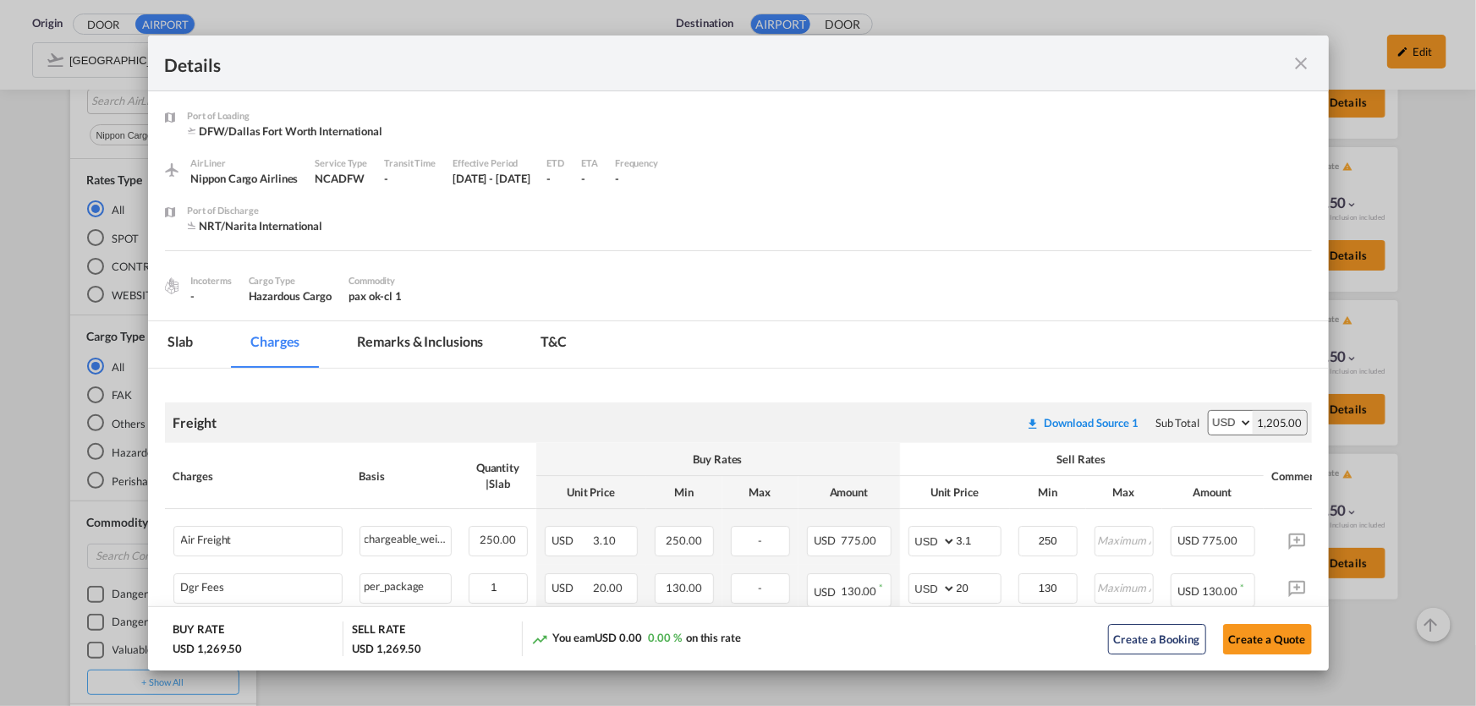
click at [1298, 55] on md-icon "icon-close fg-AAA8AD m-0 cursor" at bounding box center [1302, 63] width 20 height 20
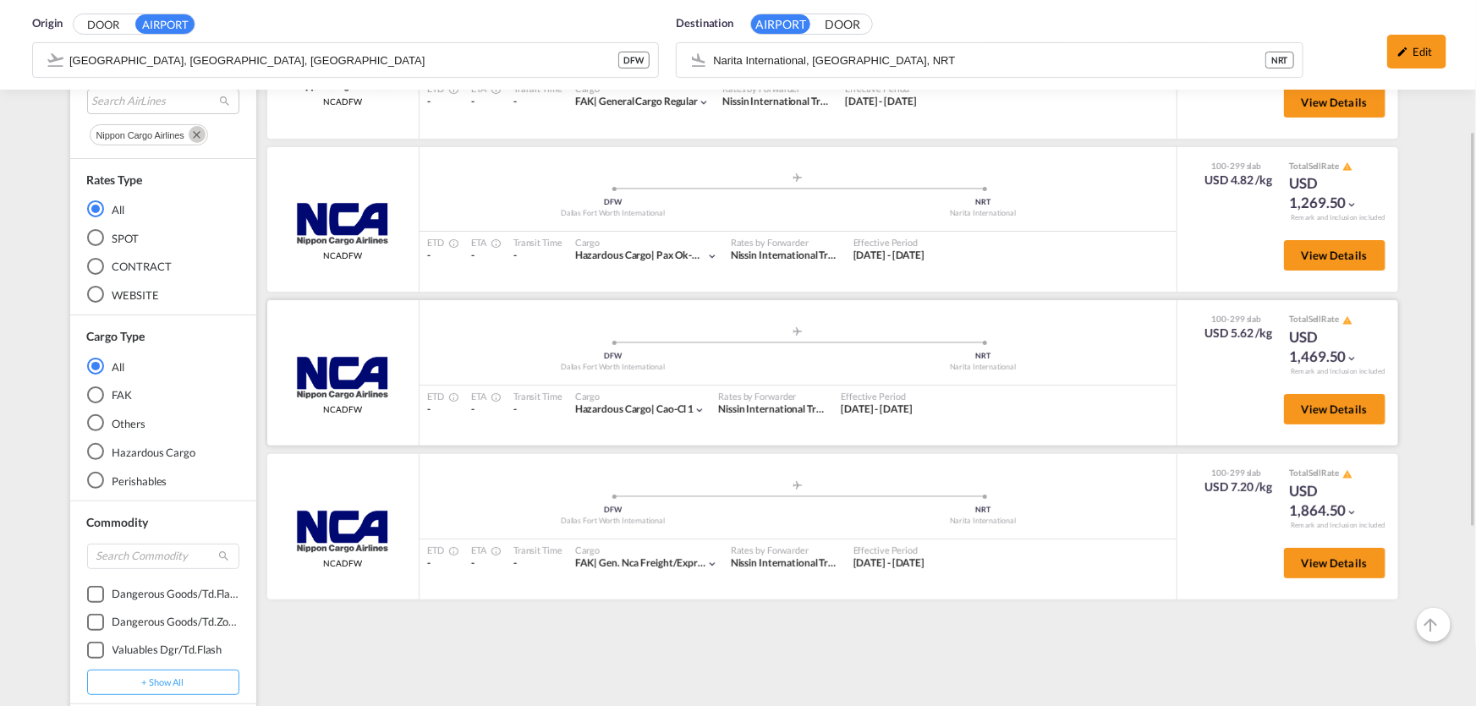
scroll to position [0, 0]
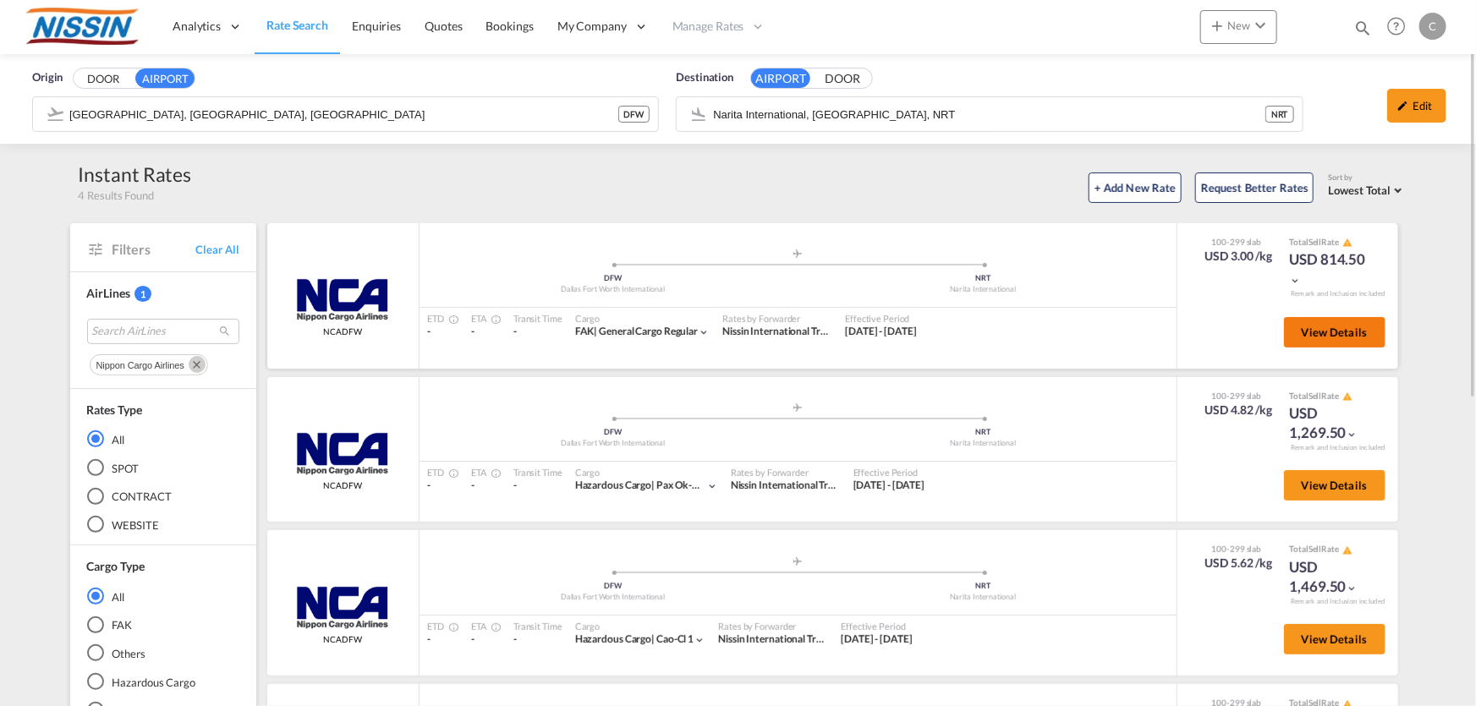
click at [1335, 337] on span "View Details" at bounding box center [1335, 333] width 66 height 14
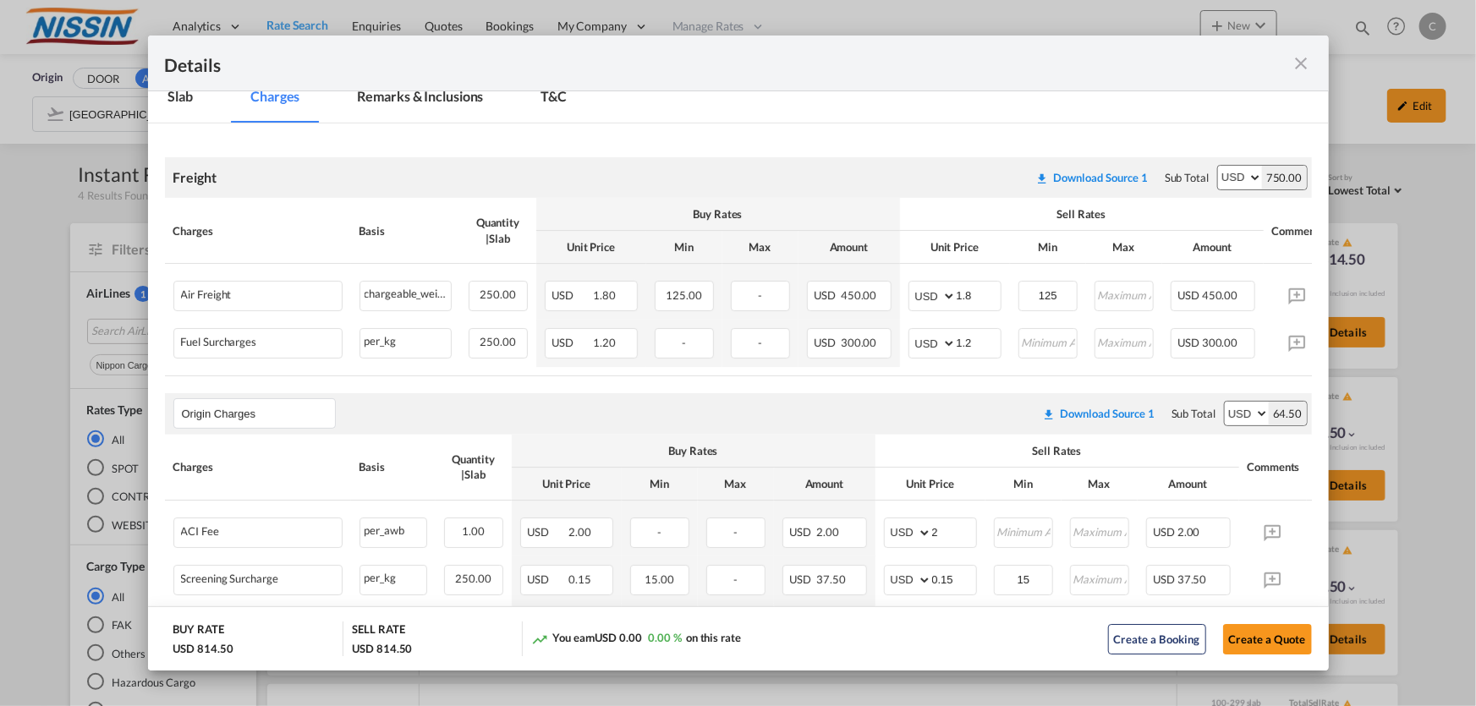
scroll to position [244, 0]
click at [1304, 67] on md-icon "icon-close fg-AAA8AD m-0 cursor" at bounding box center [1302, 63] width 20 height 20
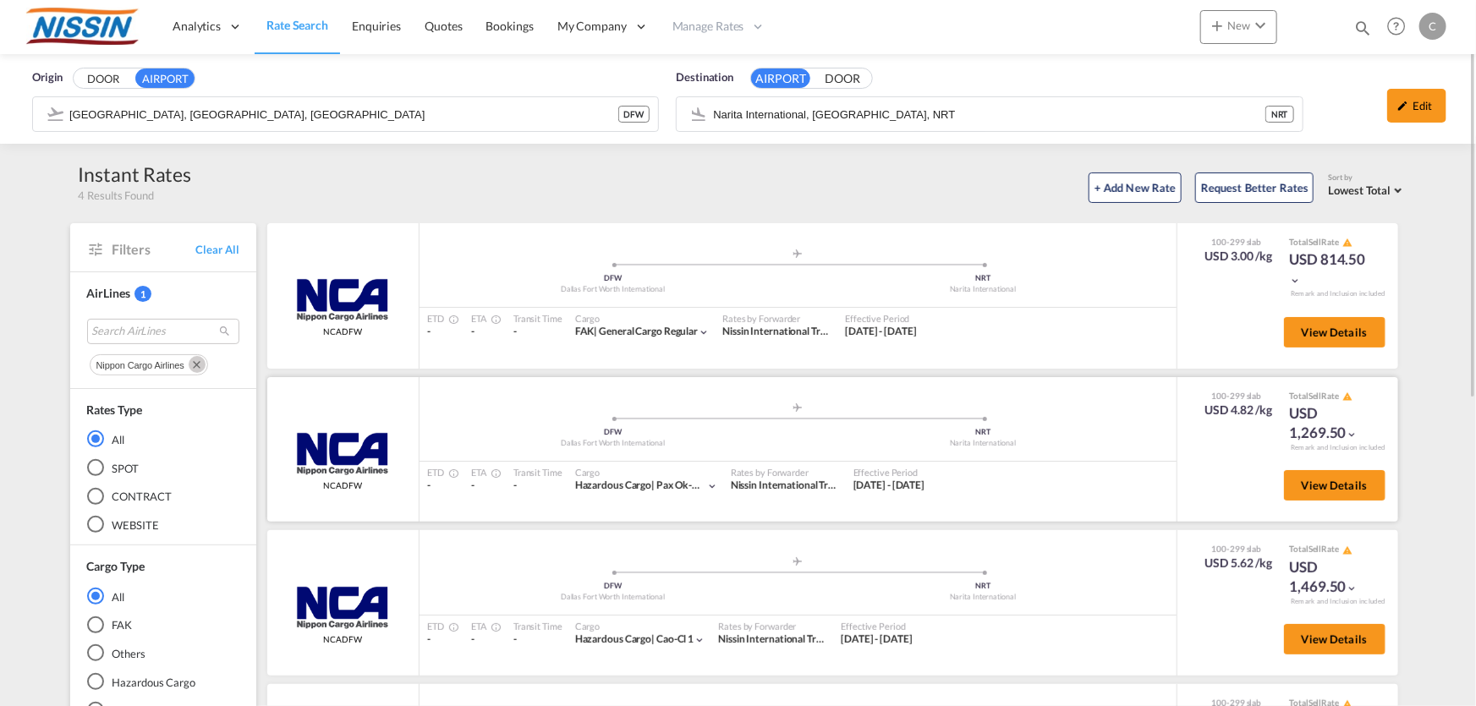
scroll to position [153, 0]
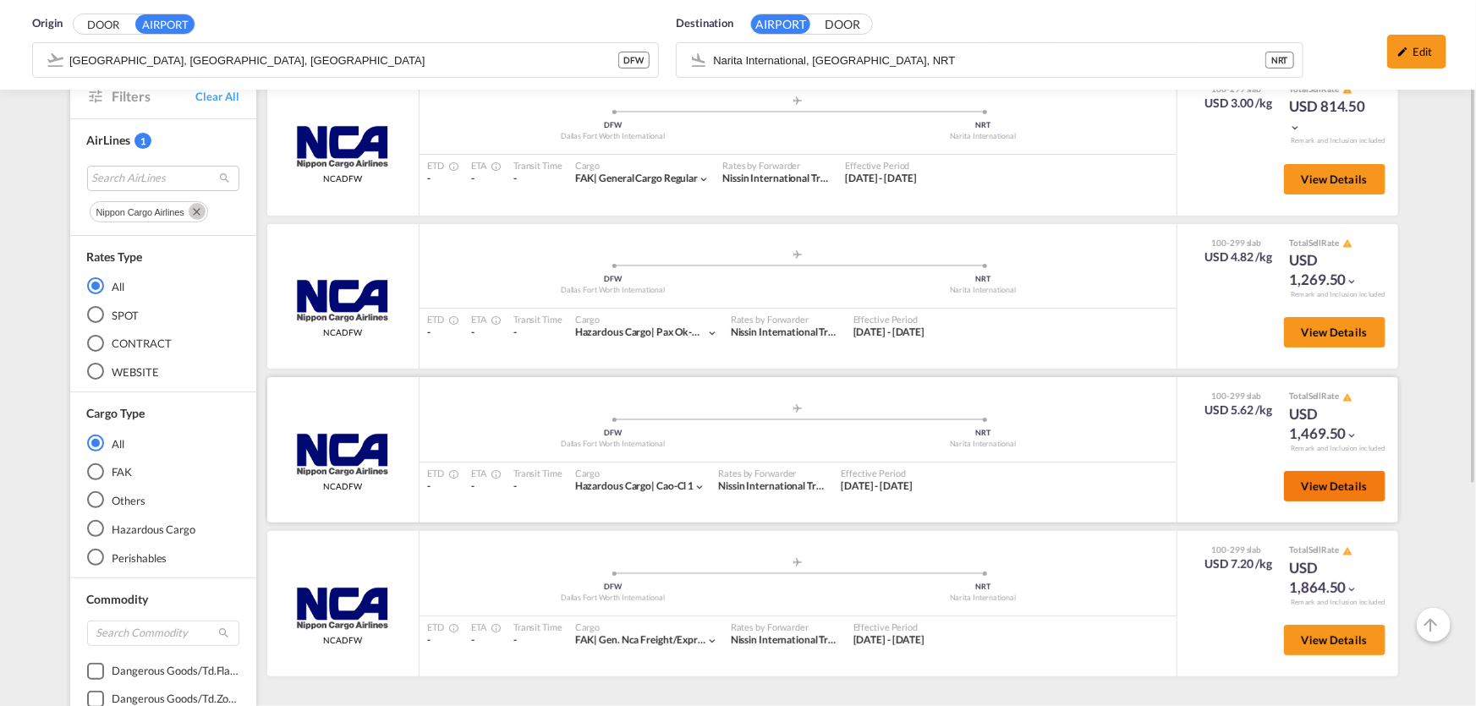
click at [1329, 484] on span "View Details" at bounding box center [1335, 487] width 66 height 14
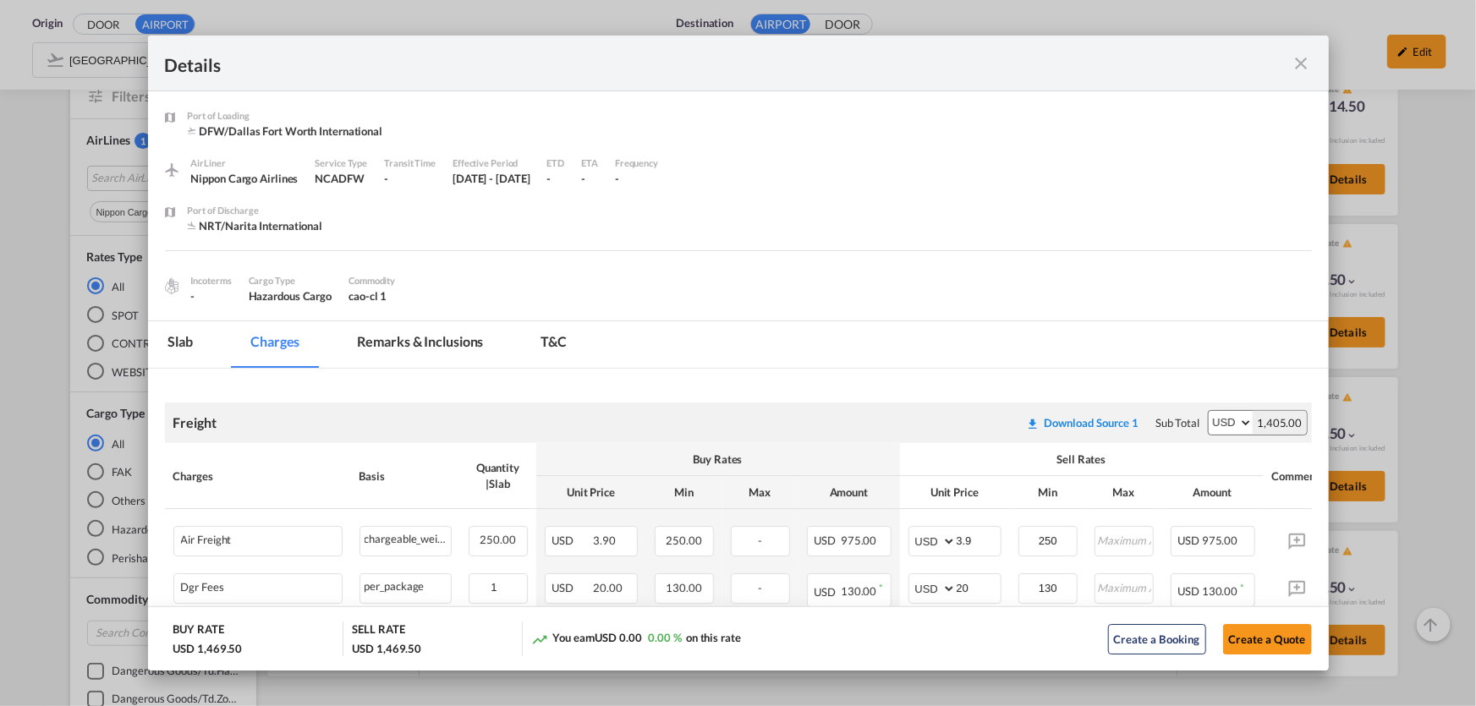
scroll to position [76, 0]
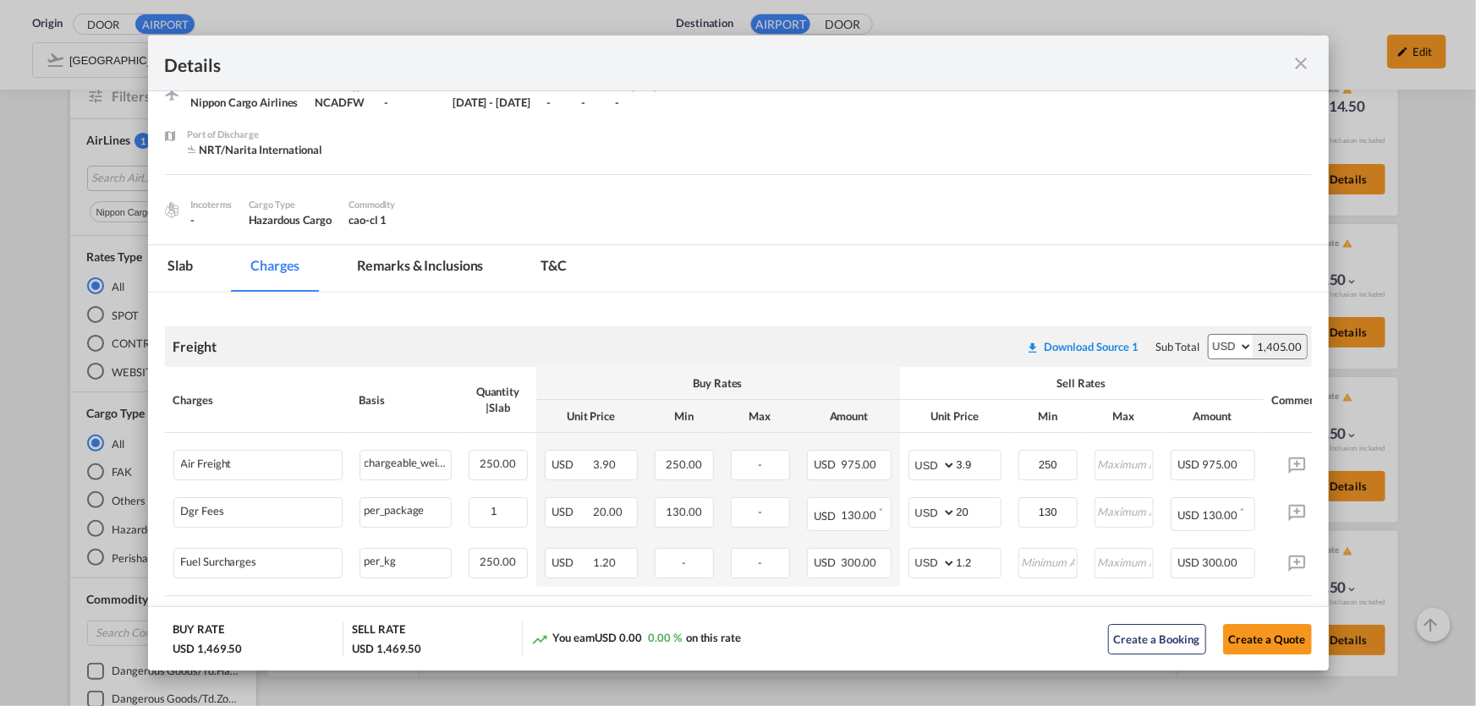
click at [1304, 62] on md-icon "icon-close fg-AAA8AD m-0 cursor" at bounding box center [1302, 63] width 20 height 20
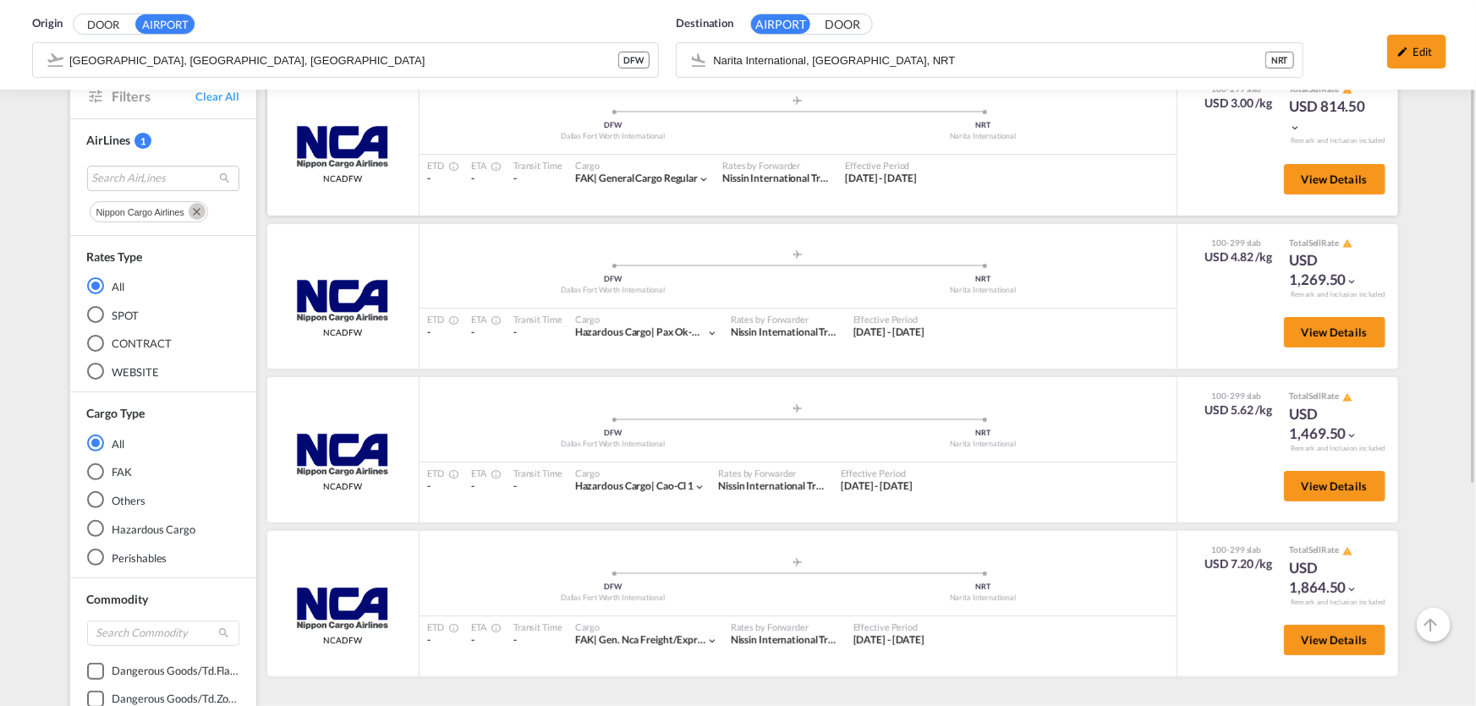
scroll to position [0, 0]
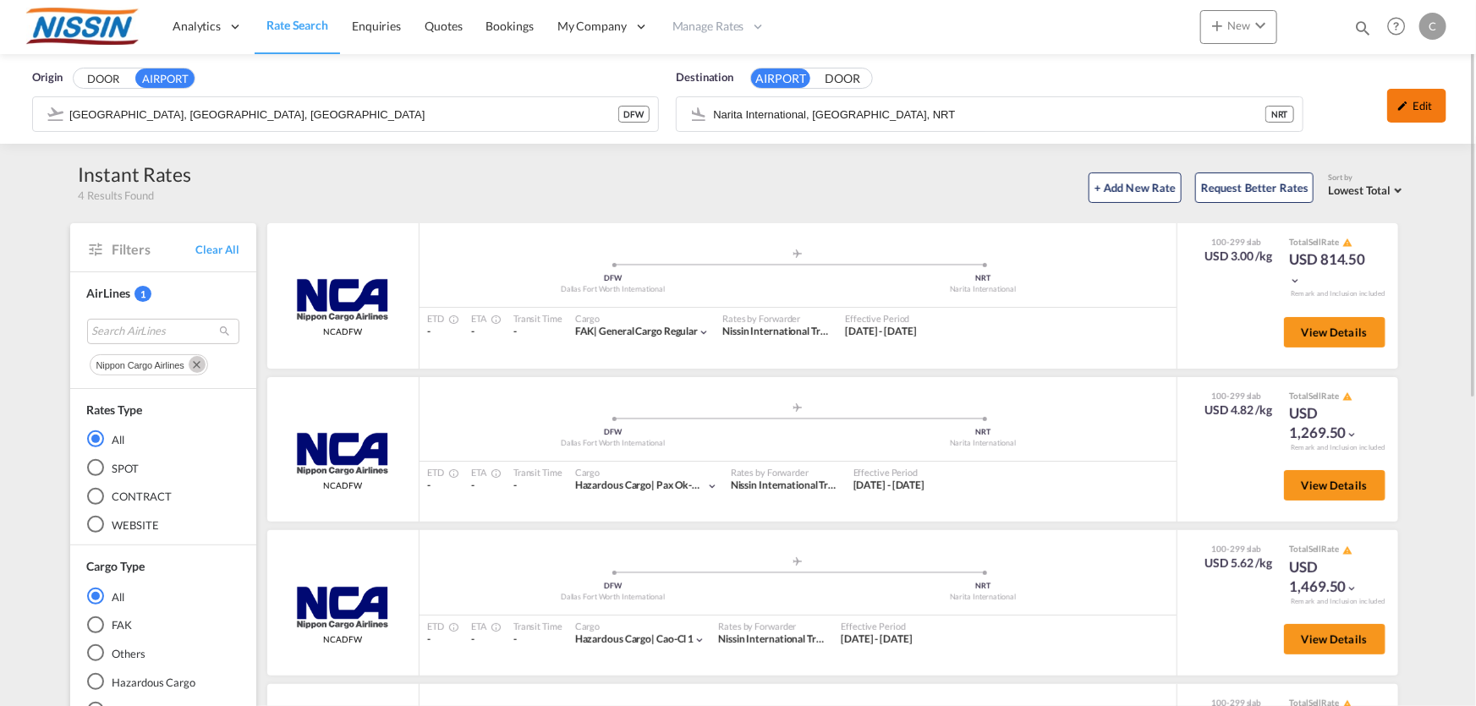
click at [1409, 107] on md-icon "icon-pencil" at bounding box center [1404, 106] width 12 height 12
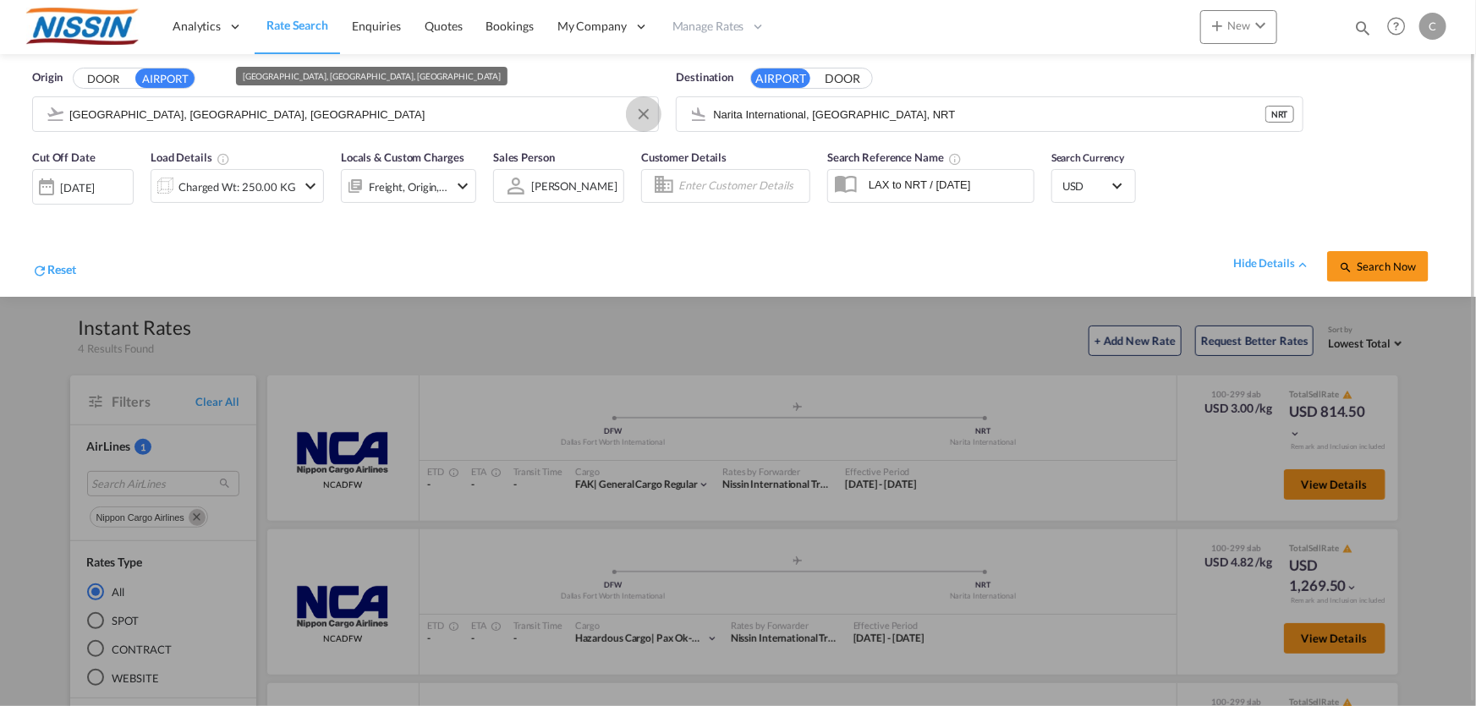
drag, startPoint x: 643, startPoint y: 110, endPoint x: 479, endPoint y: 129, distance: 165.3
click at [632, 113] on button "Clear Input" at bounding box center [643, 114] width 25 height 25
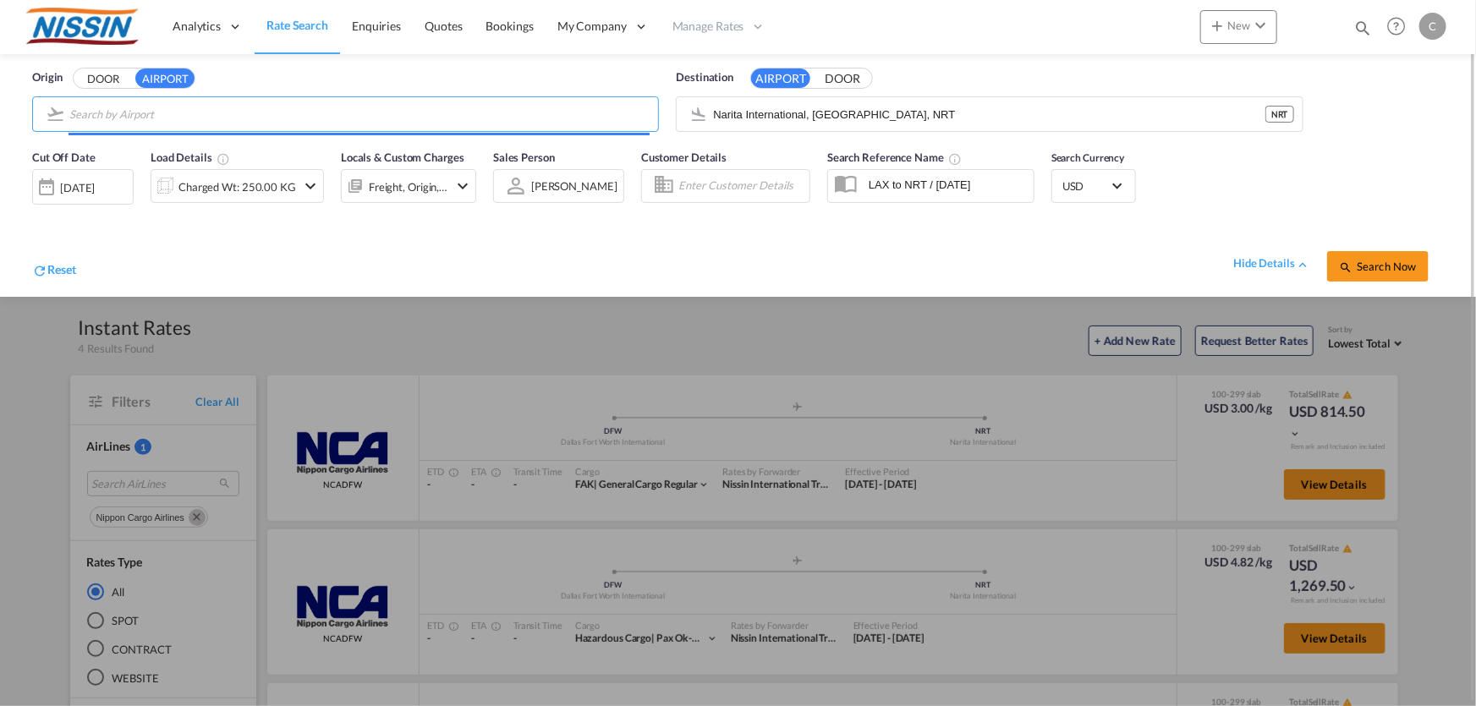
click at [403, 114] on input "Search by Airport" at bounding box center [359, 114] width 580 height 25
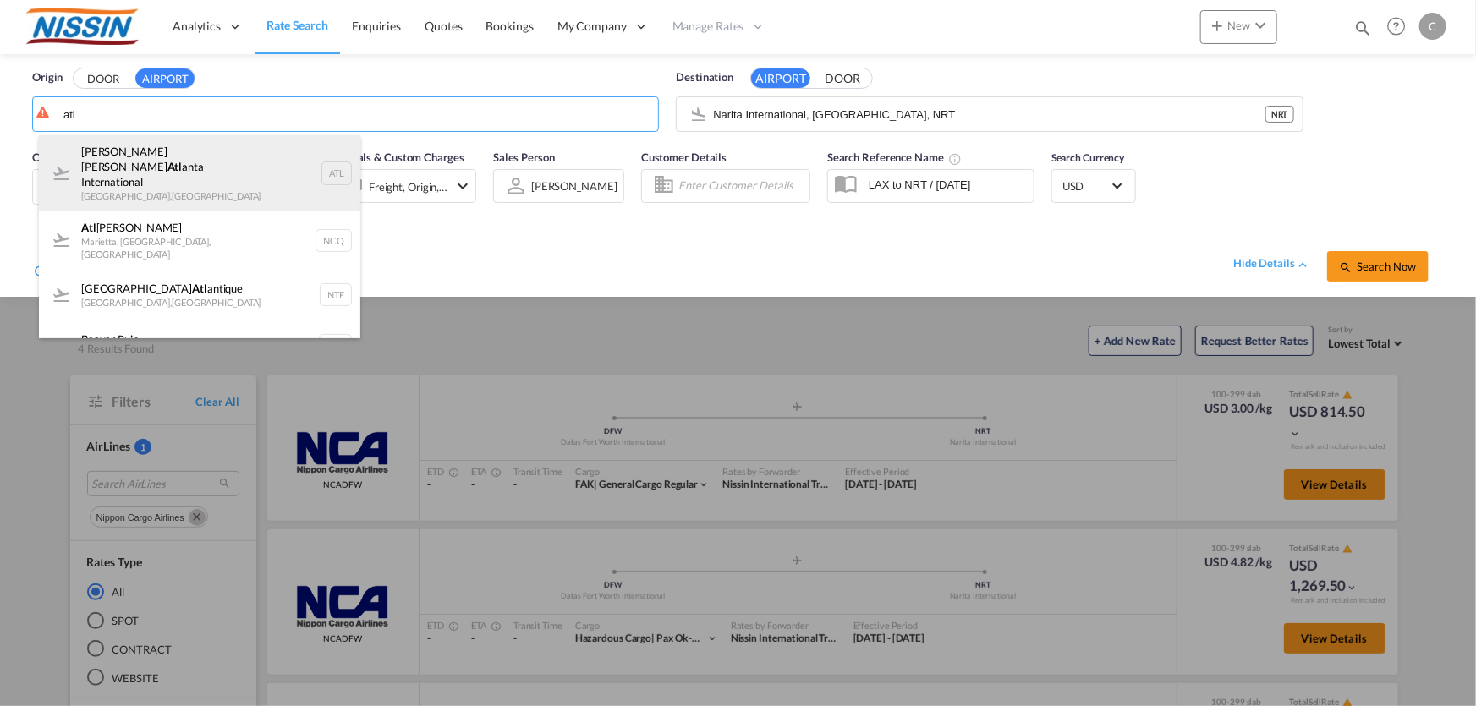
click at [190, 146] on div "[PERSON_NAME] [PERSON_NAME] Atl anta International [GEOGRAPHIC_DATA] , [GEOGRAP…" at bounding box center [200, 173] width 322 height 76
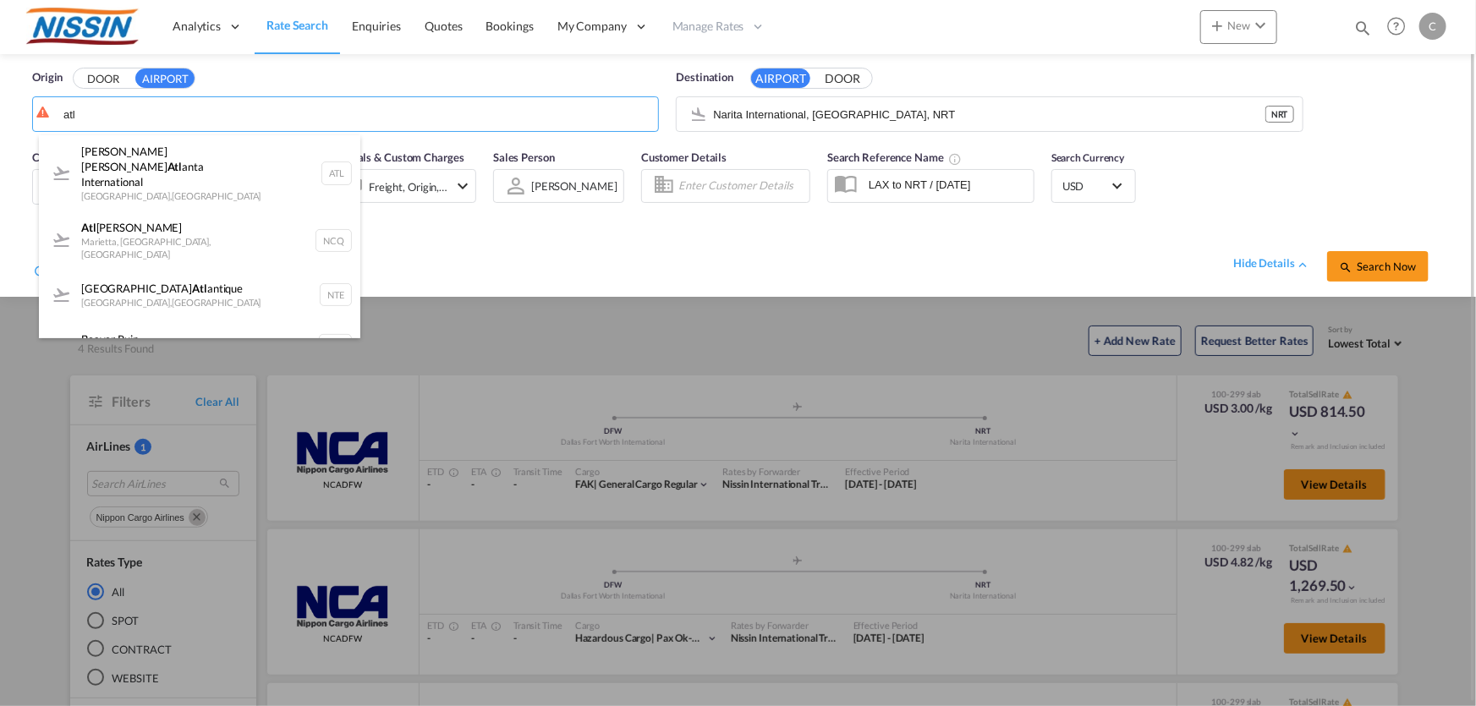
type input "[PERSON_NAME] [PERSON_NAME] Atlanta International, [GEOGRAPHIC_DATA], ATL"
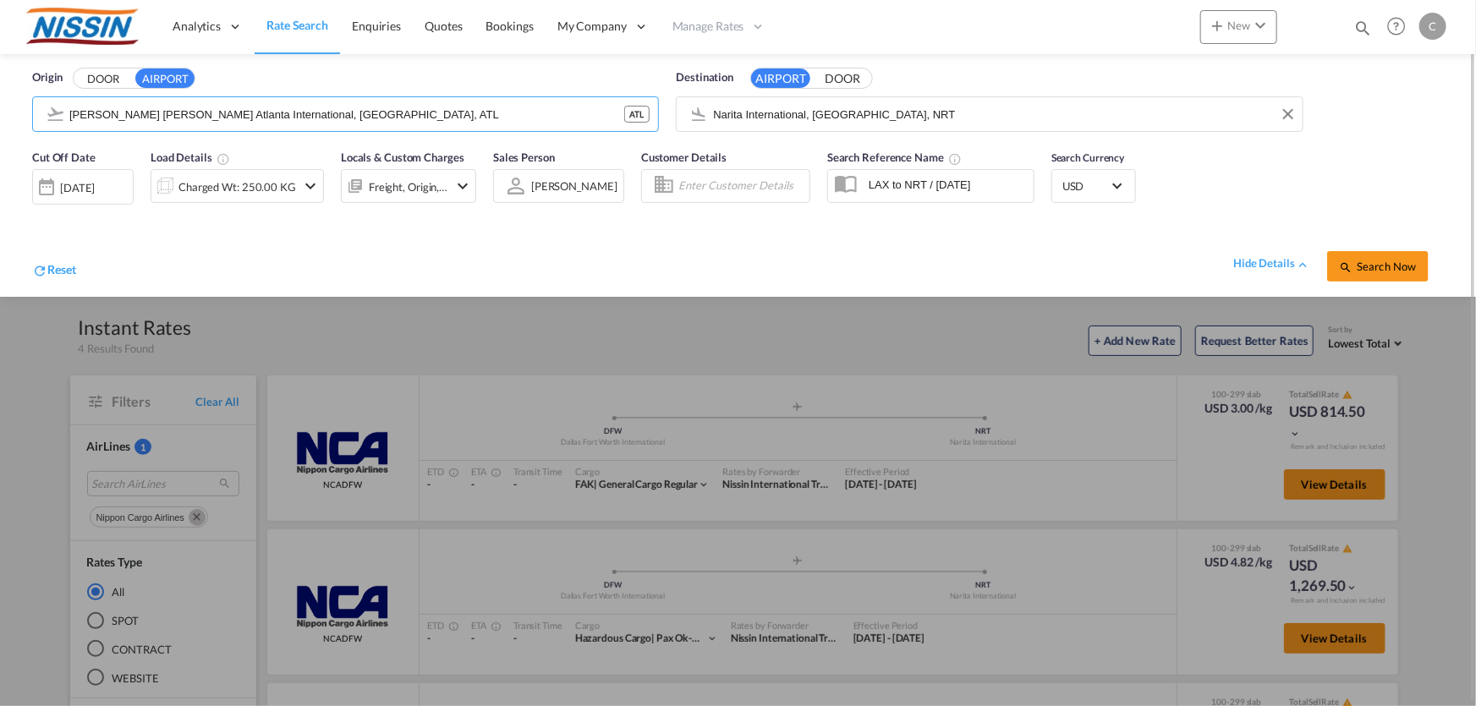
click at [1173, 114] on input "Narita International, [GEOGRAPHIC_DATA], NRT" at bounding box center [1003, 114] width 580 height 25
click at [1388, 258] on button "Search Now" at bounding box center [1378, 266] width 102 height 30
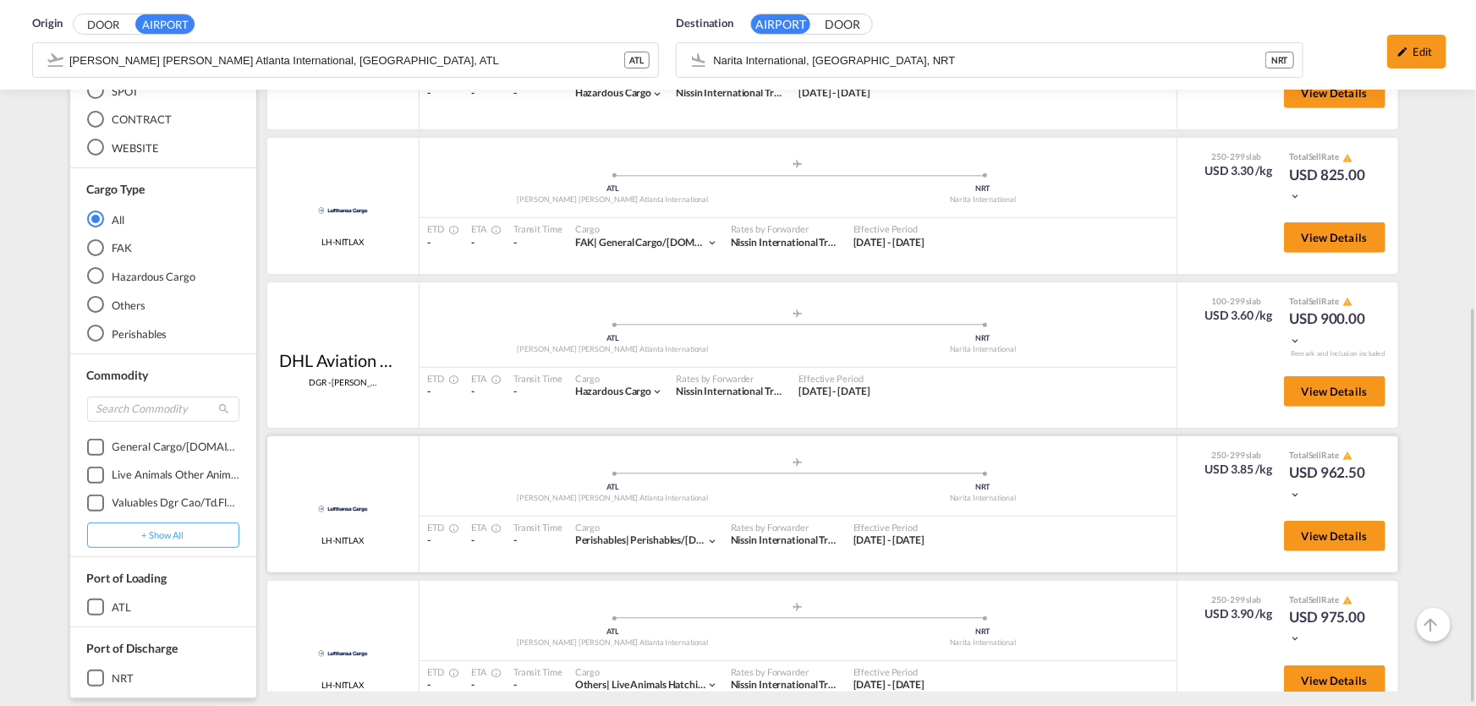
scroll to position [162, 0]
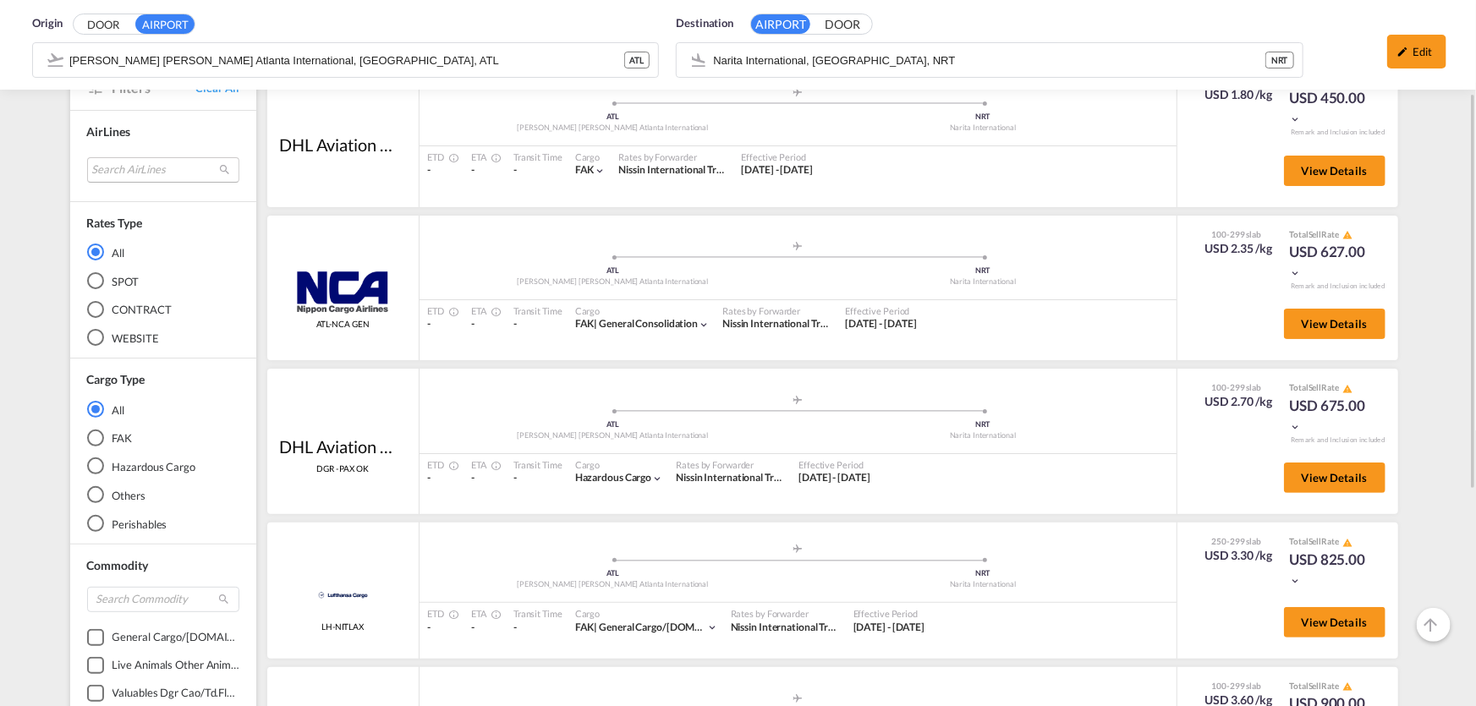
click at [146, 169] on md-select "Search AirLines air express s.a. cma cgm air cargo ddwl logistics fast logistic…" at bounding box center [163, 169] width 152 height 25
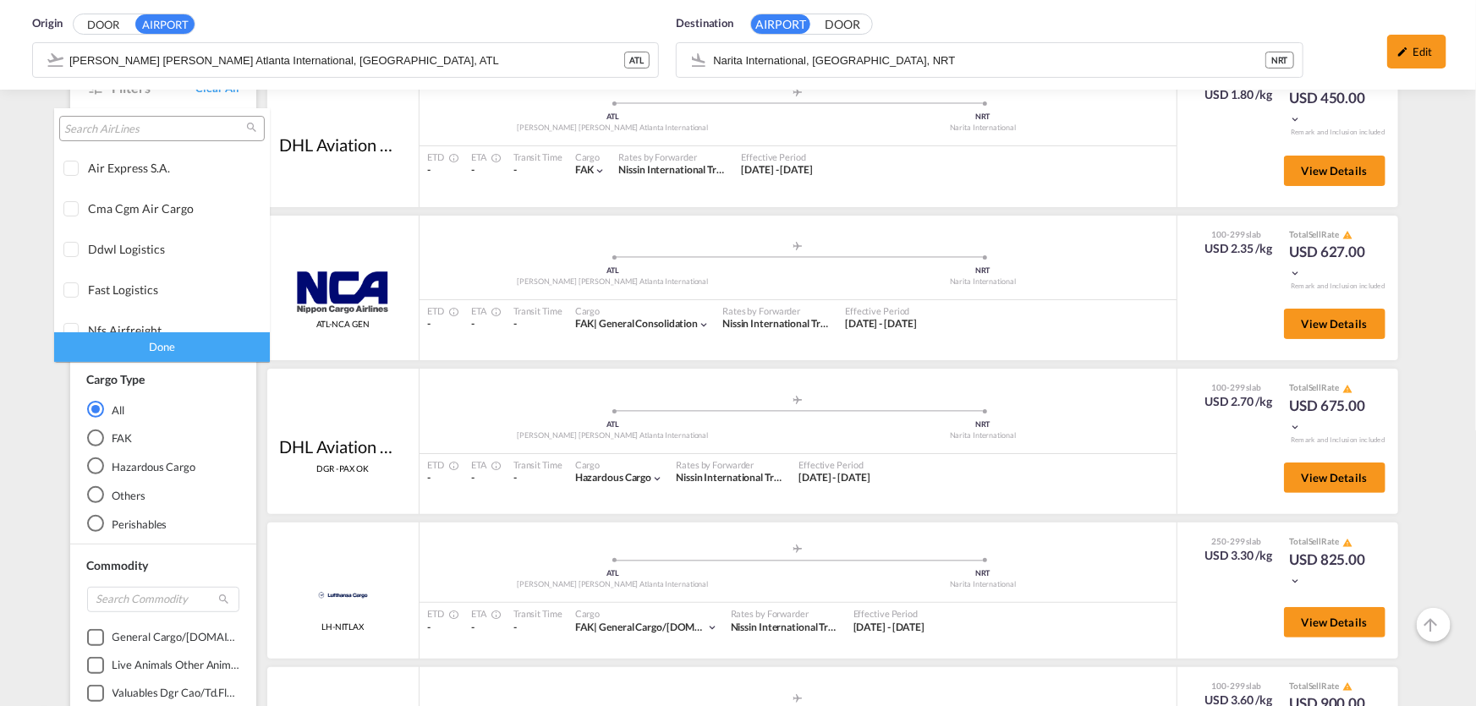
click at [157, 122] on input "search" at bounding box center [155, 129] width 182 height 15
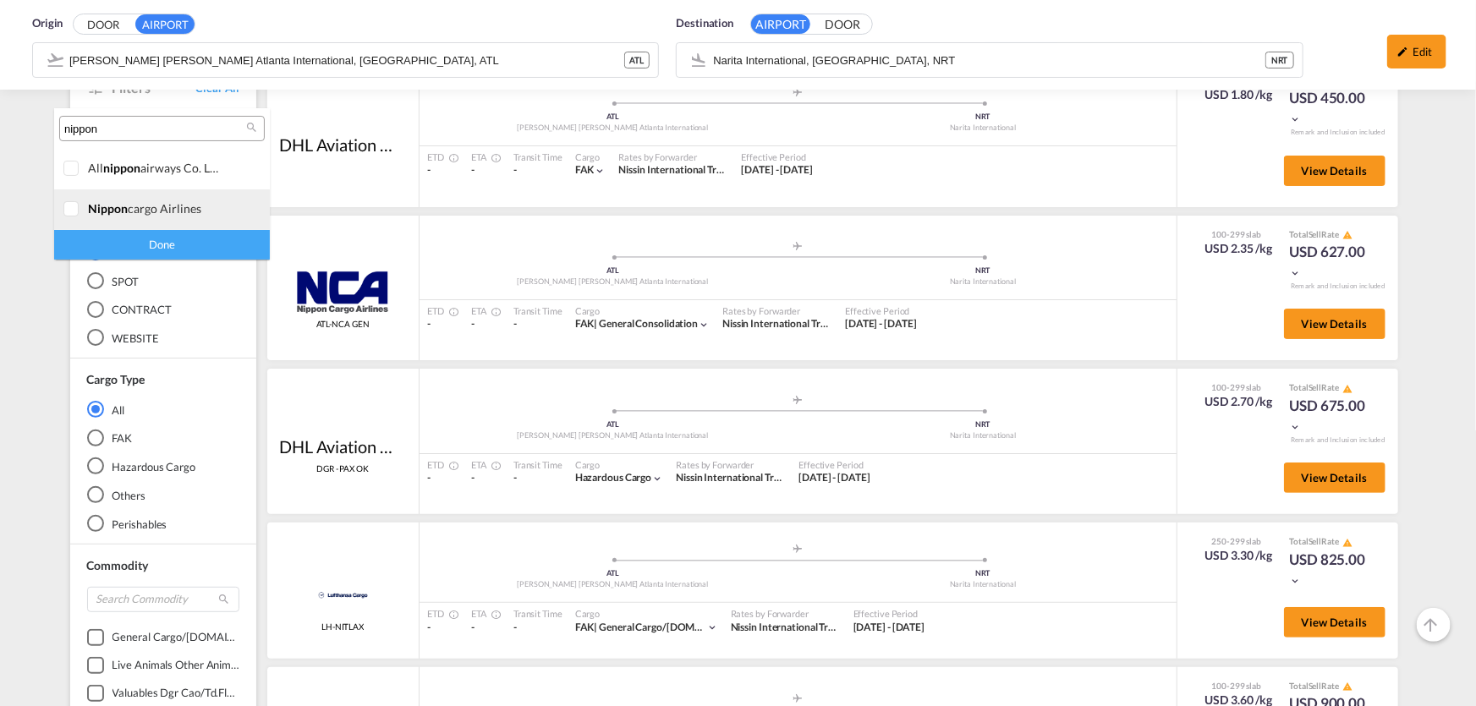
type input "nippon"
click at [74, 211] on div at bounding box center [71, 209] width 17 height 17
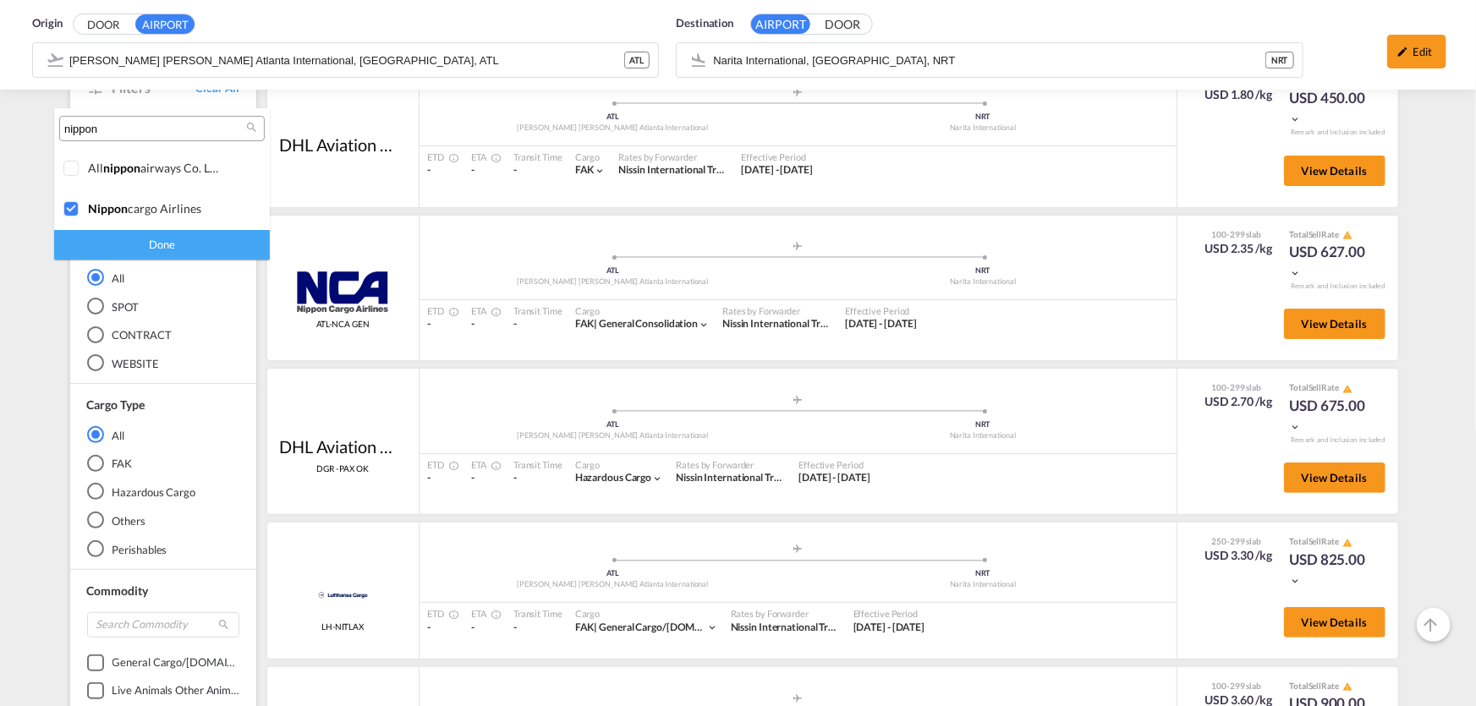
click at [147, 252] on div "Done" at bounding box center [162, 245] width 216 height 30
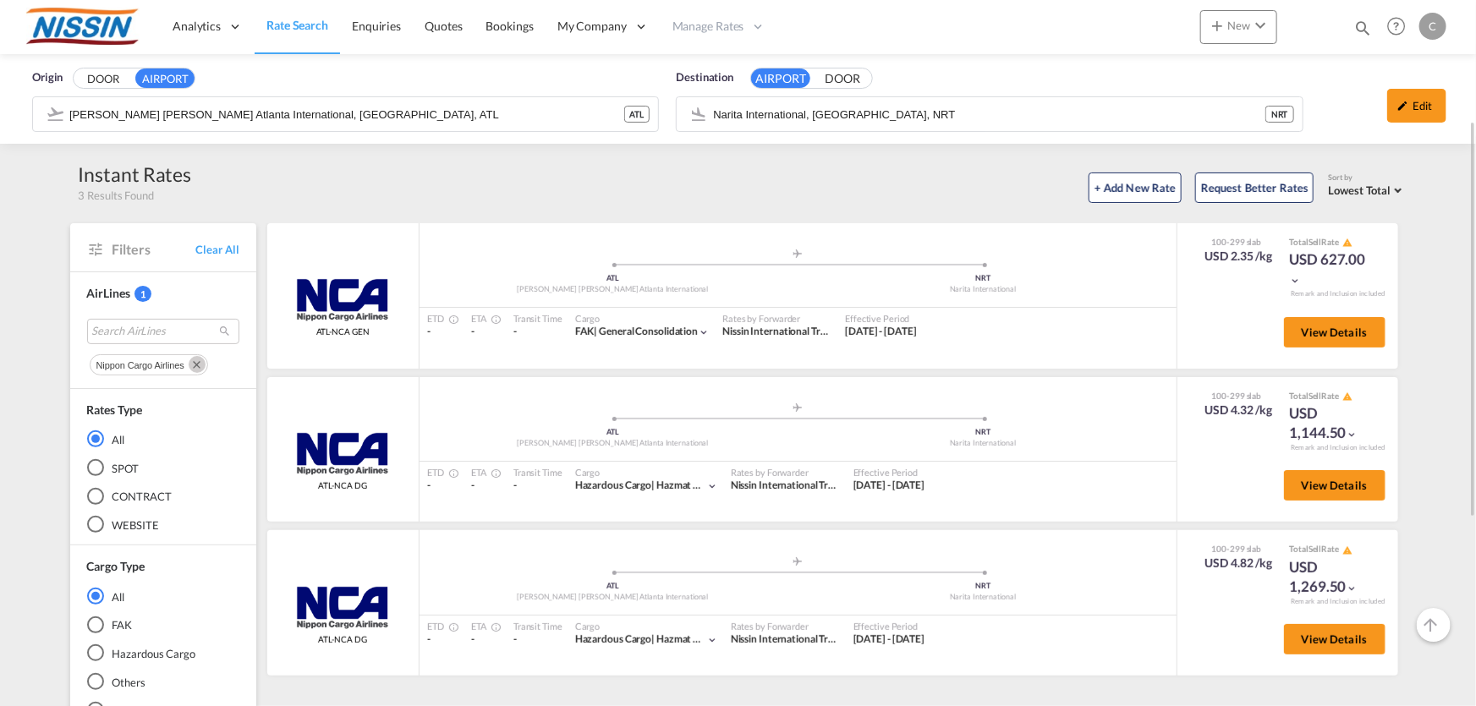
scroll to position [76, 0]
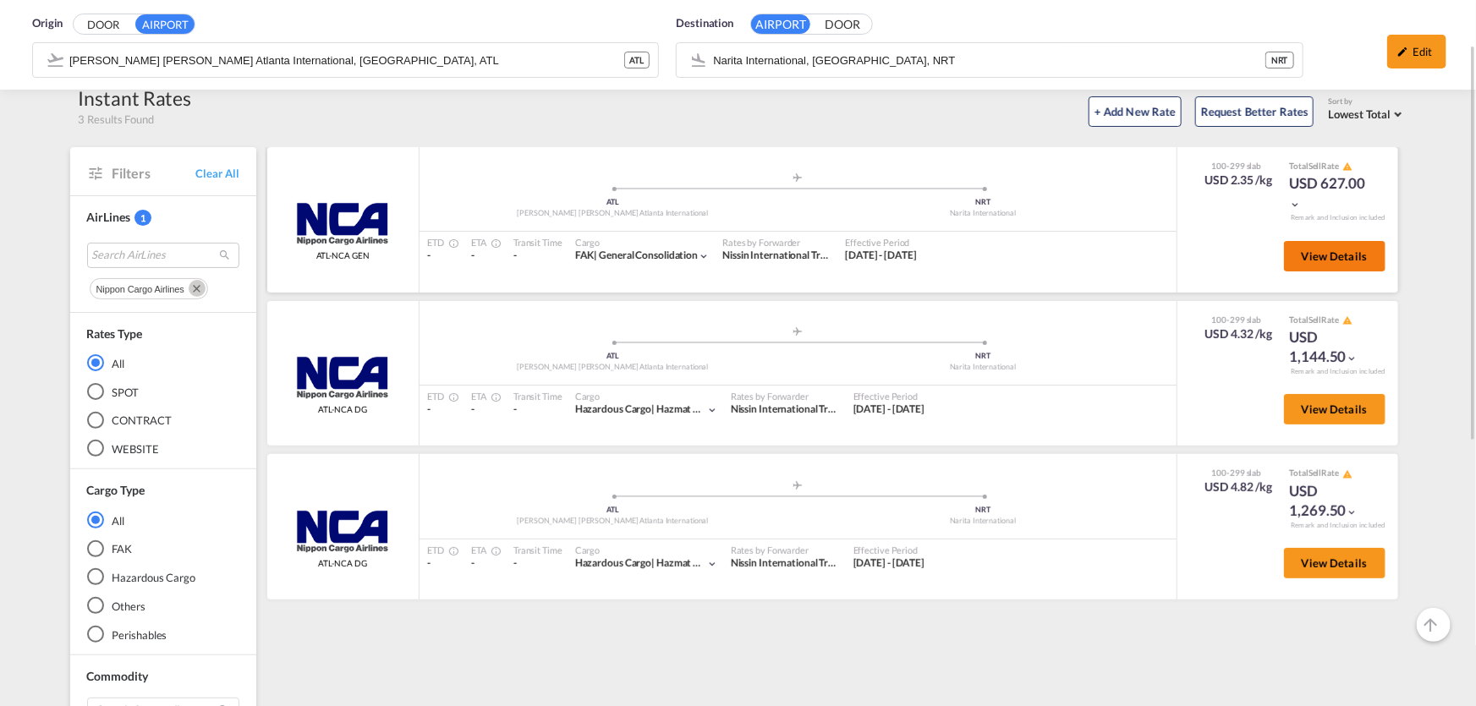
click at [1368, 257] on button "View Details" at bounding box center [1335, 256] width 102 height 30
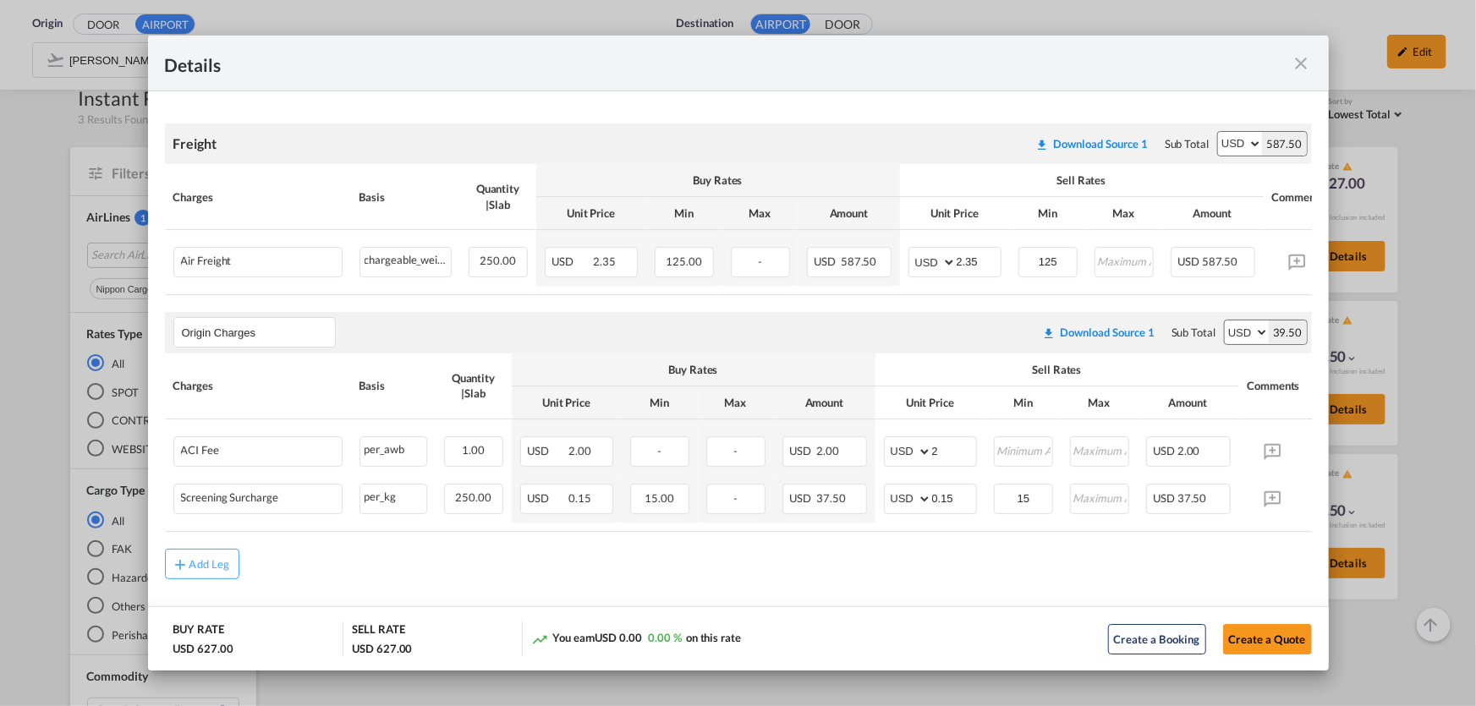
scroll to position [303, 0]
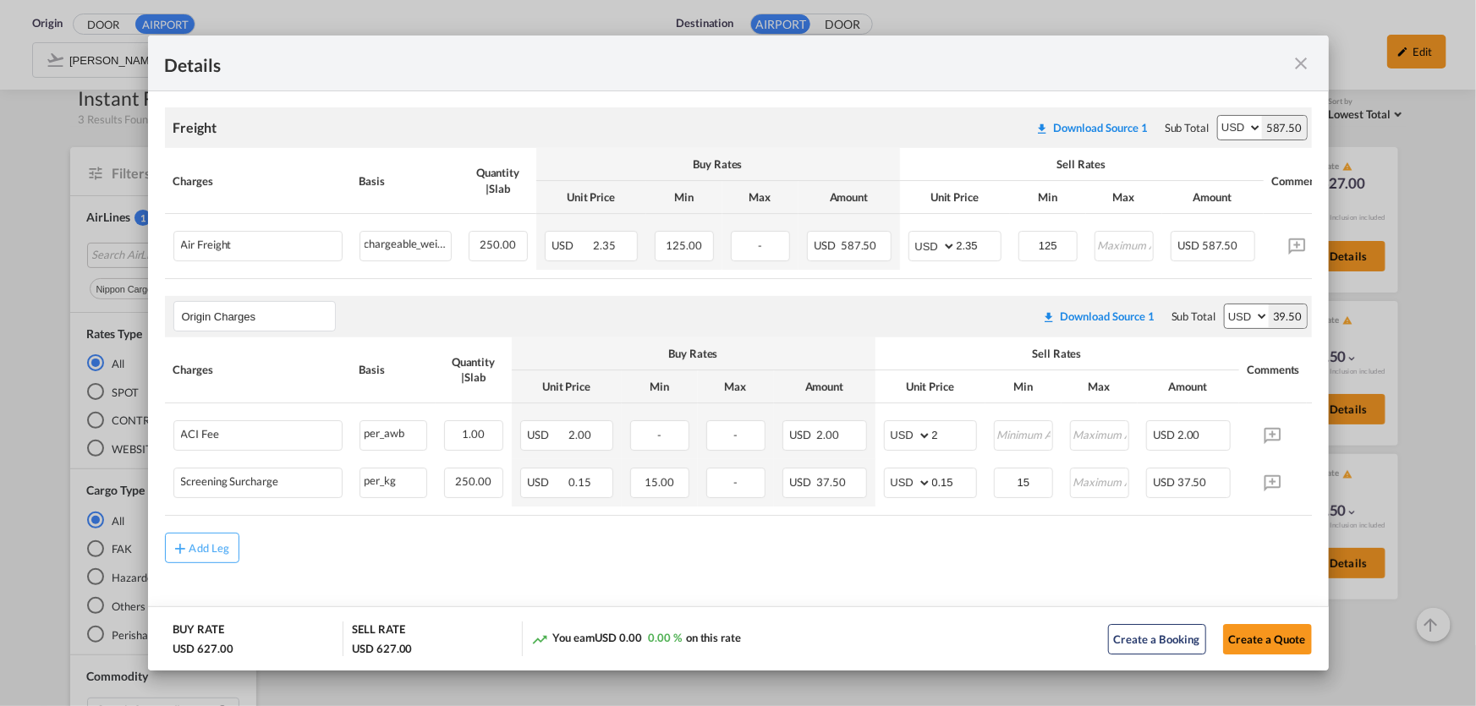
click at [1303, 59] on md-icon "icon-close fg-AAA8AD m-0 cursor" at bounding box center [1302, 63] width 20 height 20
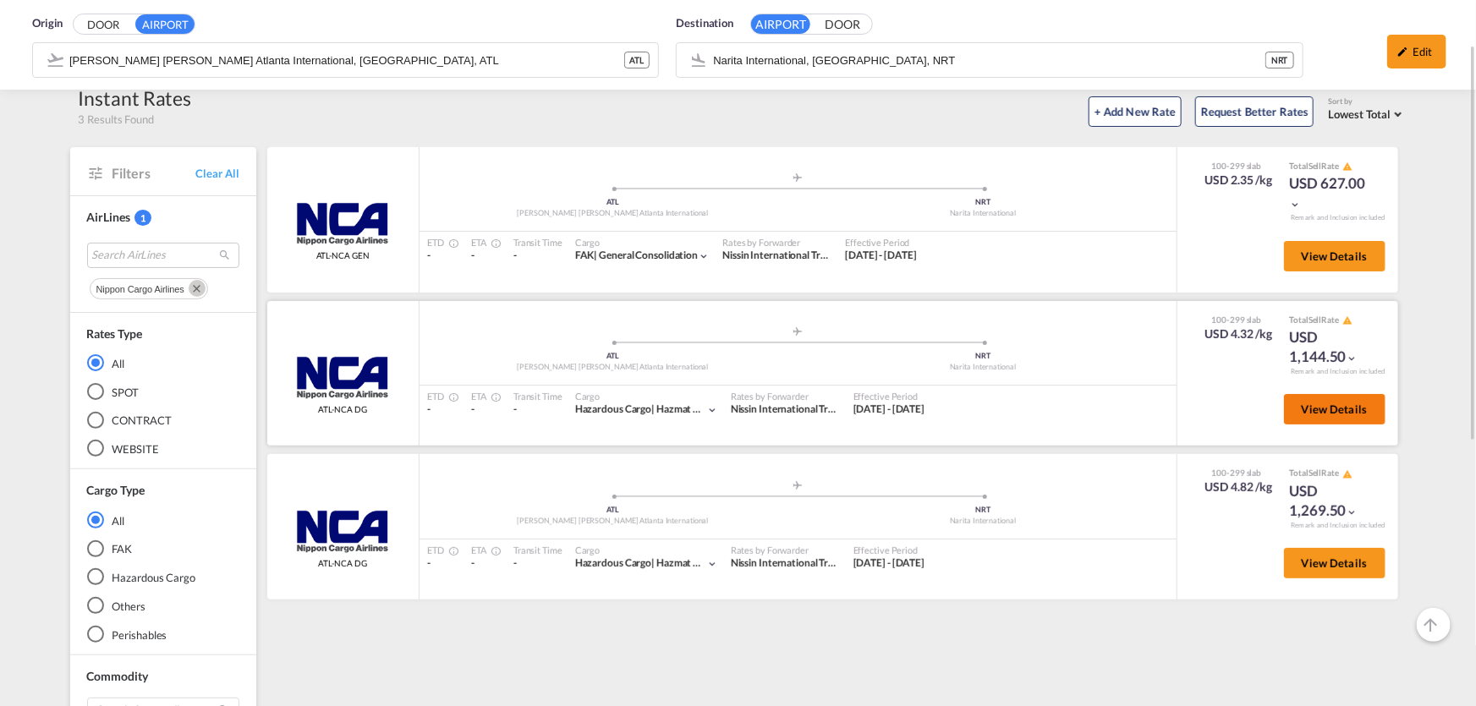
click at [1342, 406] on span "View Details" at bounding box center [1335, 410] width 66 height 14
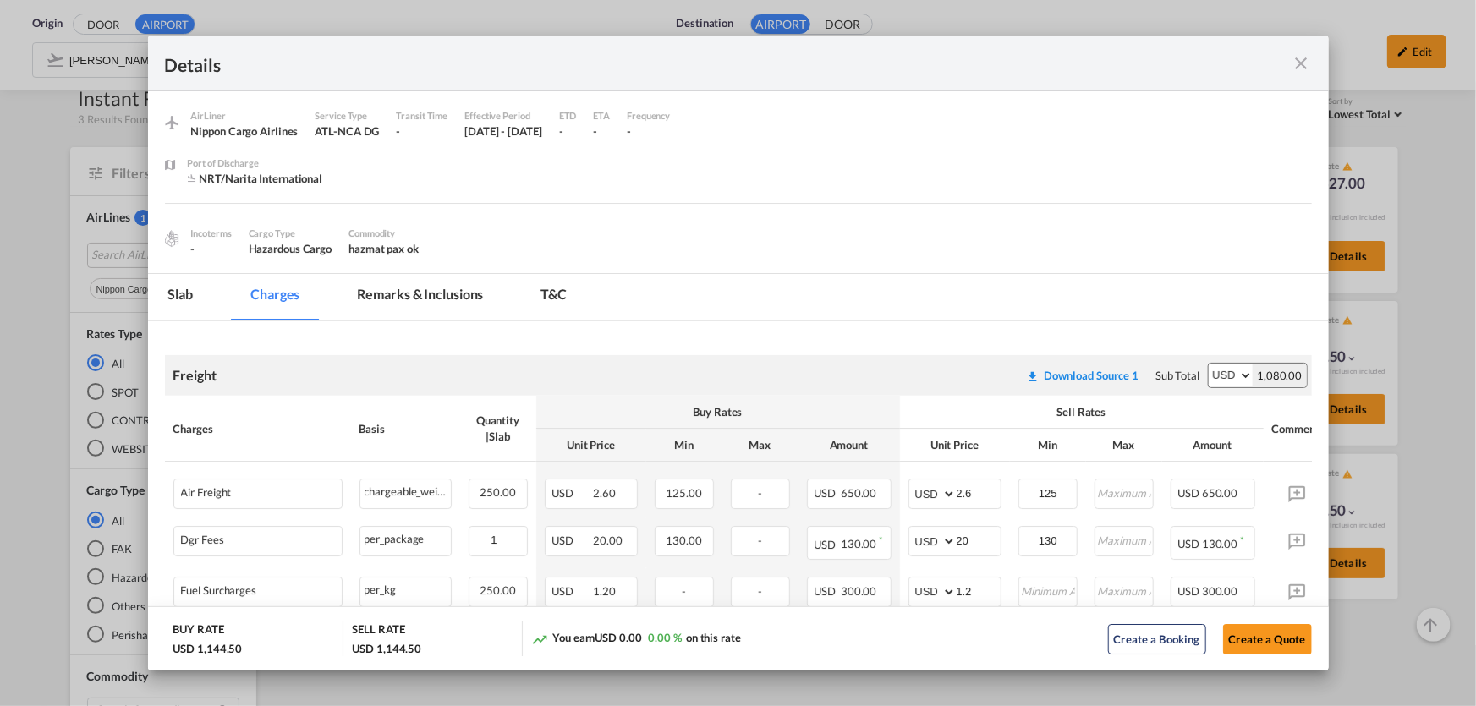
scroll to position [0, 0]
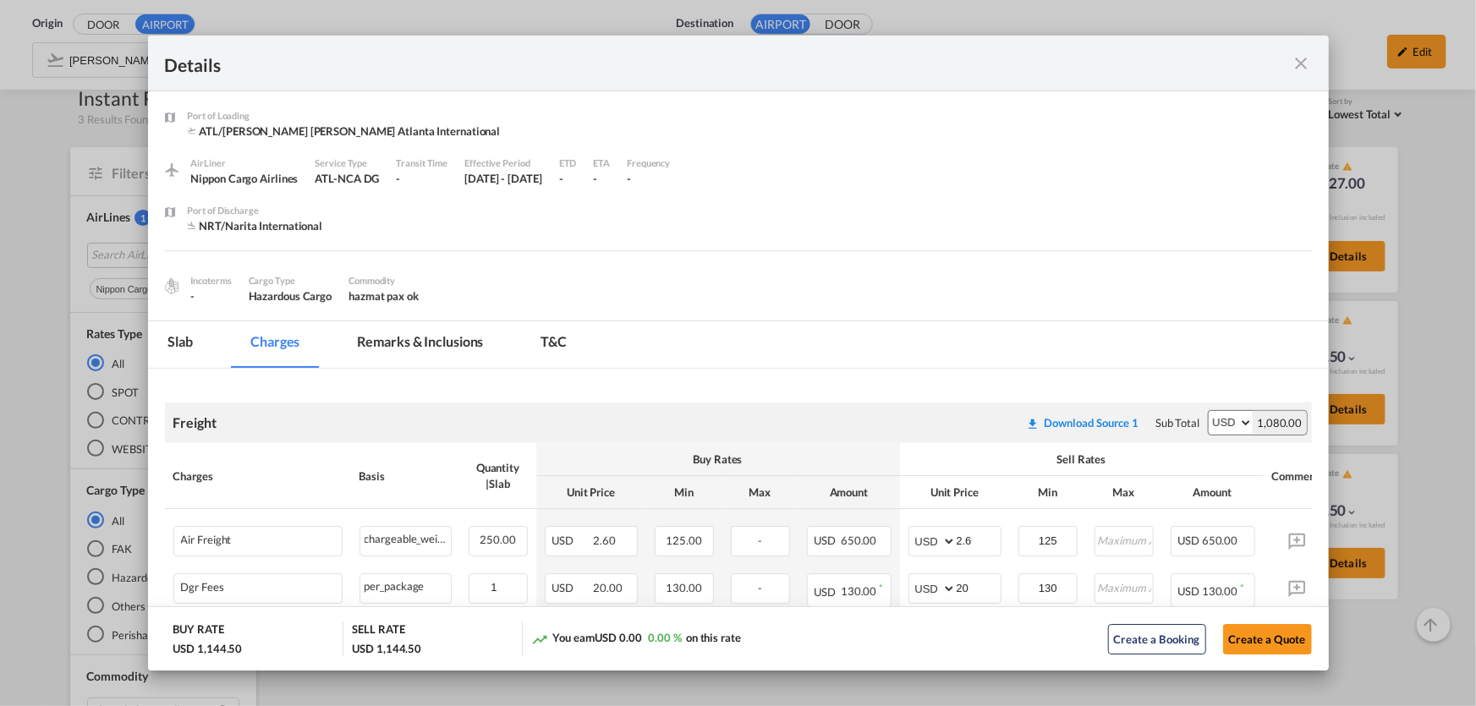
click at [1306, 58] on md-icon "icon-close fg-AAA8AD m-0 cursor" at bounding box center [1302, 63] width 20 height 20
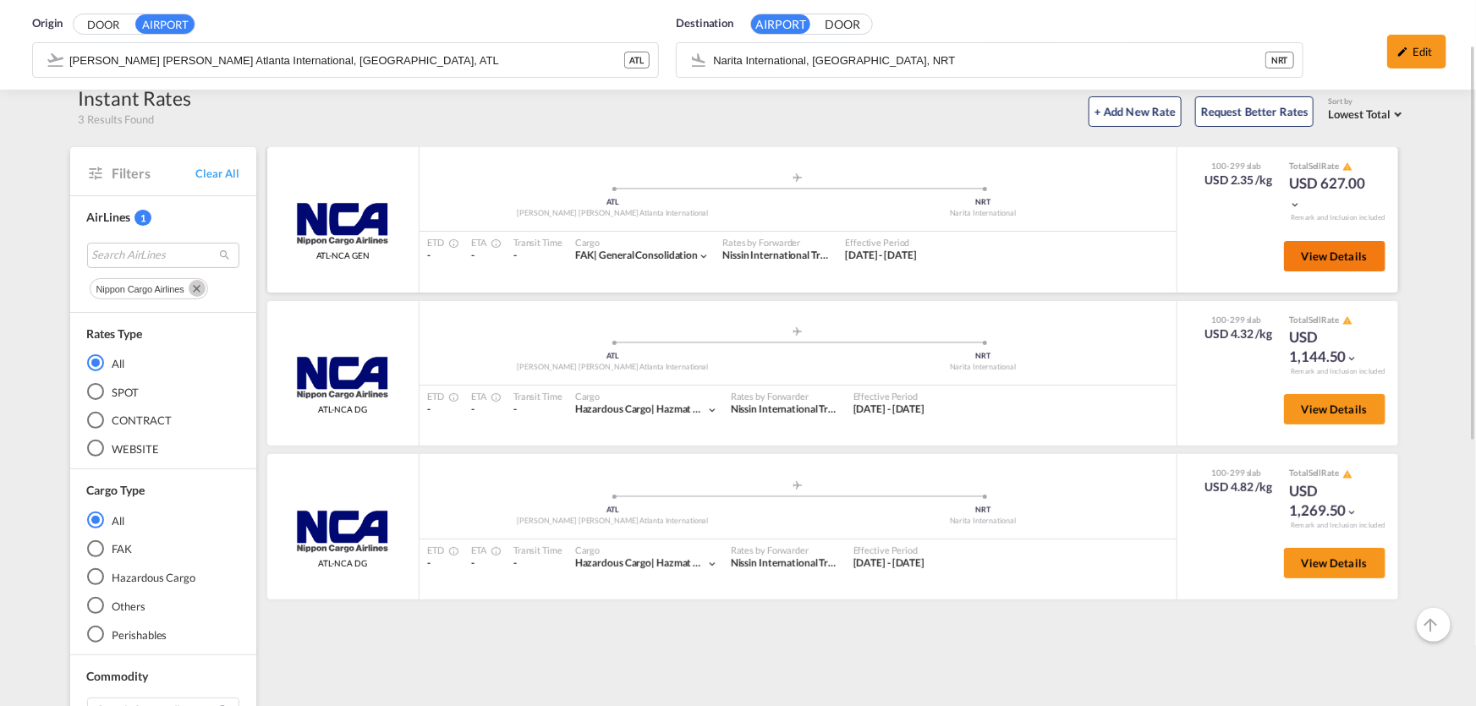
click at [1311, 257] on span "View Details" at bounding box center [1335, 257] width 66 height 14
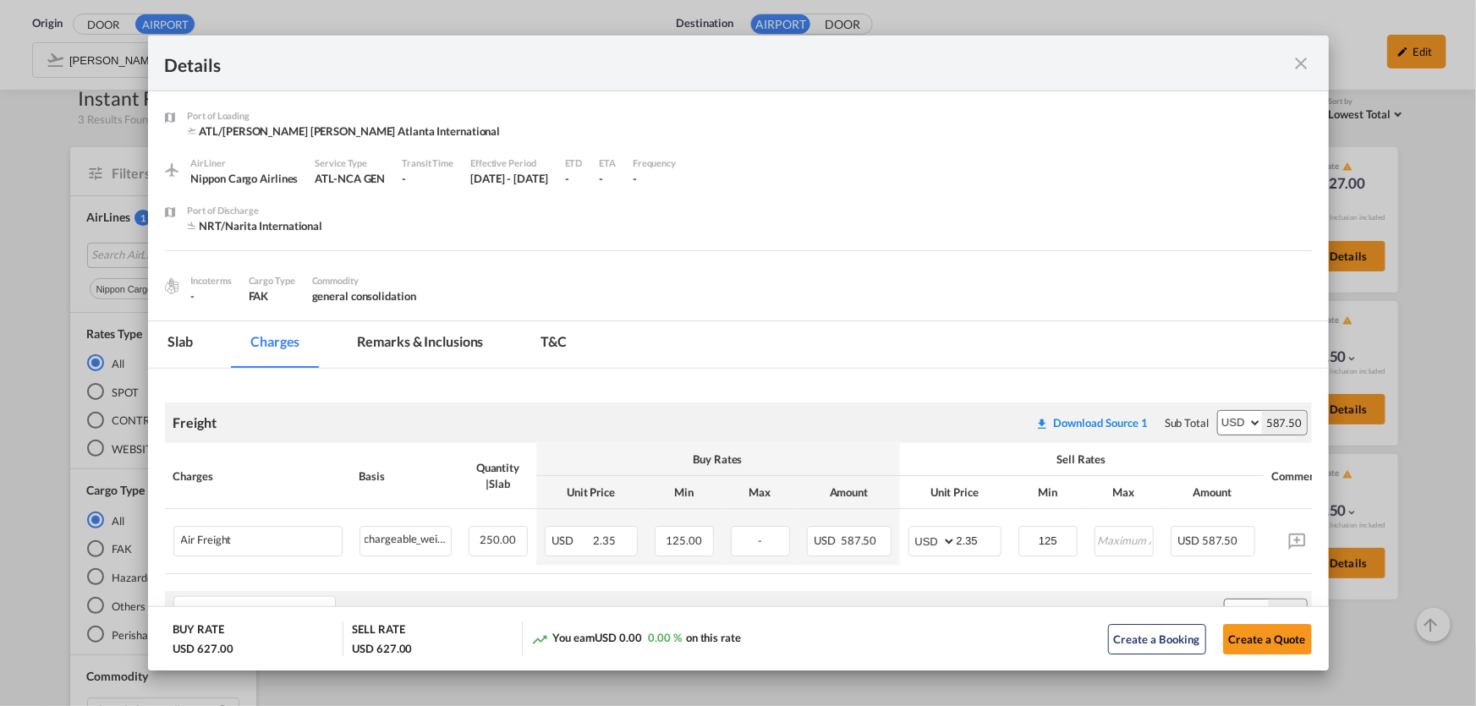
click at [1304, 59] on md-icon "icon-close fg-AAA8AD m-0 cursor" at bounding box center [1302, 63] width 20 height 20
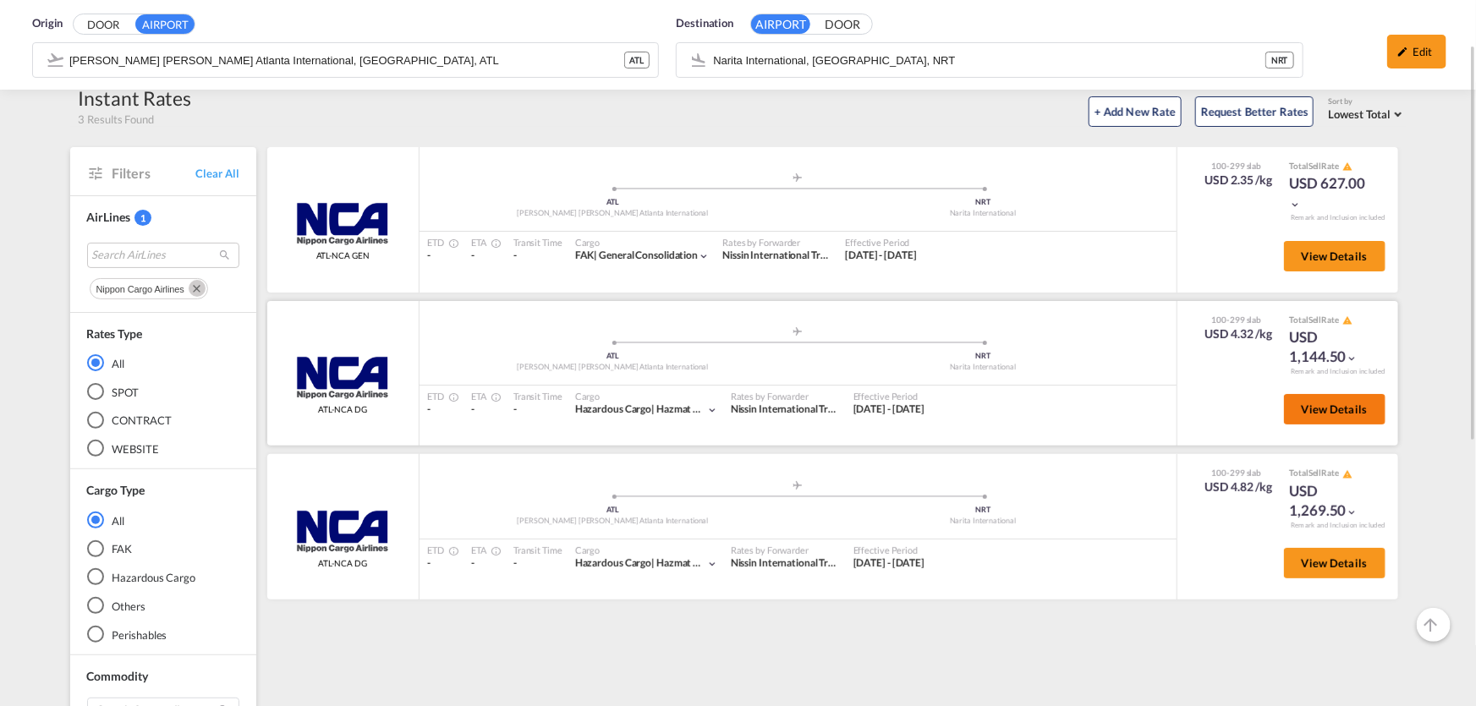
click at [1328, 412] on span "View Details" at bounding box center [1335, 410] width 66 height 14
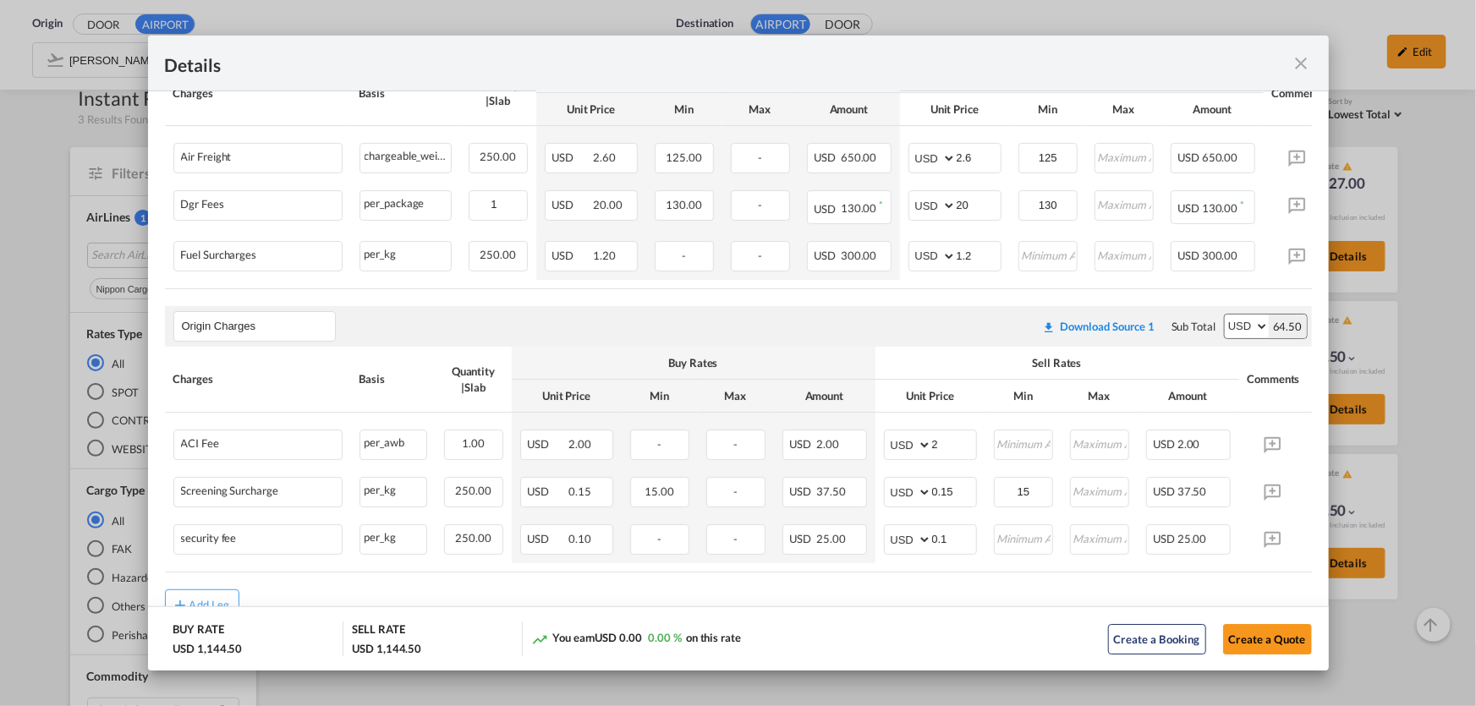
scroll to position [384, 0]
click at [1305, 62] on md-icon "icon-close fg-AAA8AD m-0 cursor" at bounding box center [1302, 63] width 20 height 20
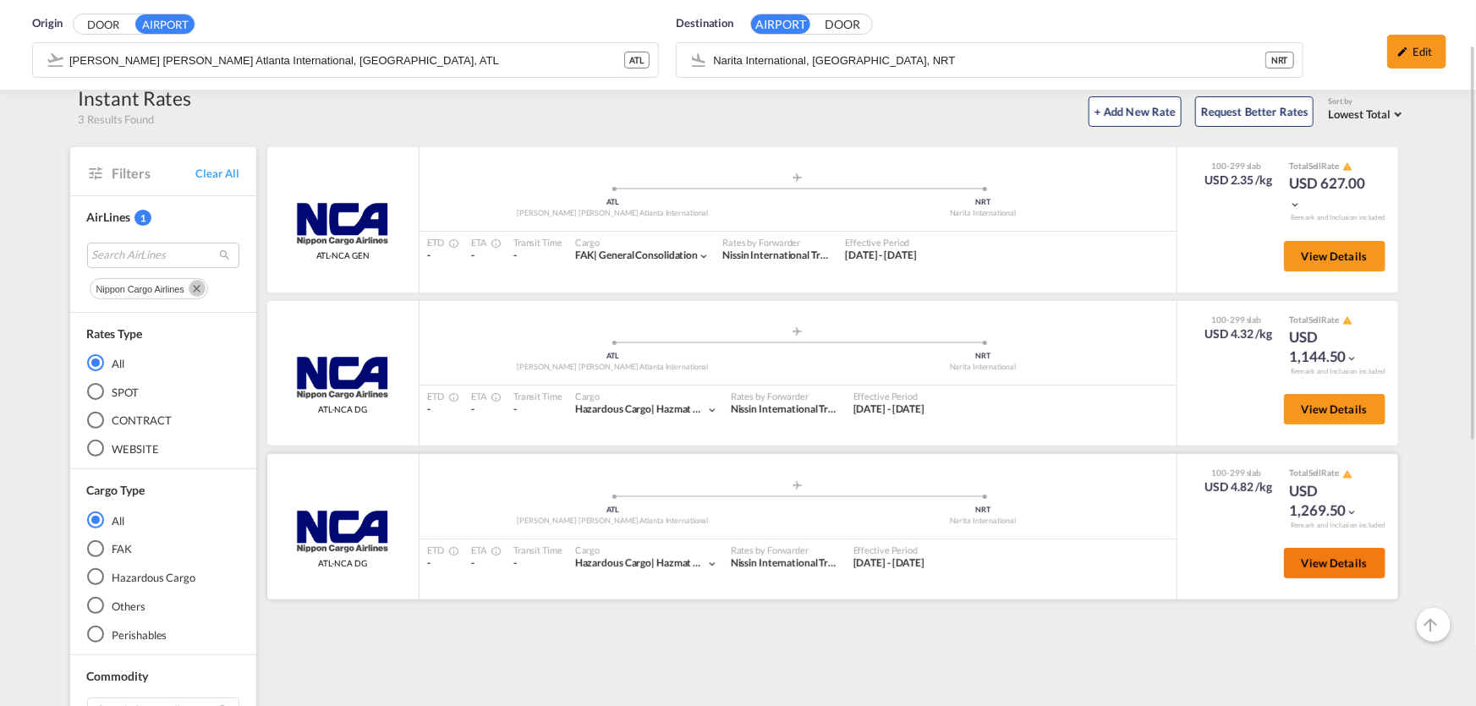
click at [1345, 563] on span "View Details" at bounding box center [1335, 564] width 66 height 14
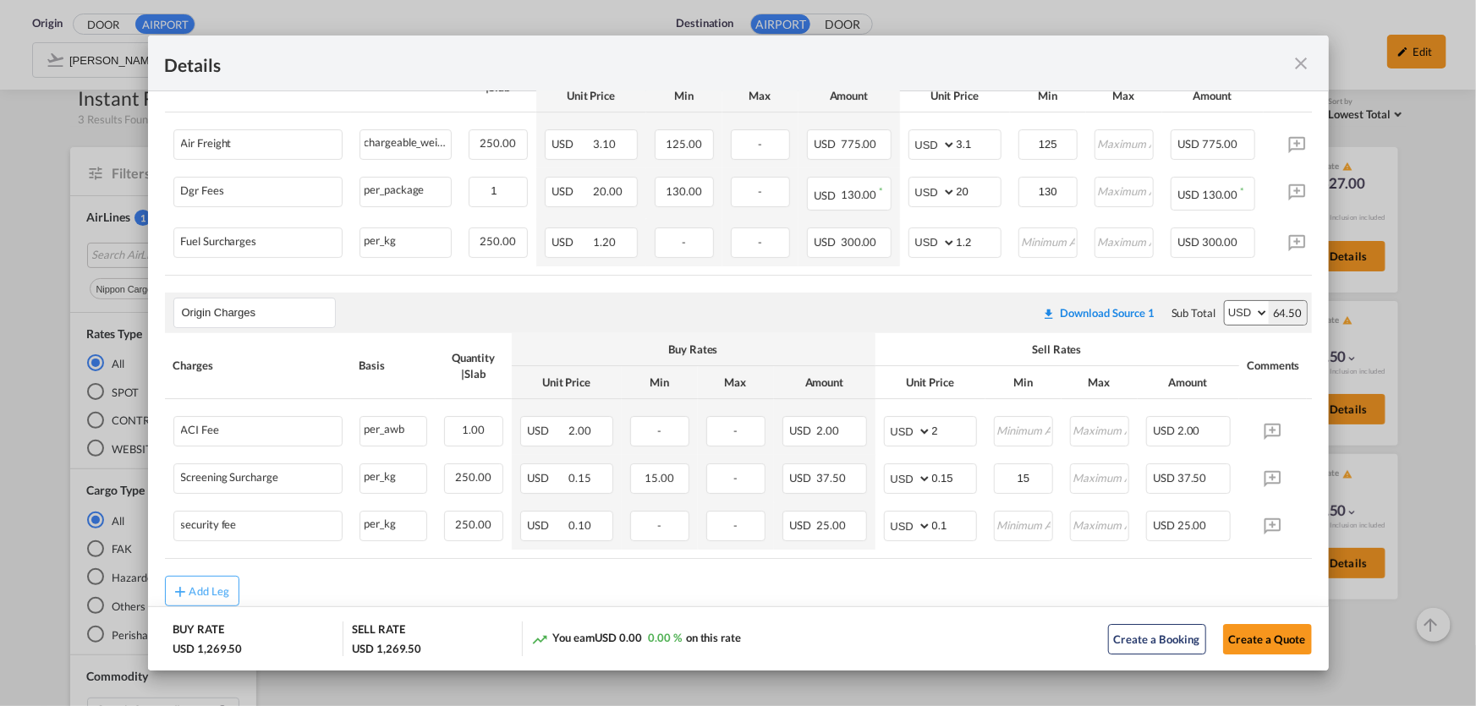
scroll to position [447, 0]
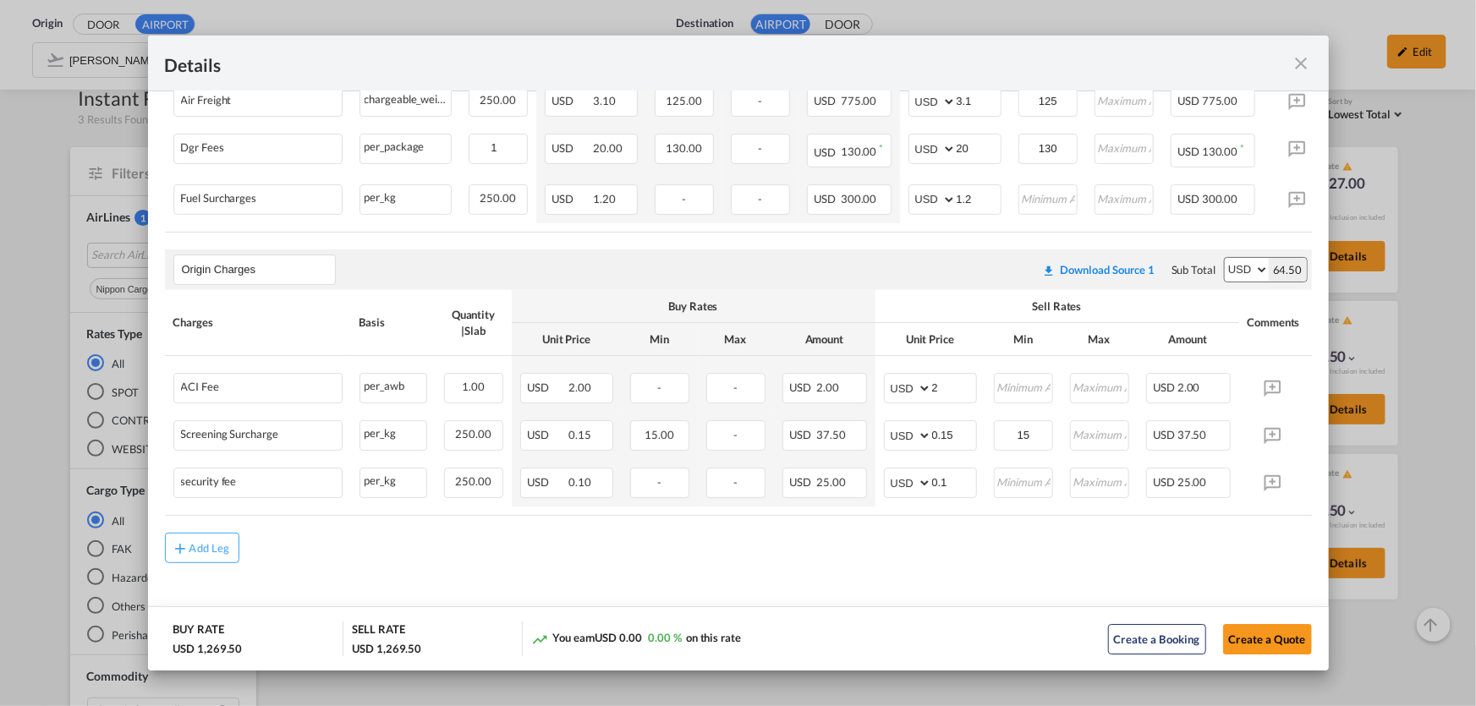
click at [1306, 62] on md-icon "icon-close fg-AAA8AD m-0 cursor" at bounding box center [1302, 63] width 20 height 20
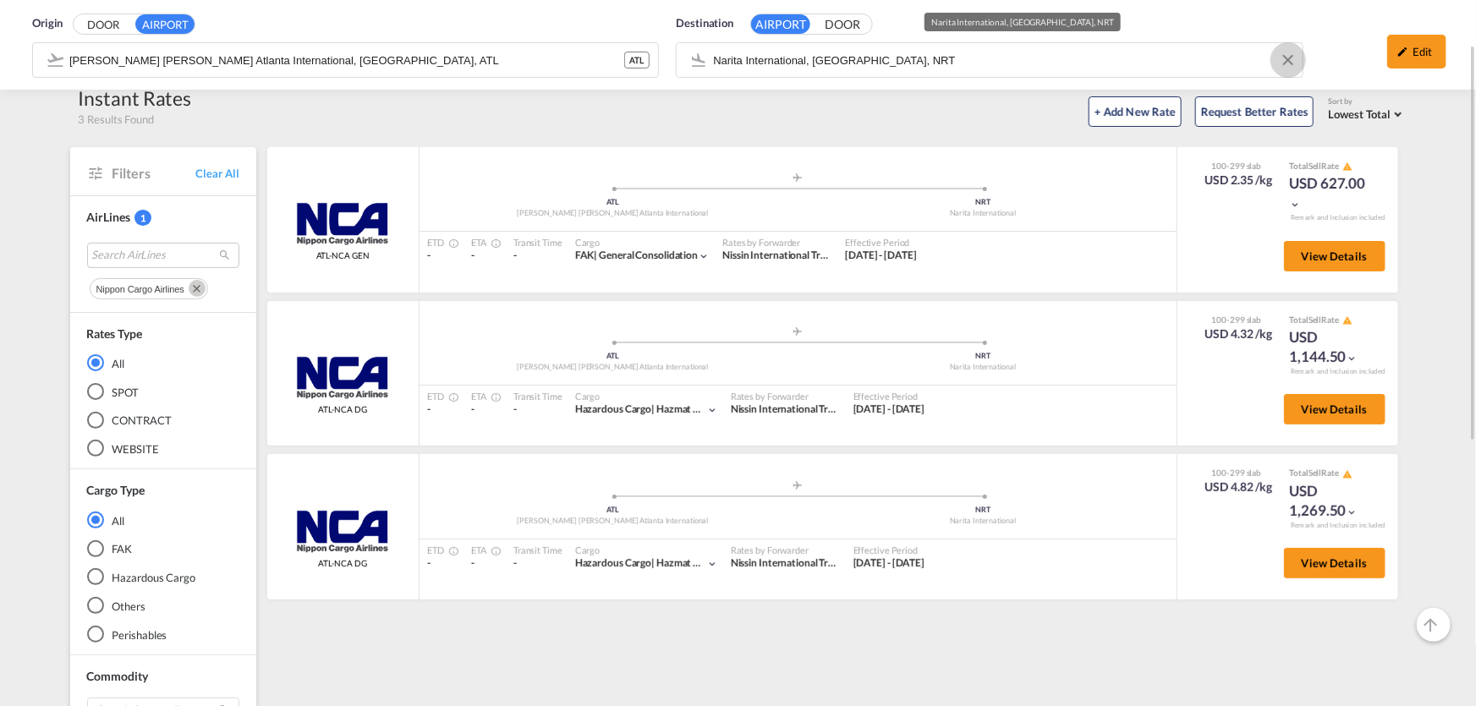
click at [1285, 59] on button "Clear Input" at bounding box center [1288, 59] width 25 height 25
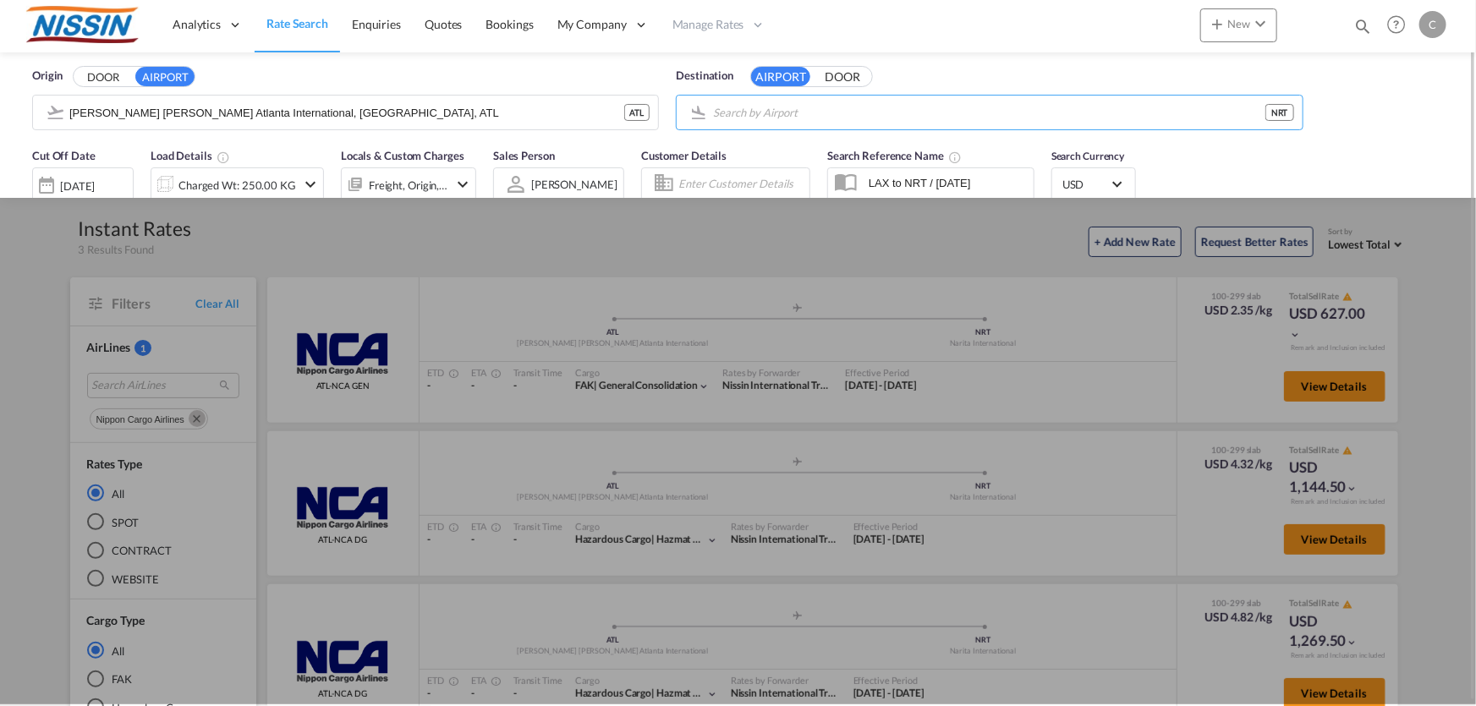
scroll to position [0, 0]
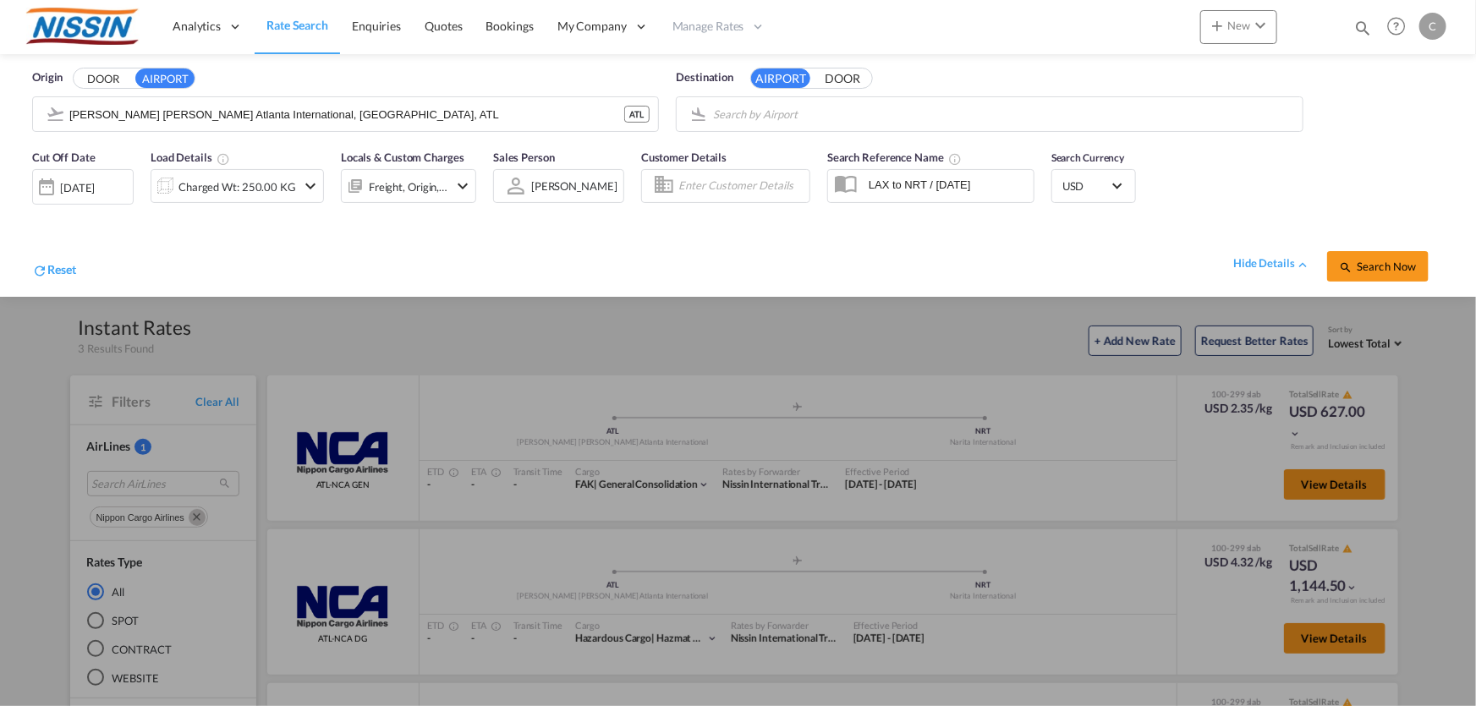
click at [954, 110] on body "Analytics Reports Dashboard Rate Search Enquiries Quotes Bookings" at bounding box center [738, 353] width 1476 height 706
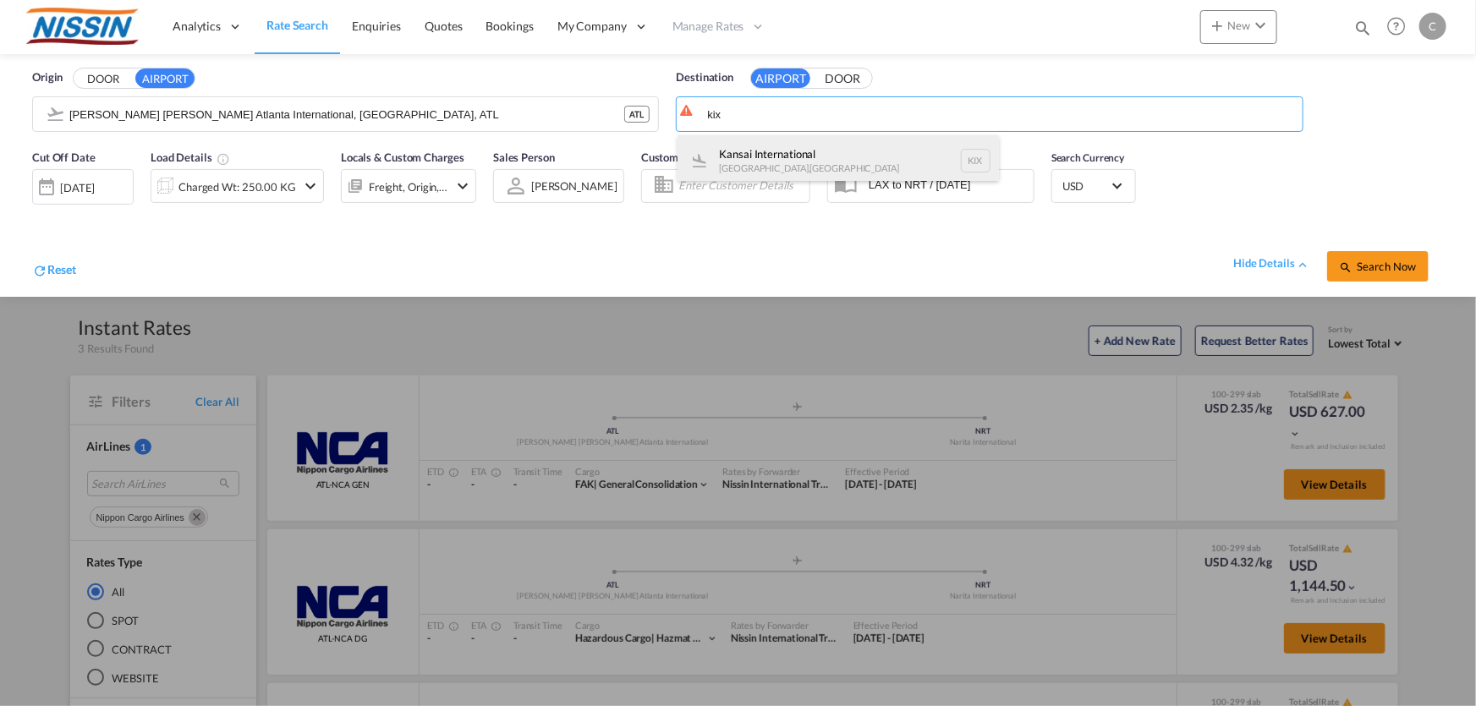
click at [805, 148] on div "Kansai International [GEOGRAPHIC_DATA] , [GEOGRAPHIC_DATA] KIX" at bounding box center [839, 160] width 322 height 51
type input "Kansai International, [GEOGRAPHIC_DATA], KIX"
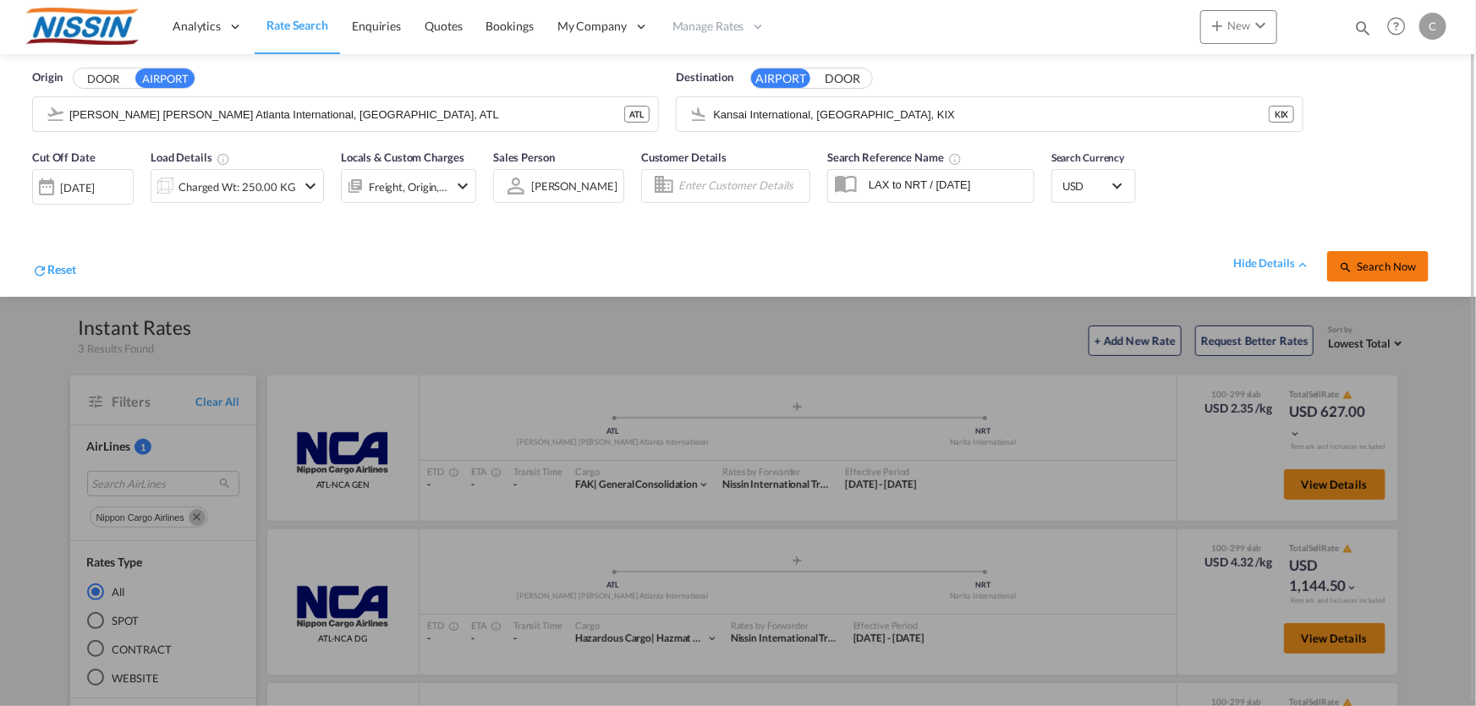
click at [1362, 252] on button "Search Now" at bounding box center [1378, 266] width 102 height 30
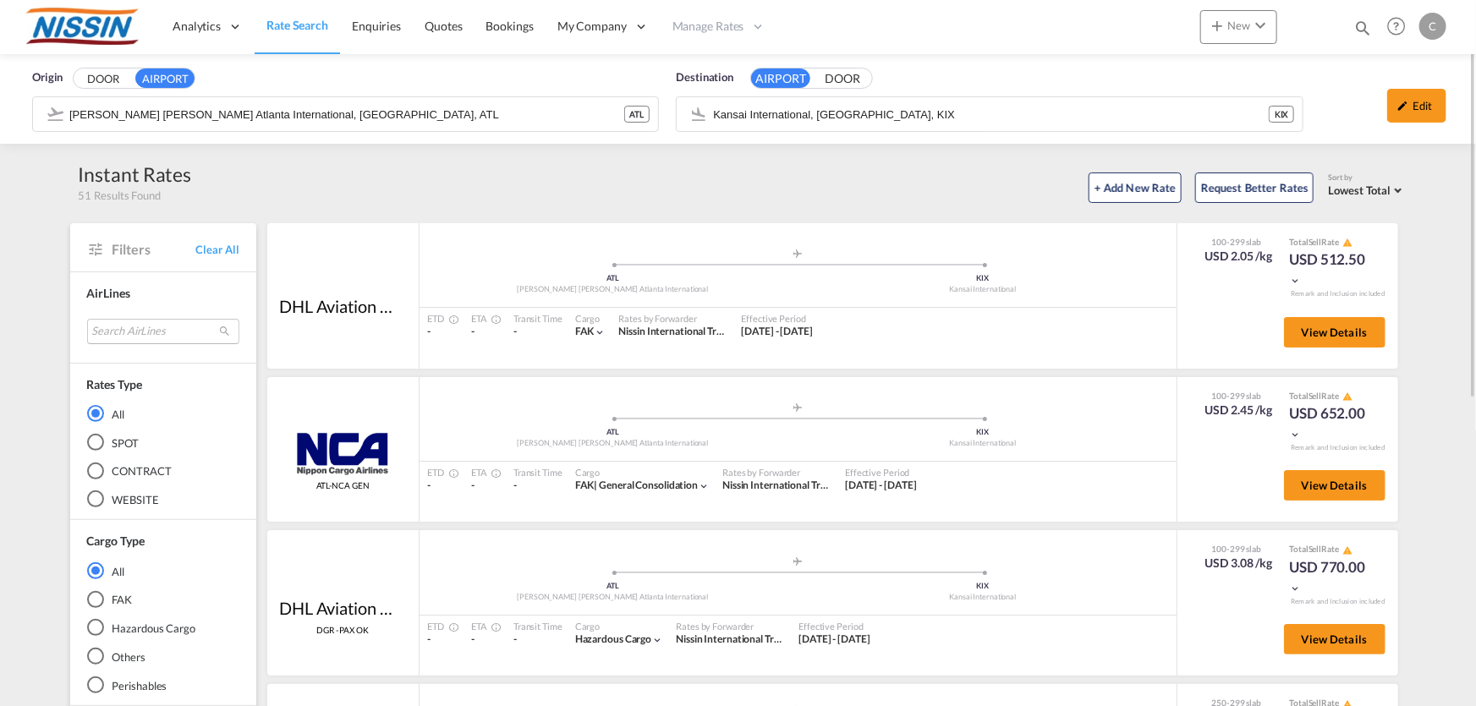
click at [148, 330] on md-select "Search AirLines air express s.a. cma cgm air cargo ddwl logistics fast logistic…" at bounding box center [163, 331] width 152 height 25
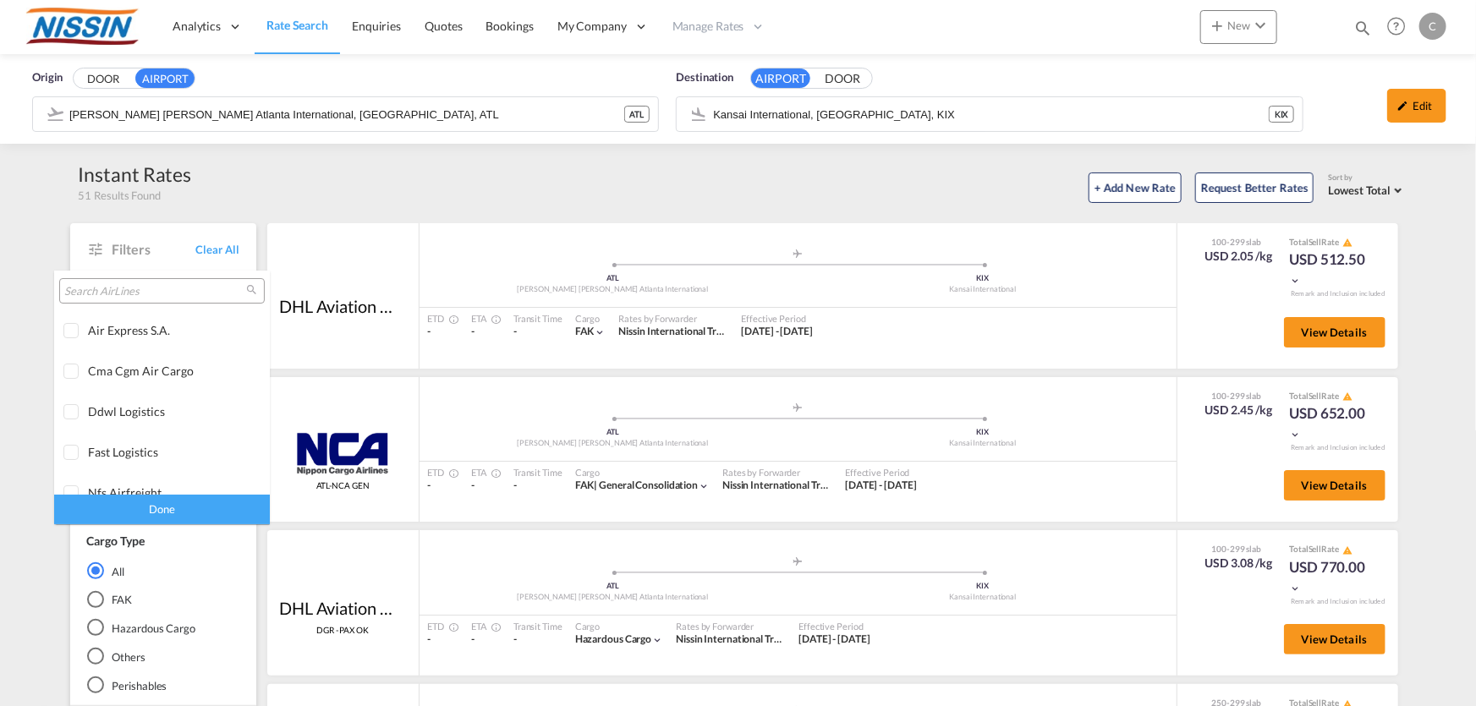
click at [138, 282] on div at bounding box center [162, 290] width 206 height 25
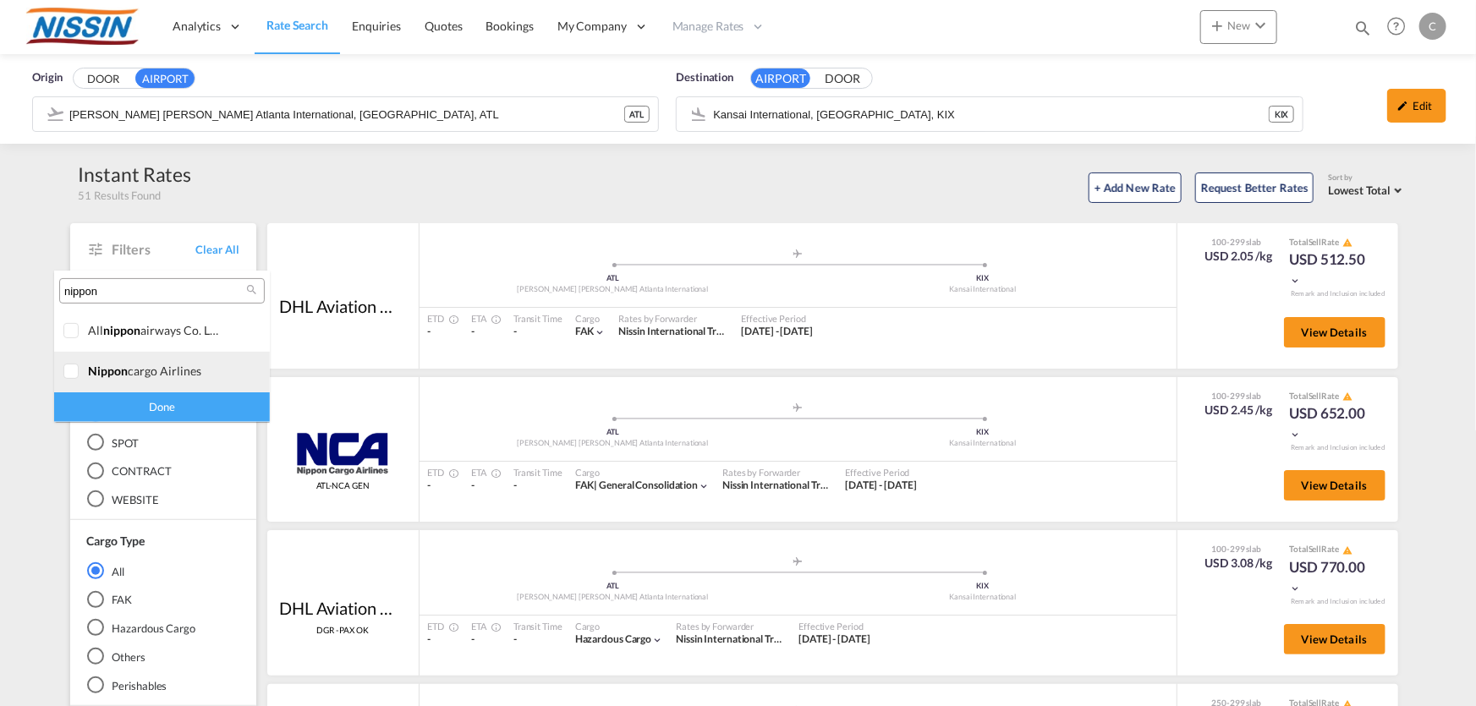
type input "nippon"
click at [78, 377] on div at bounding box center [71, 372] width 17 height 17
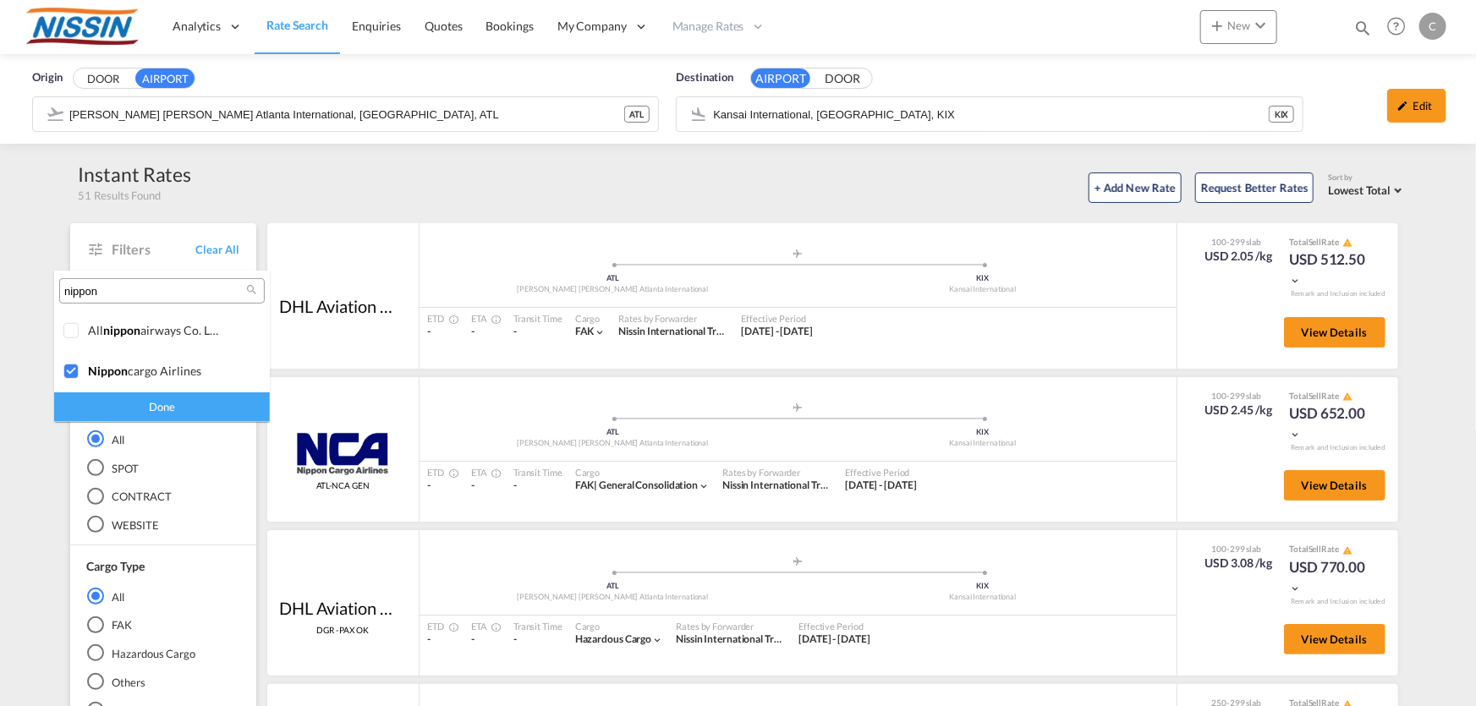
click at [153, 400] on div "Done" at bounding box center [162, 408] width 216 height 30
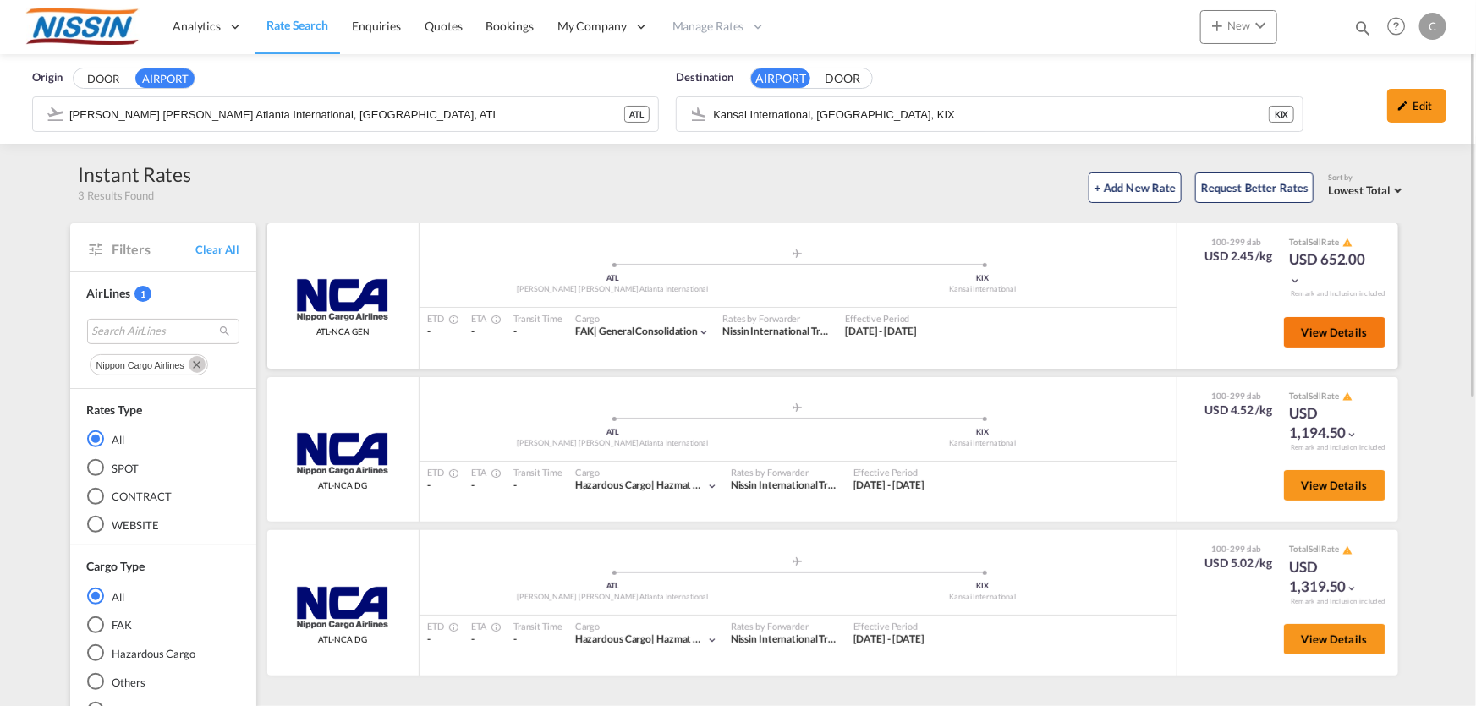
click at [1360, 331] on span "View Details" at bounding box center [1335, 333] width 66 height 14
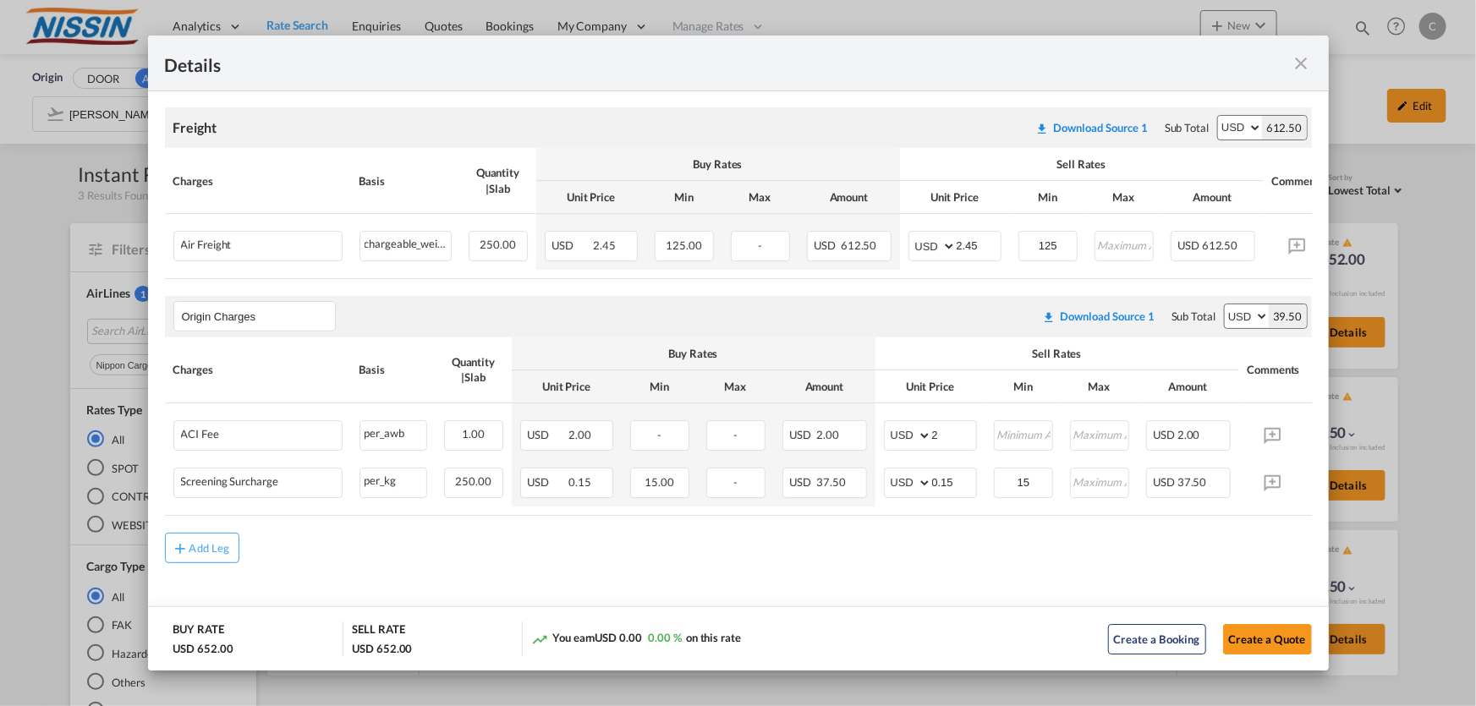
scroll to position [303, 0]
click at [1302, 57] on md-icon "icon-close fg-AAA8AD m-0 cursor" at bounding box center [1302, 63] width 20 height 20
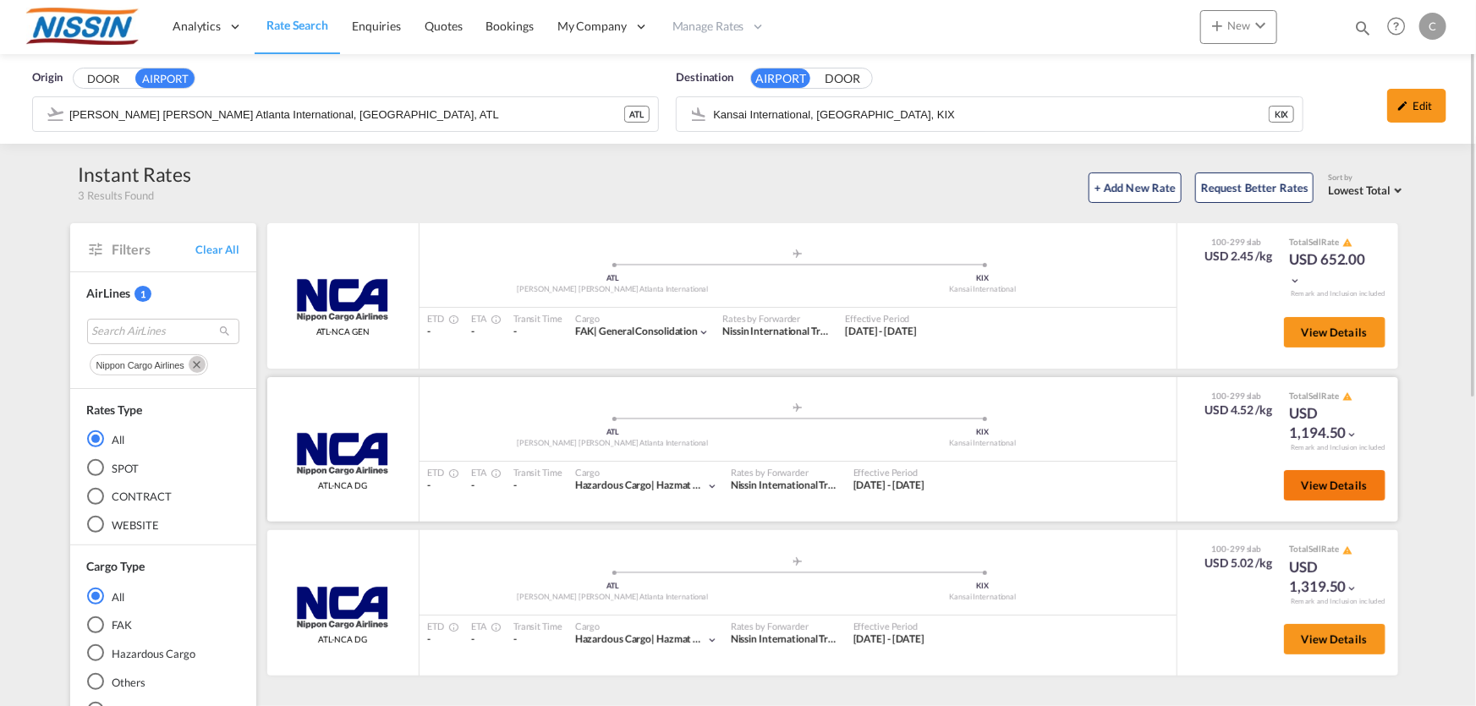
click at [1352, 483] on span "View Details" at bounding box center [1335, 486] width 66 height 14
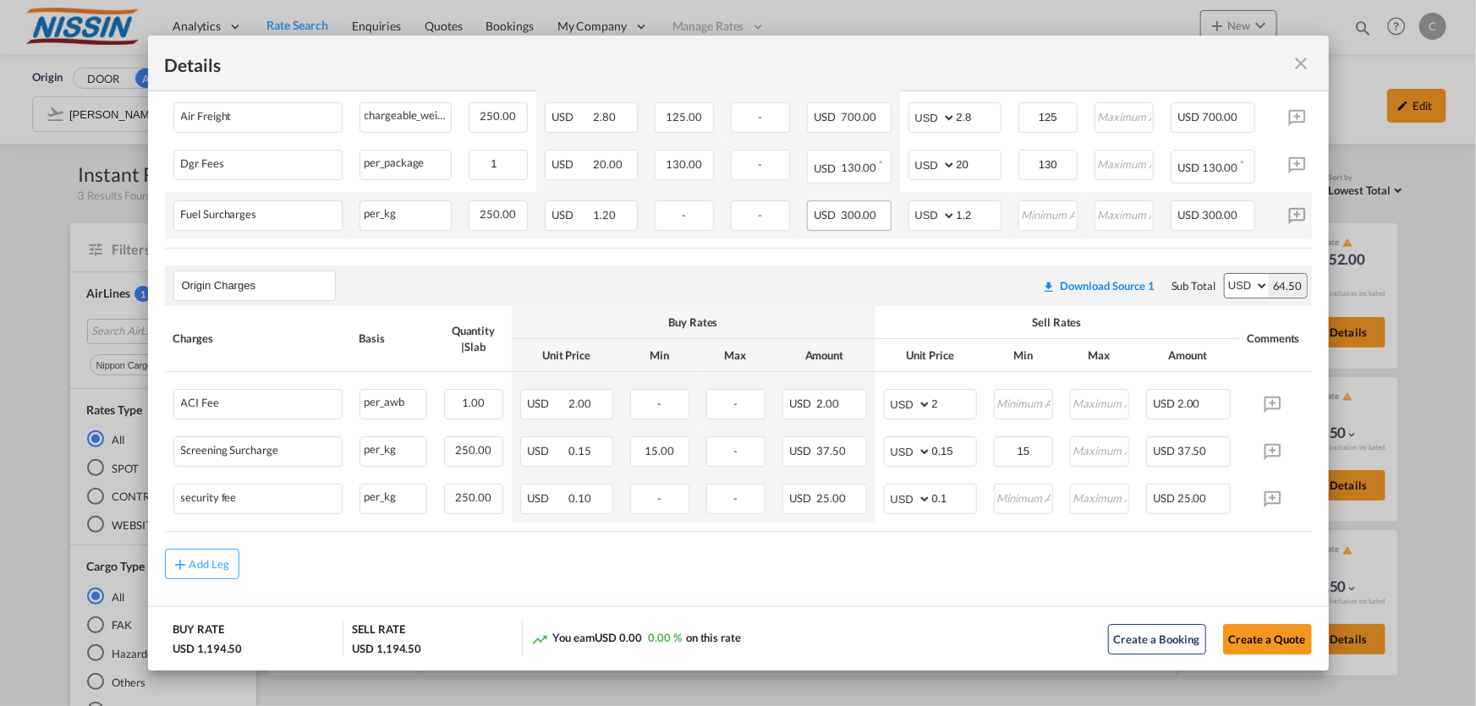
scroll to position [447, 0]
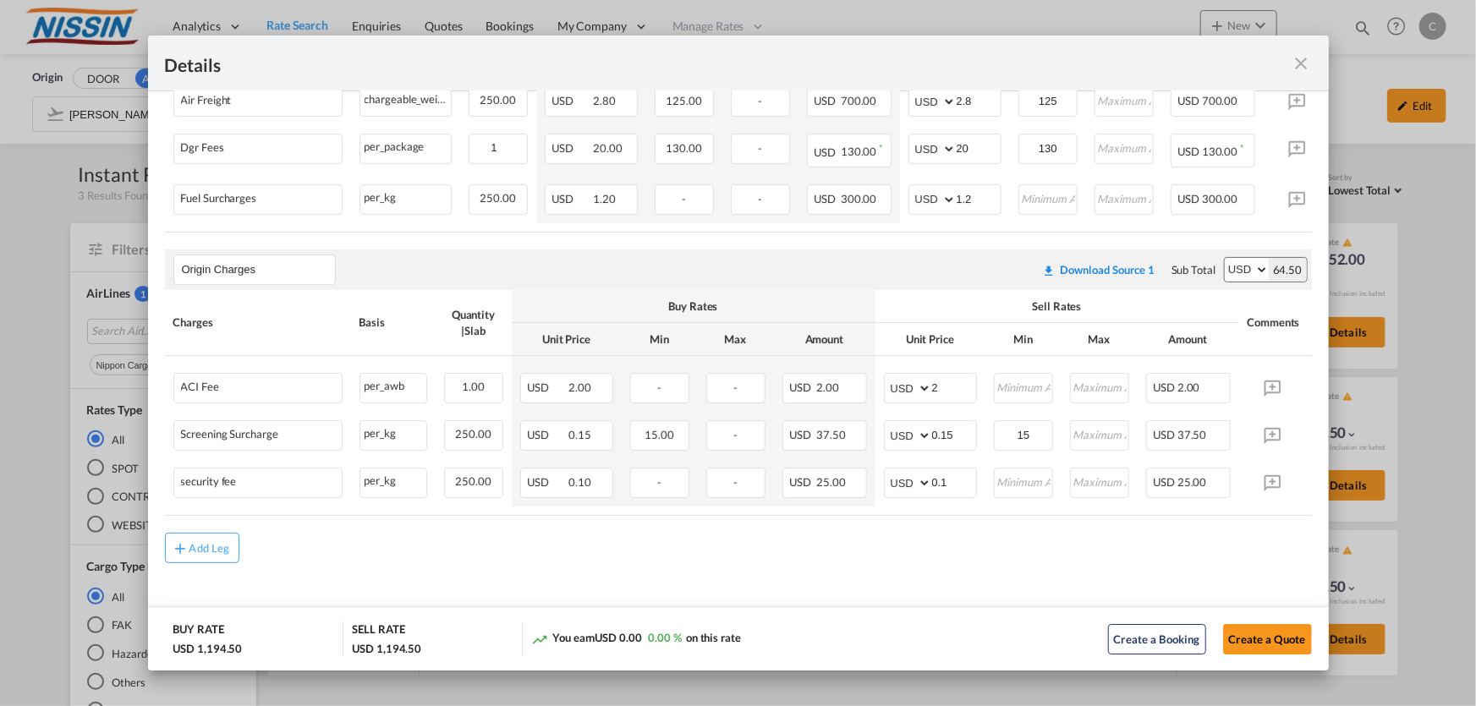
click at [1304, 65] on md-icon "icon-close fg-AAA8AD m-0 cursor" at bounding box center [1302, 63] width 20 height 20
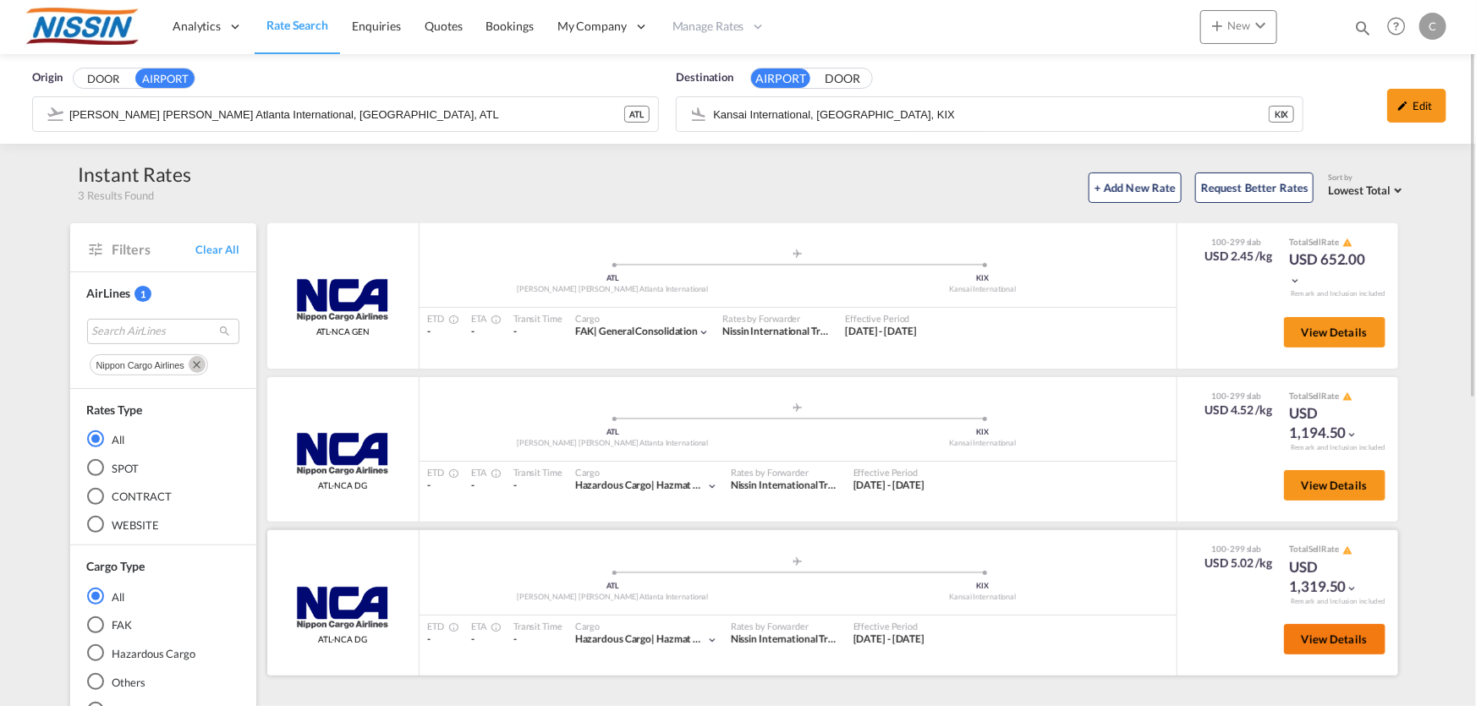
click at [1366, 648] on button "View Details" at bounding box center [1335, 639] width 102 height 30
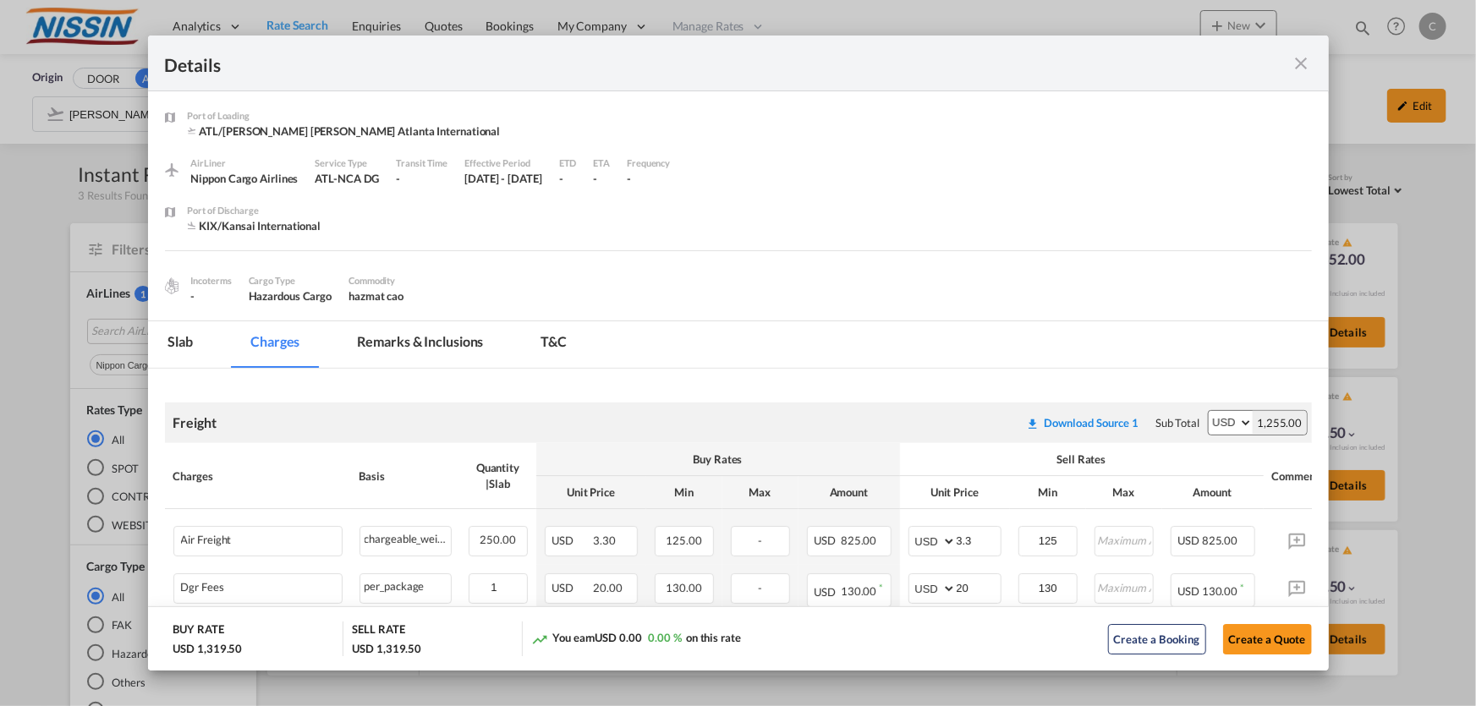
click at [1302, 66] on md-icon "icon-close fg-AAA8AD m-0 cursor" at bounding box center [1302, 63] width 20 height 20
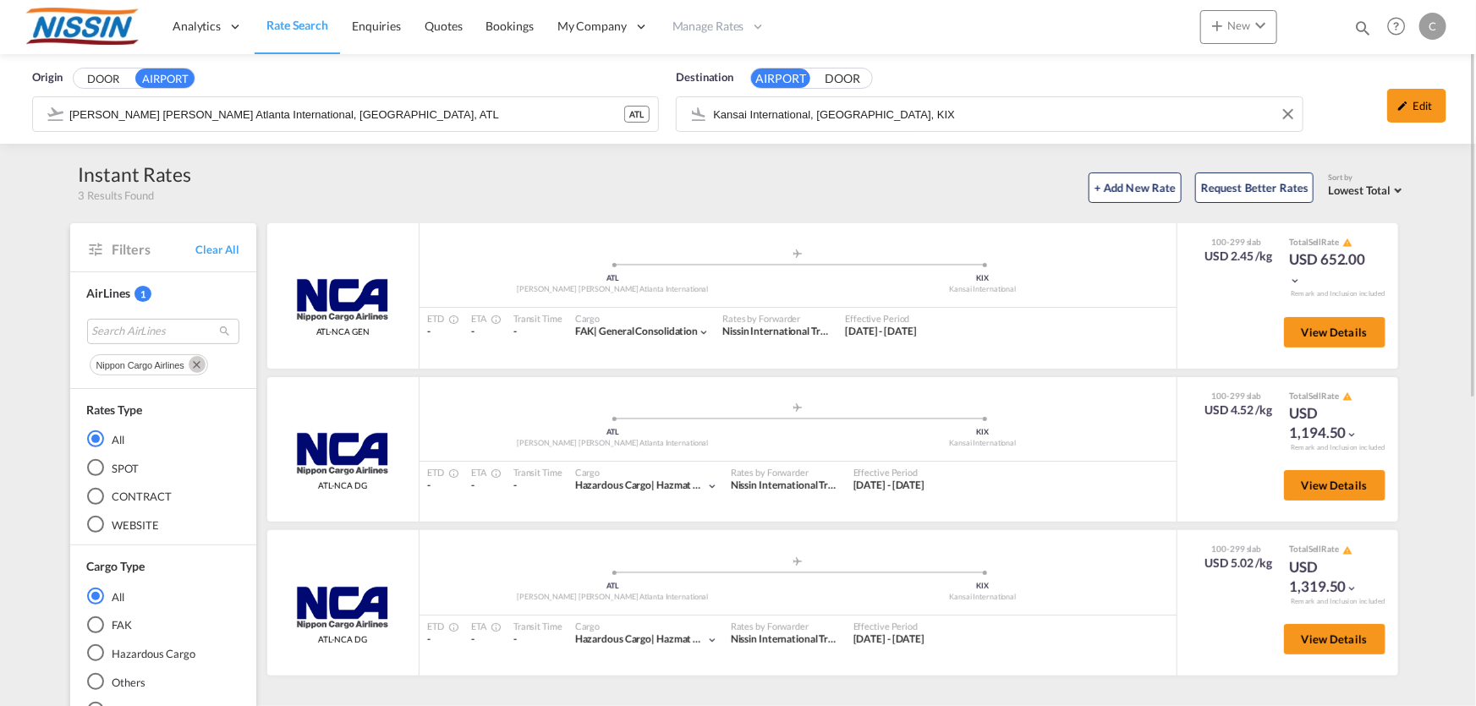
click at [1077, 113] on input "Kansai International, [GEOGRAPHIC_DATA], KIX" at bounding box center [1003, 114] width 580 height 25
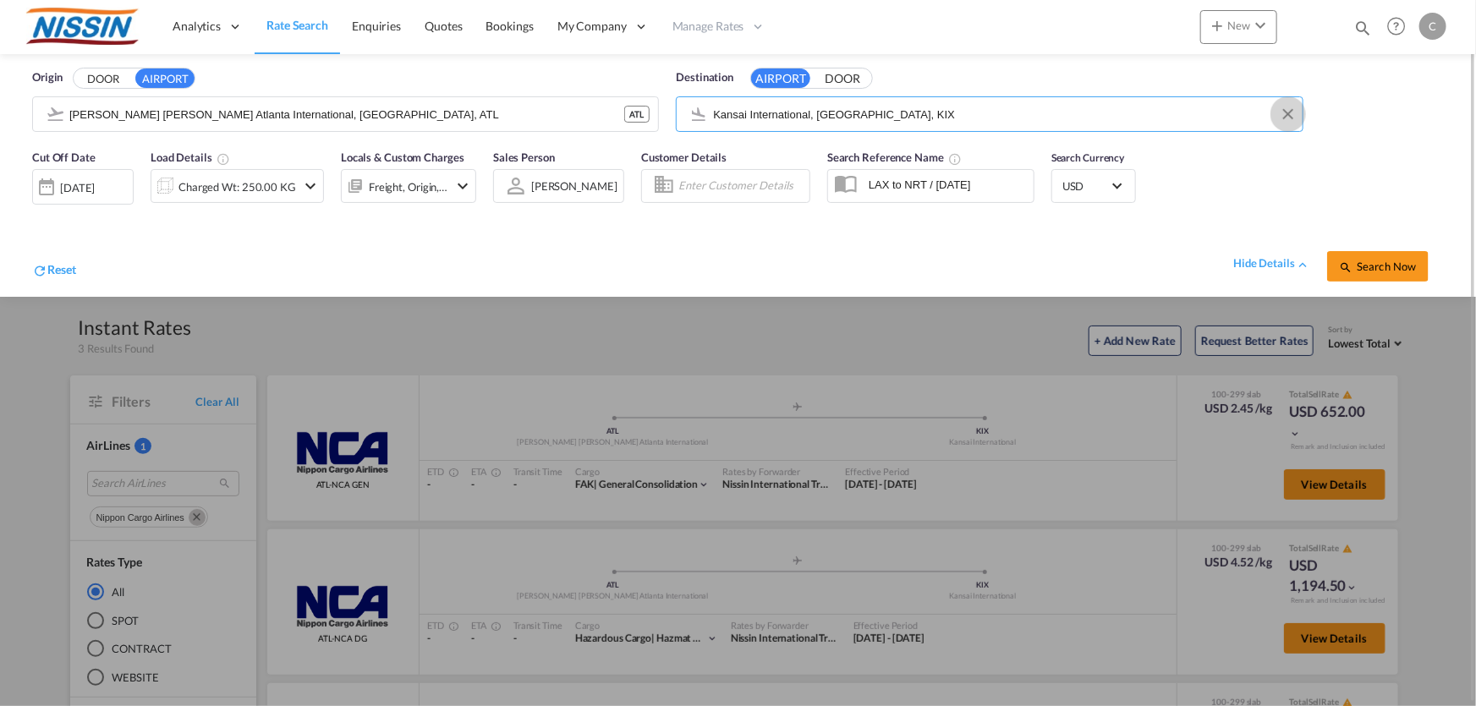
click at [1287, 112] on button "Clear Input" at bounding box center [1288, 114] width 25 height 25
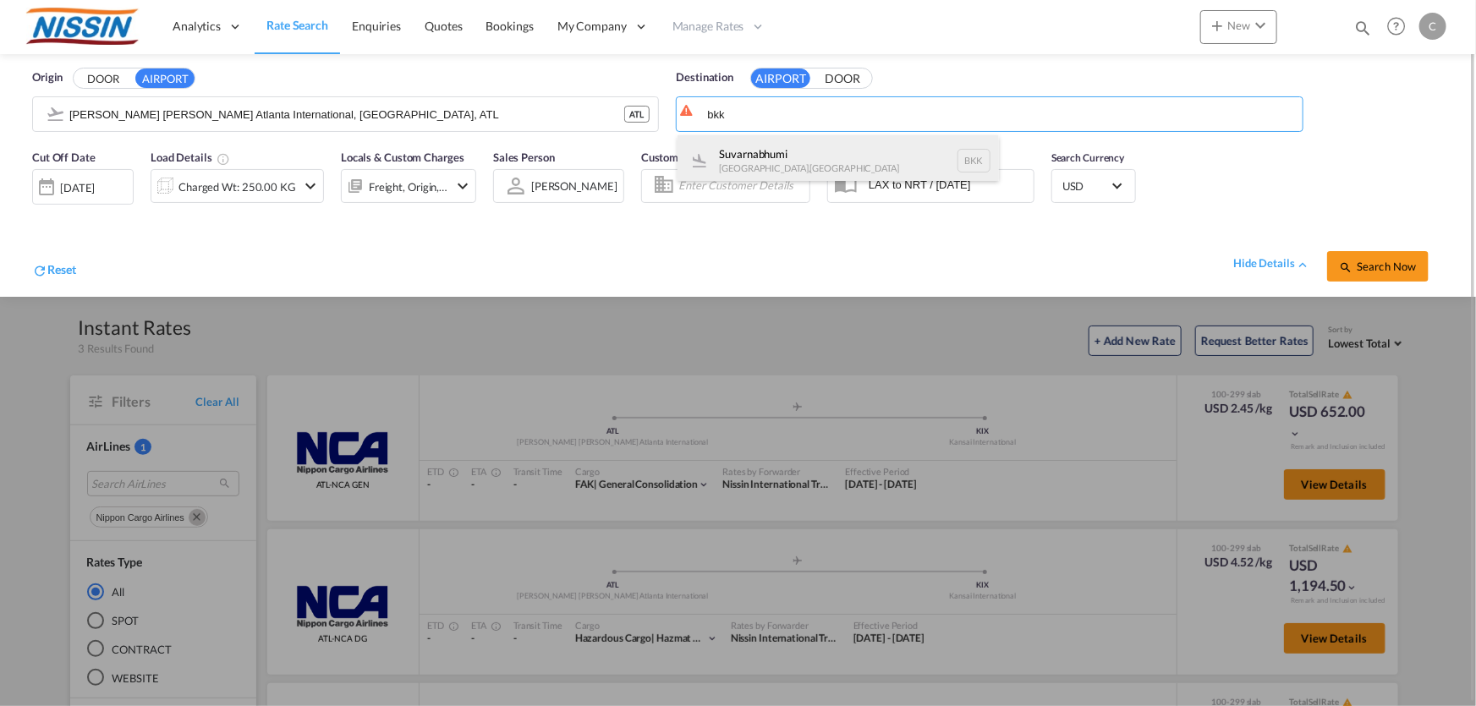
click at [808, 142] on div "Suvarnabhumi [GEOGRAPHIC_DATA] , [GEOGRAPHIC_DATA] BKK" at bounding box center [839, 160] width 322 height 51
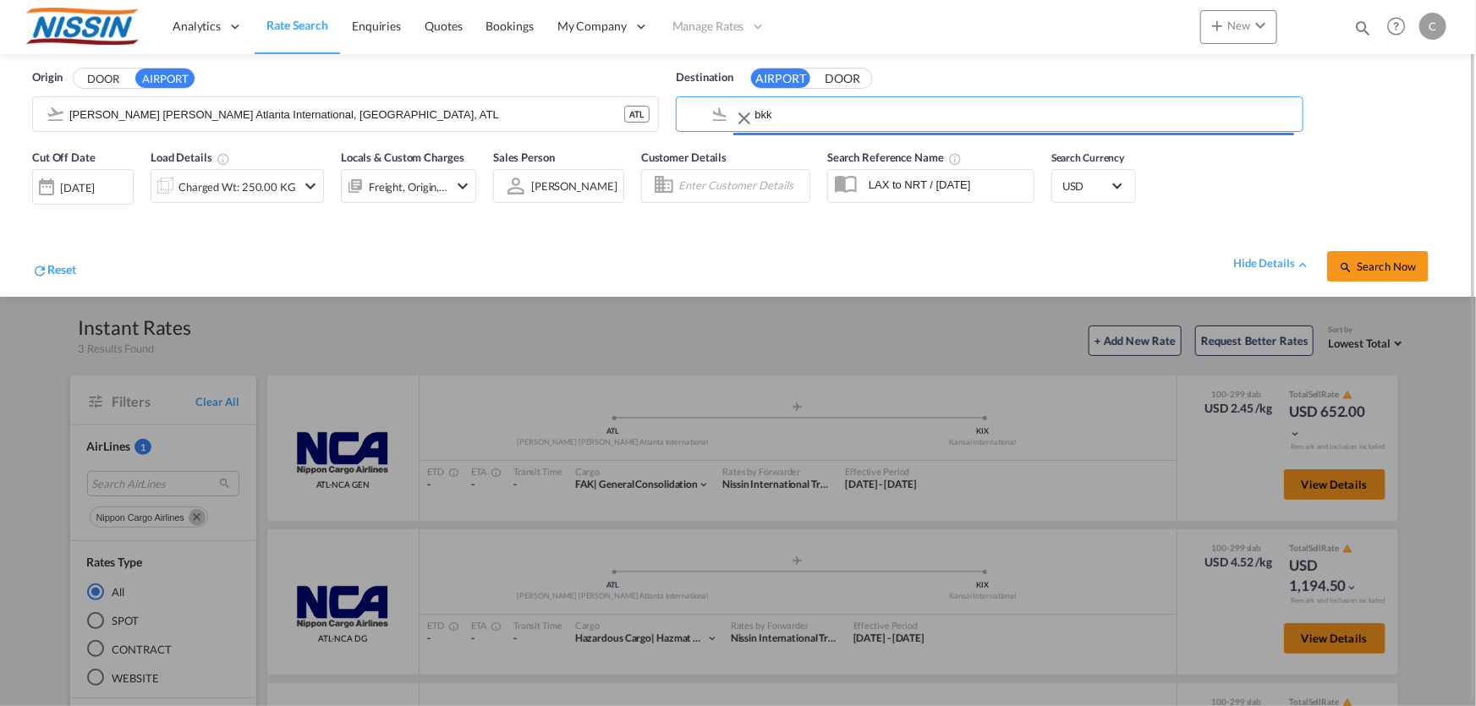
type input "Suvarnabhumi, [GEOGRAPHIC_DATA], BKK"
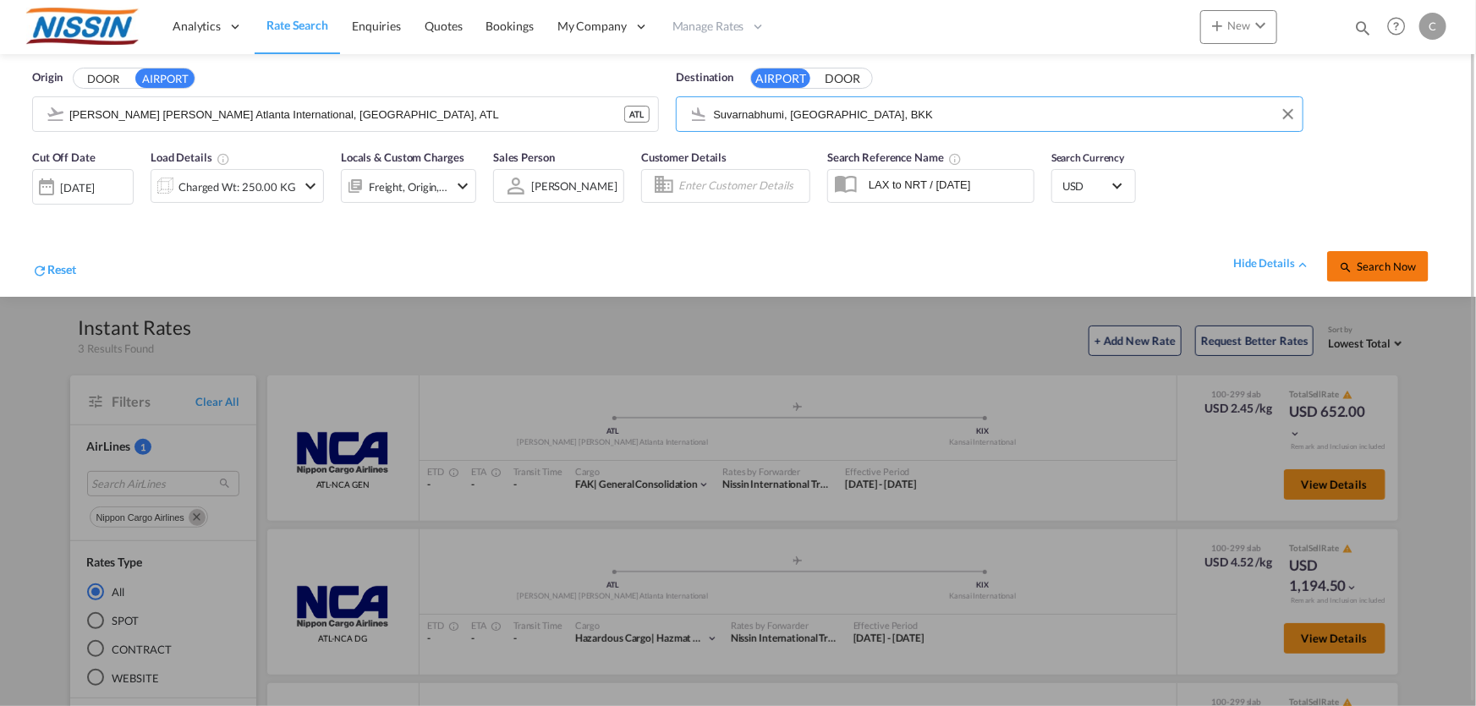
click at [1372, 269] on span "Search Now" at bounding box center [1377, 267] width 77 height 14
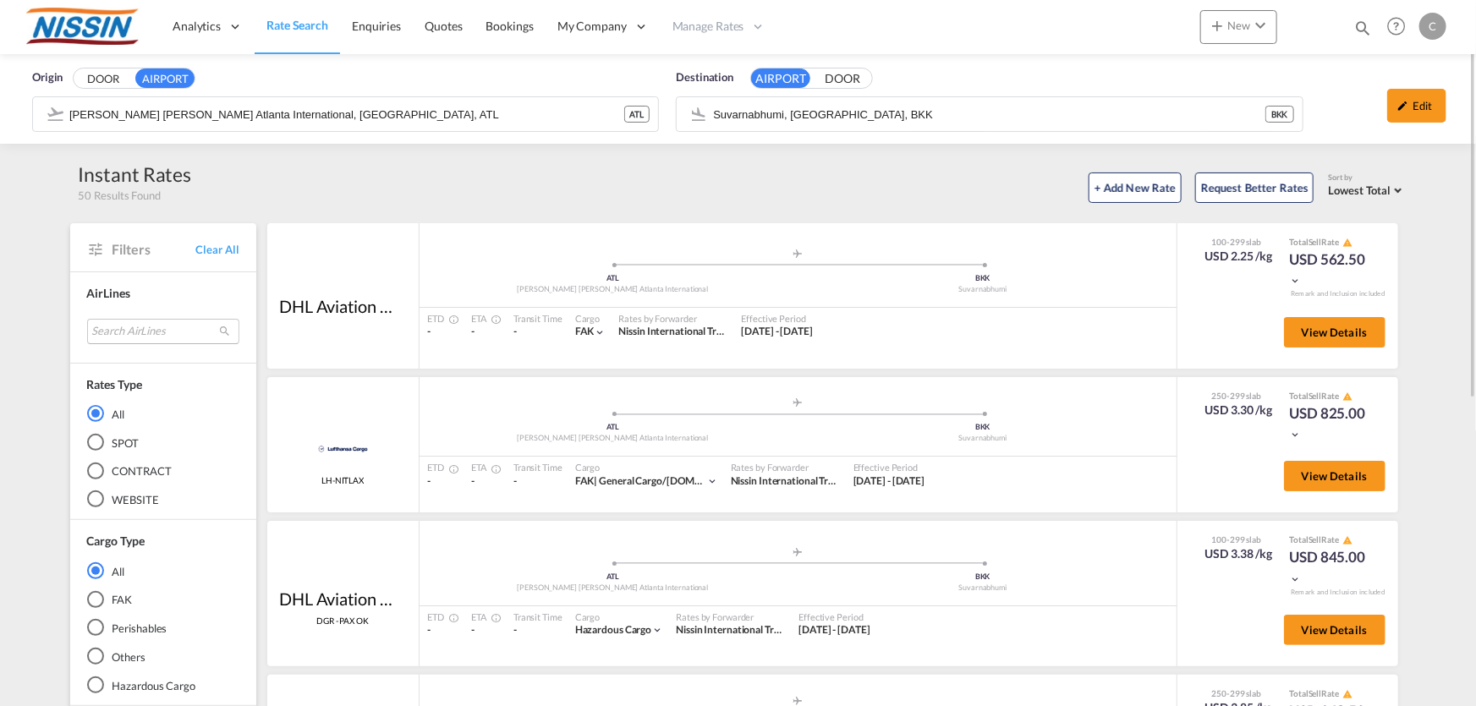
click at [129, 332] on md-select "Search AirLines air express s.a. cma cgm air cargo ddwl logistics fast logistic…" at bounding box center [163, 331] width 152 height 25
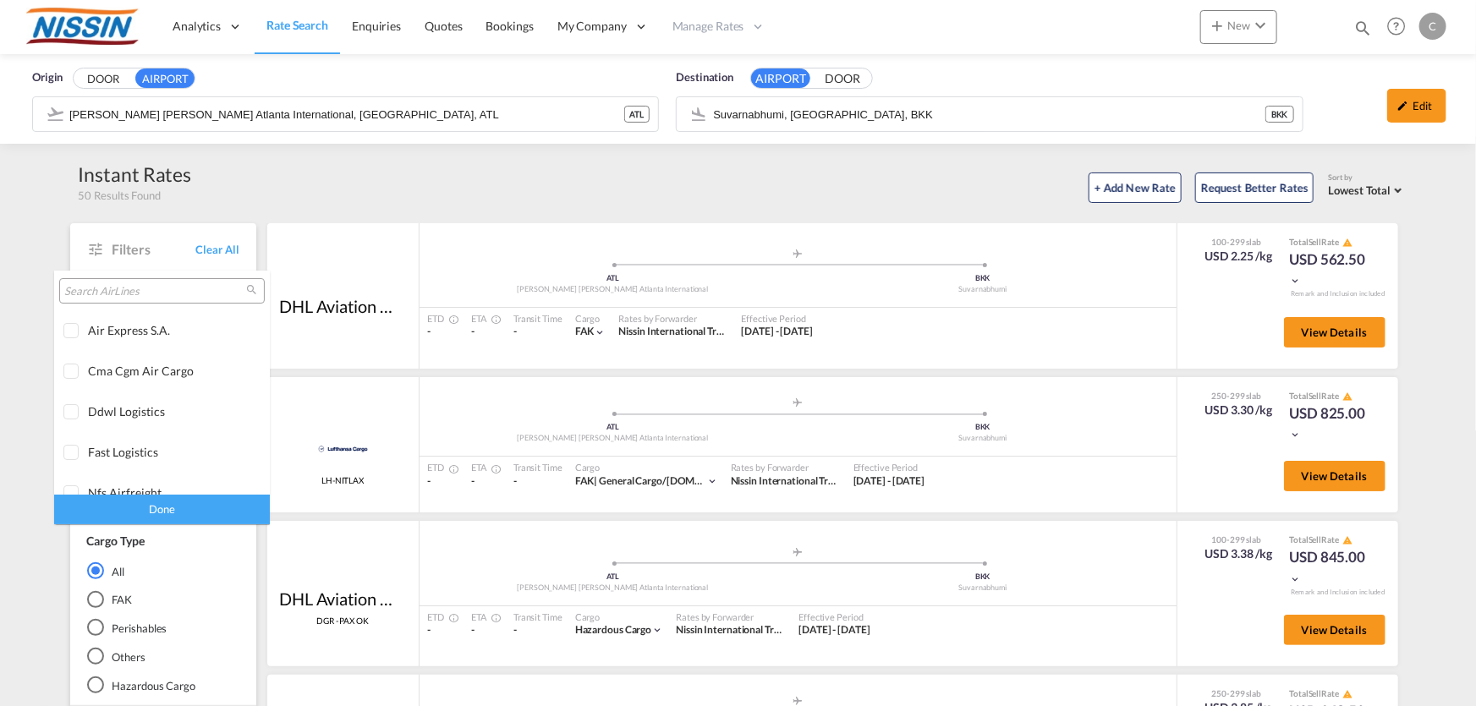
click at [147, 286] on input "search" at bounding box center [155, 291] width 182 height 15
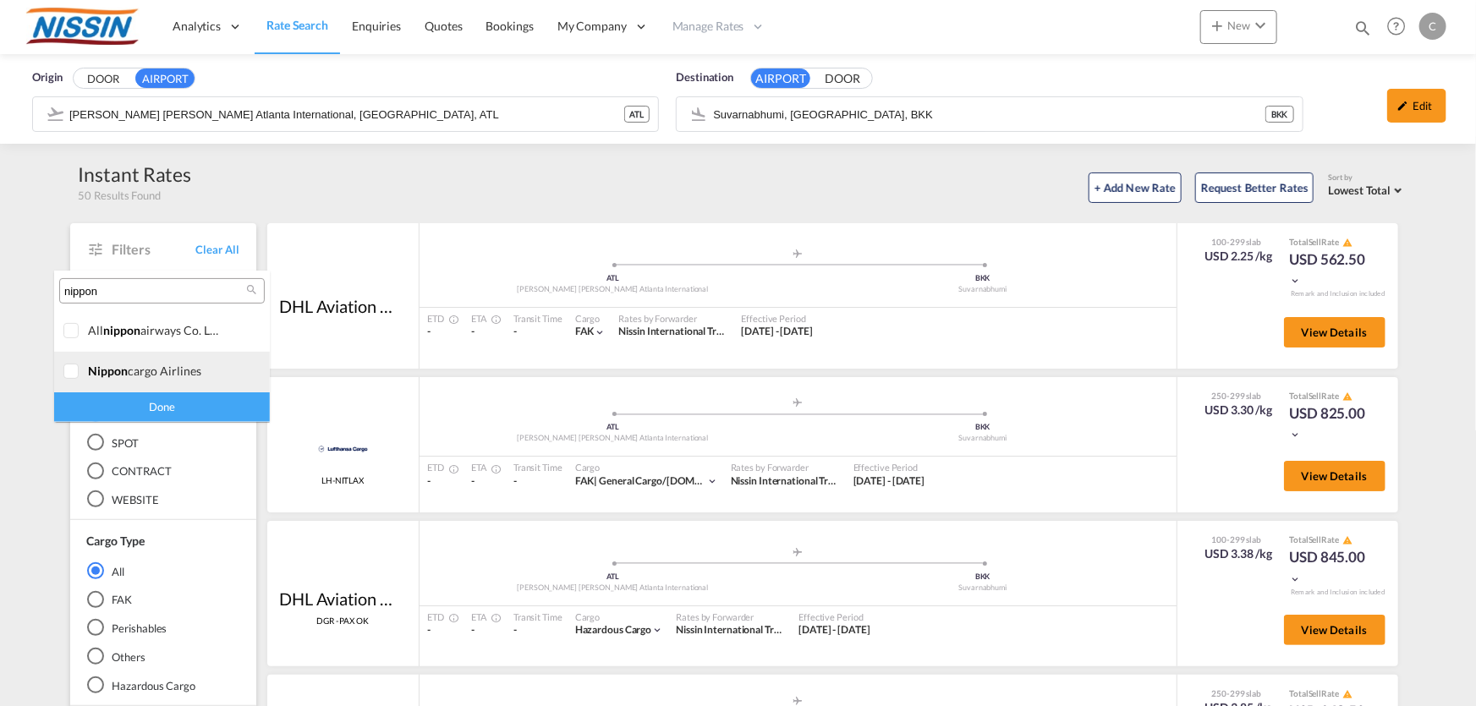
type input "nippon"
click at [69, 369] on div at bounding box center [71, 372] width 17 height 17
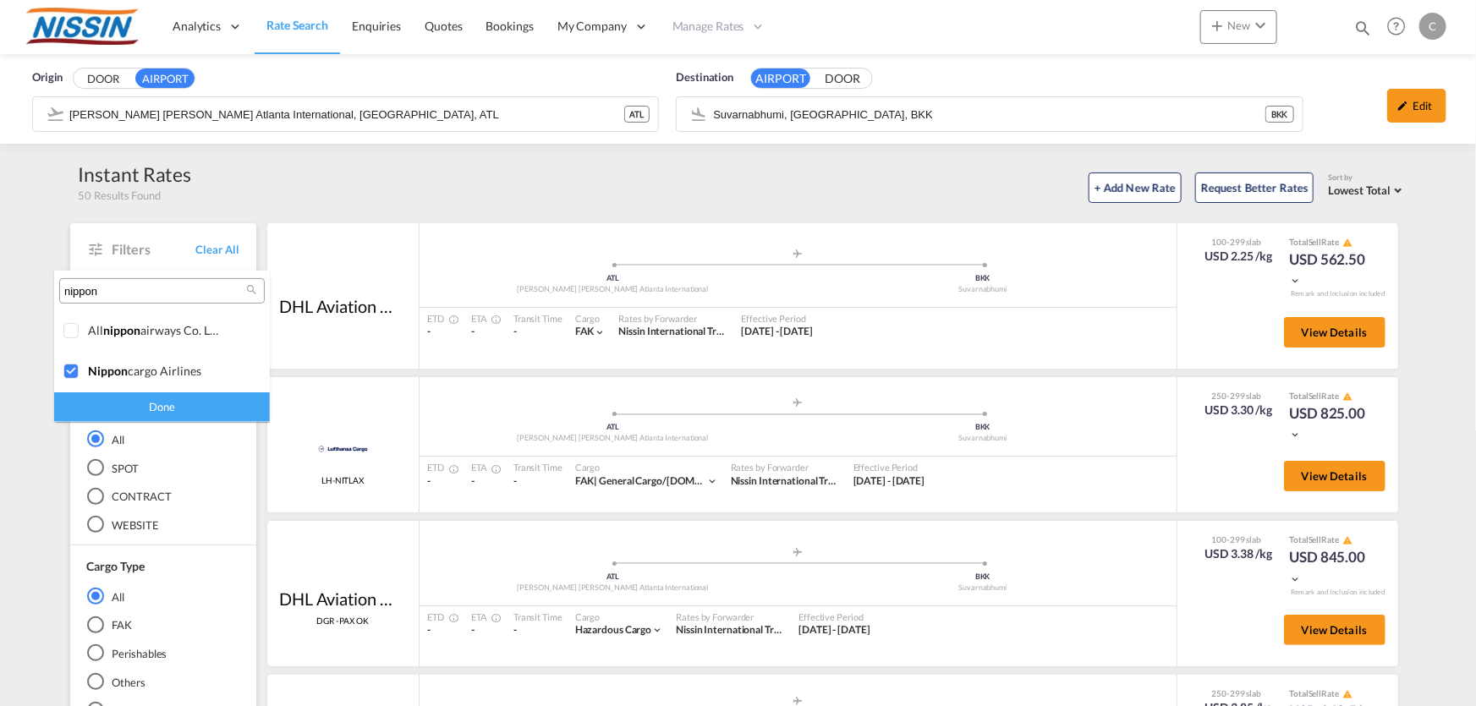
click at [141, 407] on div "Done" at bounding box center [162, 408] width 216 height 30
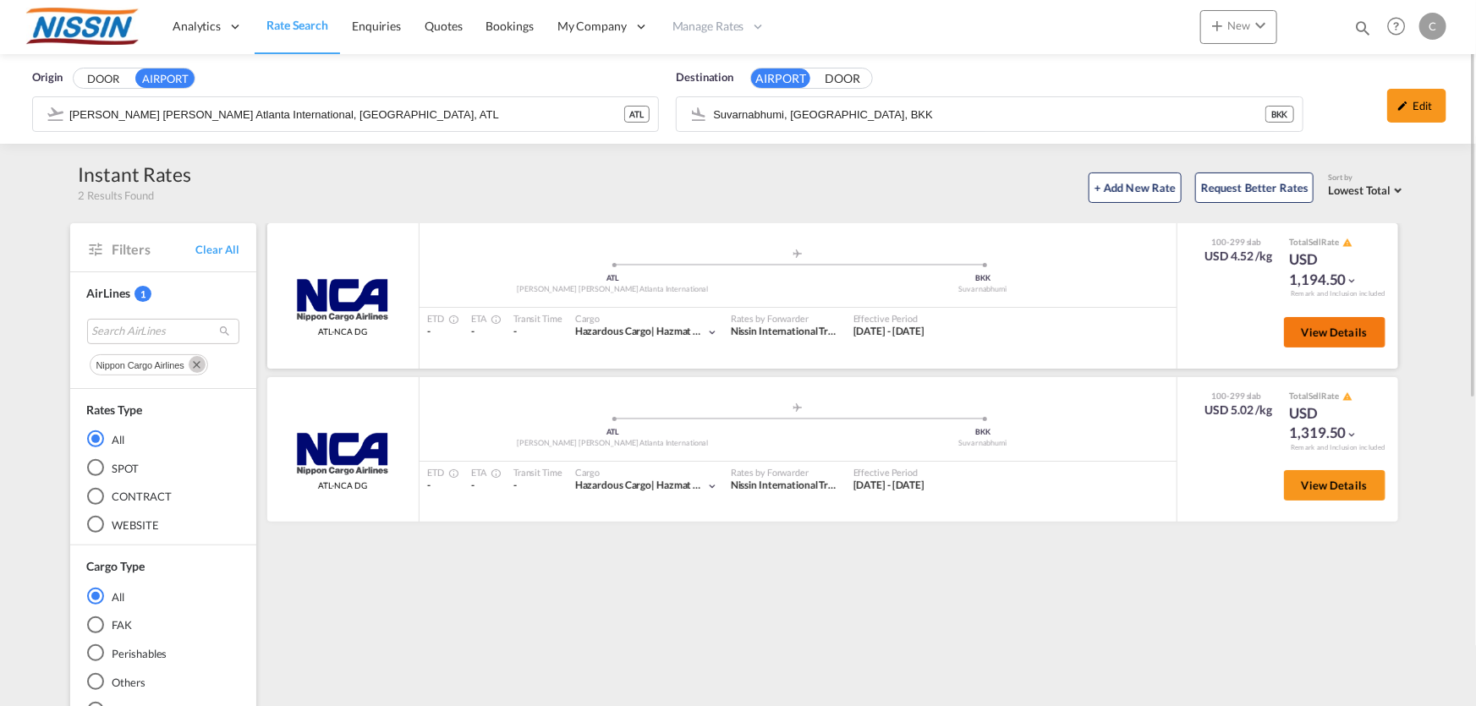
click at [1330, 336] on span "View Details" at bounding box center [1335, 333] width 66 height 14
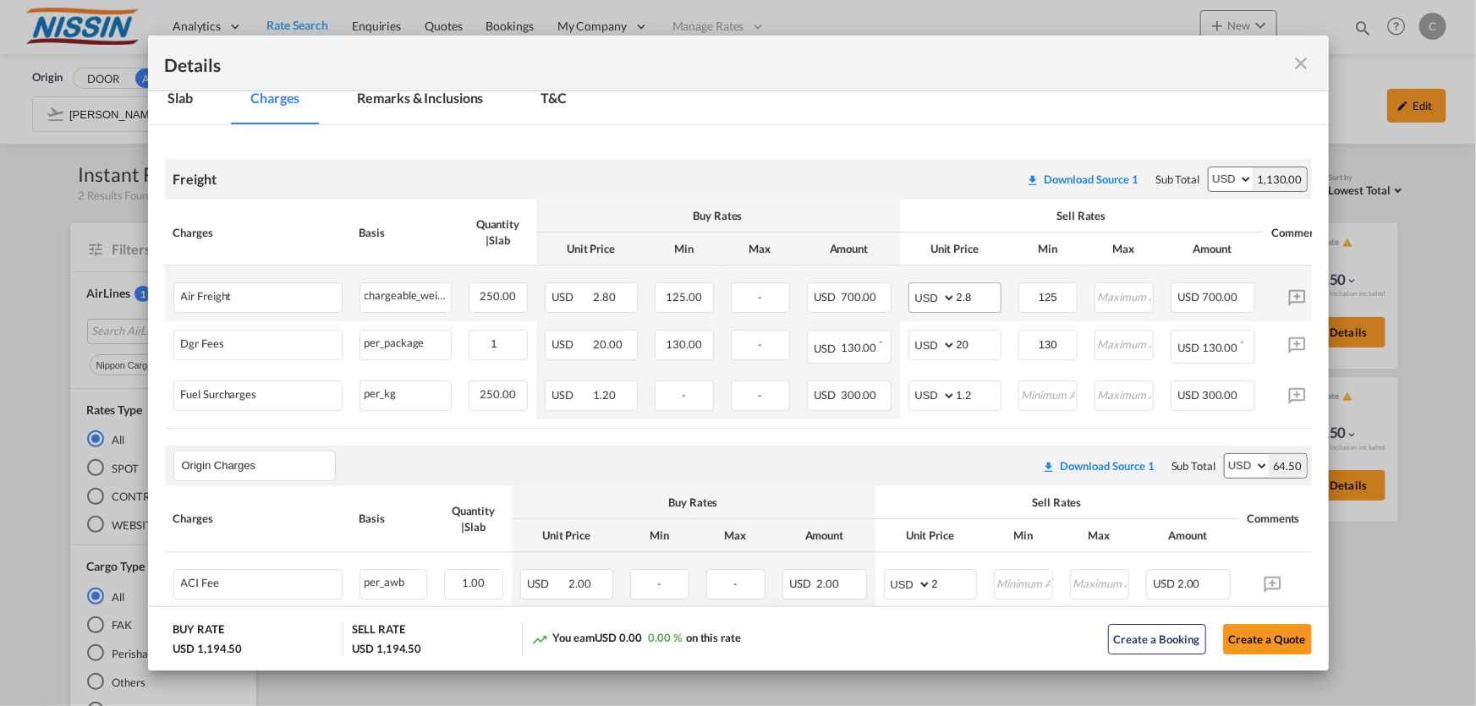
scroll to position [384, 0]
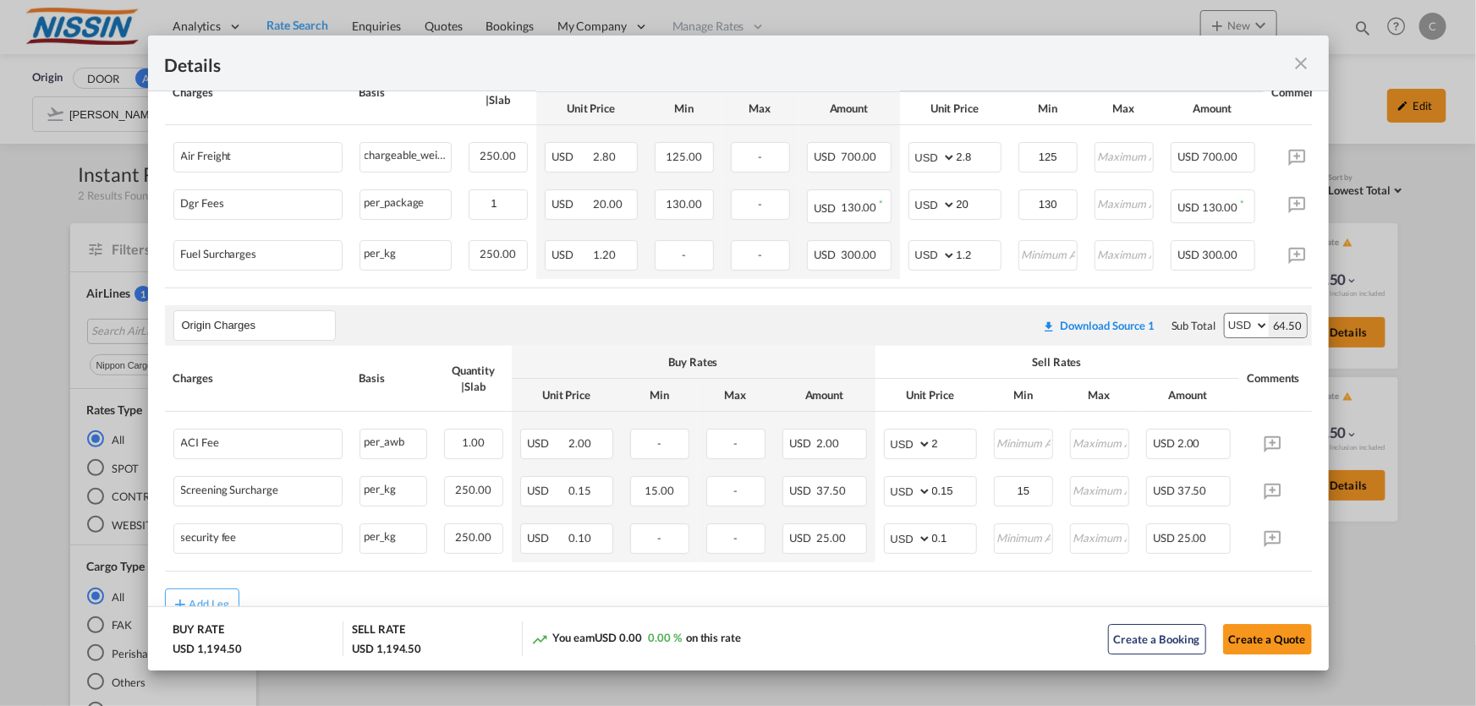
click at [1297, 61] on md-icon "icon-close fg-AAA8AD m-0 cursor" at bounding box center [1302, 63] width 20 height 20
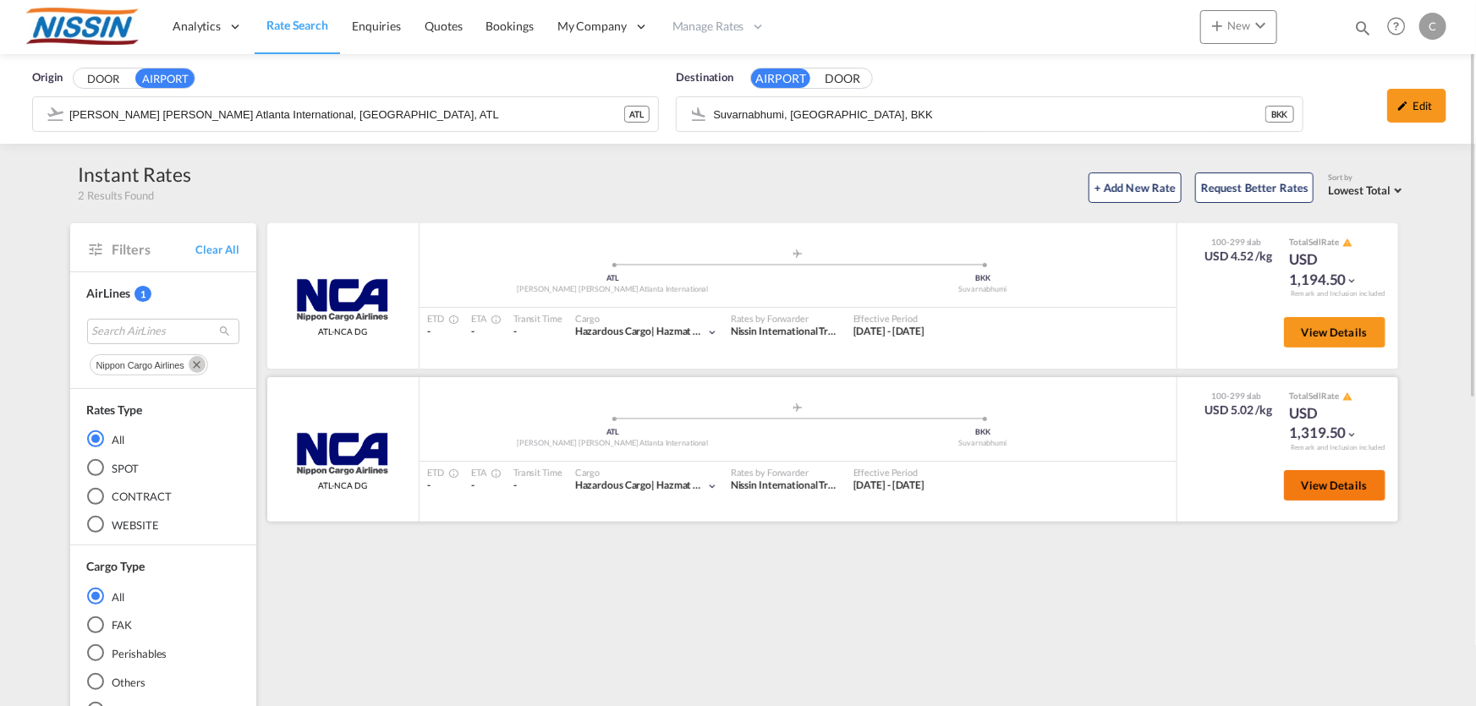
click at [1336, 486] on span "View Details" at bounding box center [1335, 486] width 66 height 14
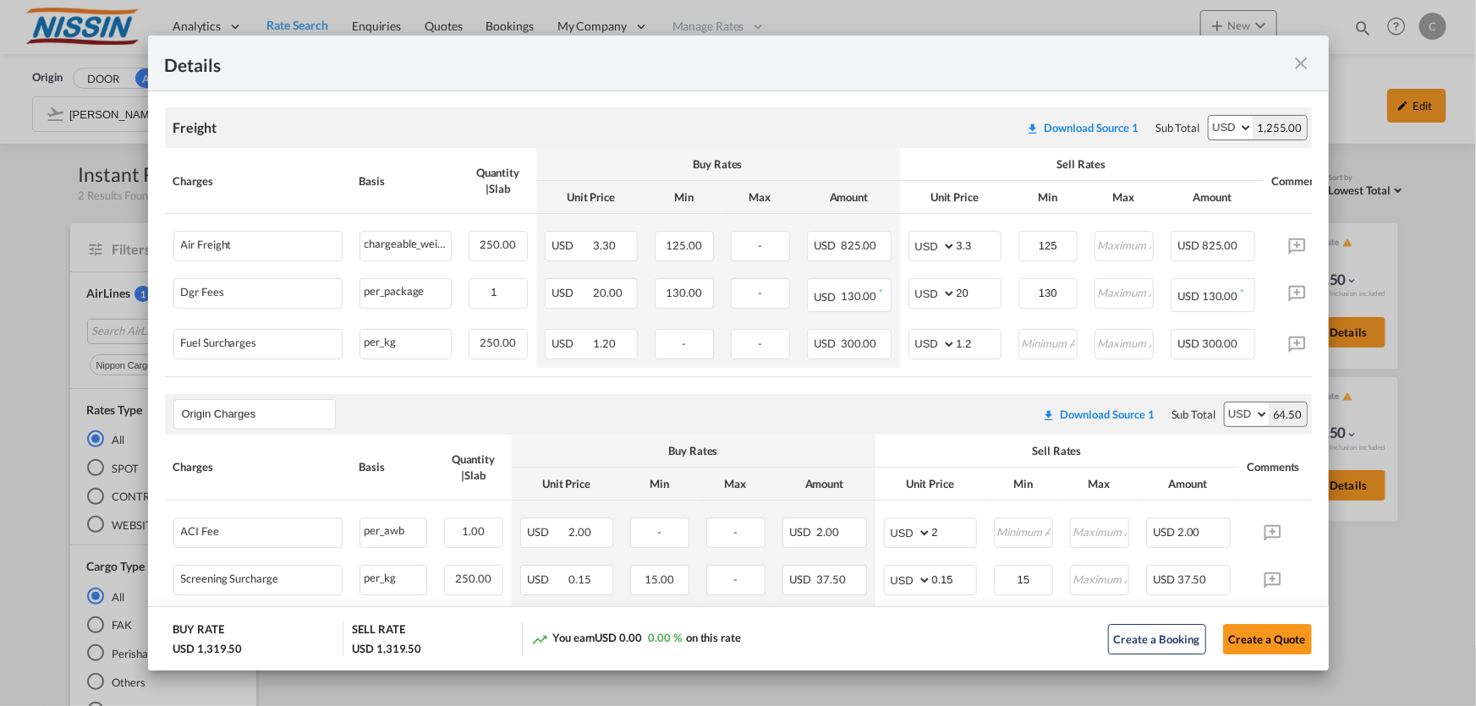
scroll to position [307, 0]
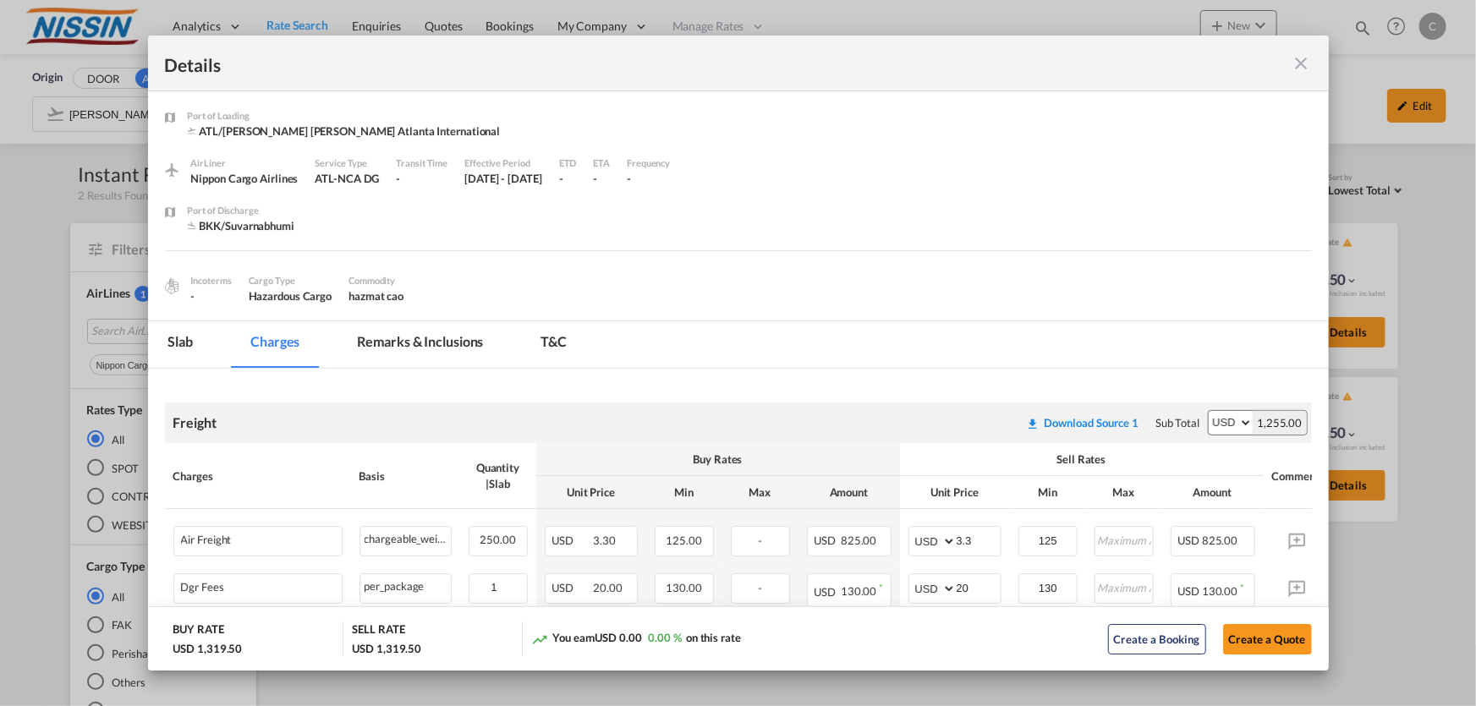
scroll to position [307, 0]
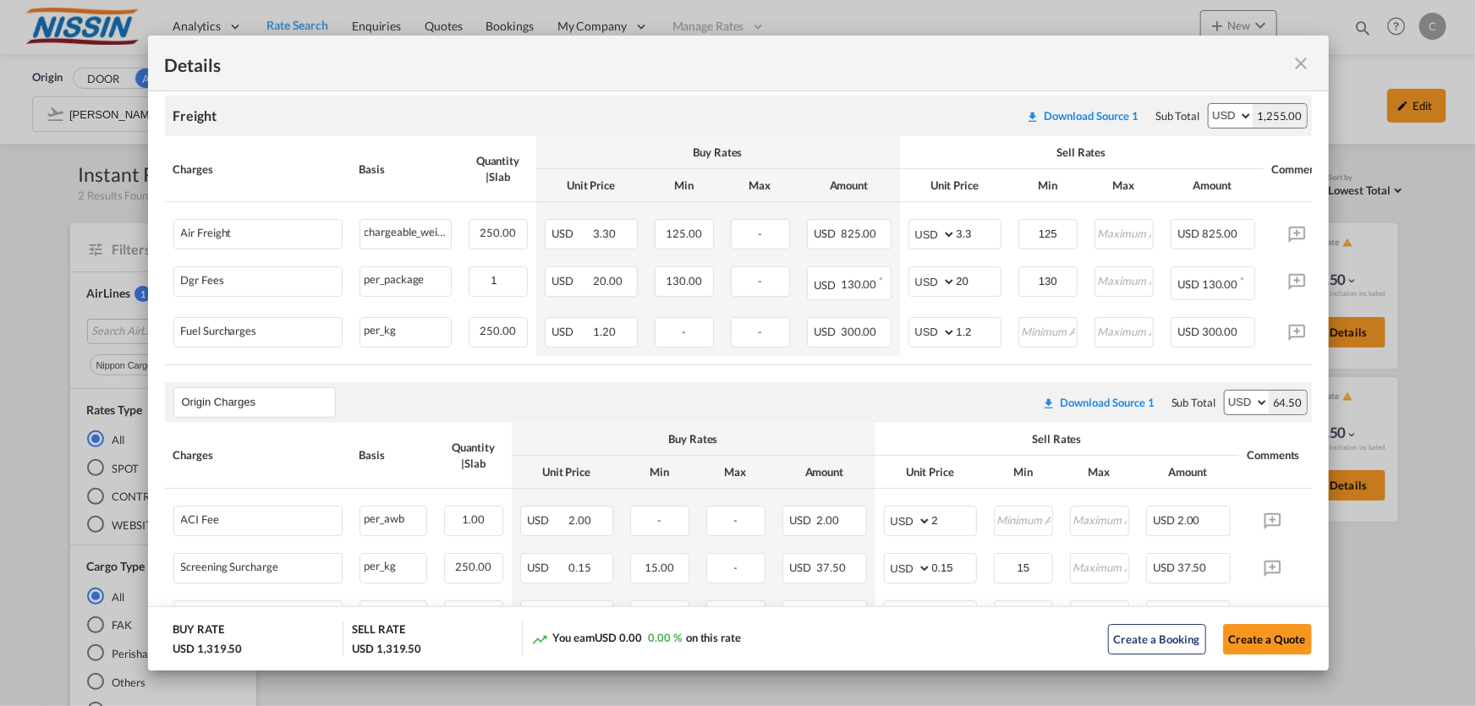
click at [1303, 62] on md-icon "icon-close fg-AAA8AD m-0 cursor" at bounding box center [1302, 63] width 20 height 20
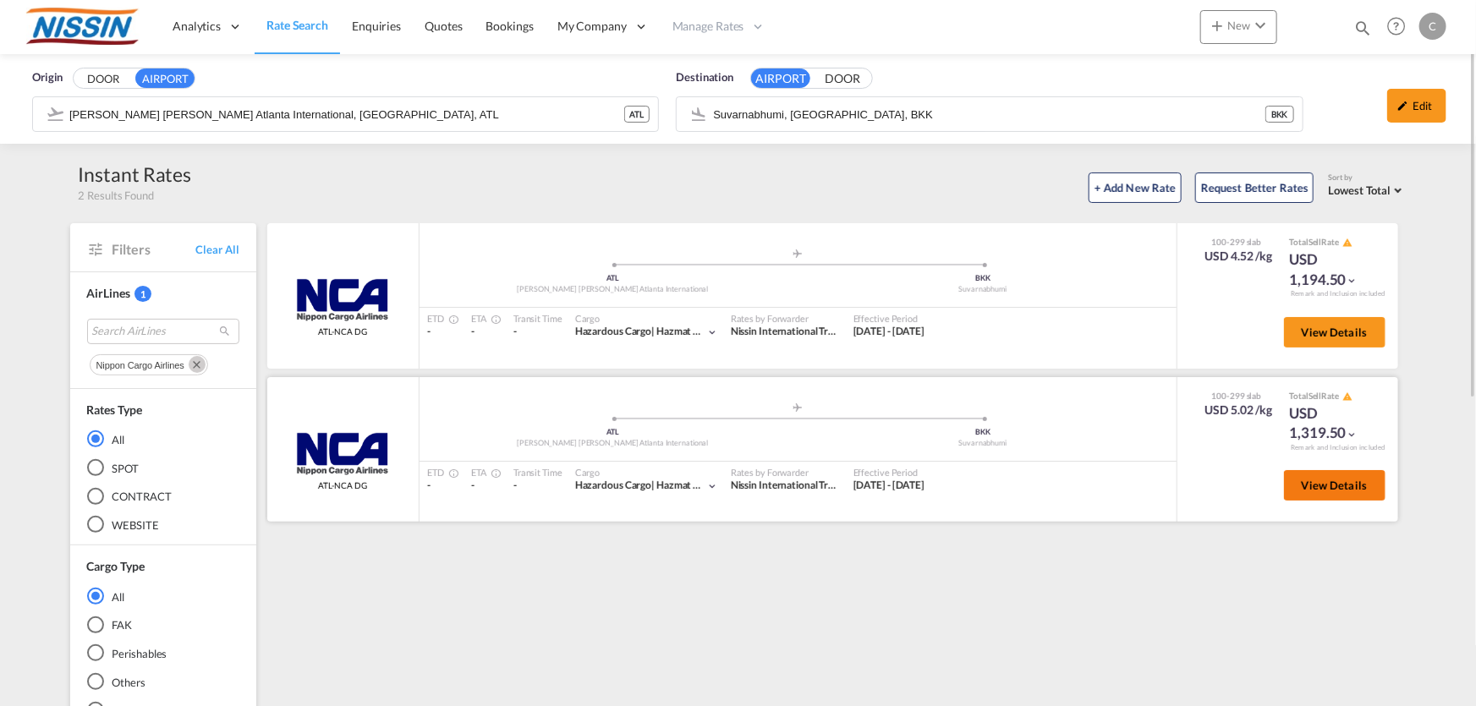
click at [1317, 485] on span "View Details" at bounding box center [1335, 486] width 66 height 14
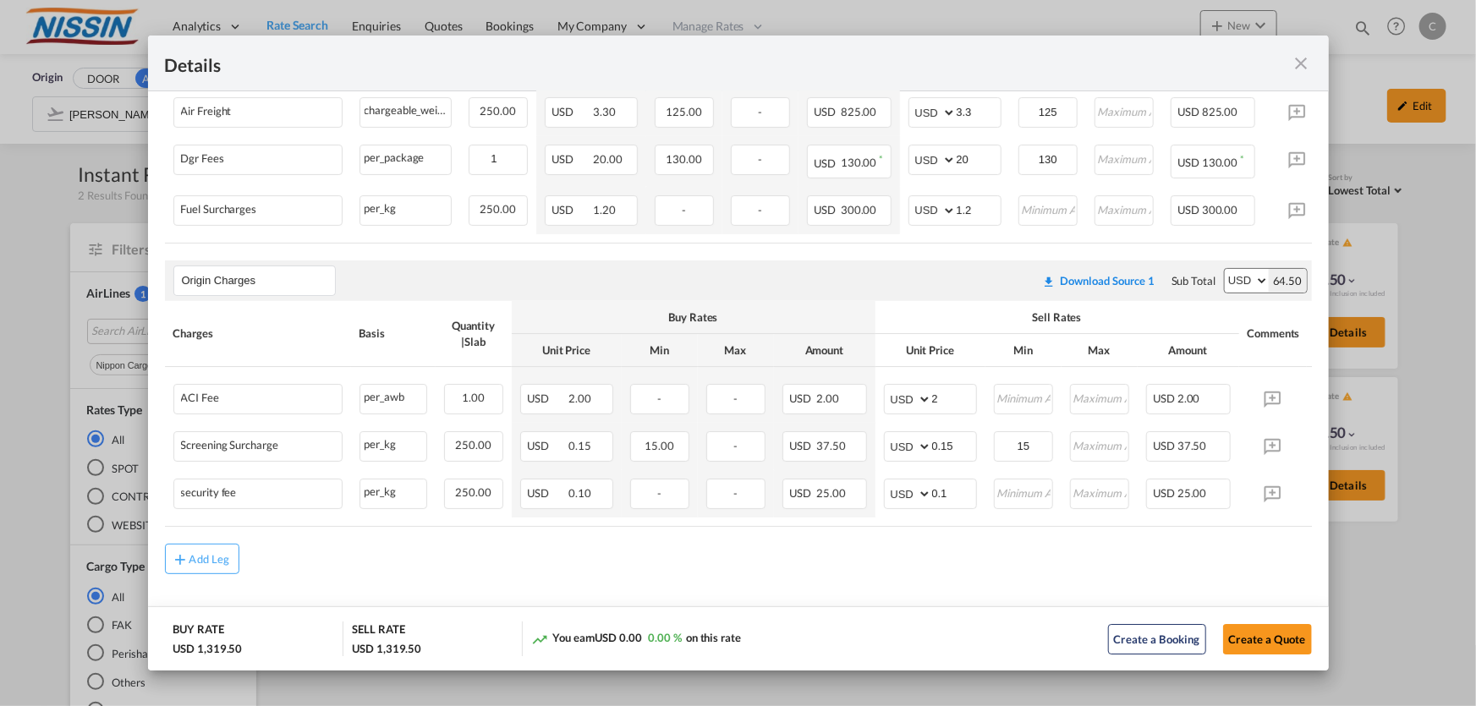
scroll to position [447, 0]
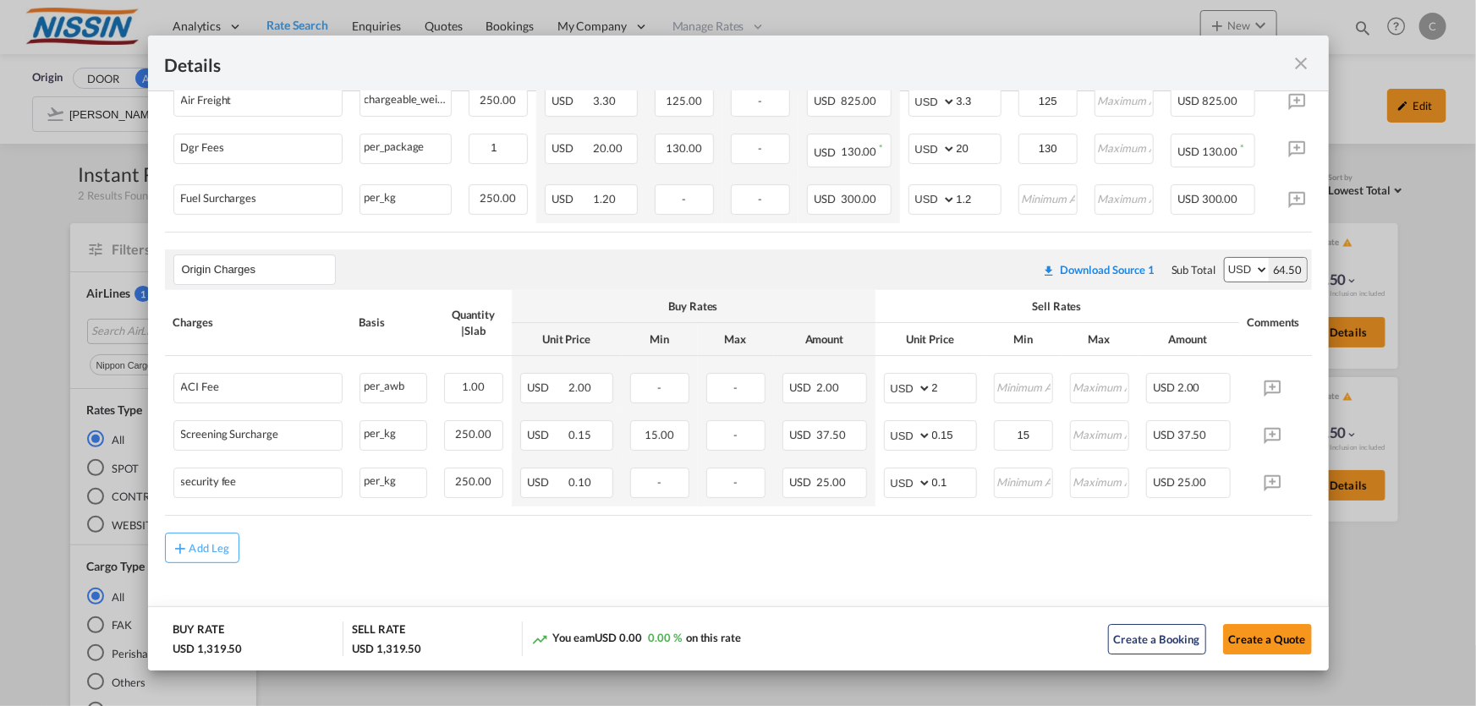
drag, startPoint x: 1296, startPoint y: 62, endPoint x: 1451, endPoint y: 141, distance: 174.1
click at [1297, 62] on md-icon "icon-close fg-AAA8AD m-0 cursor" at bounding box center [1302, 63] width 20 height 20
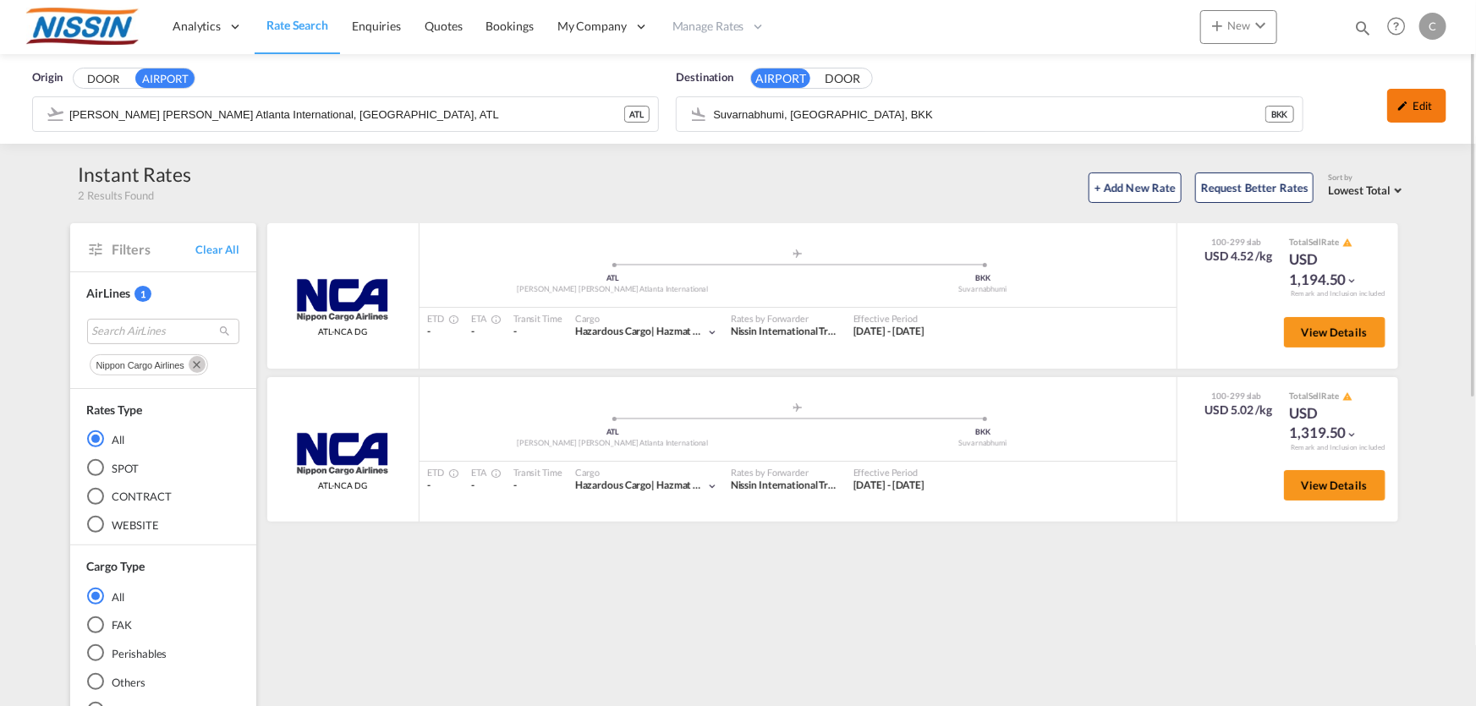
click at [1433, 112] on div "Edit" at bounding box center [1417, 106] width 59 height 34
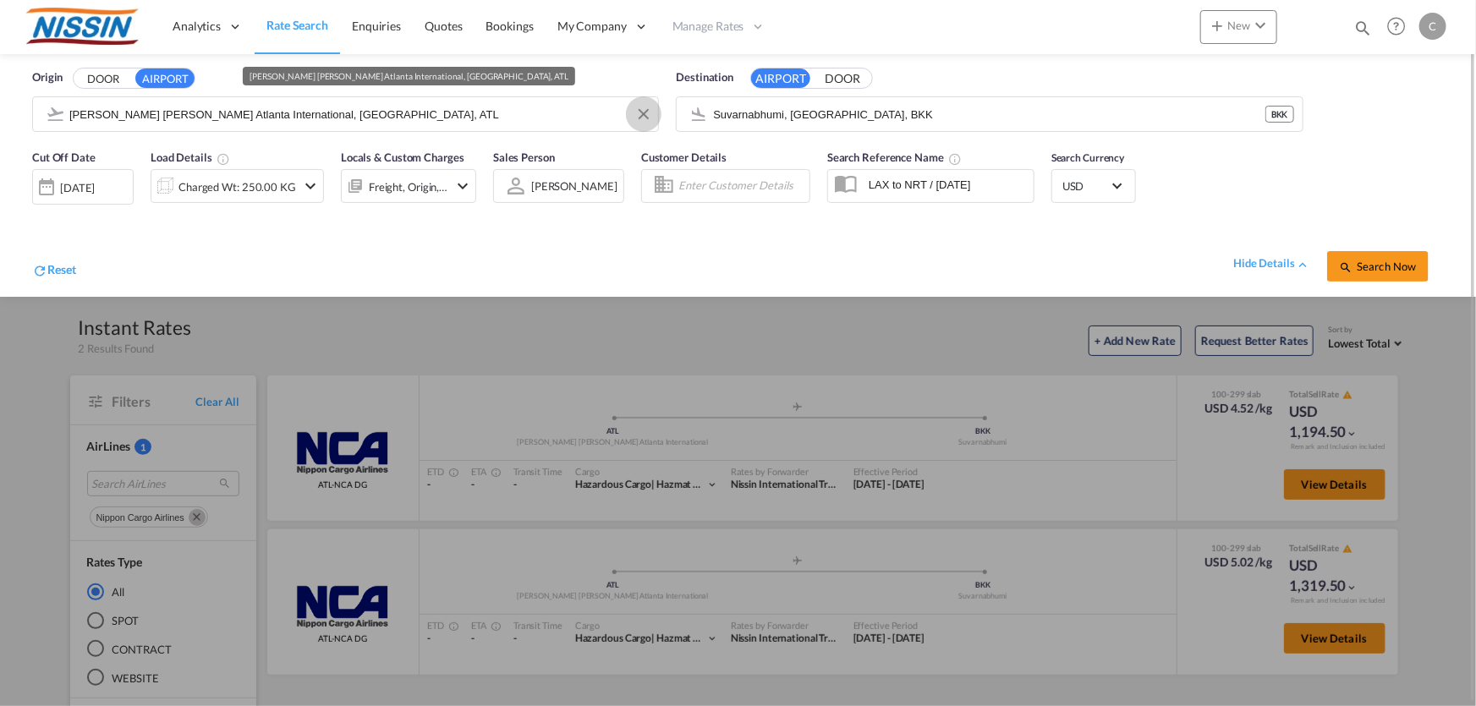
click at [638, 113] on button "Clear Input" at bounding box center [643, 114] width 25 height 25
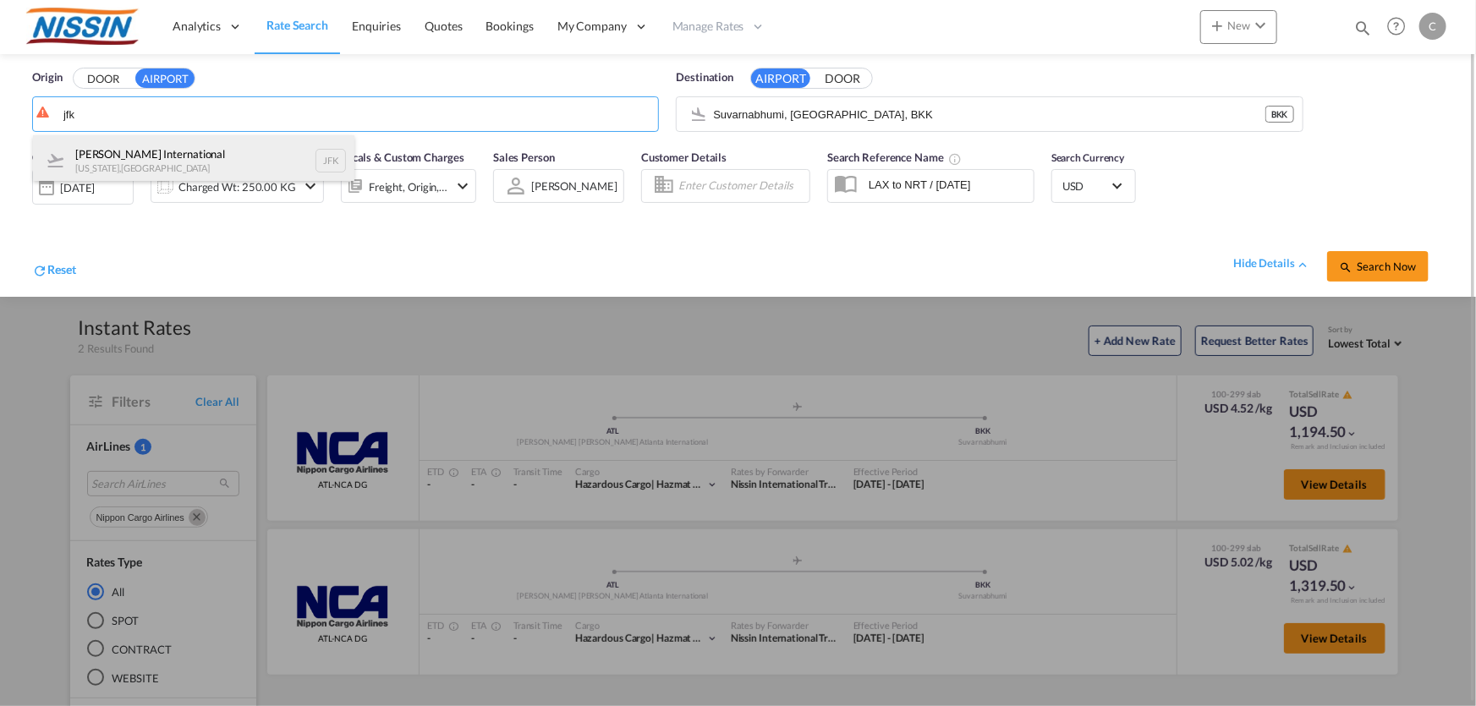
click at [250, 142] on div "John F Kennedy International New York , United States JFK" at bounding box center [194, 160] width 322 height 51
type input "John F Kennedy International, New York, JFK"
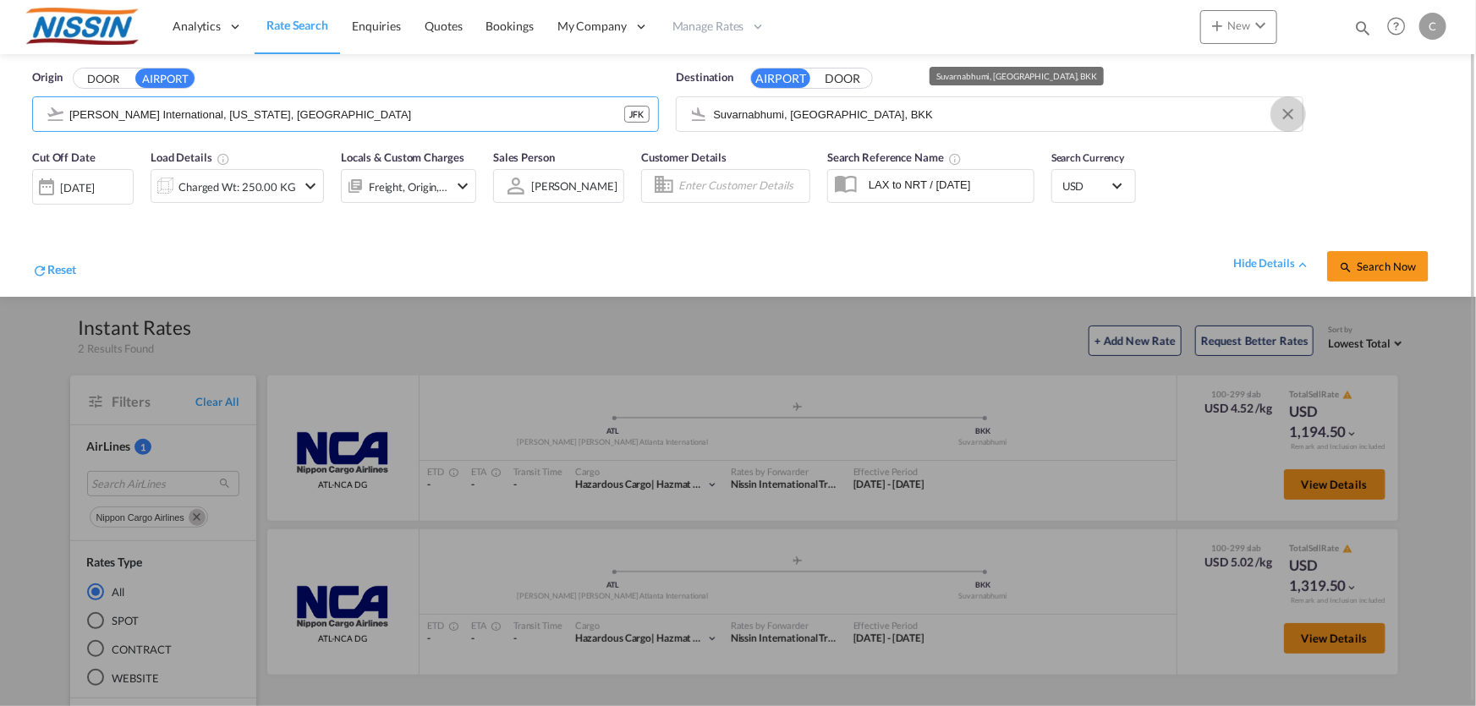
click at [1291, 110] on button "Clear Input" at bounding box center [1288, 114] width 25 height 25
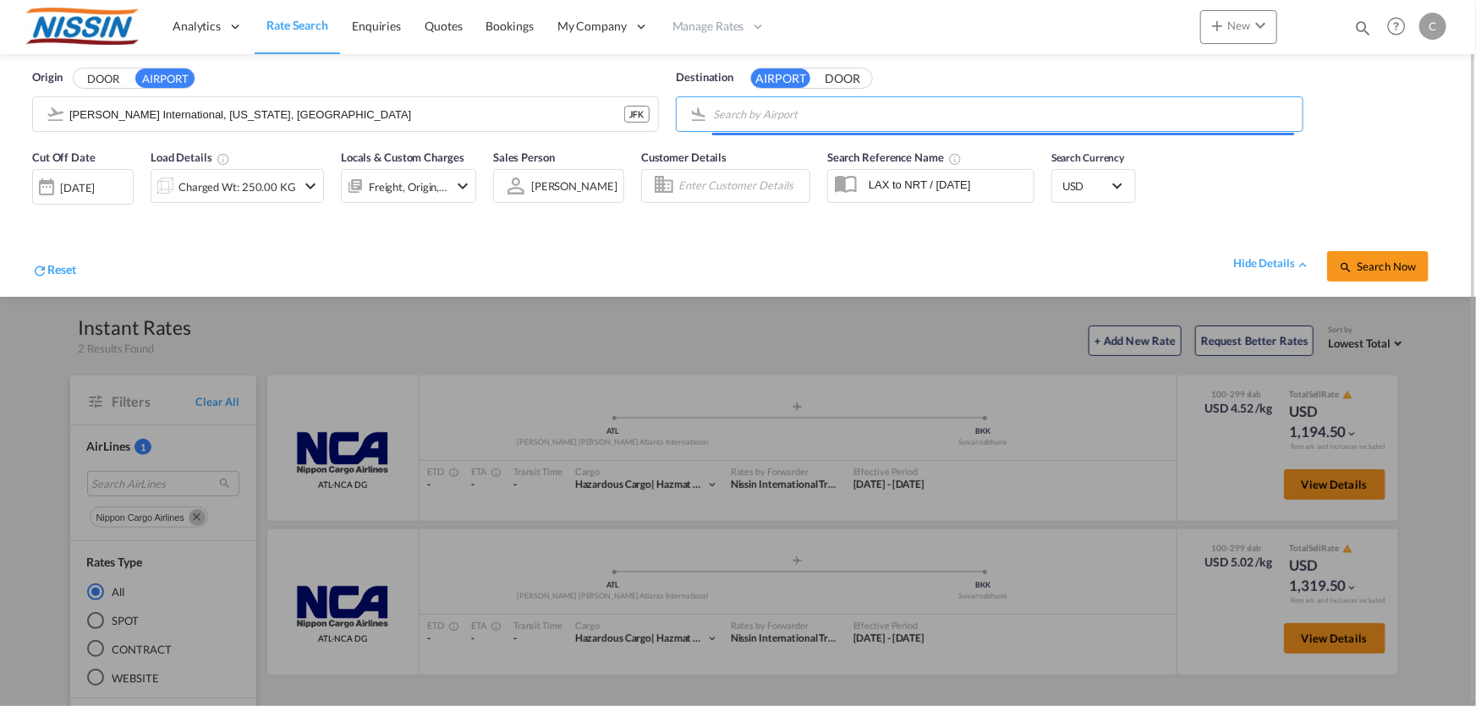
click at [939, 110] on input "Search by Airport" at bounding box center [1003, 114] width 580 height 25
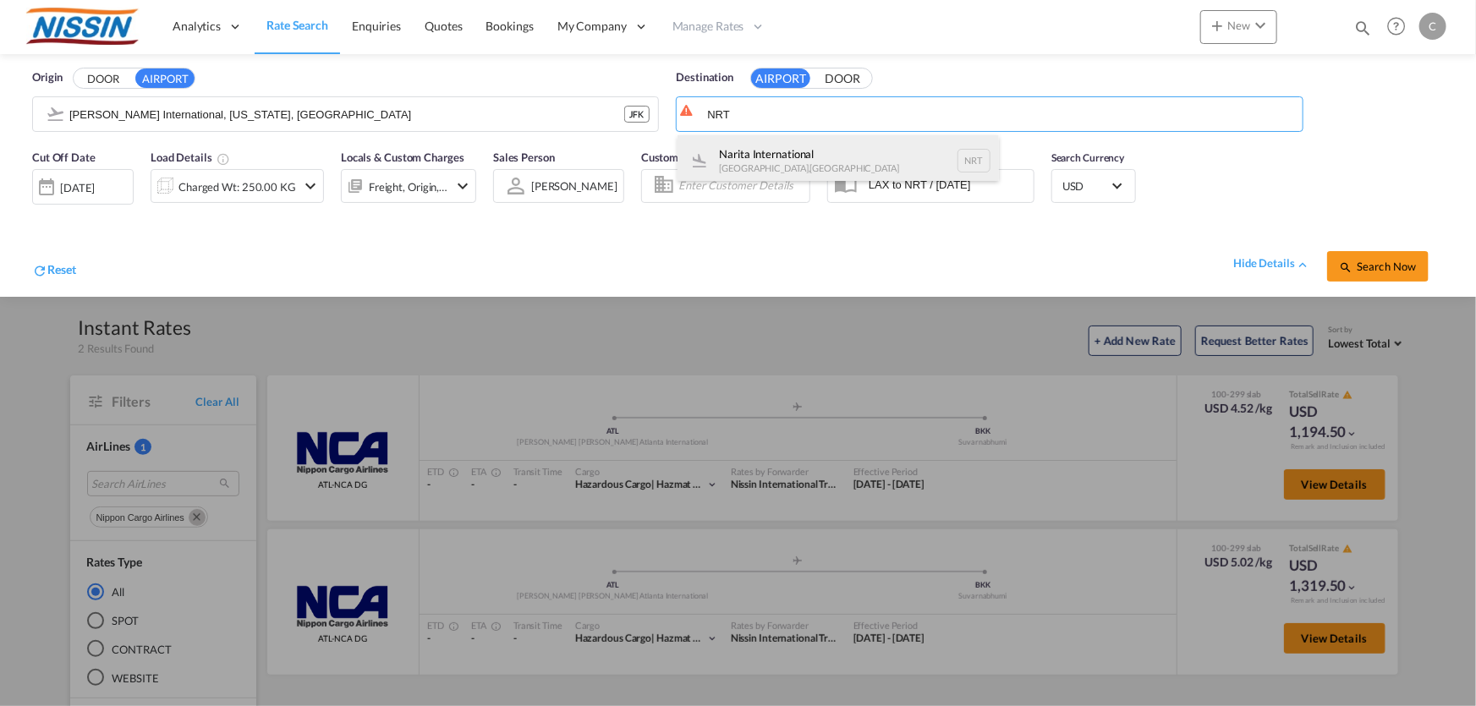
click at [784, 146] on div "Narita International [GEOGRAPHIC_DATA] , [GEOGRAPHIC_DATA] NRT" at bounding box center [839, 160] width 322 height 51
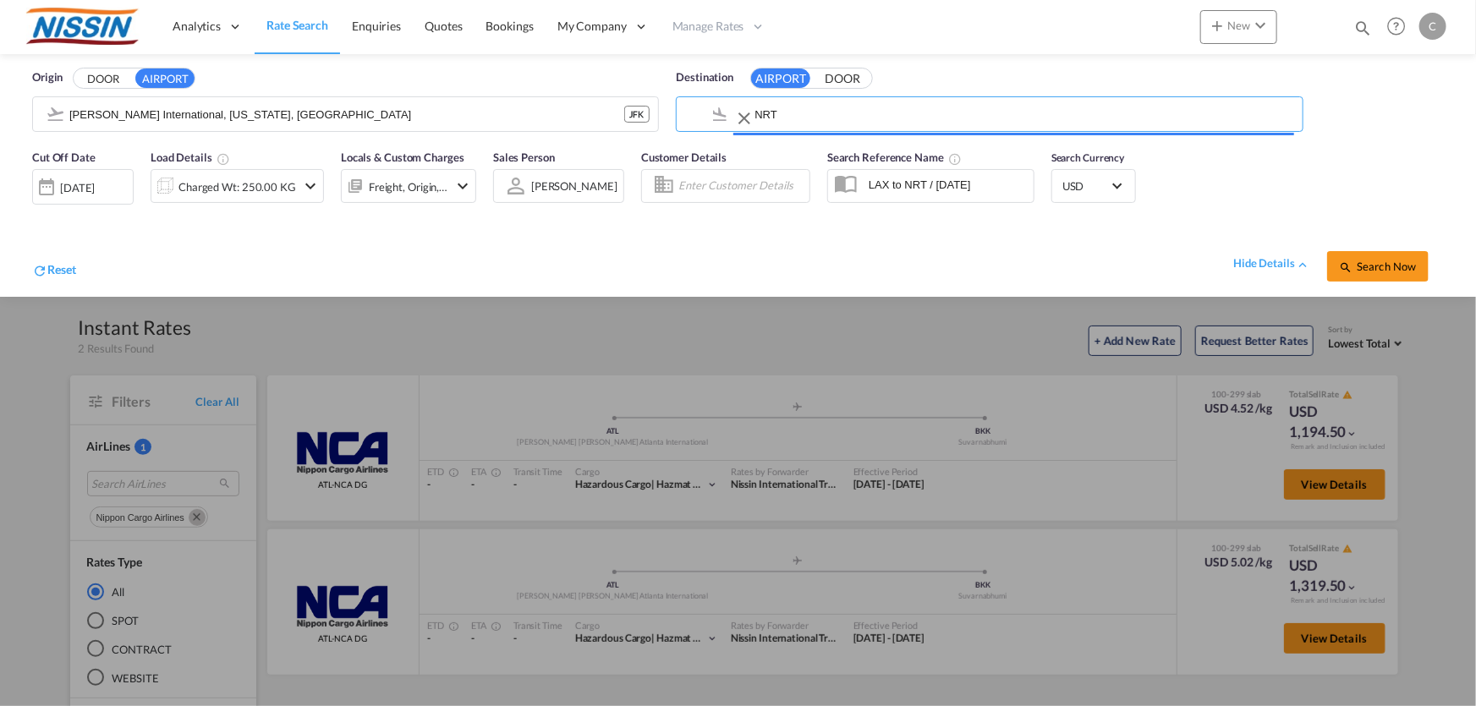
type input "Narita International, [GEOGRAPHIC_DATA], NRT"
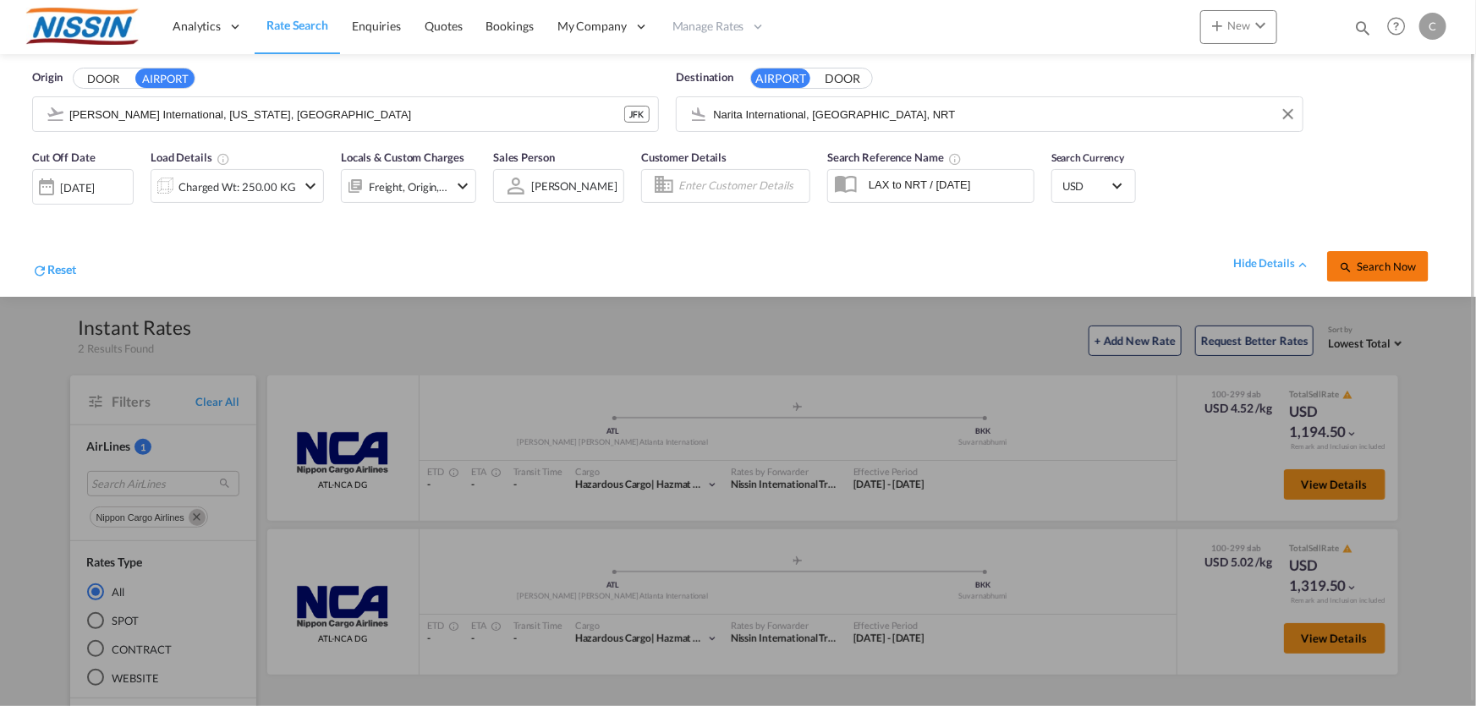
click at [1382, 271] on span "Search Now" at bounding box center [1377, 267] width 77 height 14
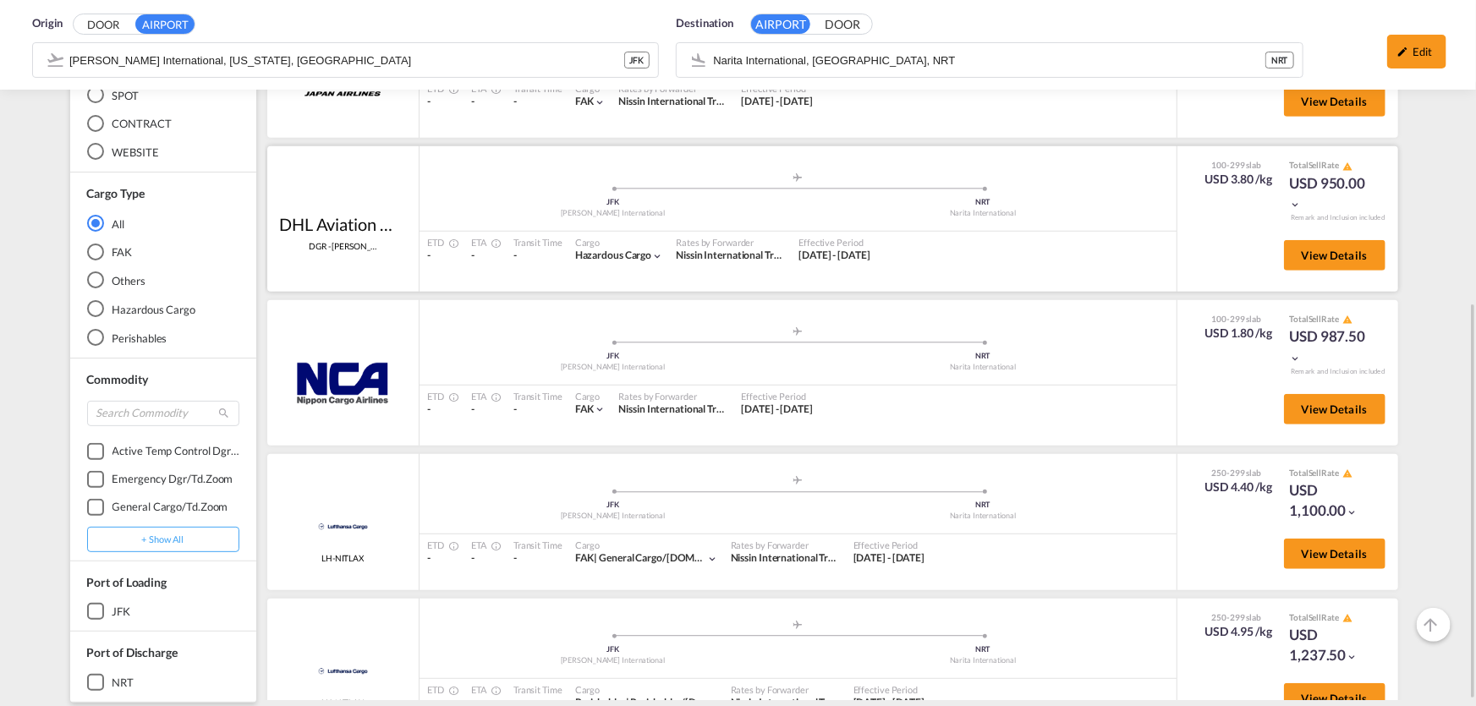
scroll to position [547, 0]
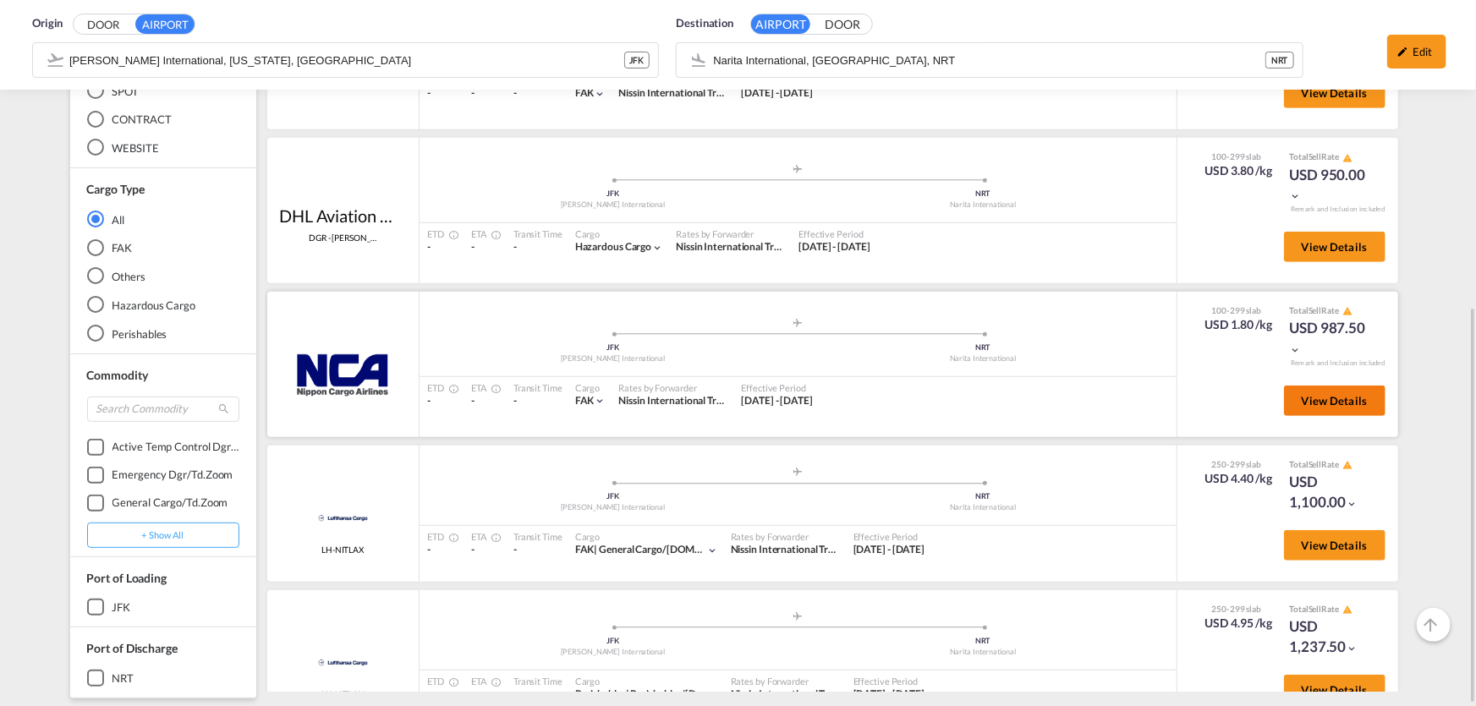
click at [1320, 407] on button "View Details" at bounding box center [1335, 401] width 102 height 30
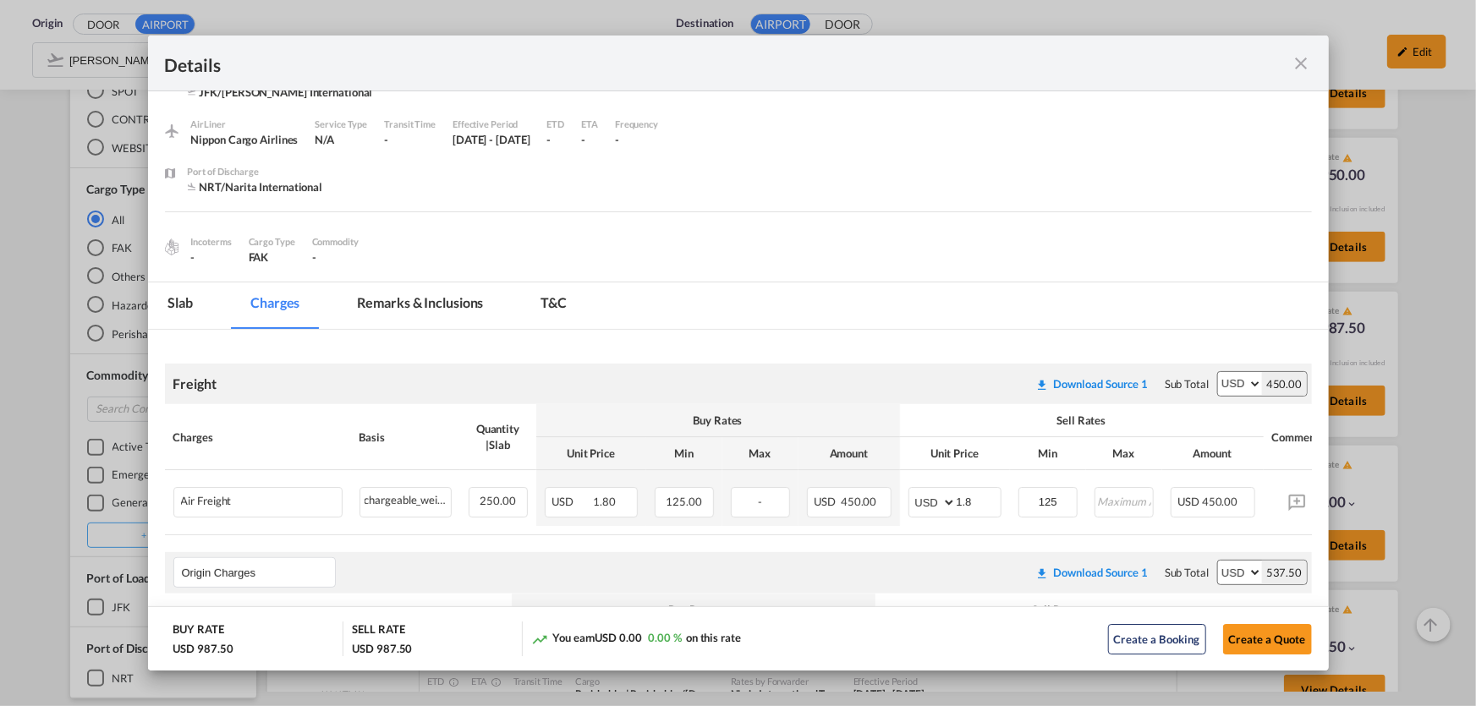
scroll to position [0, 0]
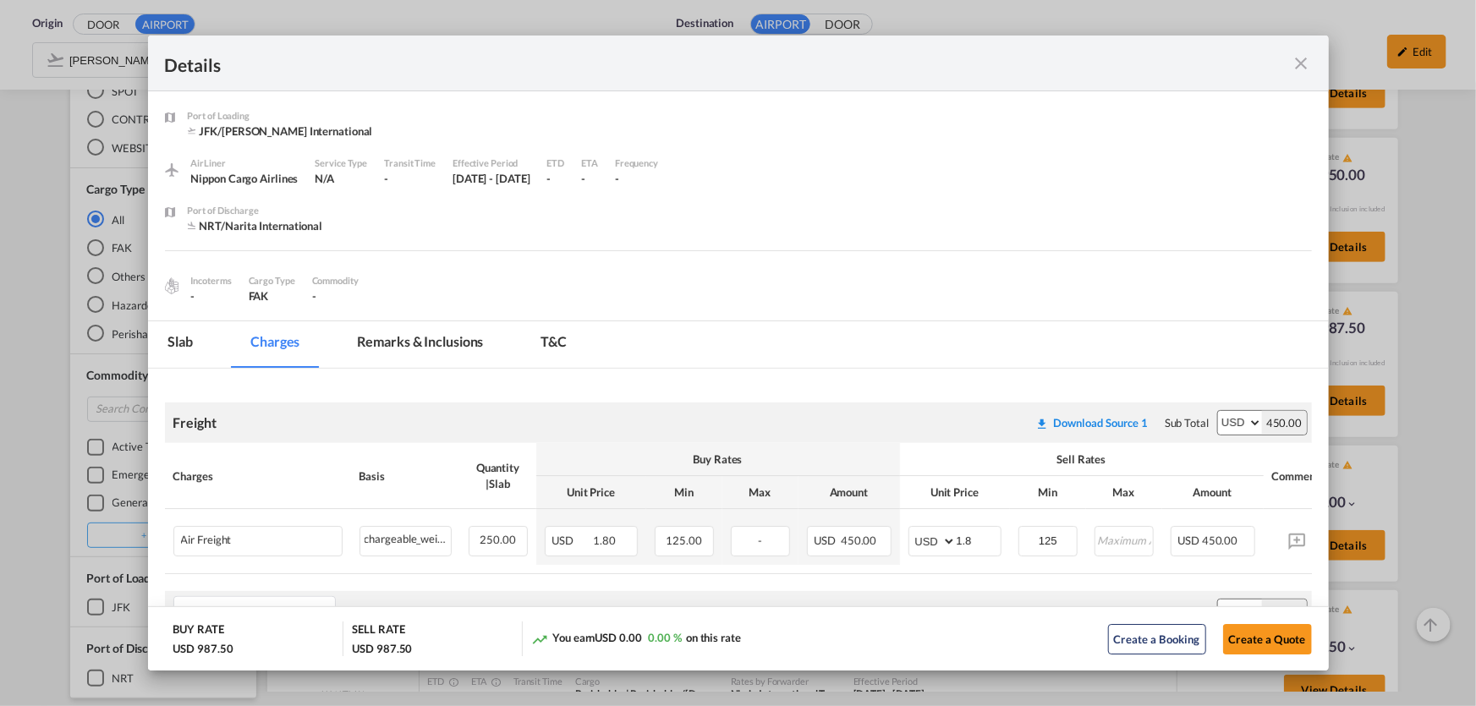
click at [1299, 54] on md-icon "icon-close fg-AAA8AD m-0 cursor" at bounding box center [1302, 63] width 20 height 20
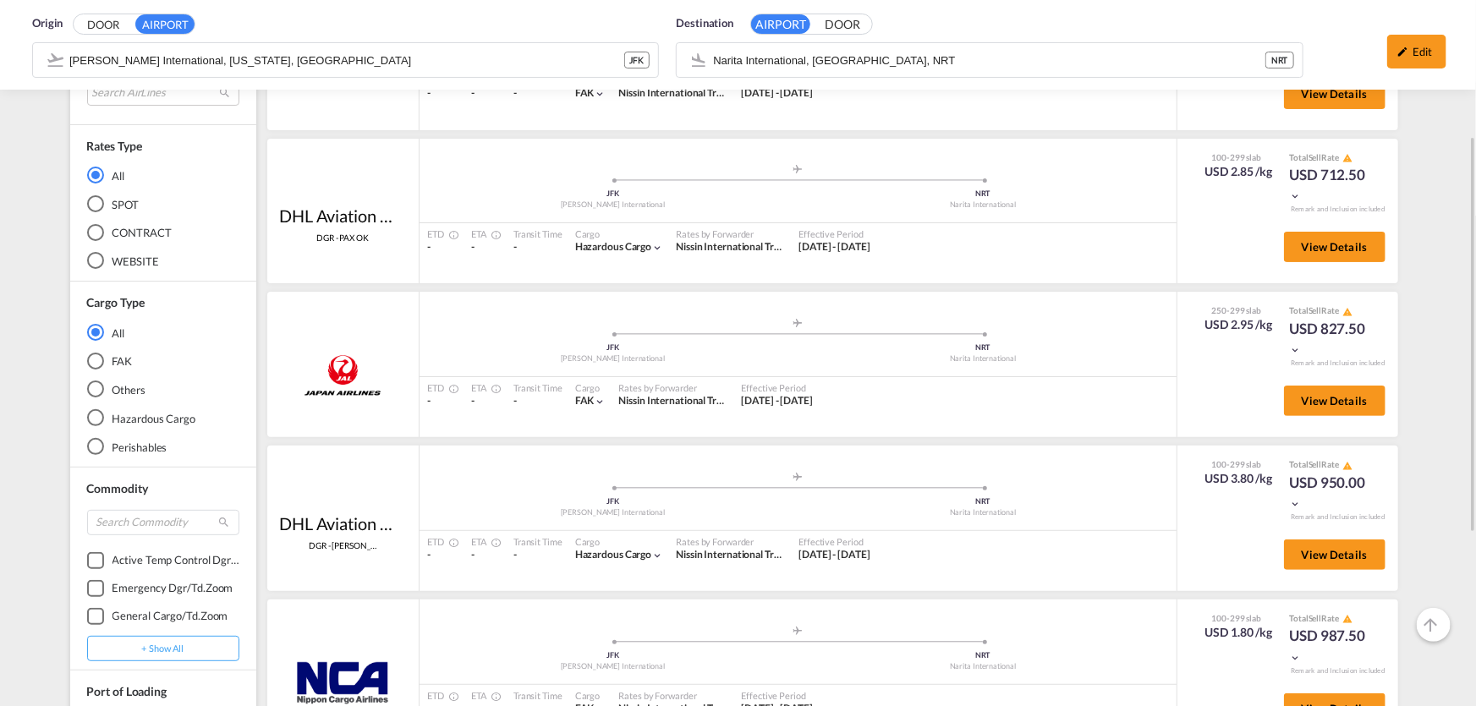
scroll to position [8, 0]
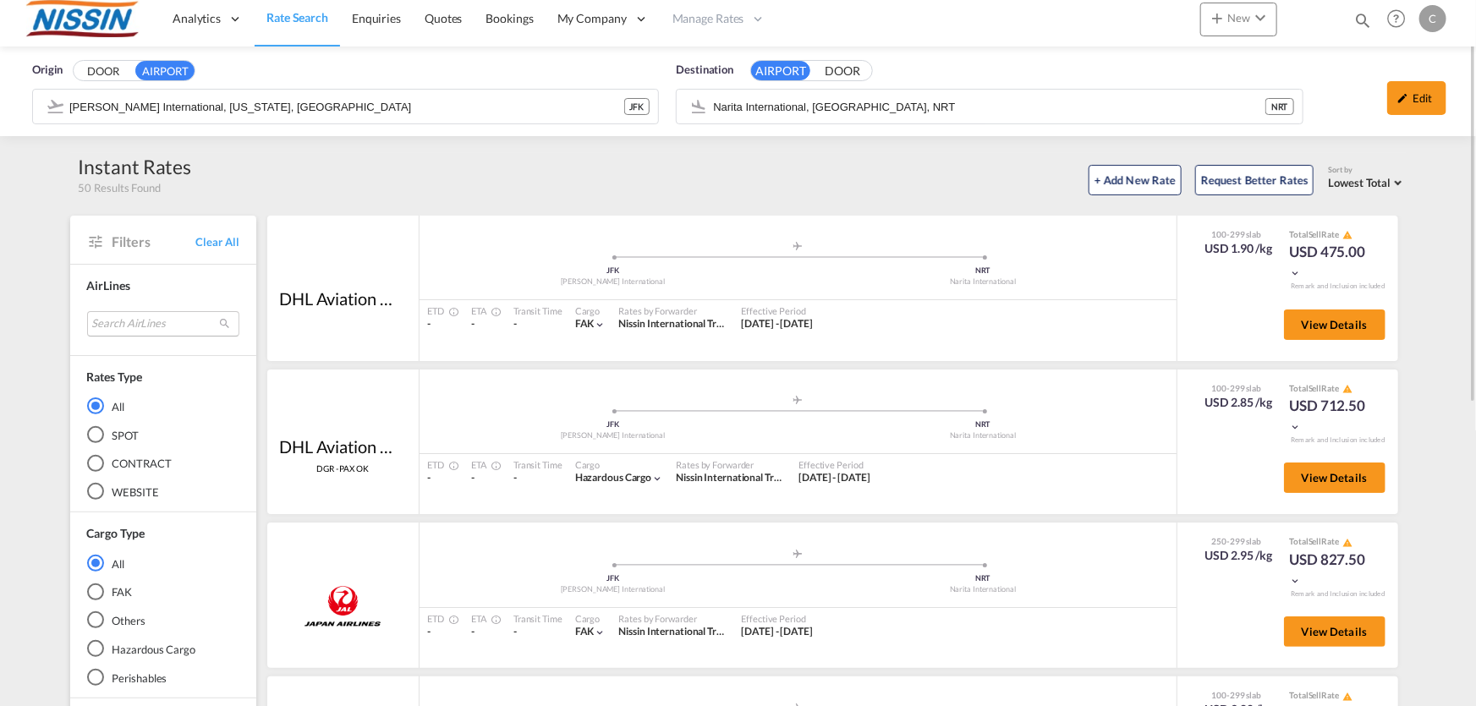
click at [154, 316] on md-select "Search AirLines air express s.a. cma cgm air cargo ddwl logistics fast logistic…" at bounding box center [163, 323] width 152 height 25
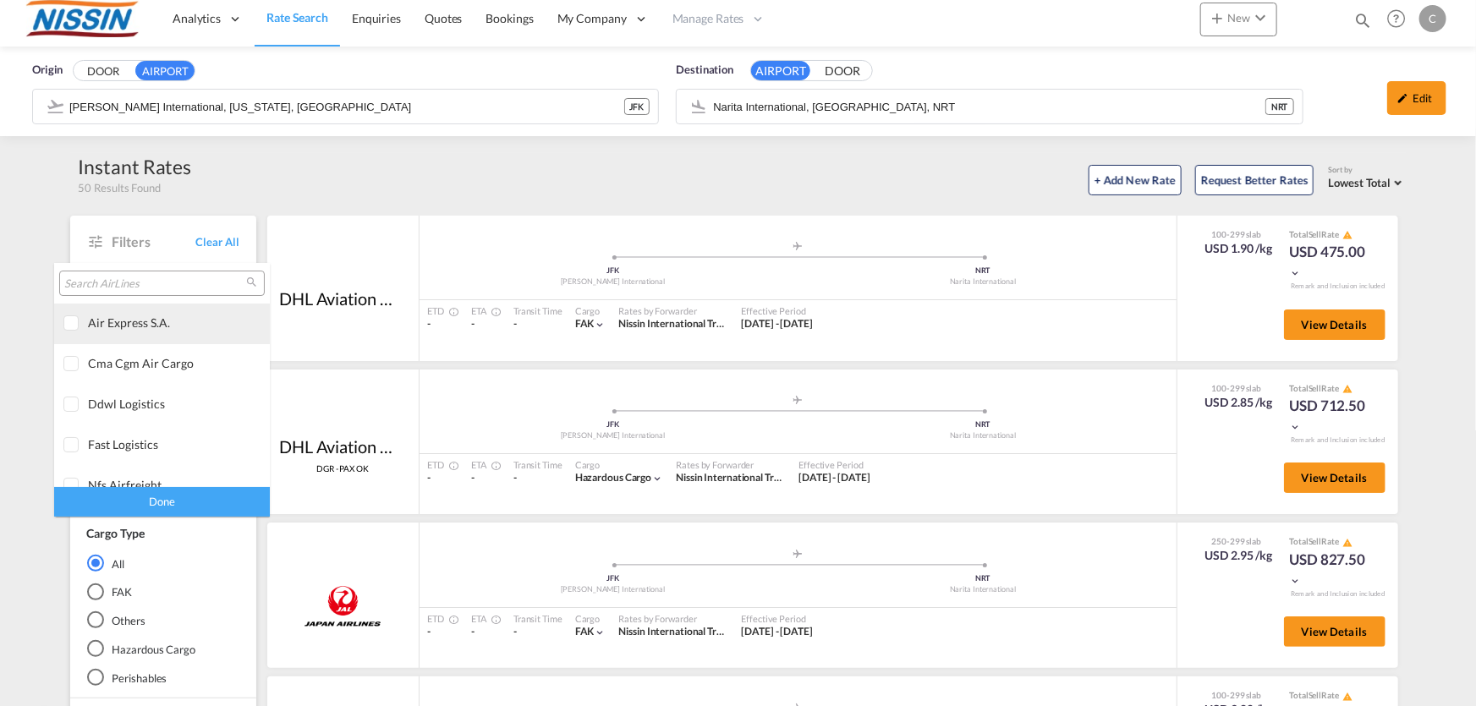
type md-option "[object Object]"
click at [170, 285] on input "search" at bounding box center [155, 284] width 182 height 15
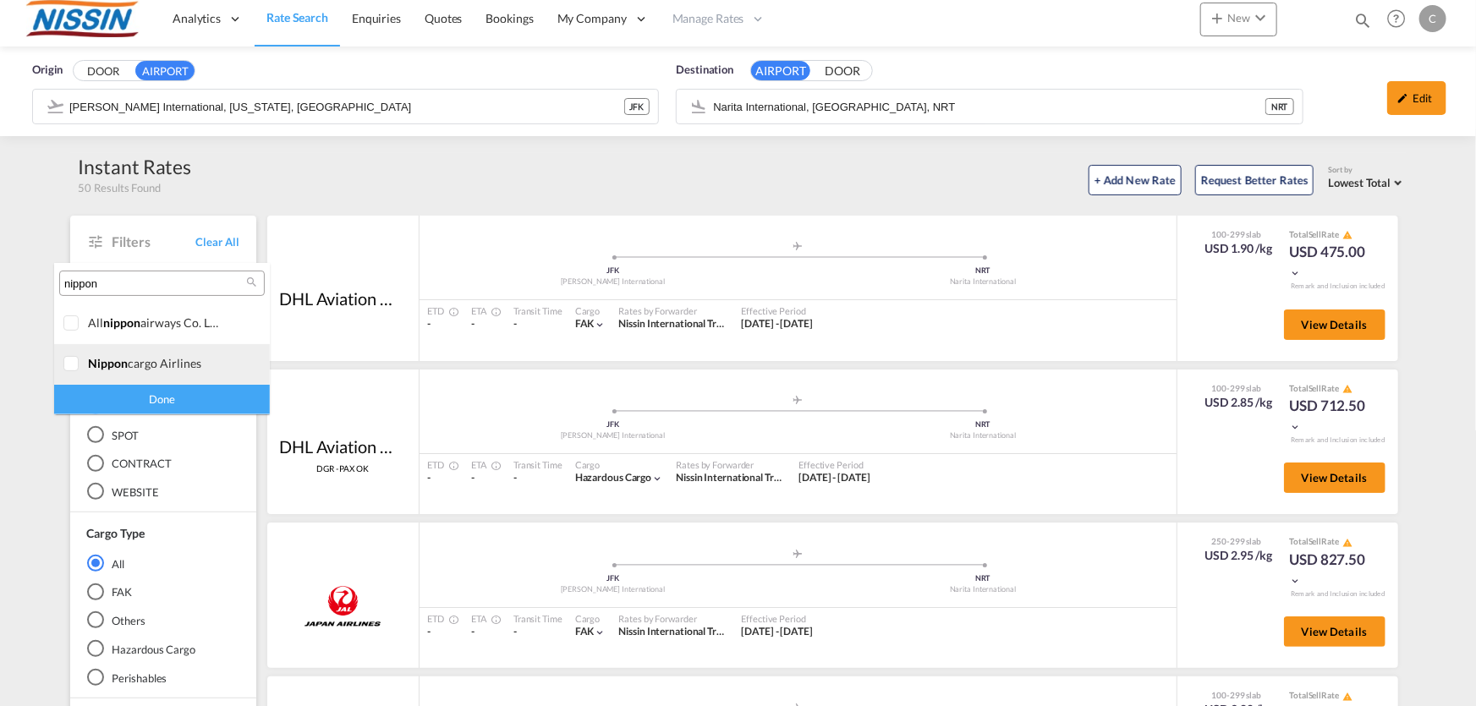
type input "nippon"
click at [72, 366] on div at bounding box center [71, 364] width 17 height 17
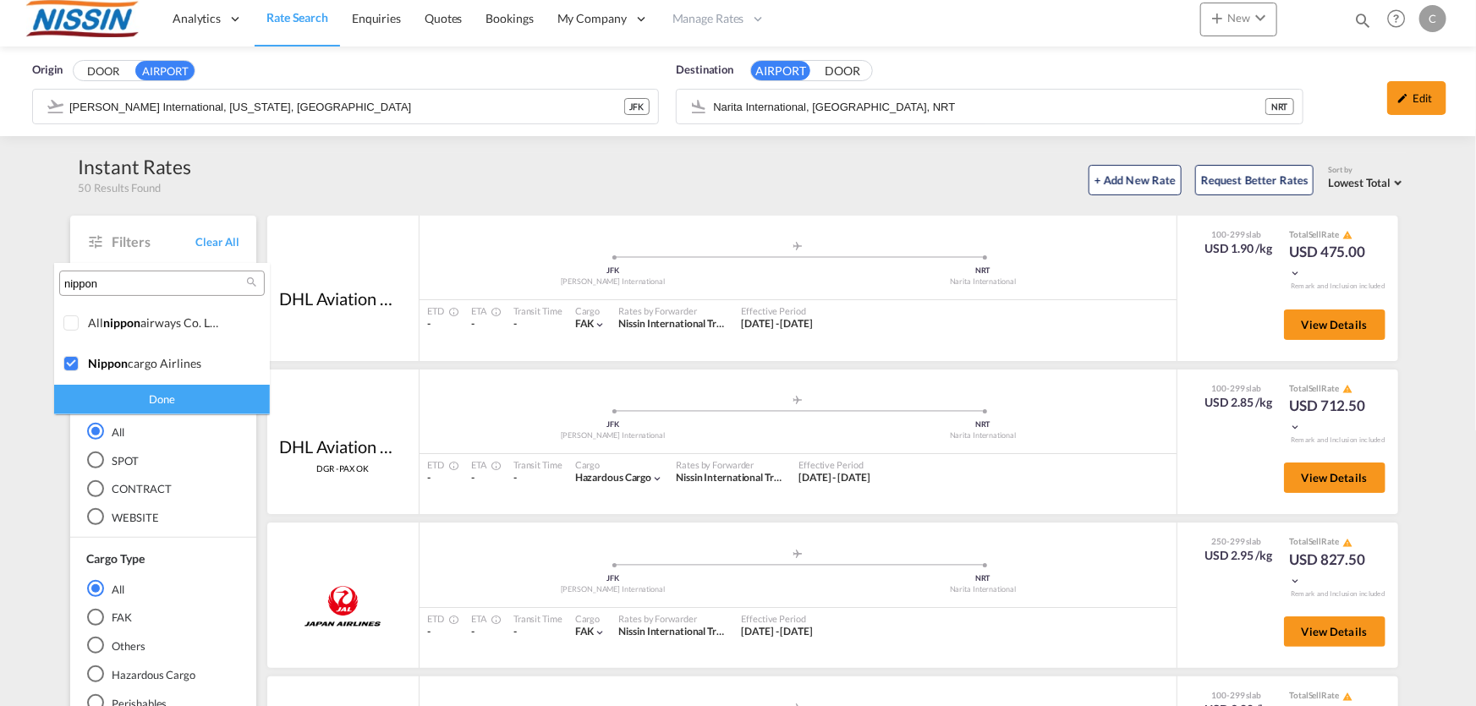
click at [140, 402] on div "Done" at bounding box center [162, 400] width 216 height 30
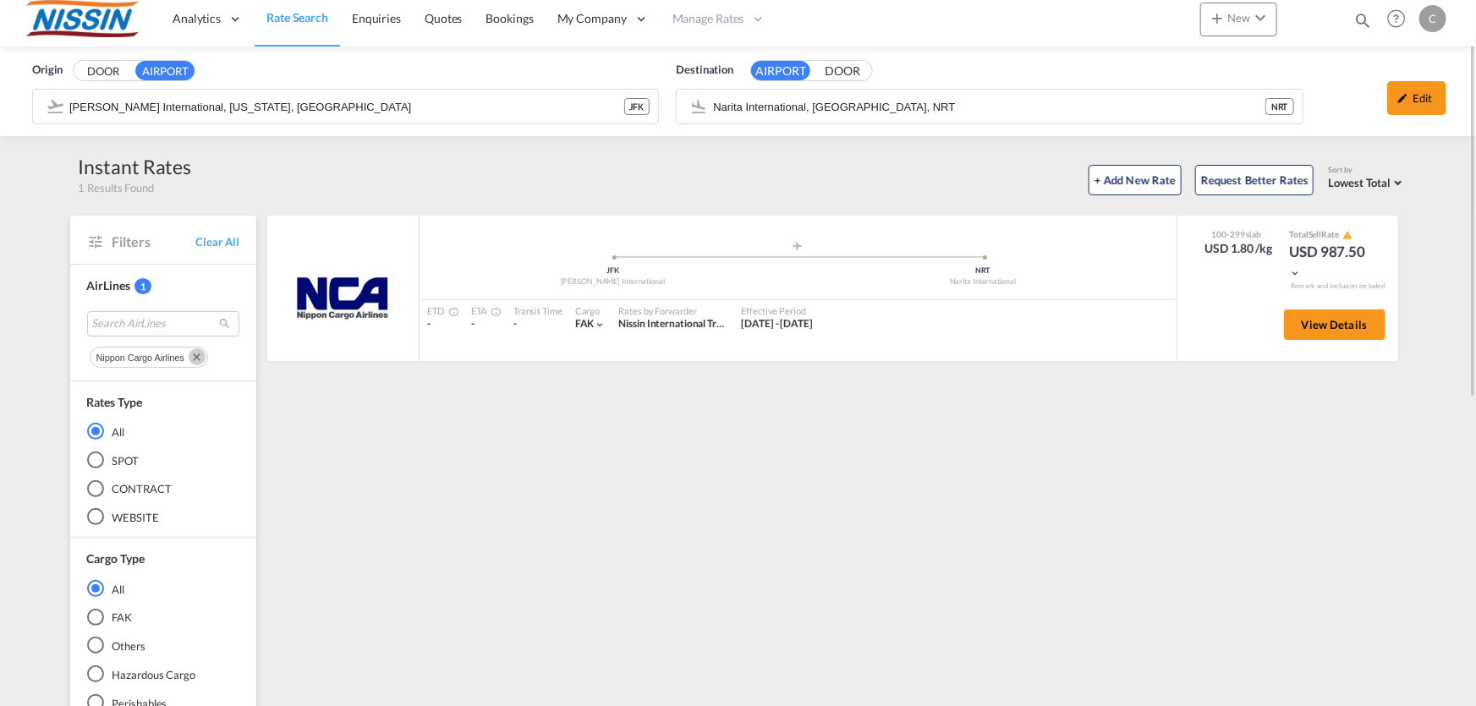
scroll to position [0, 0]
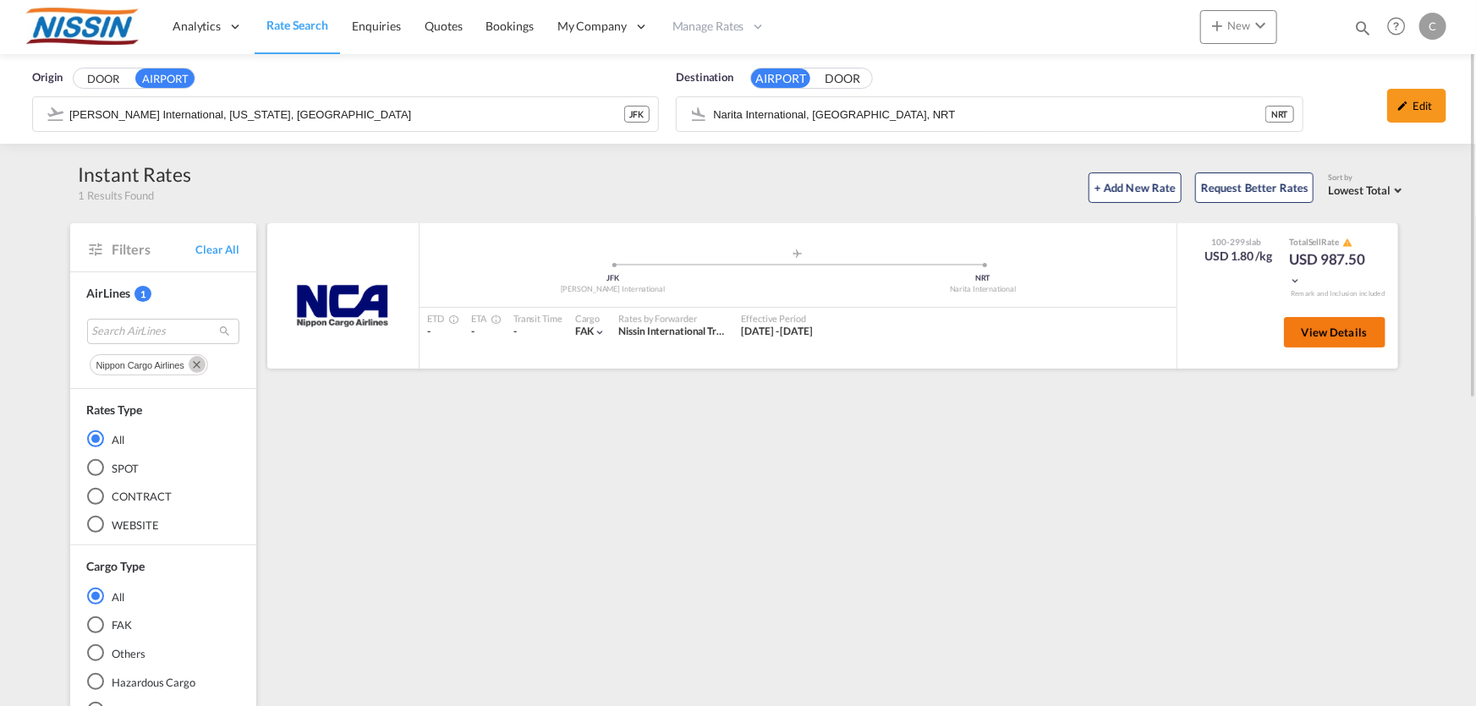
click at [1328, 323] on button "View Details" at bounding box center [1335, 332] width 102 height 30
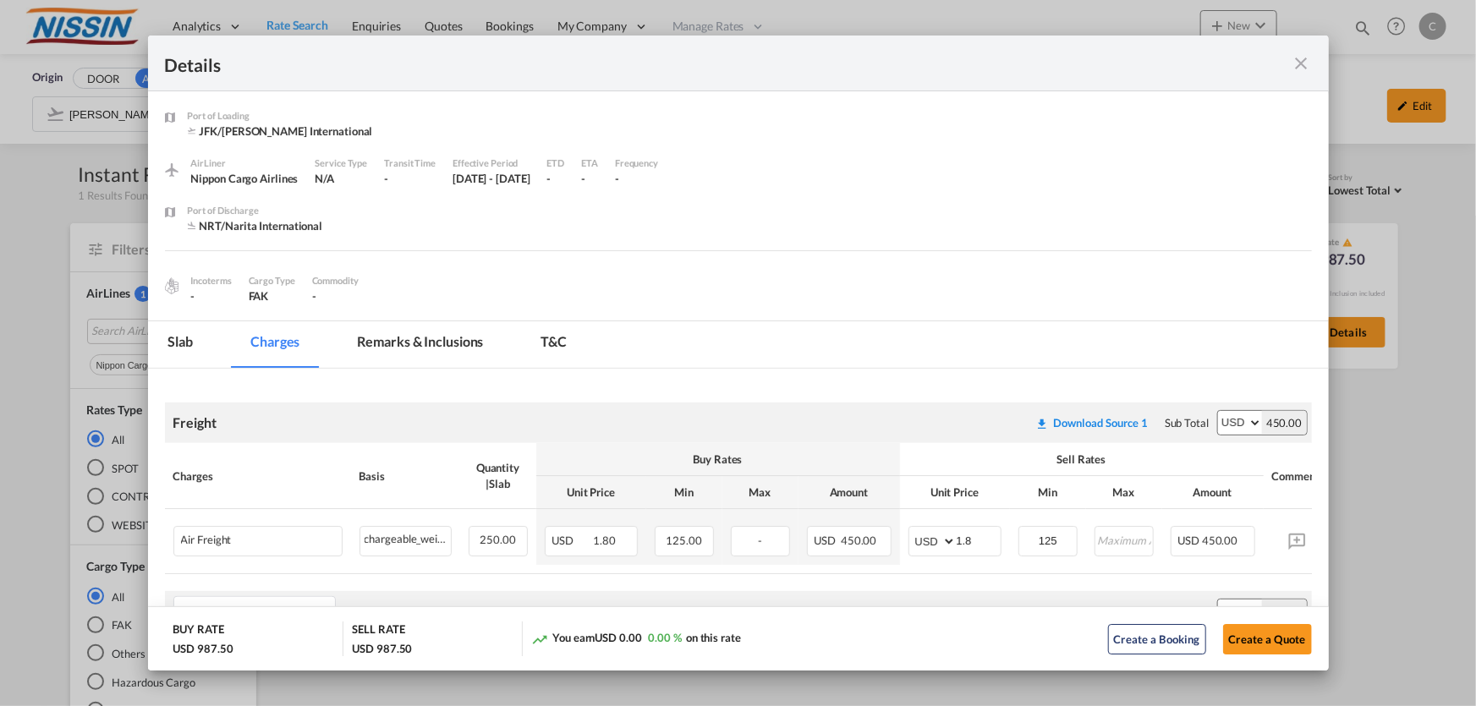
click at [1302, 65] on md-icon "icon-close fg-AAA8AD m-0 cursor" at bounding box center [1302, 63] width 20 height 20
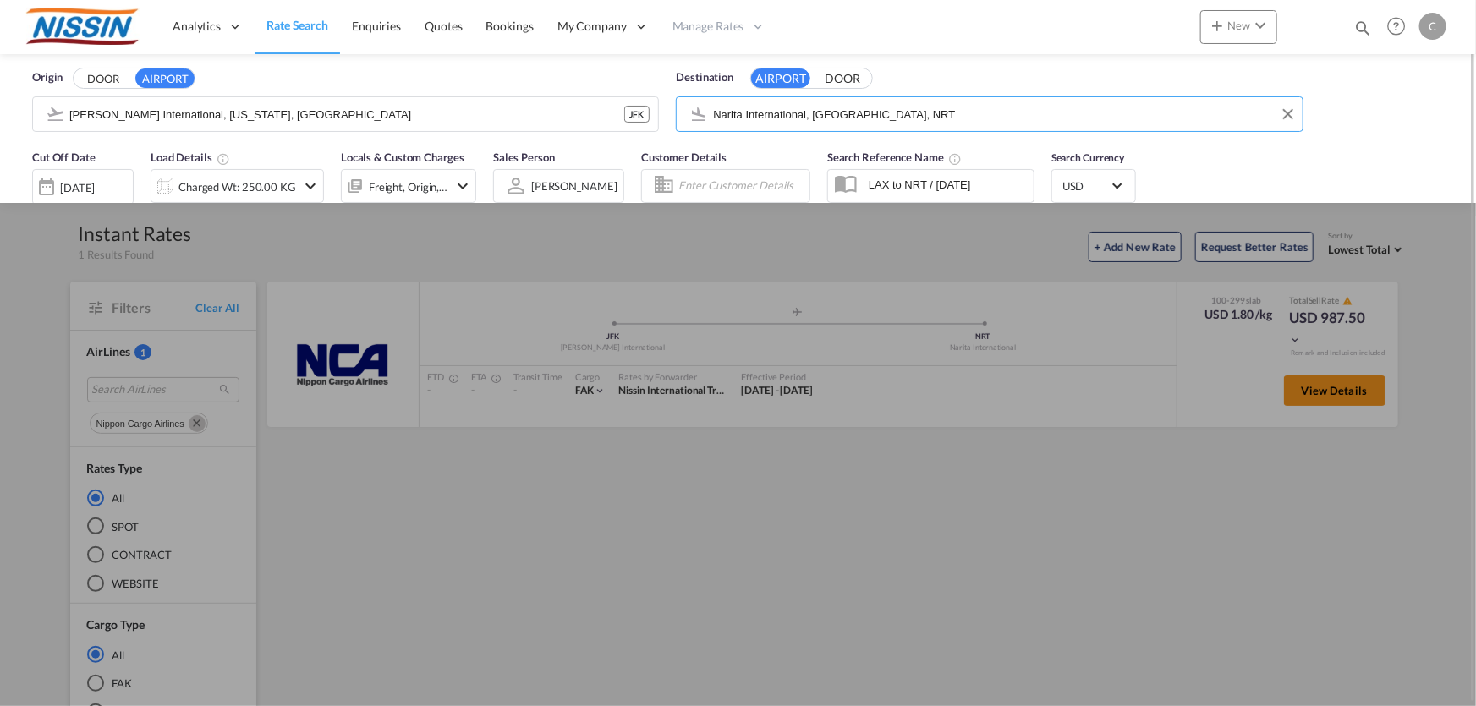
click at [961, 111] on input "Narita International, [GEOGRAPHIC_DATA], NRT" at bounding box center [1003, 114] width 580 height 25
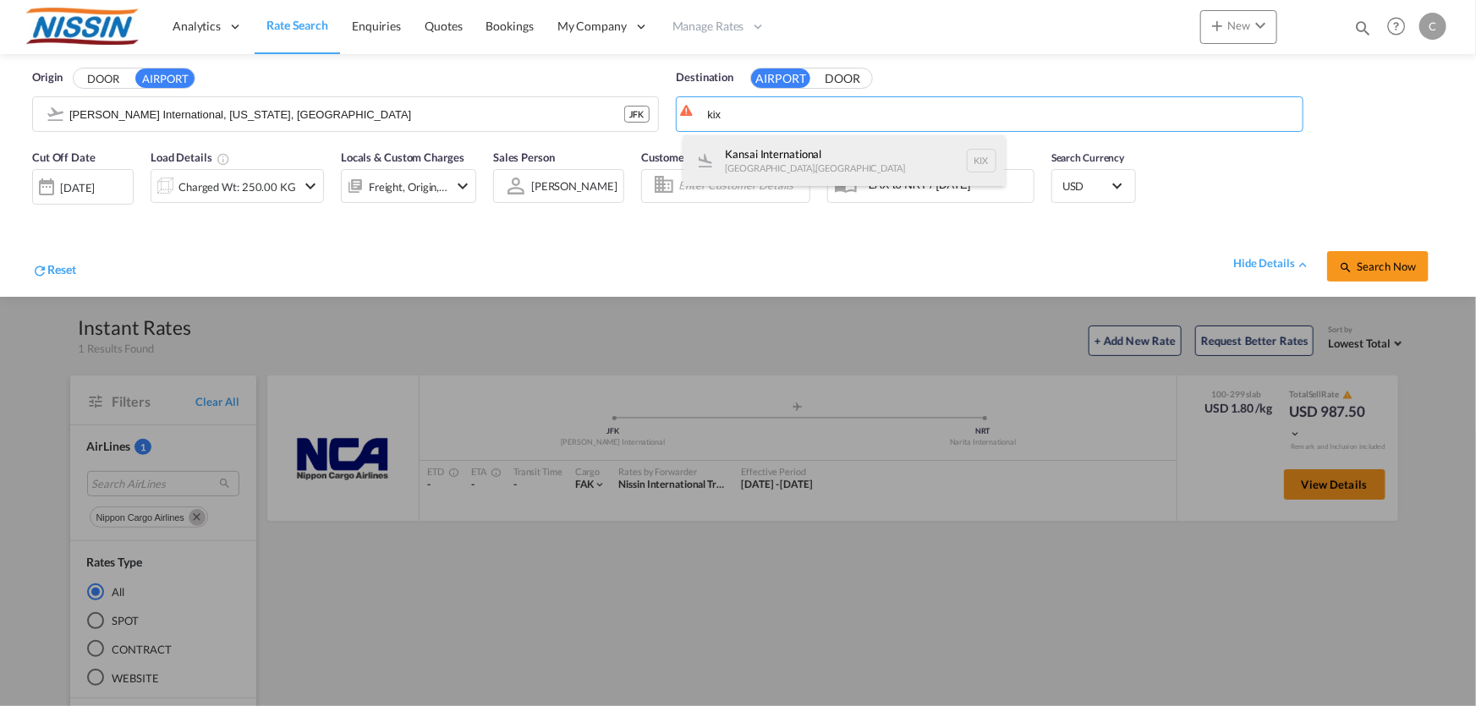
click at [755, 152] on div "Kansai International [GEOGRAPHIC_DATA] , [GEOGRAPHIC_DATA] KIX" at bounding box center [845, 160] width 322 height 51
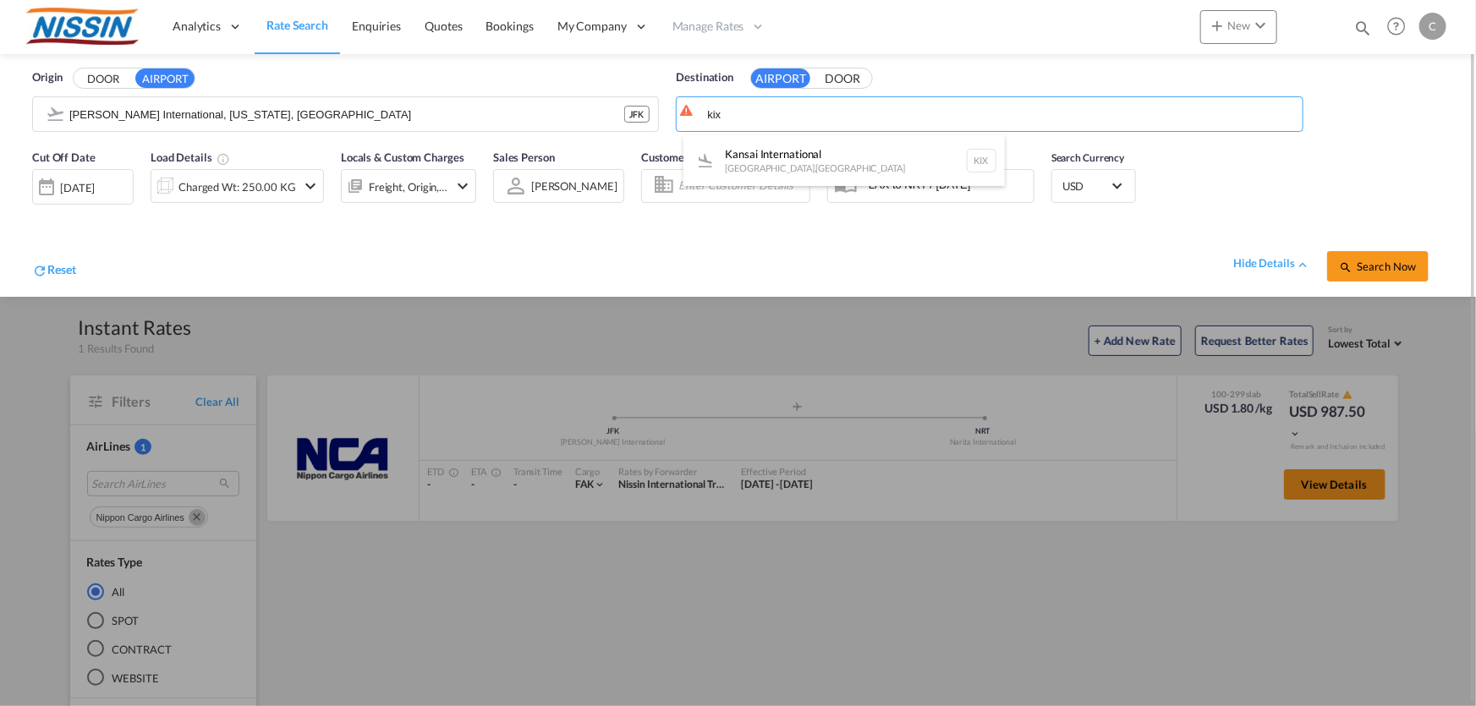
type input "Kansai International, [GEOGRAPHIC_DATA], KIX"
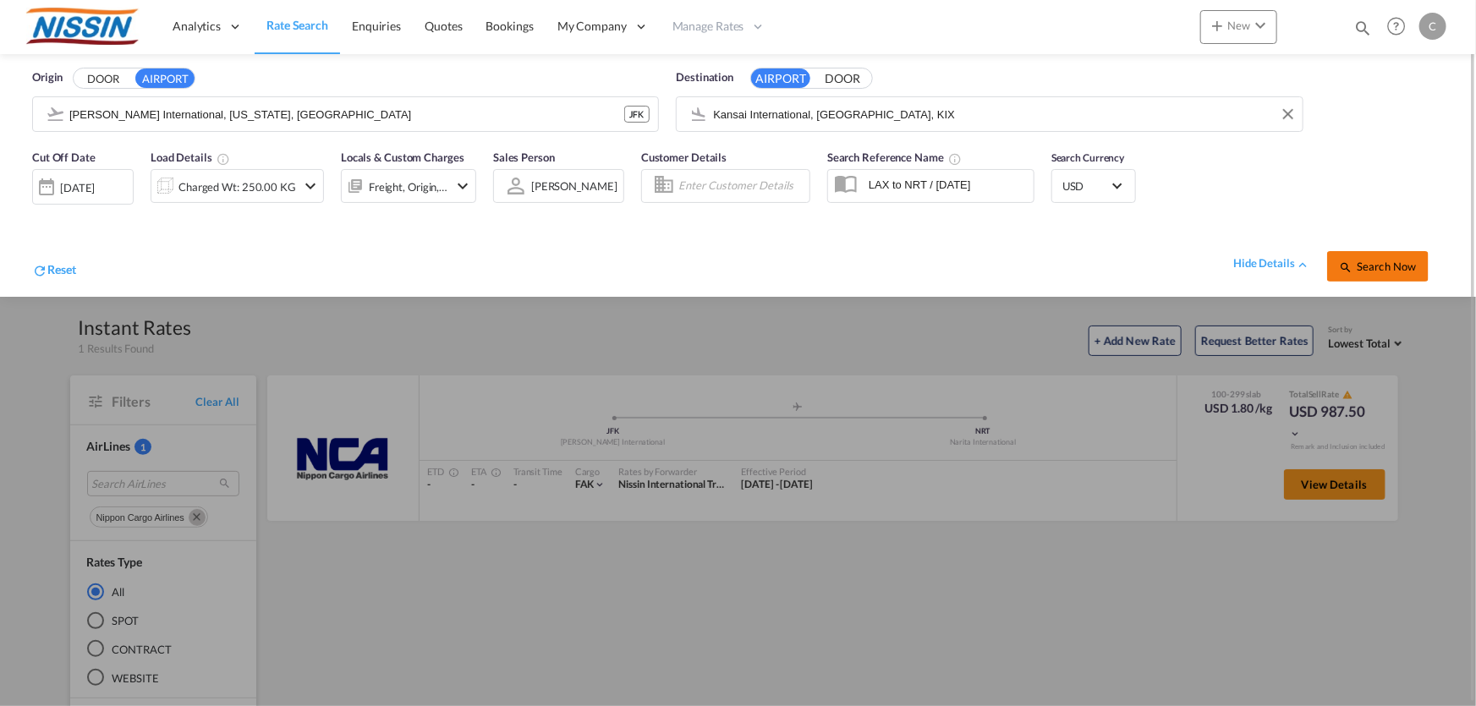
click at [1358, 275] on button "Search Now" at bounding box center [1378, 266] width 102 height 30
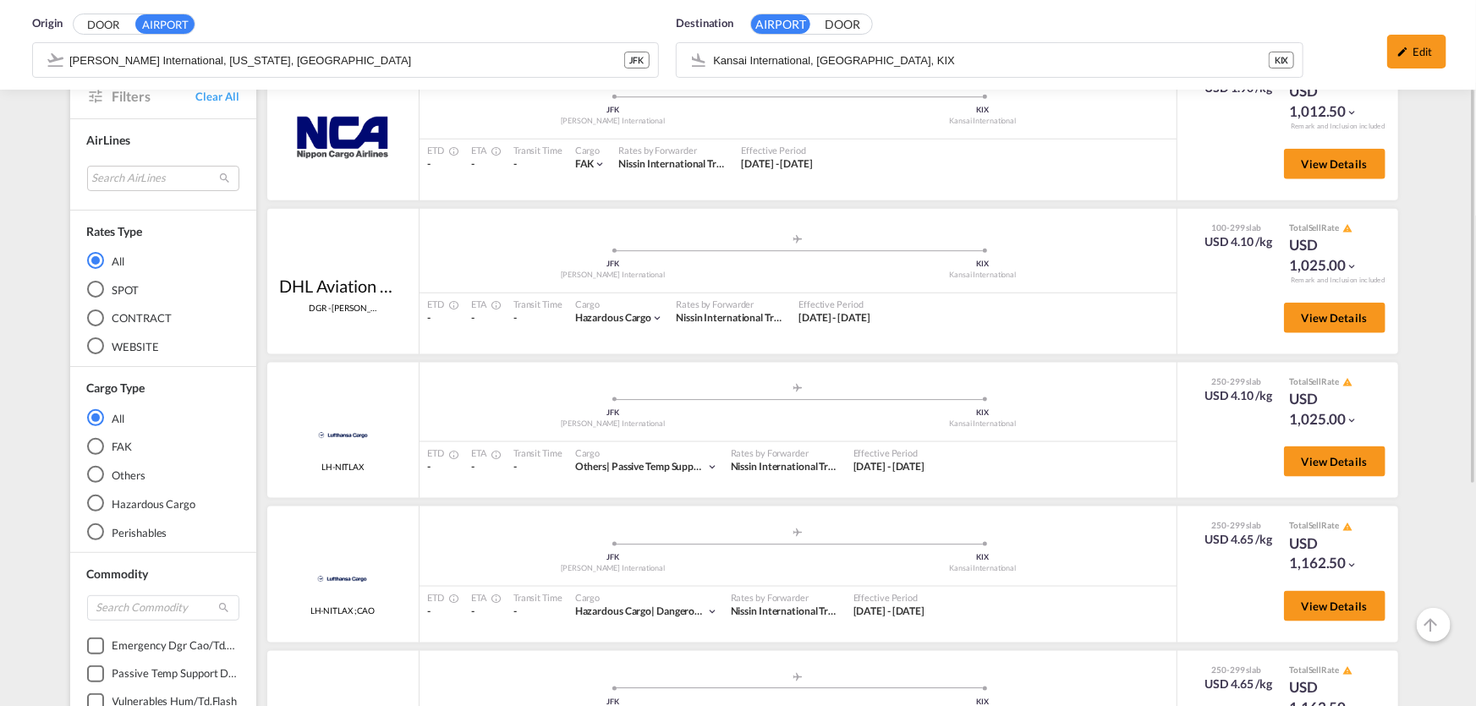
scroll to position [812, 0]
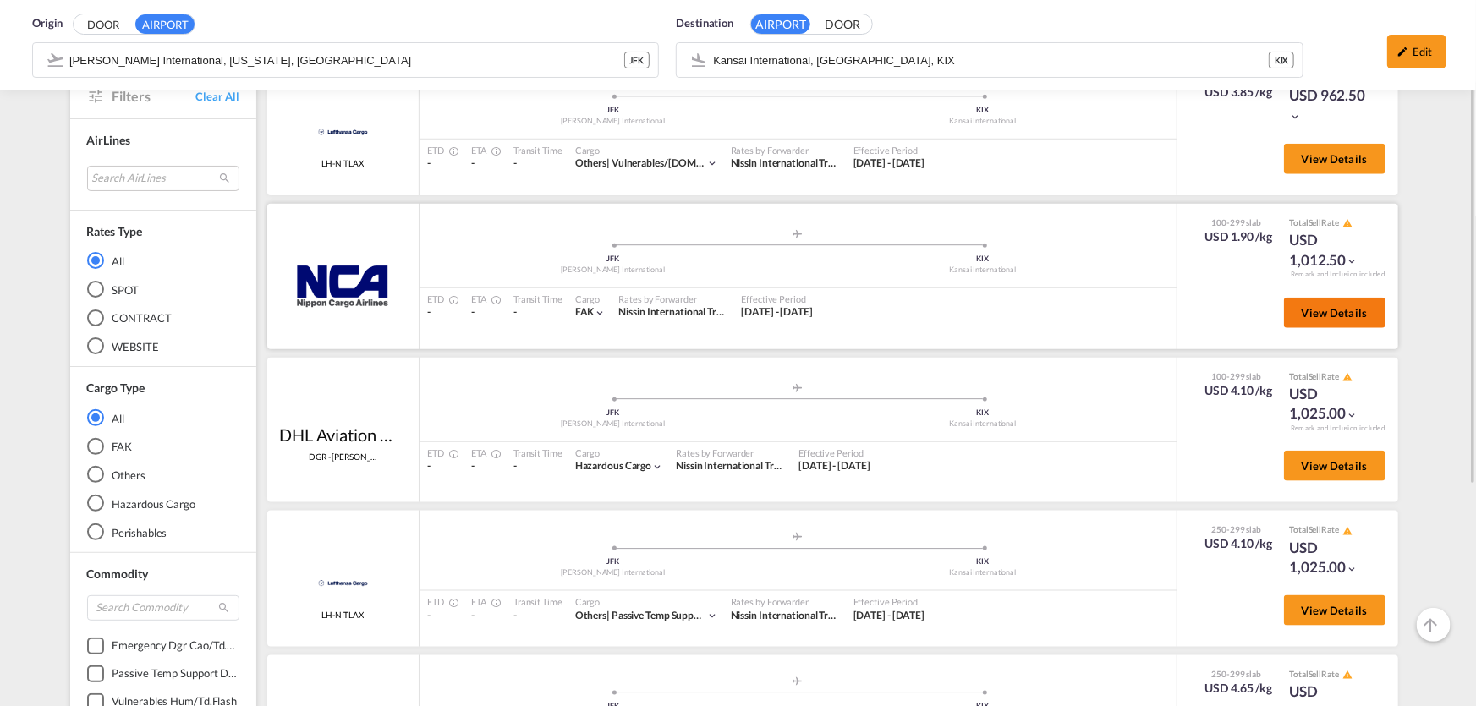
click at [1304, 306] on span "View Details" at bounding box center [1335, 313] width 66 height 14
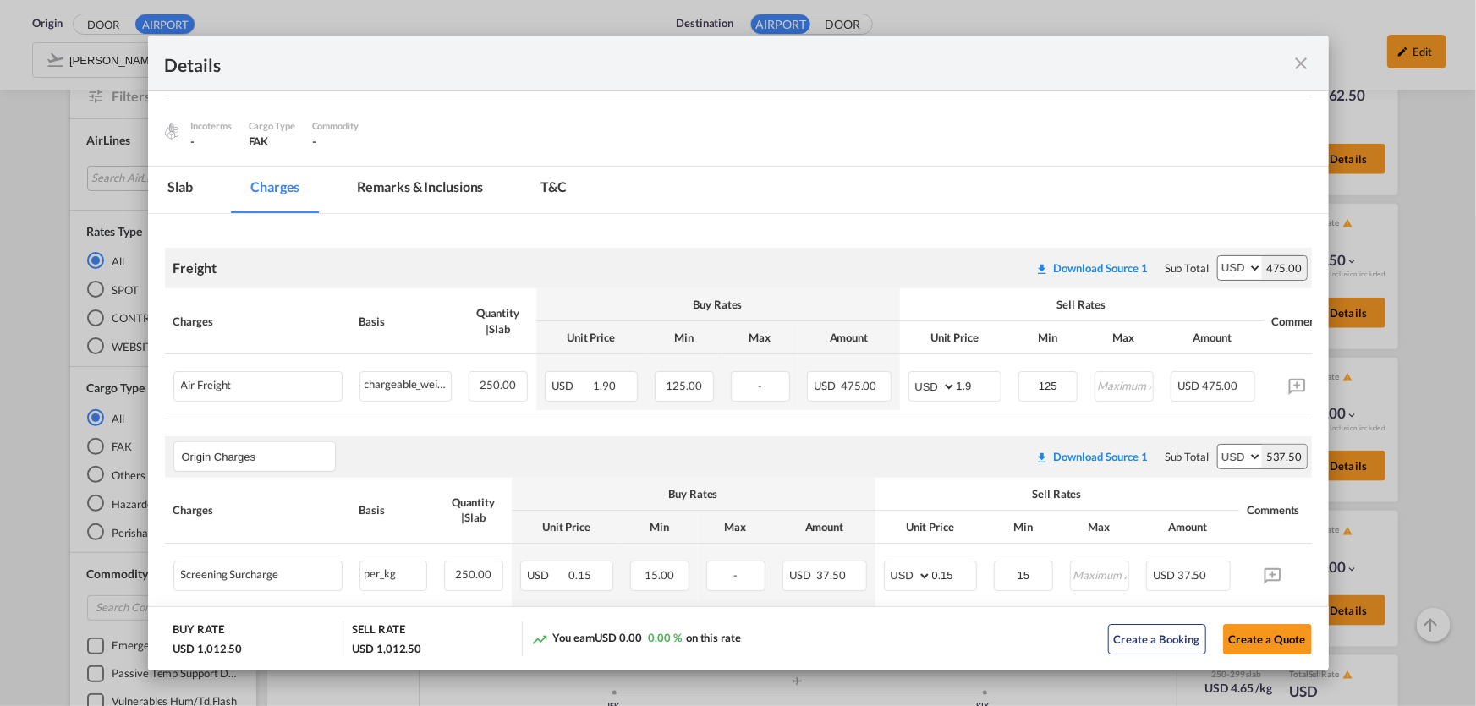
scroll to position [149, 0]
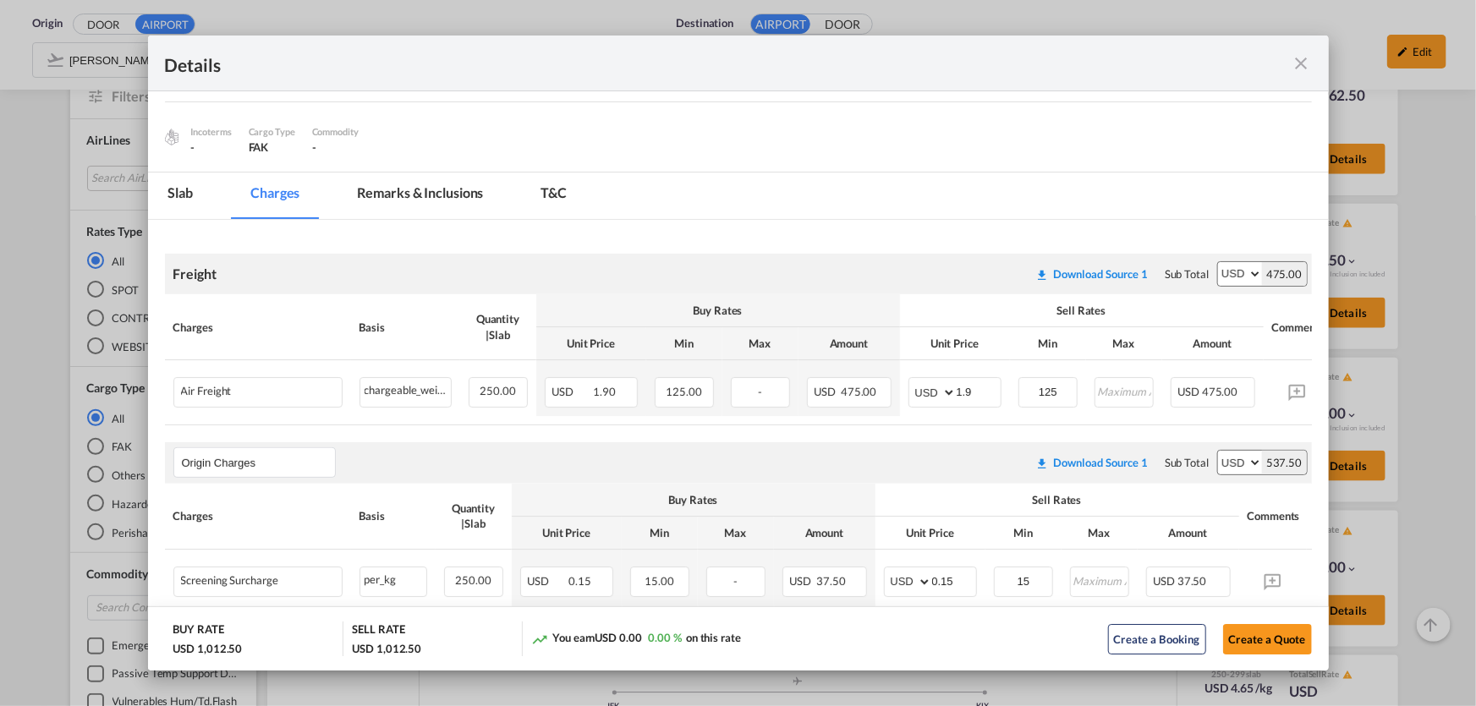
click at [1307, 63] on md-icon "icon-close fg-AAA8AD m-0 cursor" at bounding box center [1302, 63] width 20 height 20
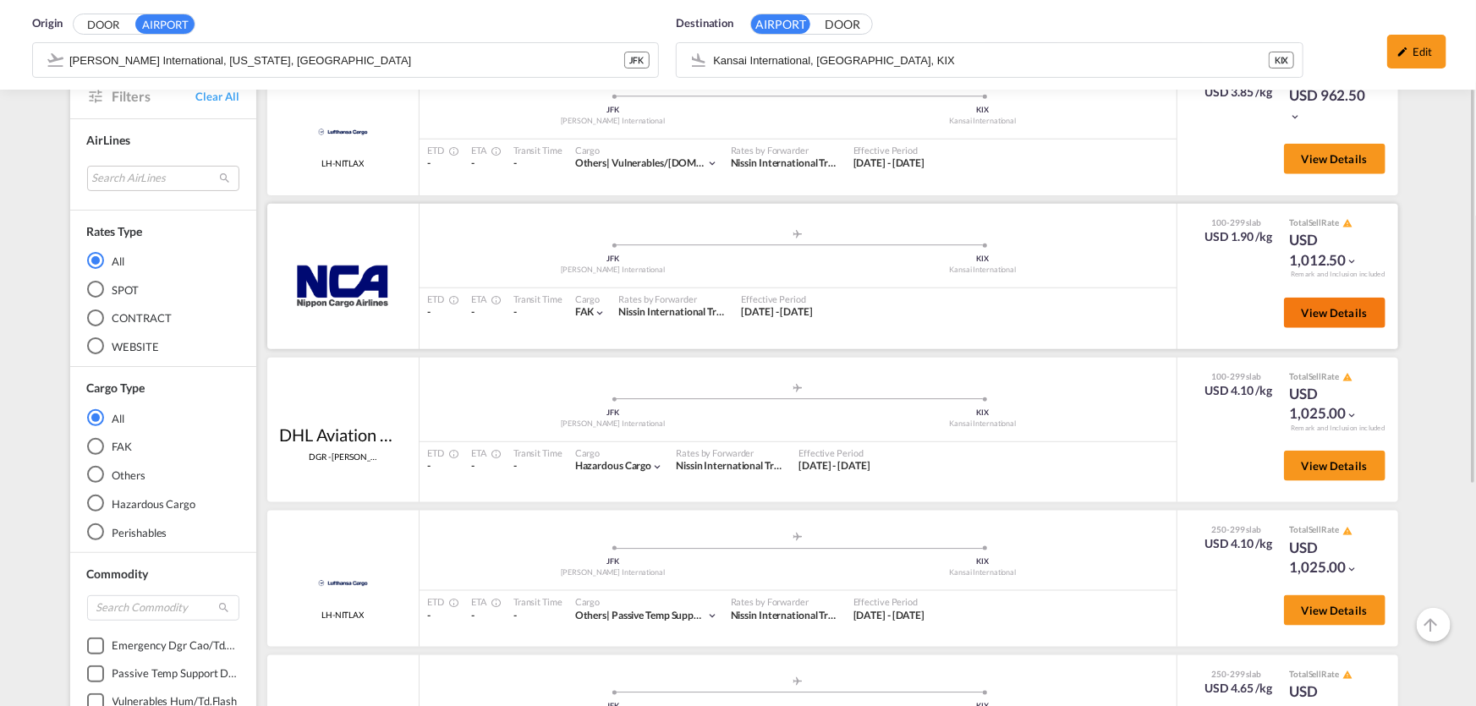
click at [1302, 311] on span "View Details" at bounding box center [1335, 313] width 66 height 14
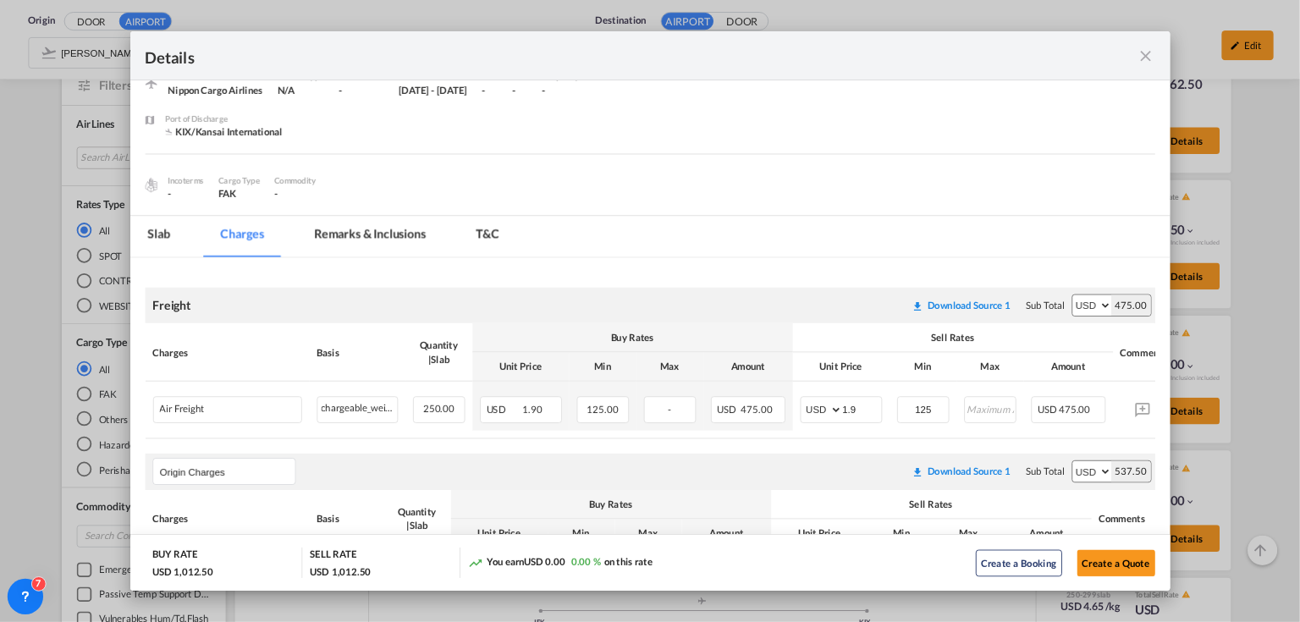
scroll to position [75, 0]
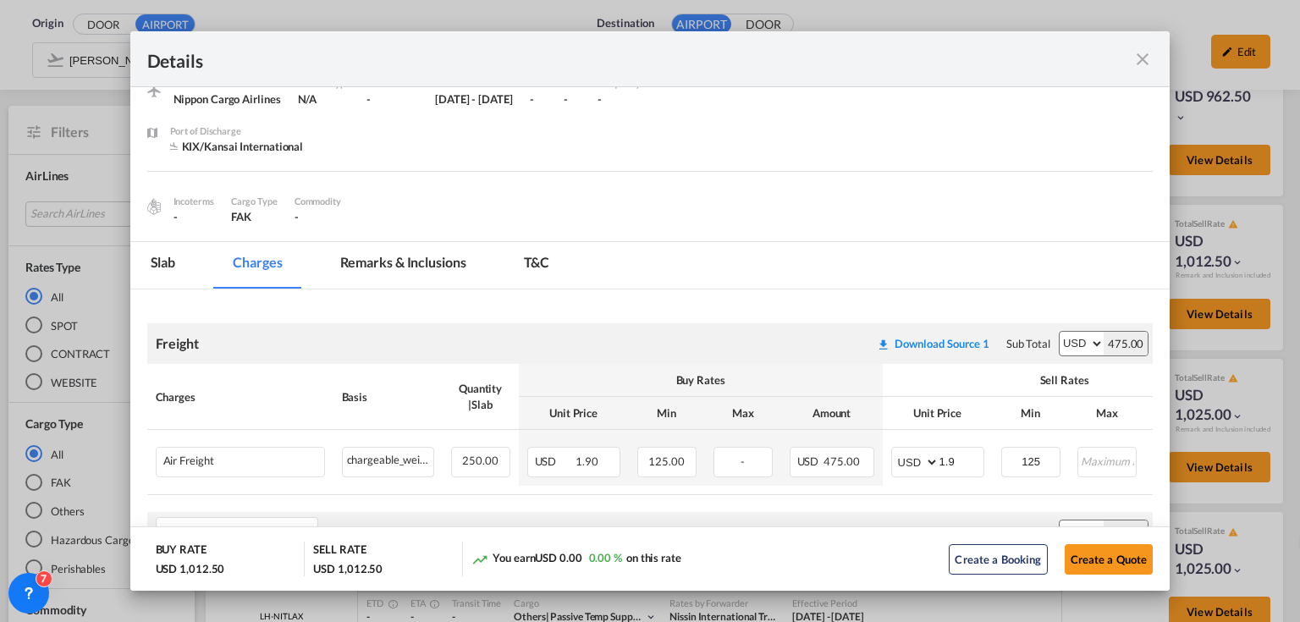
drag, startPoint x: 1387, startPoint y: 0, endPoint x: 959, endPoint y: 148, distance: 452.2
click at [959, 148] on div "Port of Discharge KIX/Kansai International" at bounding box center [661, 147] width 983 height 47
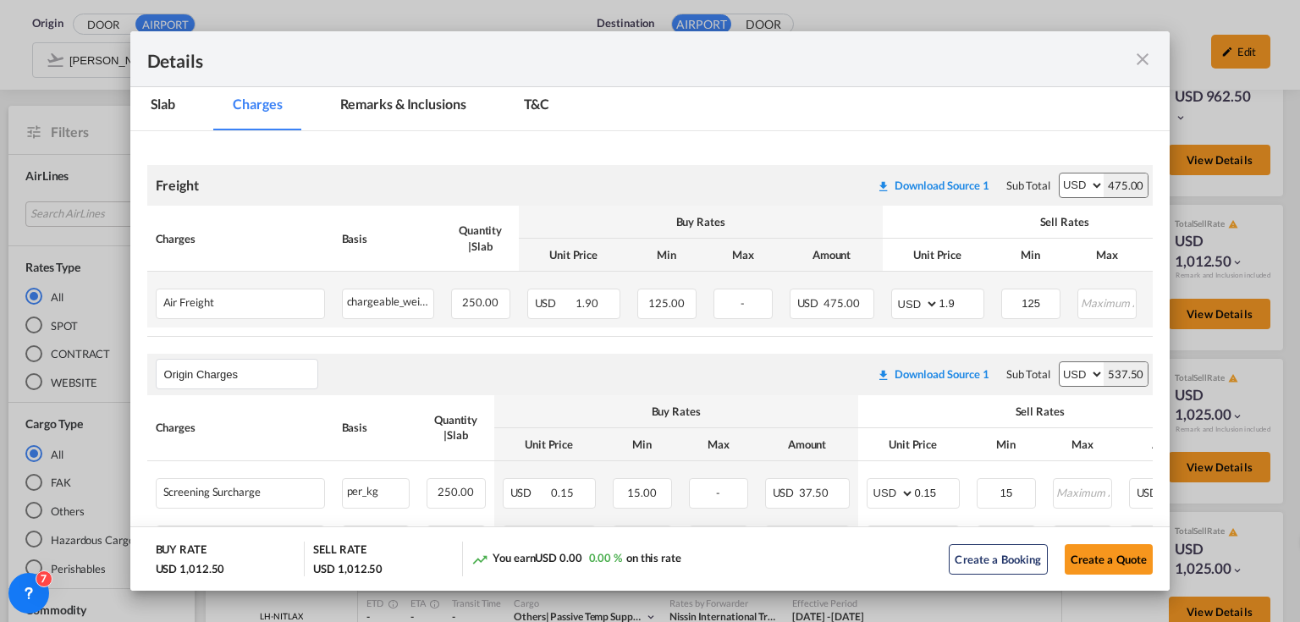
scroll to position [211, 0]
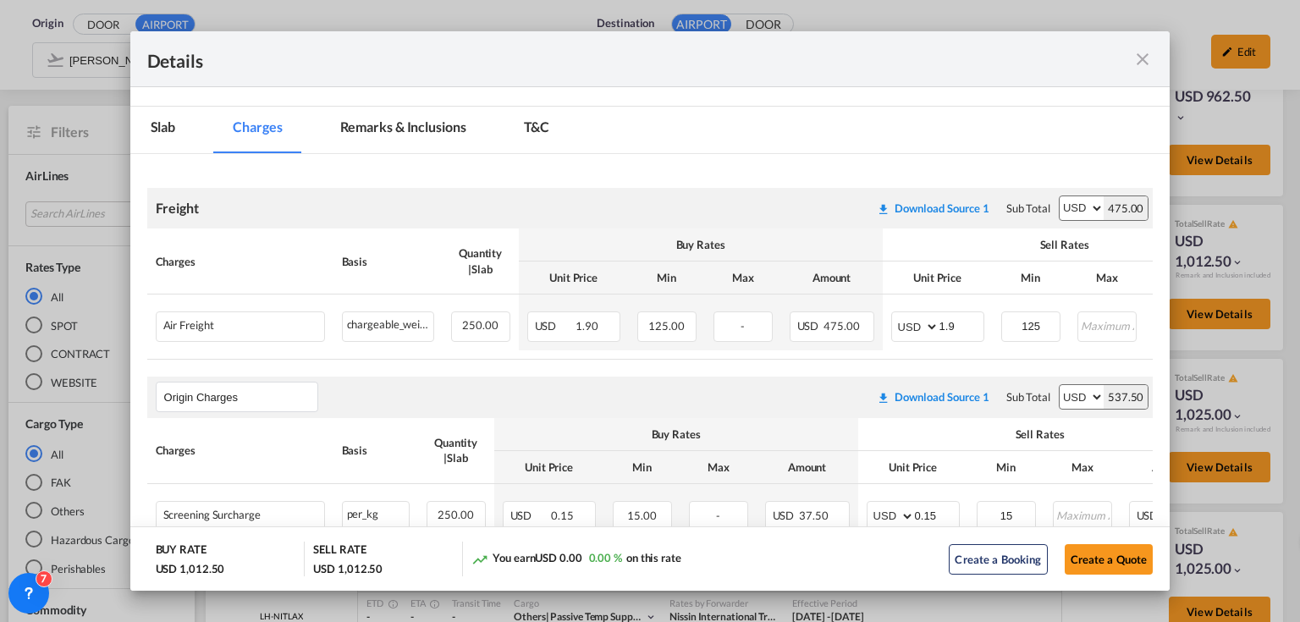
click at [1147, 55] on md-icon "icon-close fg-AAA8AD m-0 cursor" at bounding box center [1142, 59] width 20 height 20
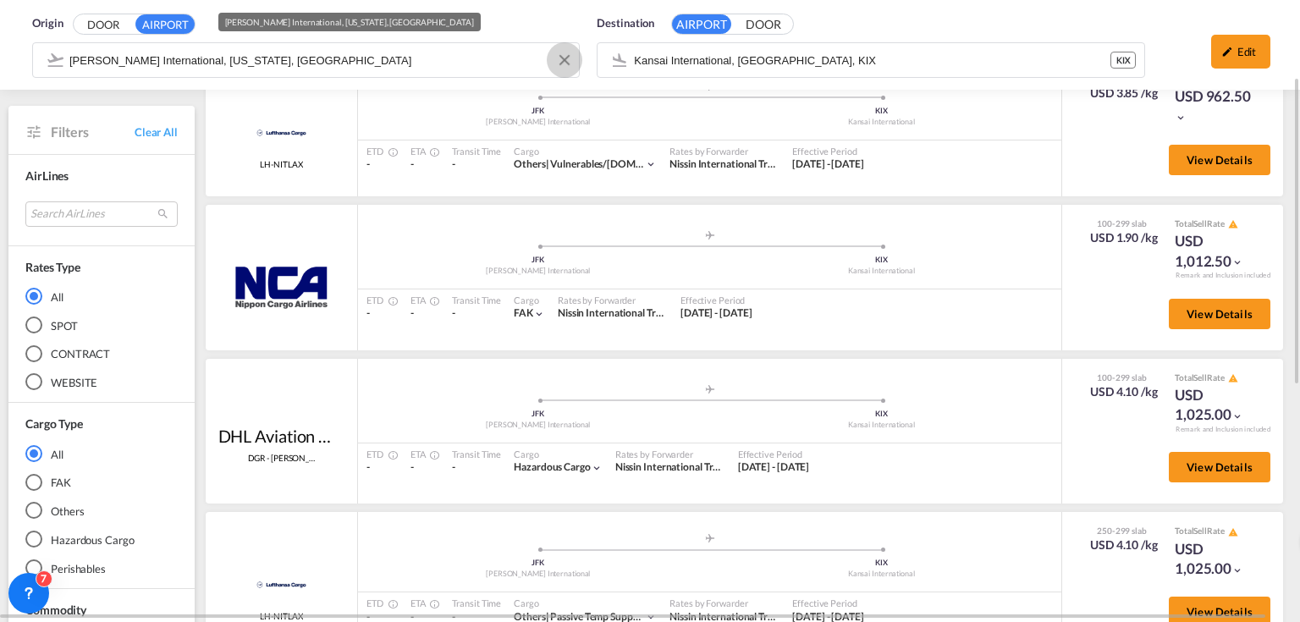
drag, startPoint x: 567, startPoint y: 63, endPoint x: 361, endPoint y: 78, distance: 206.2
click at [567, 63] on button "Clear Input" at bounding box center [564, 59] width 25 height 25
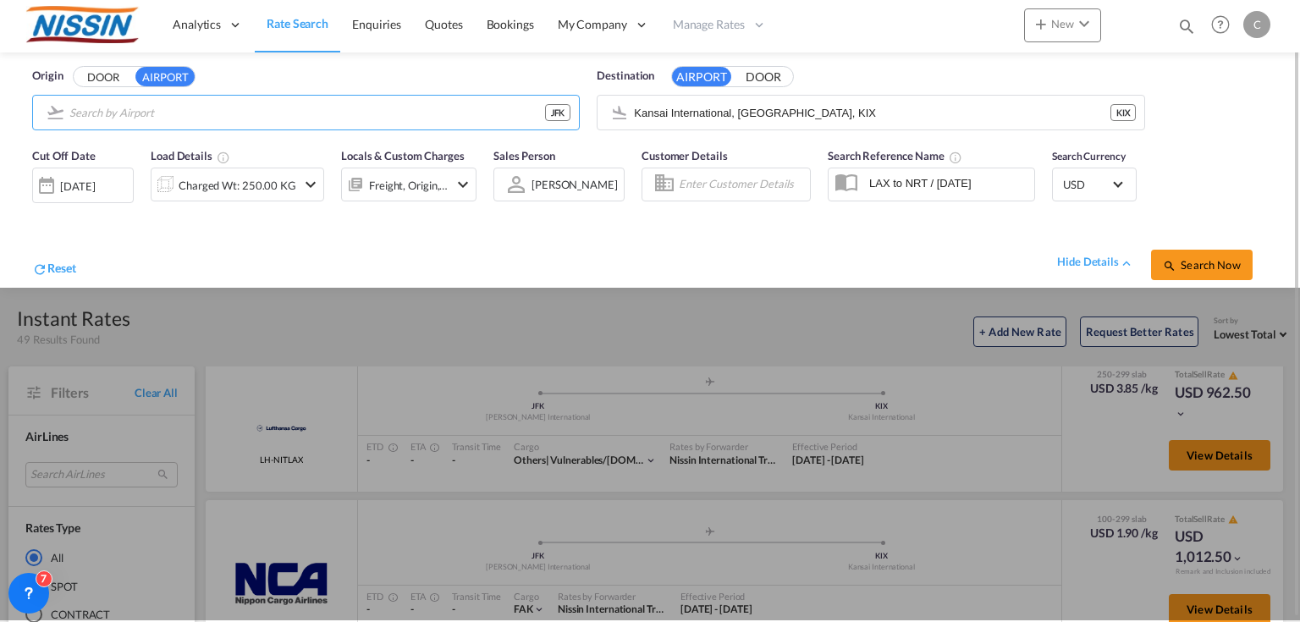
scroll to position [0, 0]
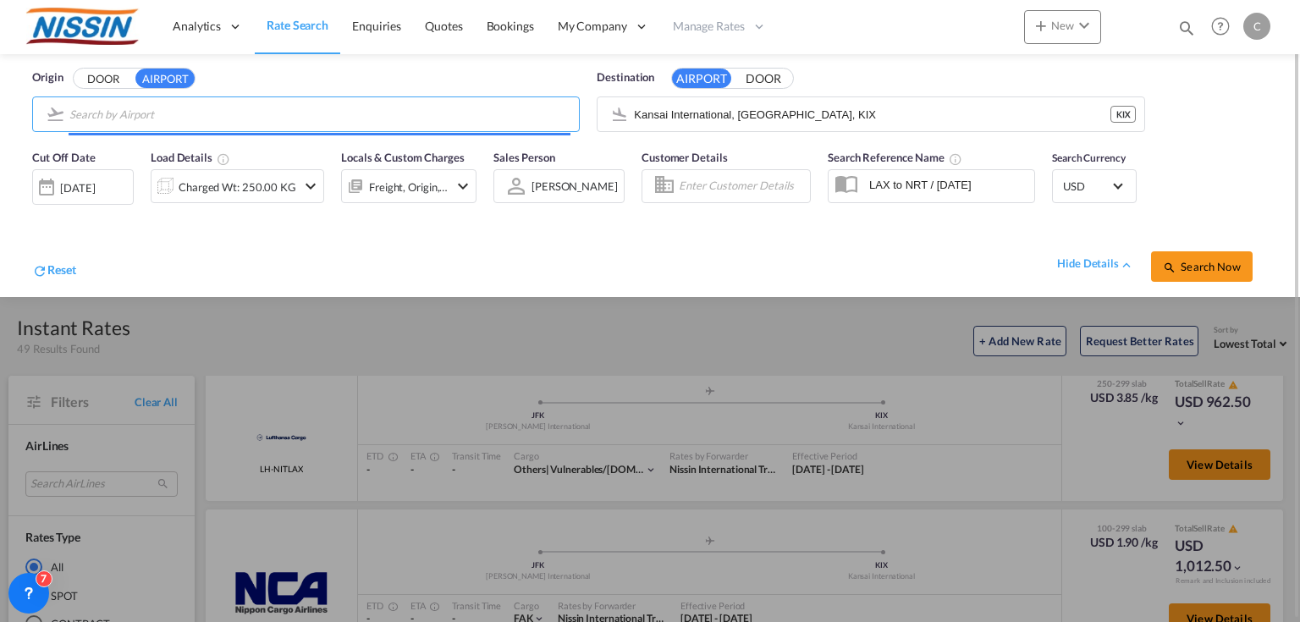
click at [305, 96] on div at bounding box center [305, 114] width 547 height 36
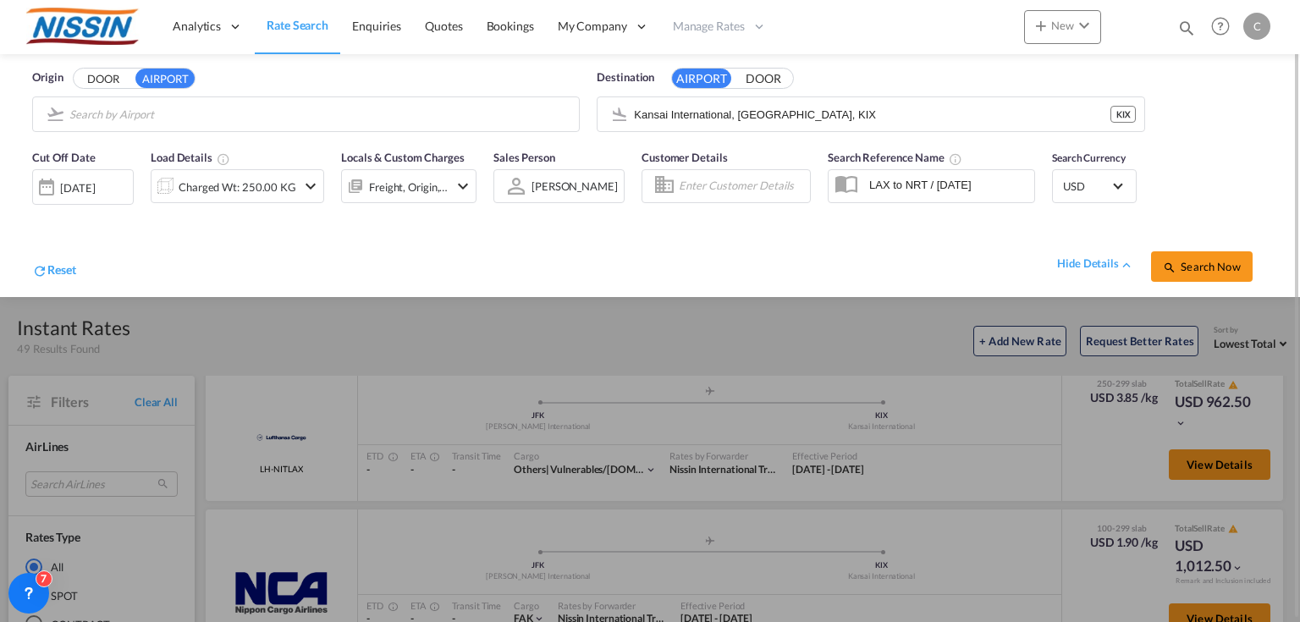
click at [300, 118] on body "Analytics Reports Dashboard Rate Search Enquiries Quotes Bookings" at bounding box center [650, 311] width 1300 height 622
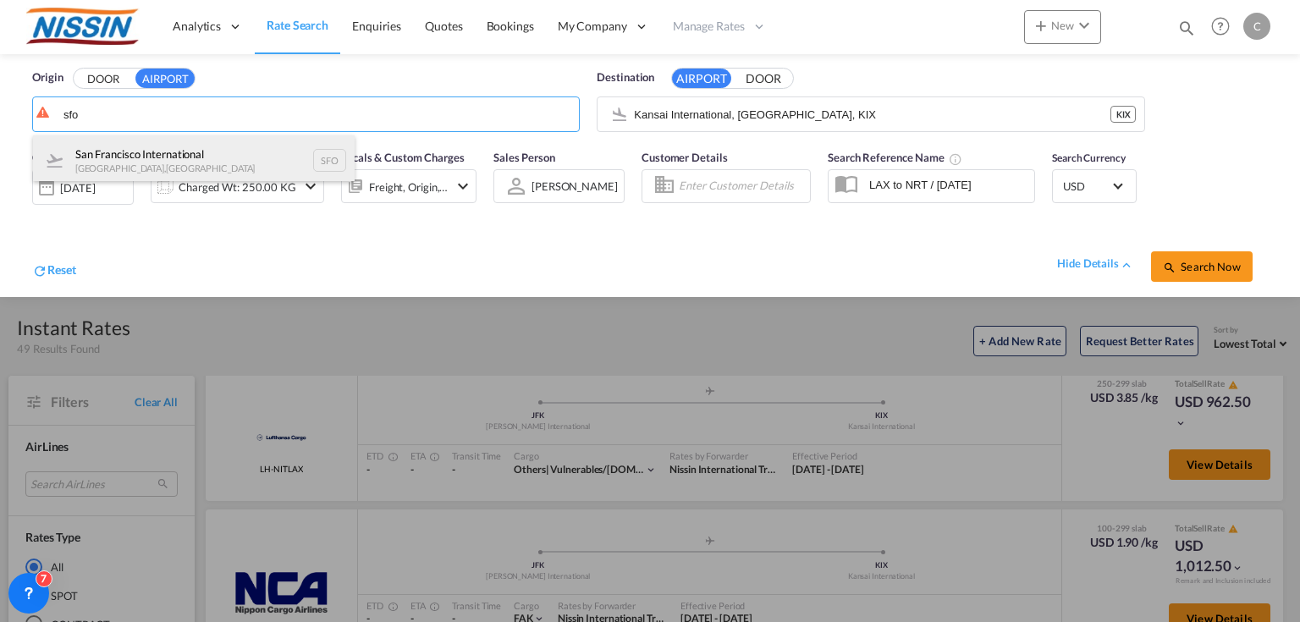
click at [191, 153] on div "San Francisco International [GEOGRAPHIC_DATA] , [GEOGRAPHIC_DATA] SFO" at bounding box center [194, 160] width 322 height 51
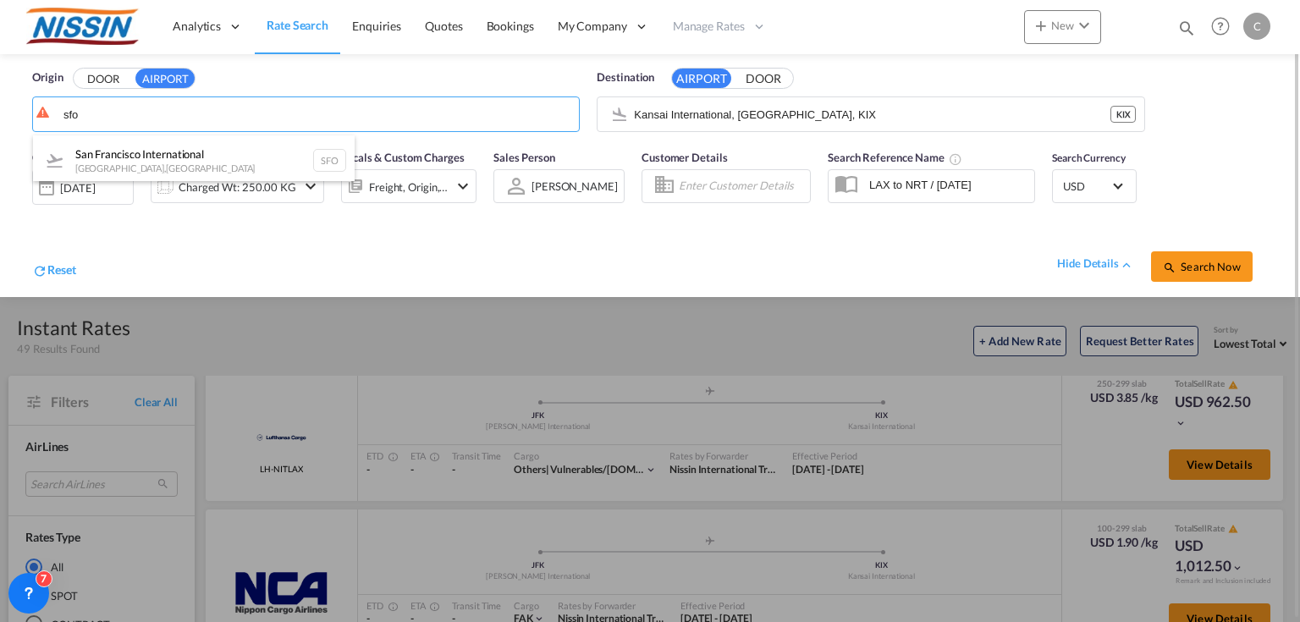
type input "San Francisco International, [GEOGRAPHIC_DATA], [GEOGRAPHIC_DATA]"
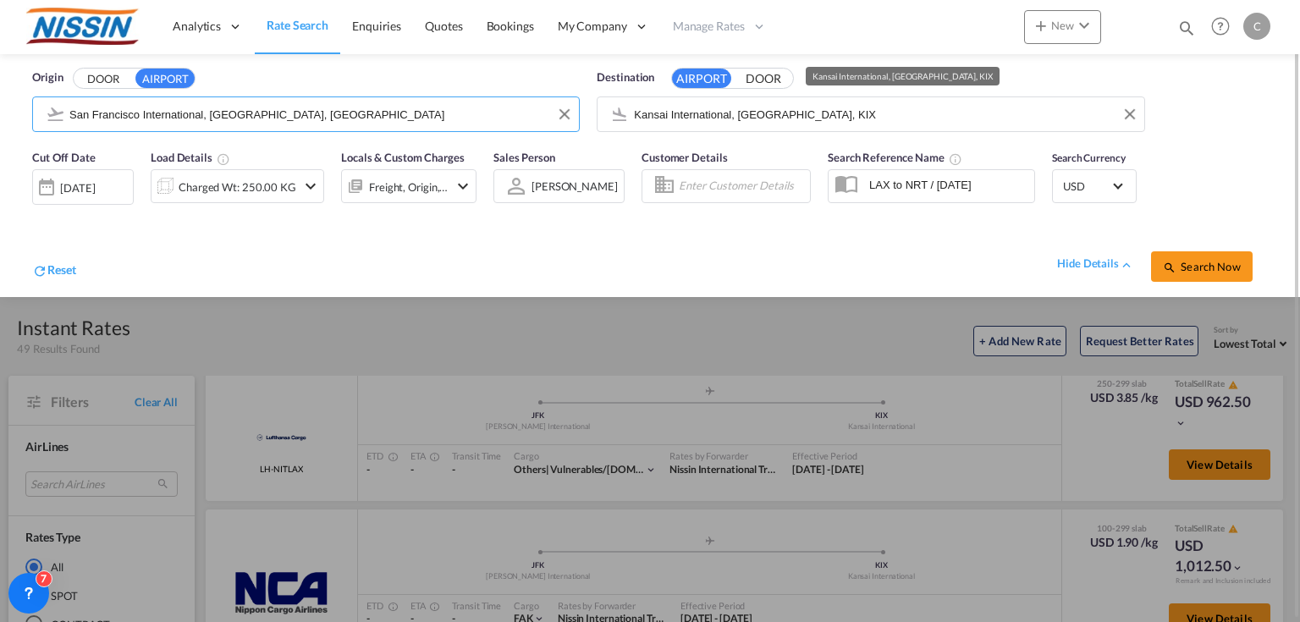
click at [862, 116] on input "Kansai International, [GEOGRAPHIC_DATA], KIX" at bounding box center [884, 114] width 501 height 25
click at [311, 184] on md-icon "icon-chevron-down" at bounding box center [310, 186] width 20 height 20
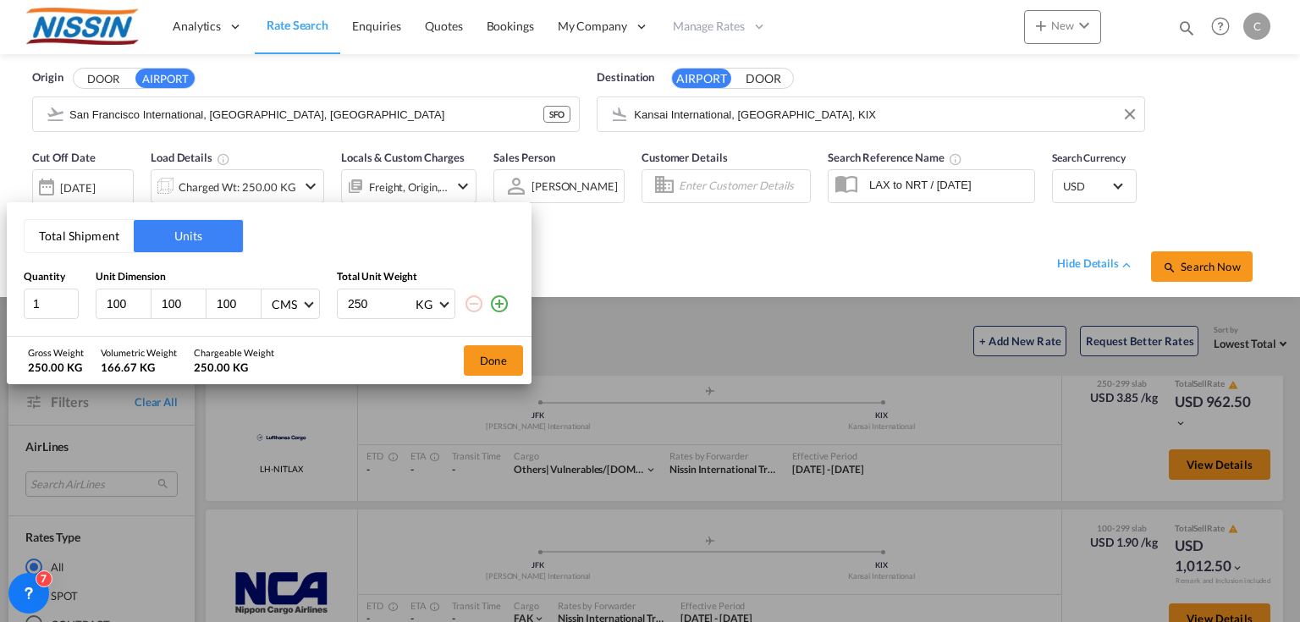
click at [371, 305] on input "250" at bounding box center [380, 303] width 68 height 29
type input "2"
type input "300"
click at [505, 350] on button "Done" at bounding box center [493, 360] width 59 height 30
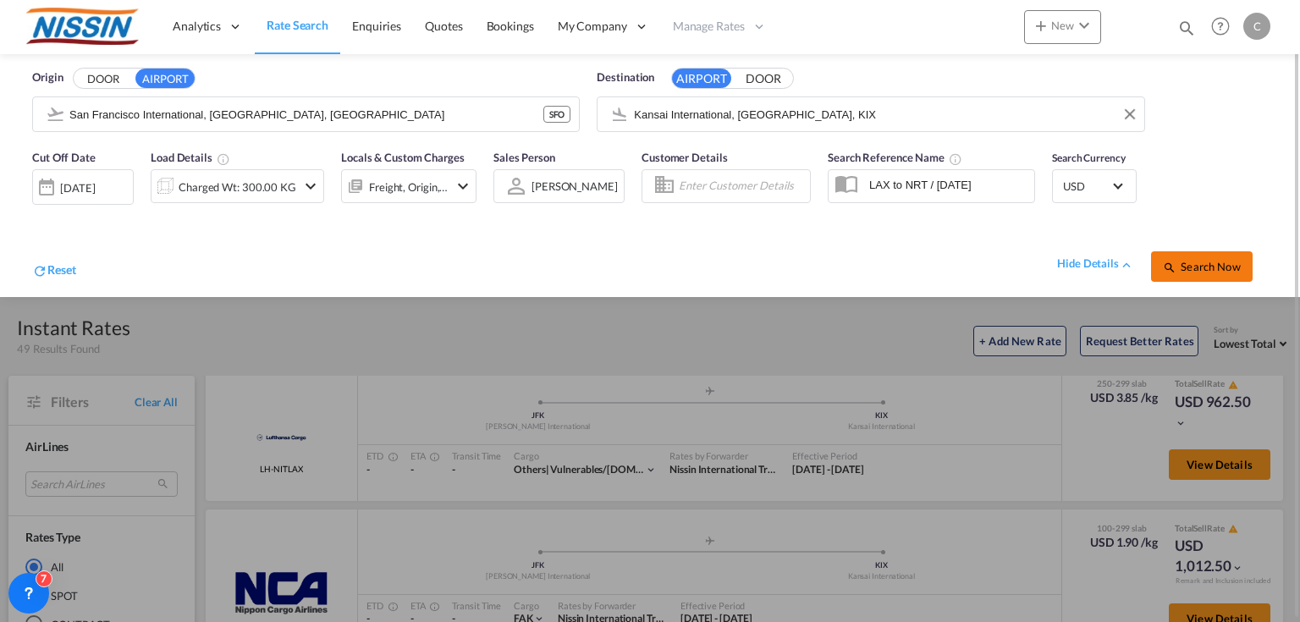
click at [1187, 260] on span "Search Now" at bounding box center [1200, 267] width 77 height 14
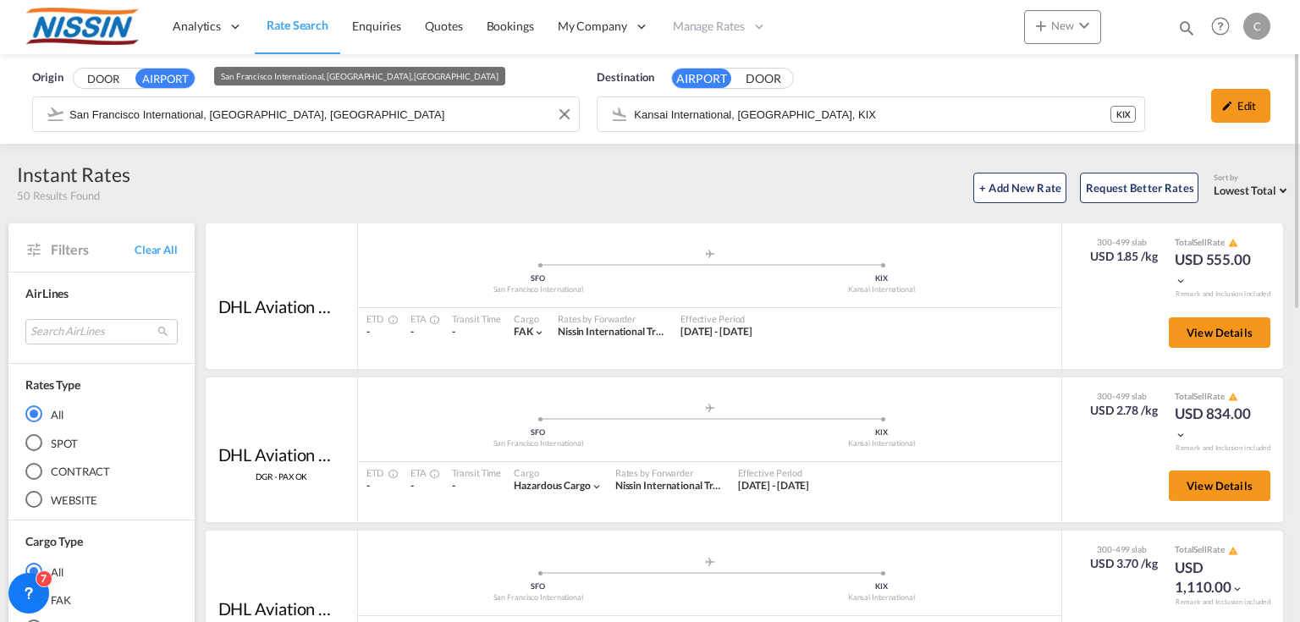
click at [402, 110] on input "San Francisco International, [GEOGRAPHIC_DATA], [GEOGRAPHIC_DATA]" at bounding box center [319, 114] width 501 height 25
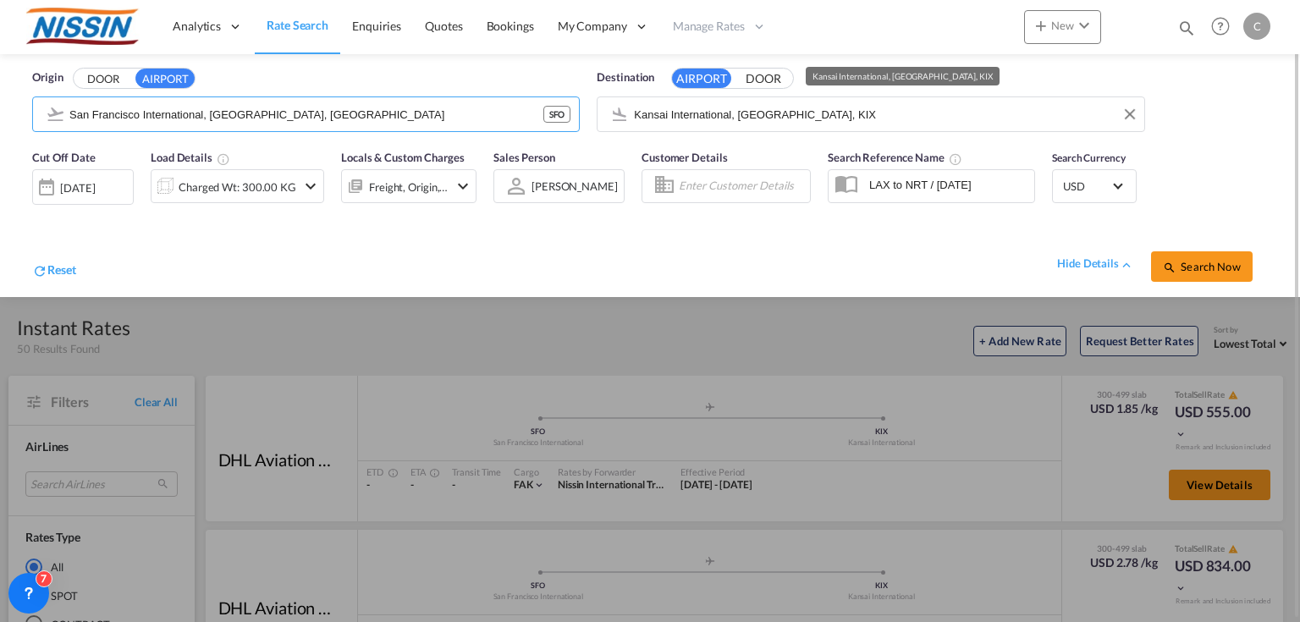
click at [861, 107] on input "Kansai International, [GEOGRAPHIC_DATA], KIX" at bounding box center [884, 114] width 501 height 25
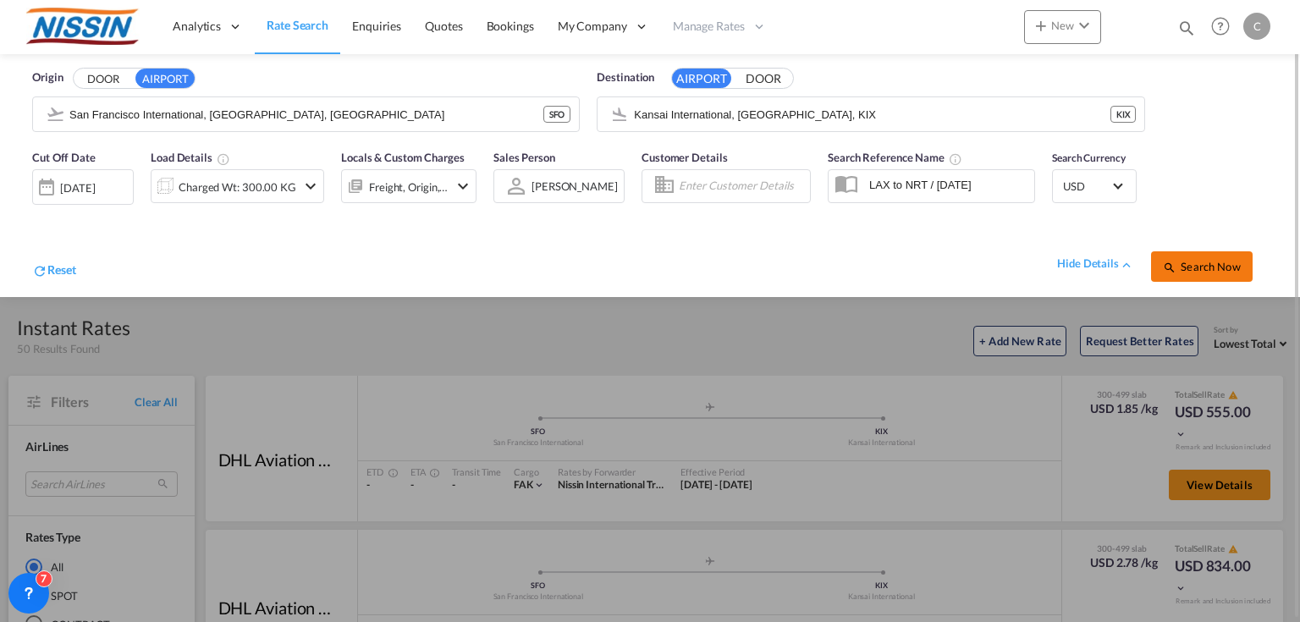
click at [1195, 273] on button "Search Now" at bounding box center [1202, 266] width 102 height 30
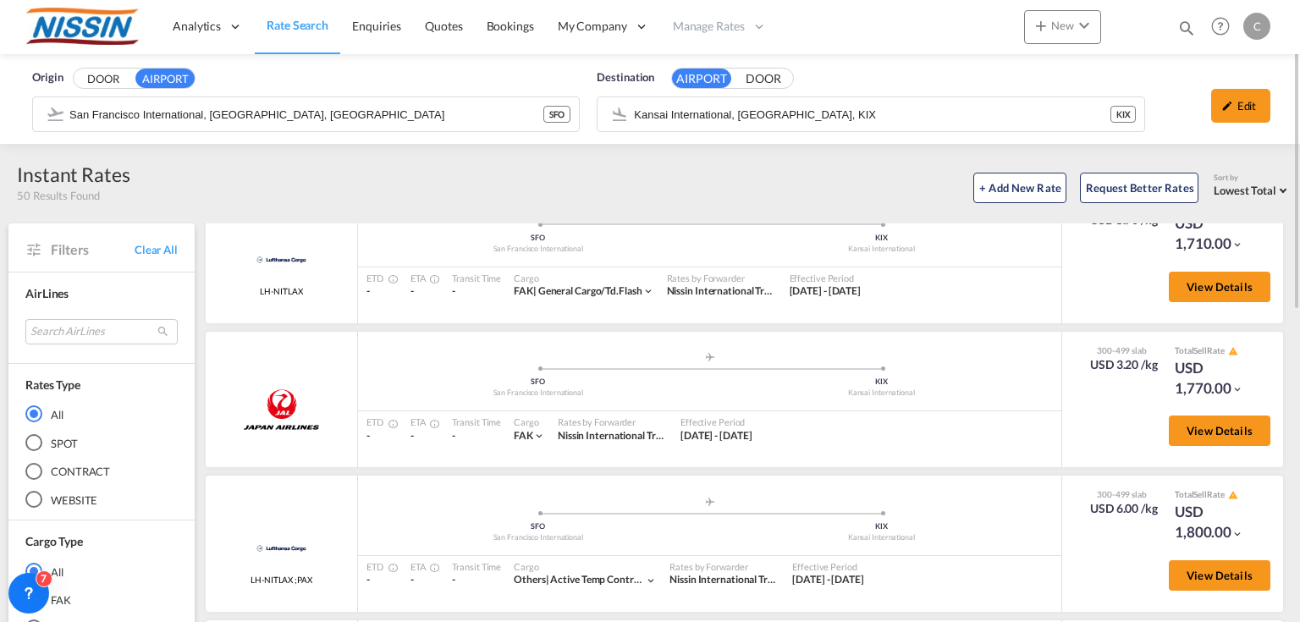
scroll to position [1984, 0]
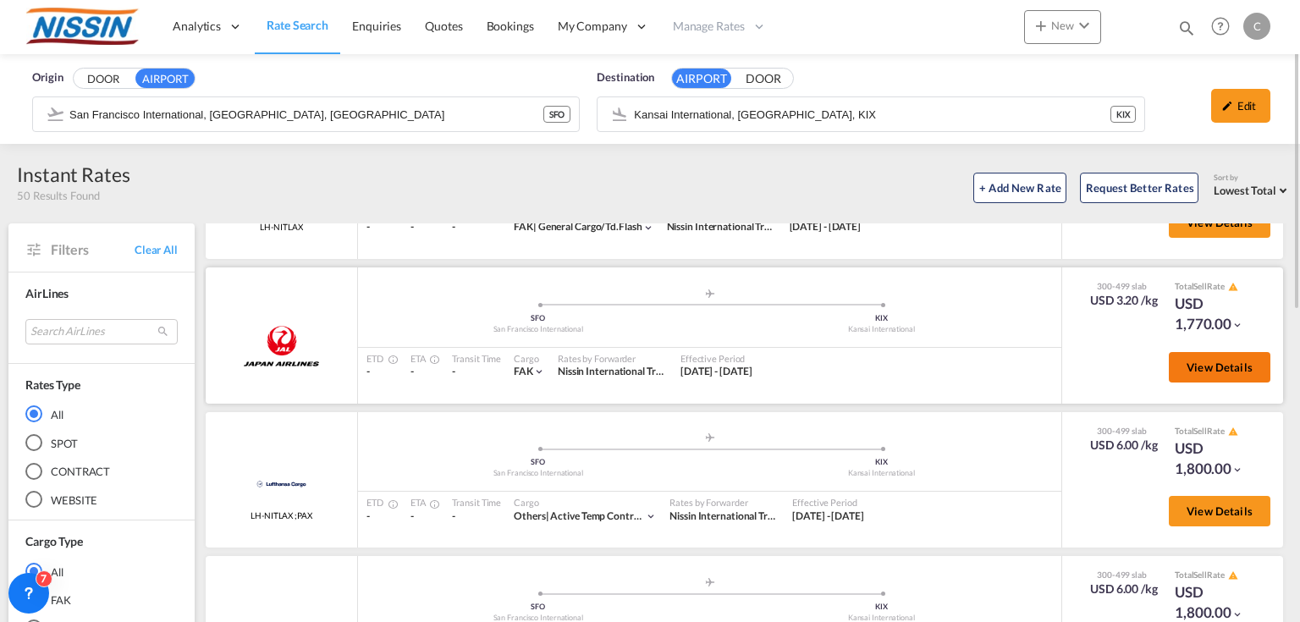
click at [1212, 369] on span "View Details" at bounding box center [1219, 367] width 66 height 14
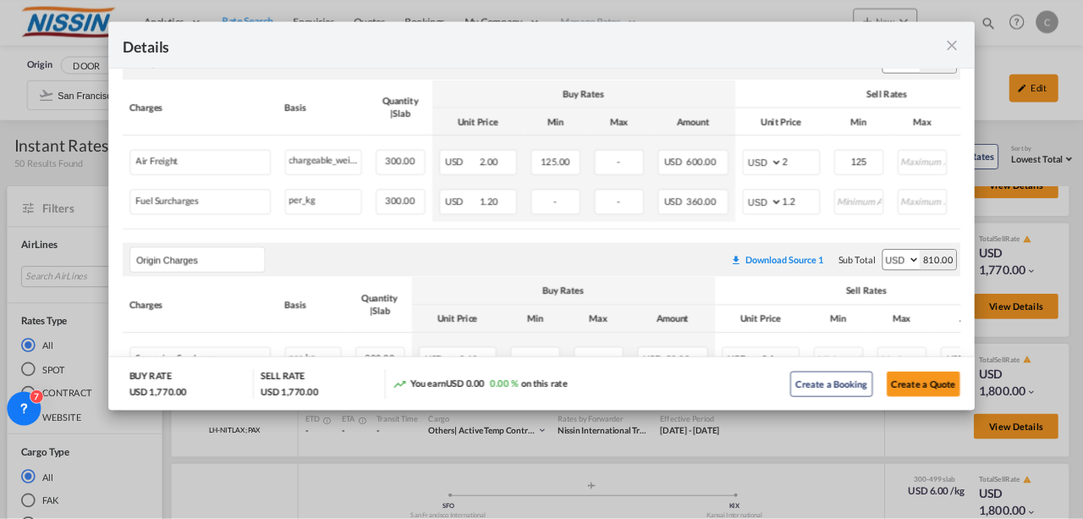
scroll to position [338, 0]
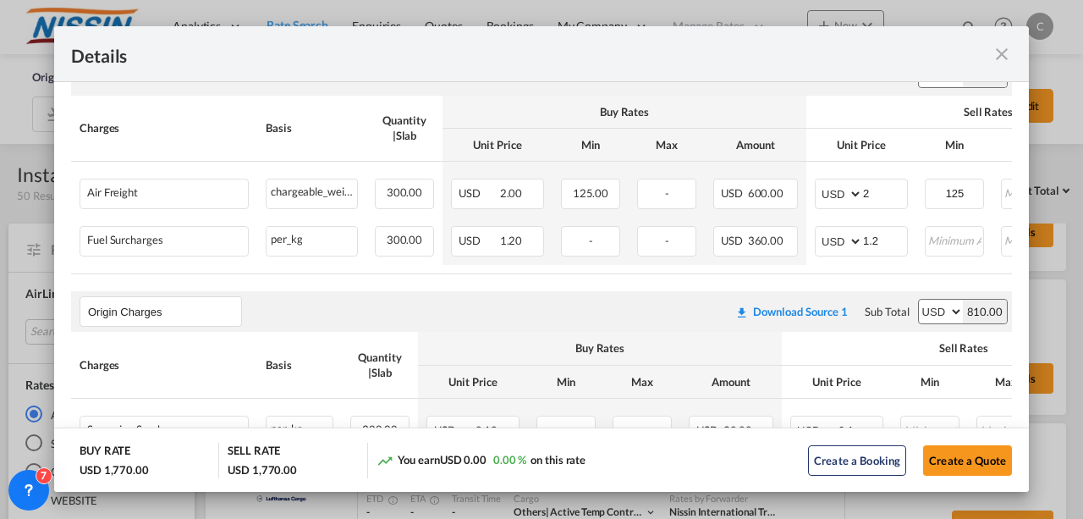
drag, startPoint x: 1283, startPoint y: 0, endPoint x: 793, endPoint y: 42, distance: 491.7
click at [793, 43] on div "Details" at bounding box center [494, 53] width 847 height 21
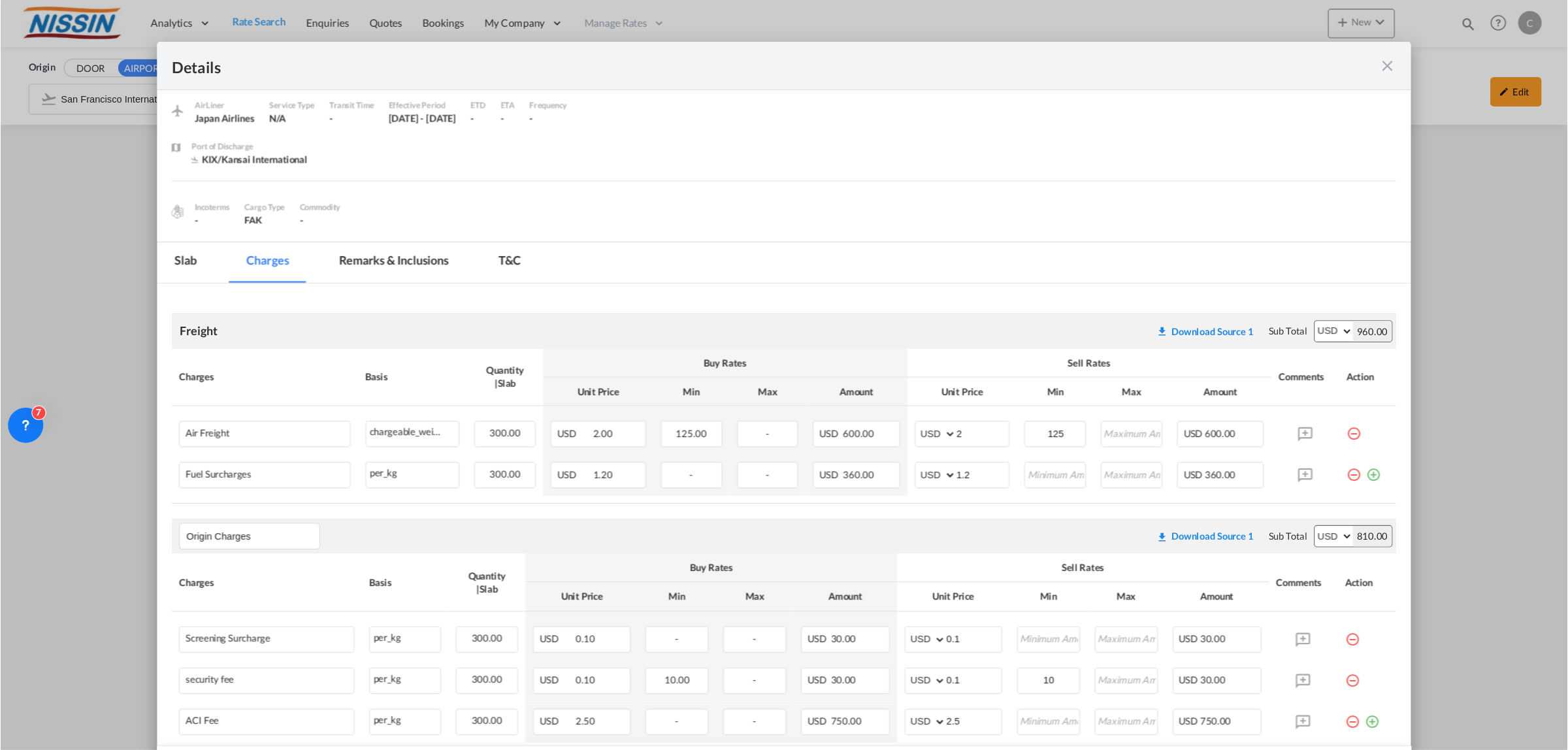
scroll to position [42, 0]
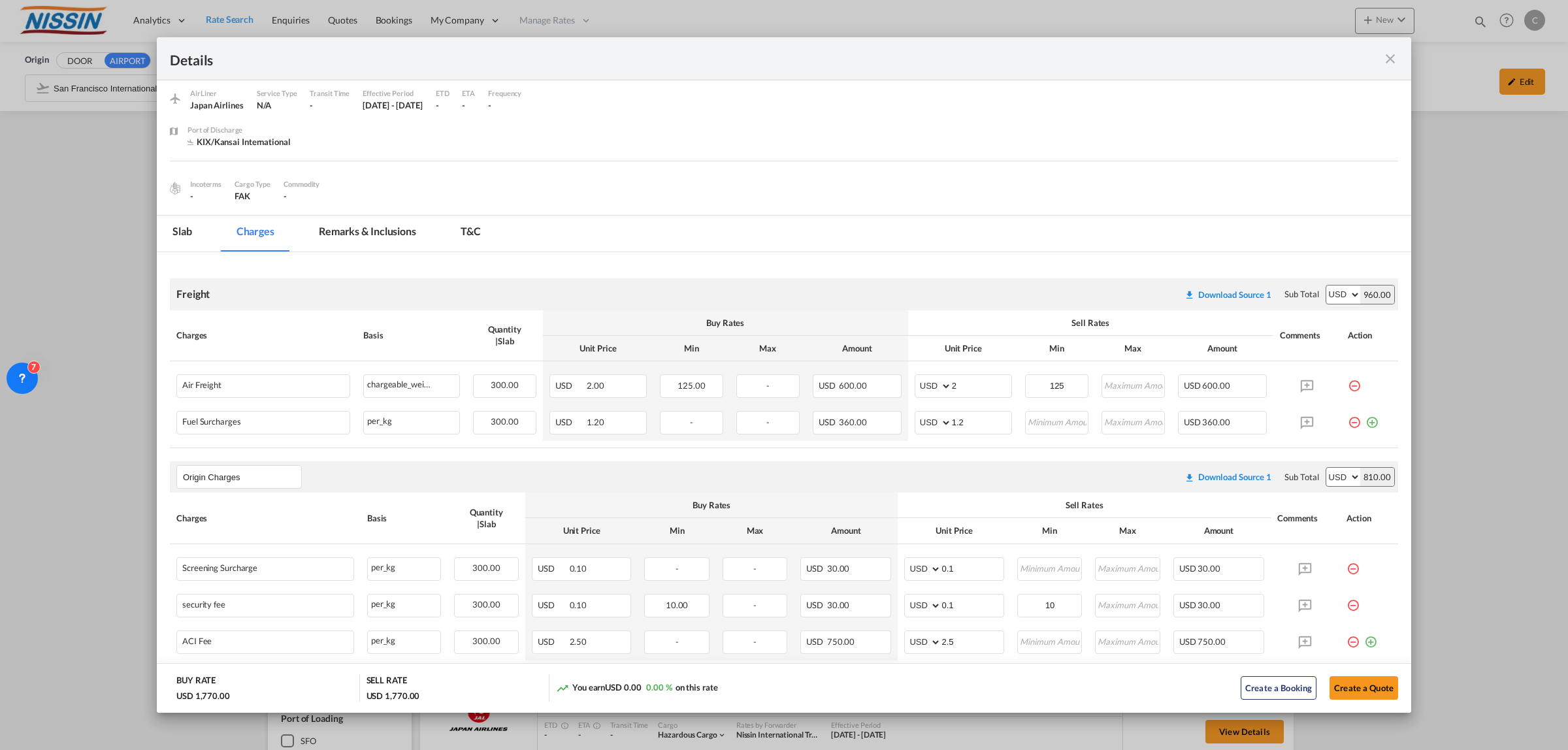
drag, startPoint x: 809, startPoint y: 2, endPoint x: 1138, endPoint y: 198, distance: 383.0
click at [1138, 198] on div "Incoterms - Cargo Type FAK Commodity -" at bounding box center [784, 187] width 1228 height 30
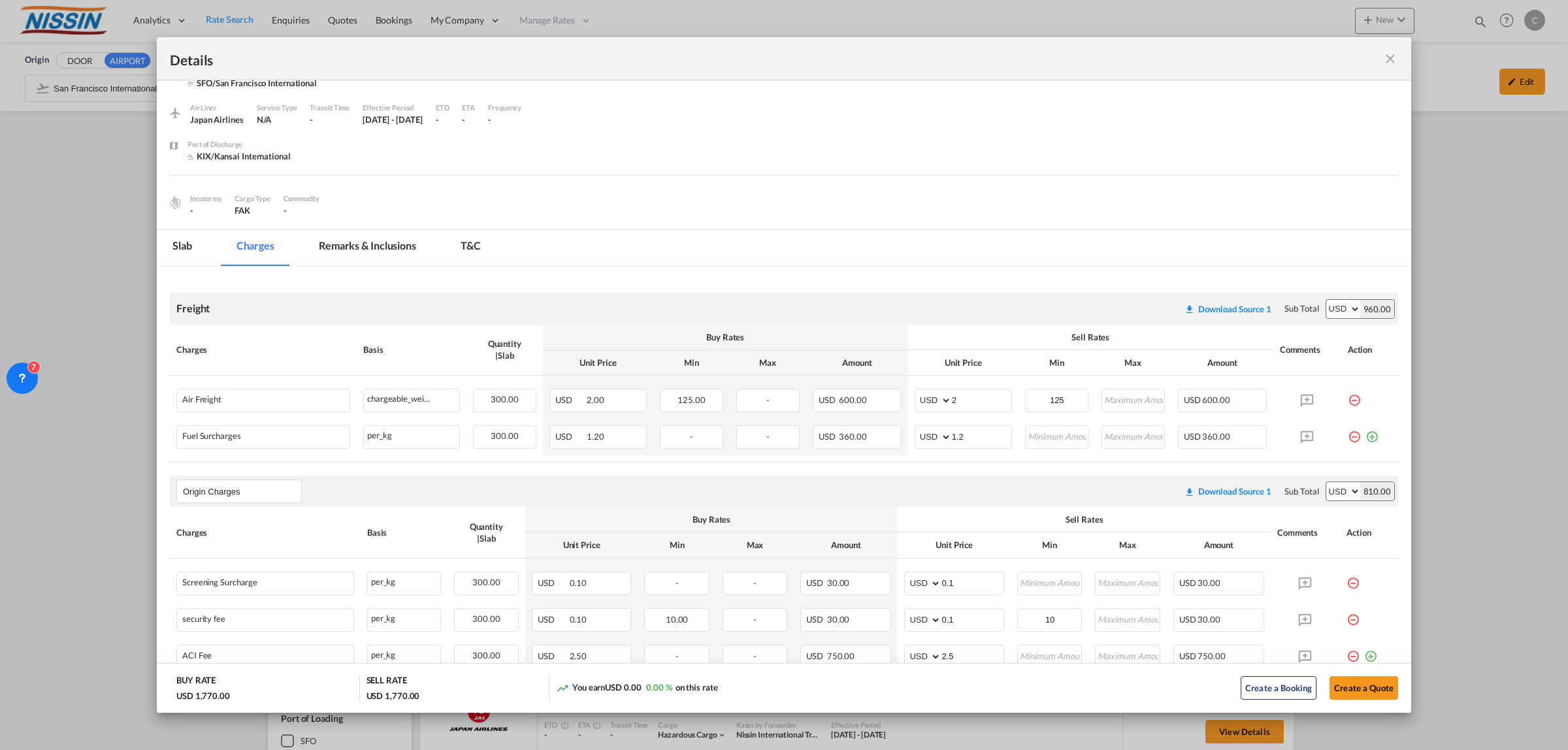
scroll to position [0, 0]
